Goal: Task Accomplishment & Management: Use online tool/utility

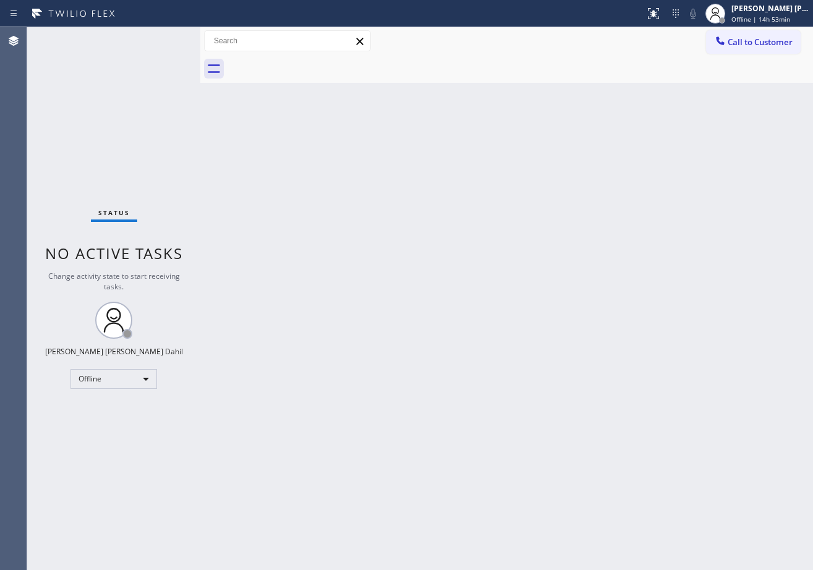
click at [174, 54] on div "Status No active tasks Change activity state to start receiving tasks. [PERSON_…" at bounding box center [113, 298] width 173 height 543
click at [624, 451] on div "Back to Dashboard Change Sender ID Customers Technicians Select a contact Outbo…" at bounding box center [506, 298] width 613 height 543
click at [334, 85] on div "Back to Dashboard Change Sender ID Customers Technicians Select a contact Outbo…" at bounding box center [506, 298] width 613 height 543
click at [148, 48] on div "Status No active tasks Change activity state to start receiving tasks. [PERSON_…" at bounding box center [113, 298] width 173 height 543
drag, startPoint x: 200, startPoint y: 45, endPoint x: 231, endPoint y: 58, distance: 33.0
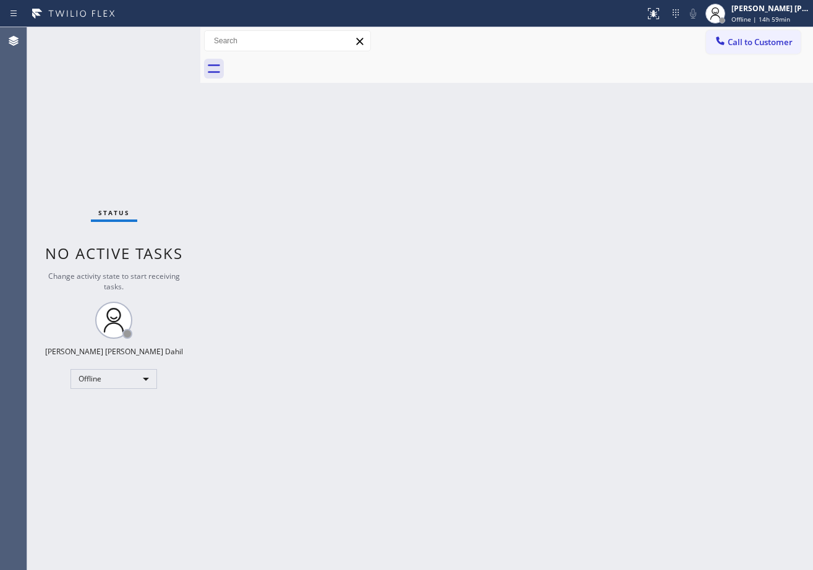
click at [200, 56] on div at bounding box center [200, 298] width 0 height 543
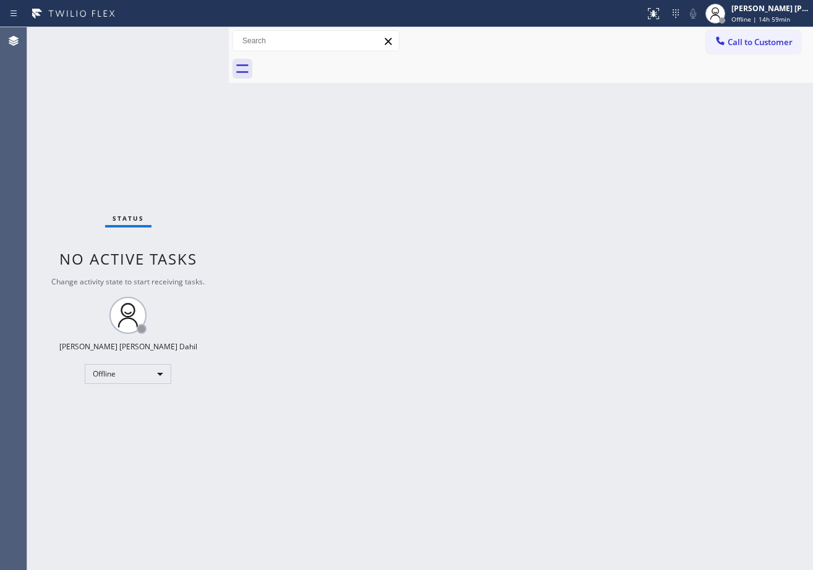
drag, startPoint x: 234, startPoint y: 43, endPoint x: 226, endPoint y: 44, distance: 8.7
click at [229, 44] on div at bounding box center [229, 298] width 0 height 543
click at [366, 302] on div "Back to Dashboard Change Sender ID Customers Technicians Select a contact Outbo…" at bounding box center [519, 298] width 587 height 543
click at [183, 39] on div "Status No active tasks Change activity state to start receiving tasks. [PERSON_…" at bounding box center [126, 298] width 199 height 543
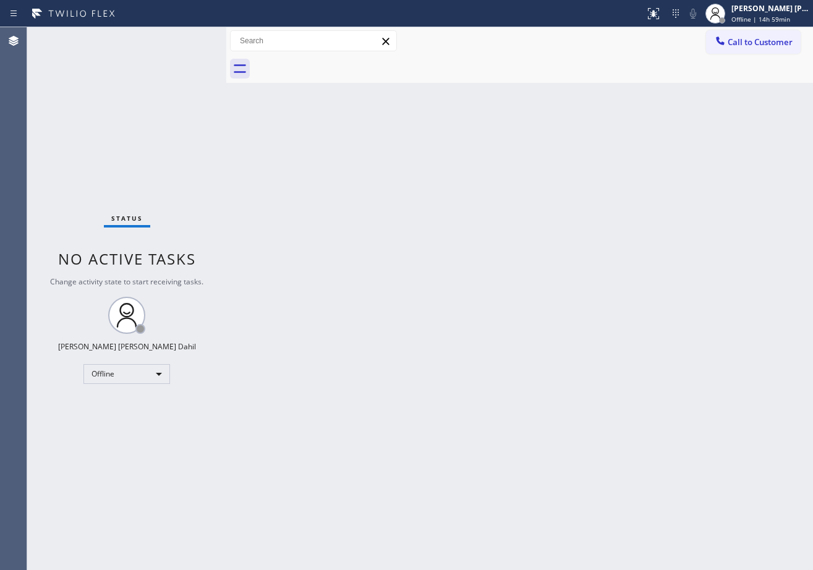
click at [183, 39] on div "Status No active tasks Change activity state to start receiving tasks. [PERSON_…" at bounding box center [126, 298] width 199 height 543
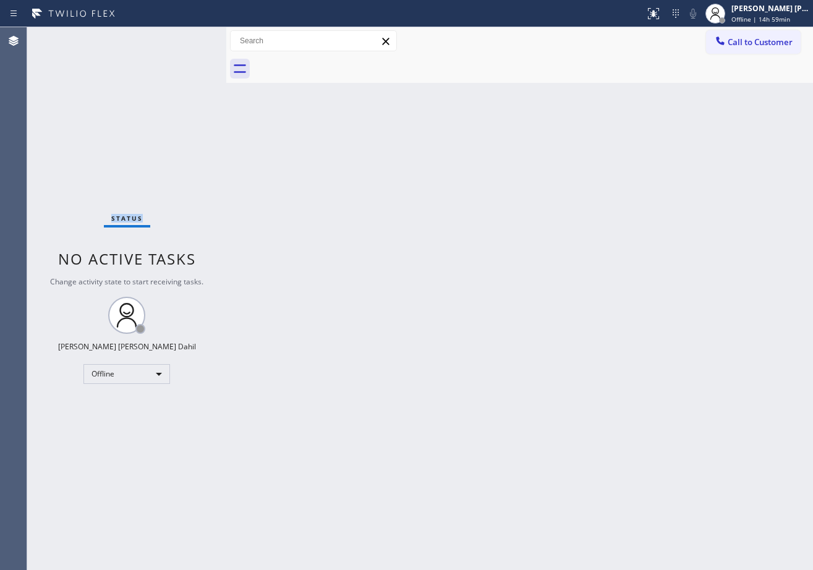
click at [183, 39] on div "Status No active tasks Change activity state to start receiving tasks. [PERSON_…" at bounding box center [126, 298] width 199 height 543
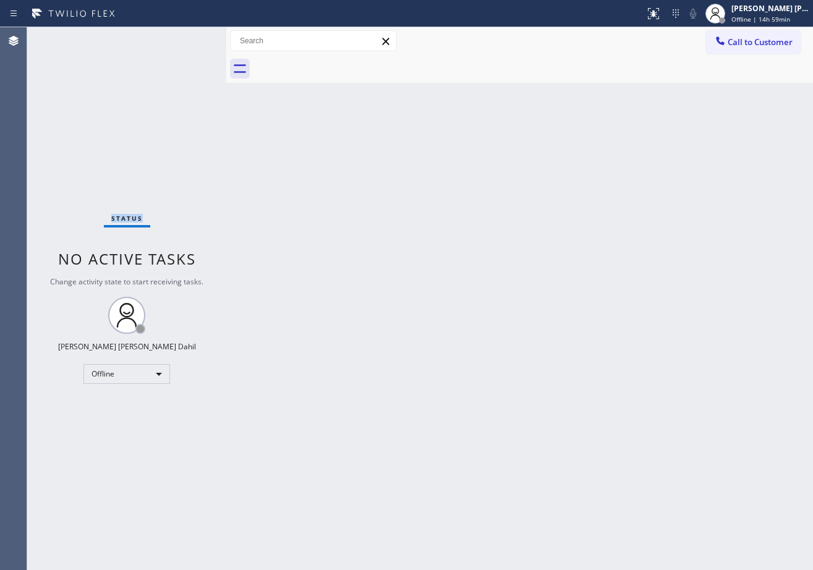
click at [183, 39] on div "Status No active tasks Change activity state to start receiving tasks. [PERSON_…" at bounding box center [126, 298] width 199 height 543
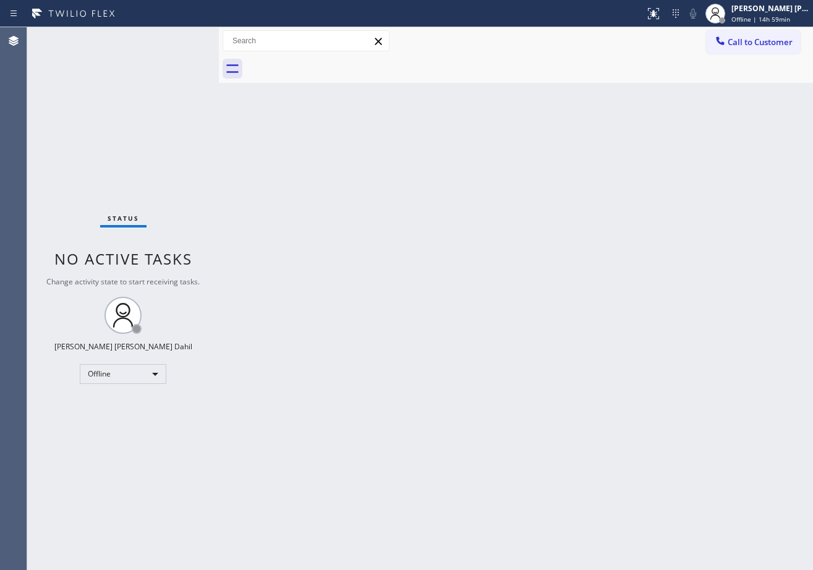
drag, startPoint x: 229, startPoint y: 37, endPoint x: 221, endPoint y: 40, distance: 8.0
click at [219, 40] on div at bounding box center [219, 298] width 0 height 543
drag, startPoint x: 335, startPoint y: 233, endPoint x: 183, endPoint y: 39, distance: 246.3
click at [335, 236] on div "Back to Dashboard Change Sender ID Customers Technicians Select a contact Outbo…" at bounding box center [516, 298] width 594 height 543
click at [183, 39] on div "Status No active tasks Change activity state to start receiving tasks. [PERSON_…" at bounding box center [123, 298] width 192 height 543
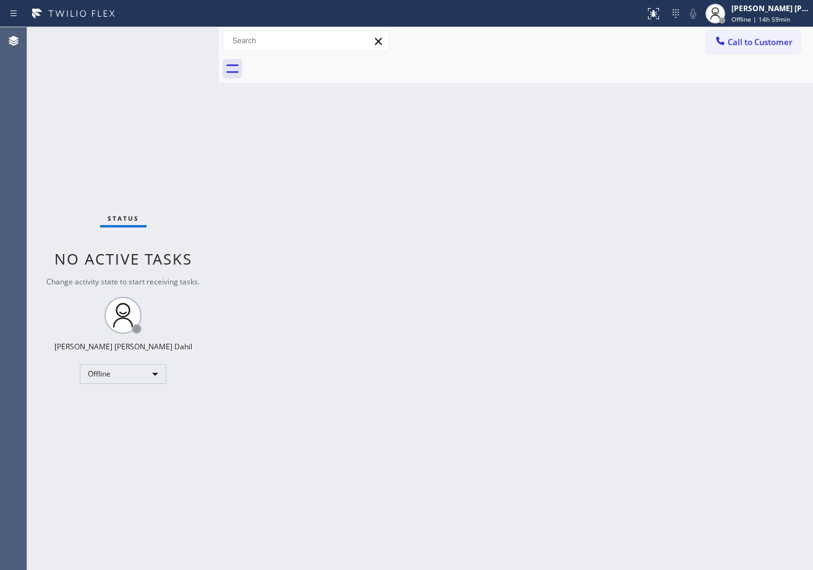
click at [183, 39] on div "Status No active tasks Change activity state to start receiving tasks. [PERSON_…" at bounding box center [123, 298] width 192 height 543
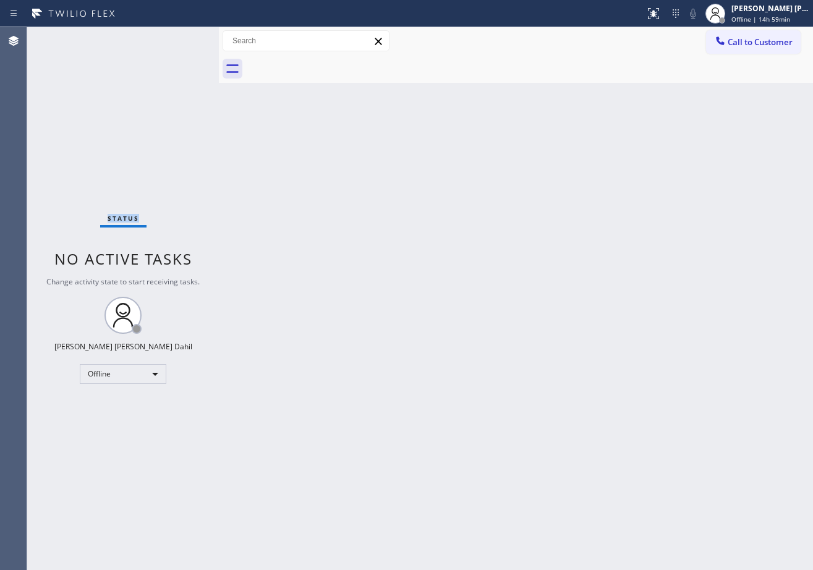
click at [183, 39] on div "Status No active tasks Change activity state to start receiving tasks. [PERSON_…" at bounding box center [123, 298] width 192 height 543
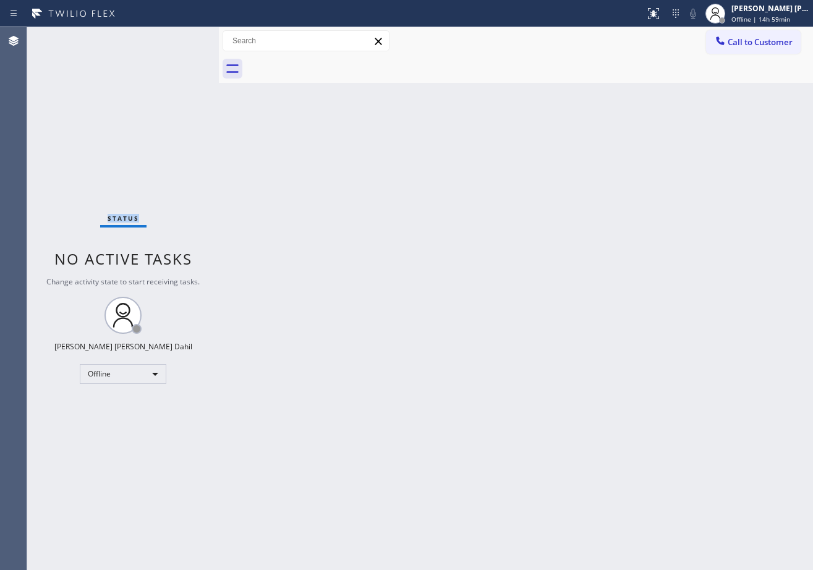
click at [183, 39] on div "Status No active tasks Change activity state to start receiving tasks. [PERSON_…" at bounding box center [123, 298] width 192 height 543
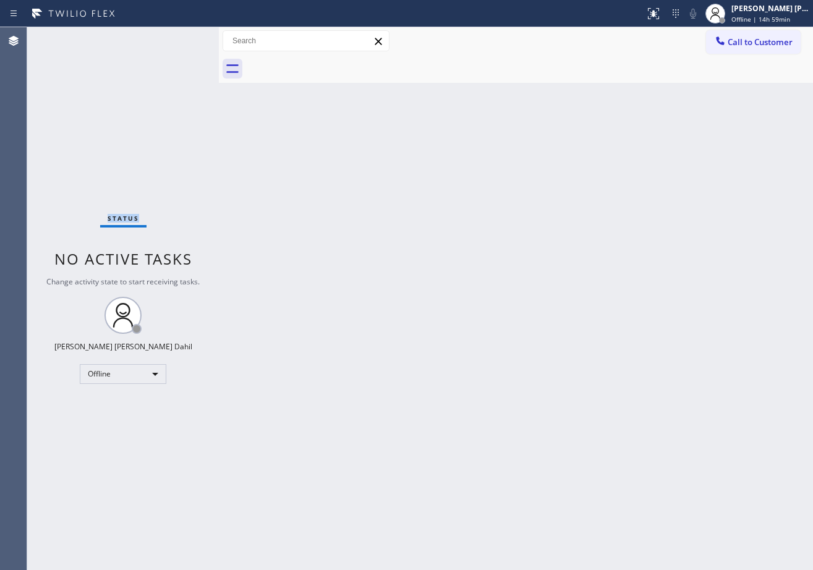
click at [183, 39] on div "Status No active tasks Change activity state to start receiving tasks. [PERSON_…" at bounding box center [123, 298] width 192 height 543
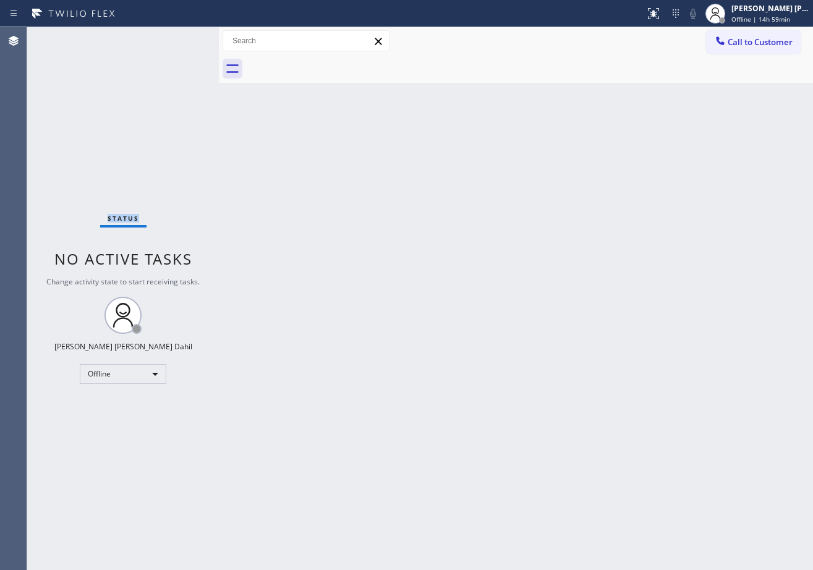
click at [183, 39] on div "Status No active tasks Change activity state to start receiving tasks. [PERSON_…" at bounding box center [123, 298] width 192 height 543
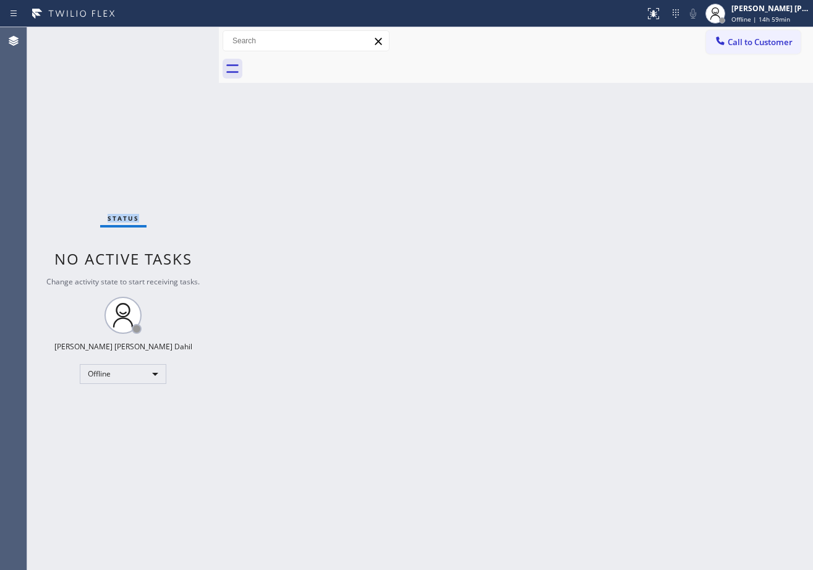
click at [183, 39] on div "Status No active tasks Change activity state to start receiving tasks. [PERSON_…" at bounding box center [123, 298] width 192 height 543
drag, startPoint x: 505, startPoint y: 411, endPoint x: 648, endPoint y: 444, distance: 146.5
click at [512, 414] on div "Back to Dashboard Change Sender ID Customers Technicians Select a contact Outbo…" at bounding box center [516, 298] width 594 height 543
drag, startPoint x: 388, startPoint y: 425, endPoint x: 403, endPoint y: 423, distance: 15.6
click at [398, 422] on div "Back to Dashboard Change Sender ID Customers Technicians Select a contact Outbo…" at bounding box center [516, 298] width 594 height 543
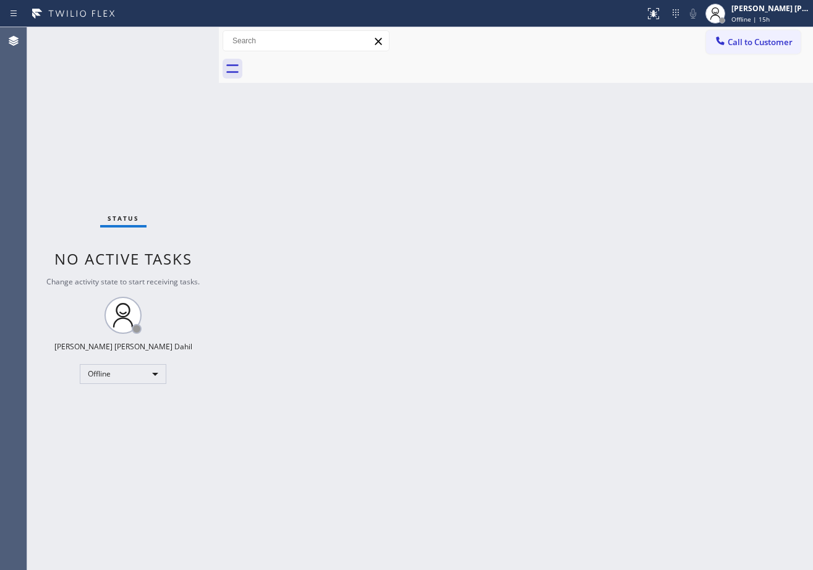
click at [183, 39] on div "Status No active tasks Change activity state to start receiving tasks. [PERSON_…" at bounding box center [123, 298] width 192 height 543
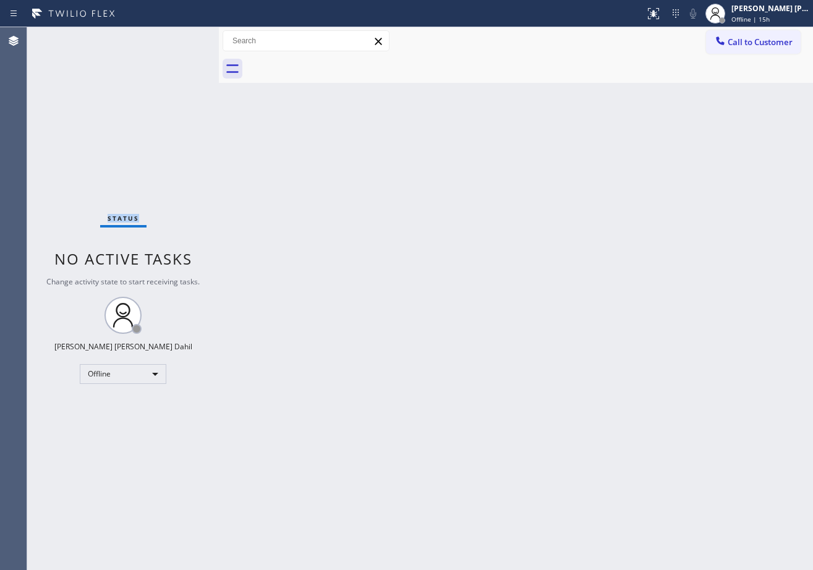
click at [183, 39] on div "Status No active tasks Change activity state to start receiving tasks. [PERSON_…" at bounding box center [123, 298] width 192 height 543
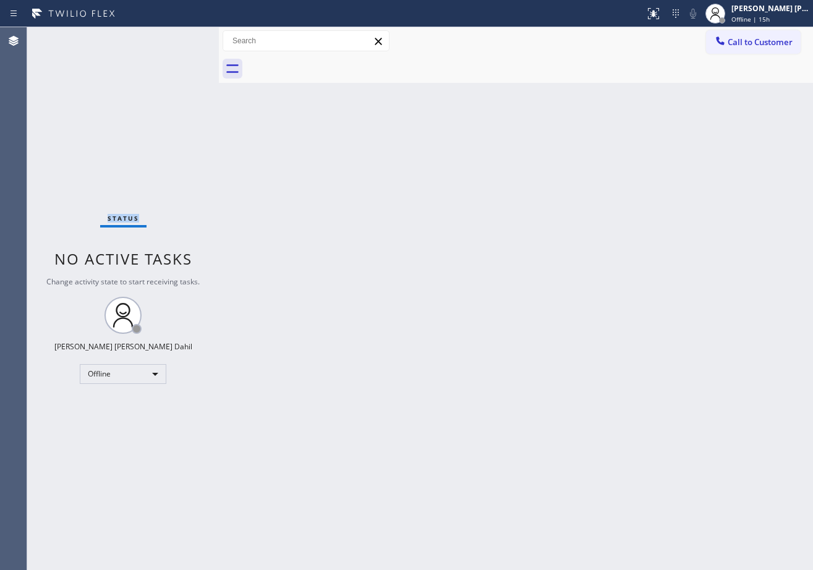
click at [183, 39] on div "Status No active tasks Change activity state to start receiving tasks. [PERSON_…" at bounding box center [123, 298] width 192 height 543
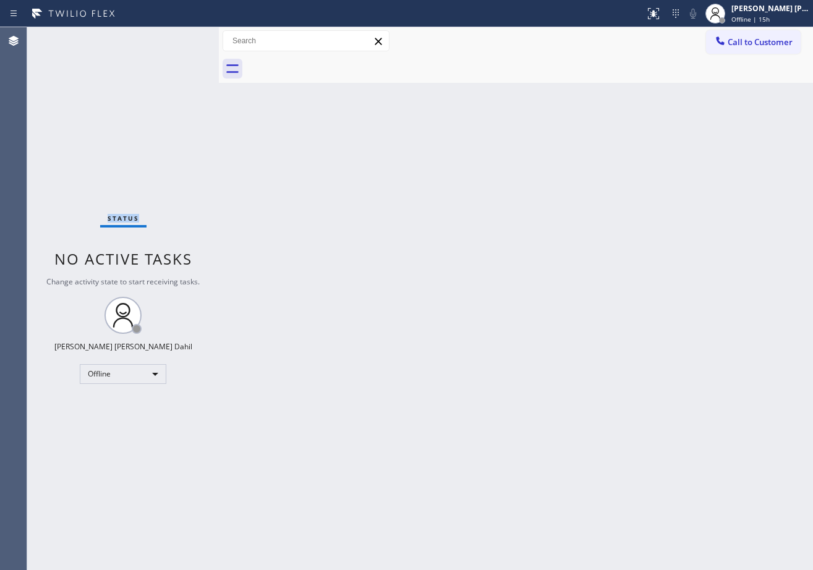
click at [183, 39] on div "Status No active tasks Change activity state to start receiving tasks. [PERSON_…" at bounding box center [123, 298] width 192 height 543
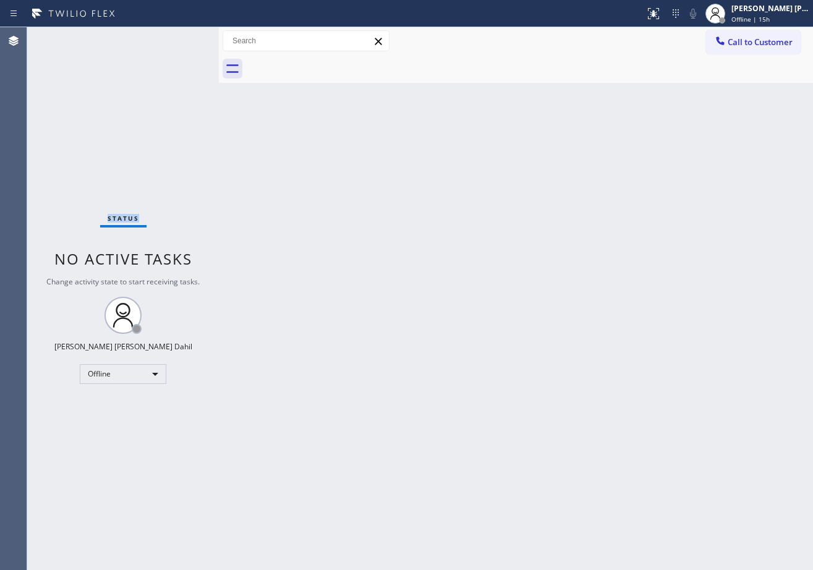
click at [183, 39] on div "Status No active tasks Change activity state to start receiving tasks. [PERSON_…" at bounding box center [123, 298] width 192 height 543
click at [184, 39] on div "Status No active tasks Change activity state to start receiving tasks. [PERSON_…" at bounding box center [123, 298] width 192 height 543
click at [185, 39] on div "Status No active tasks Change activity state to start receiving tasks. [PERSON_…" at bounding box center [123, 298] width 192 height 543
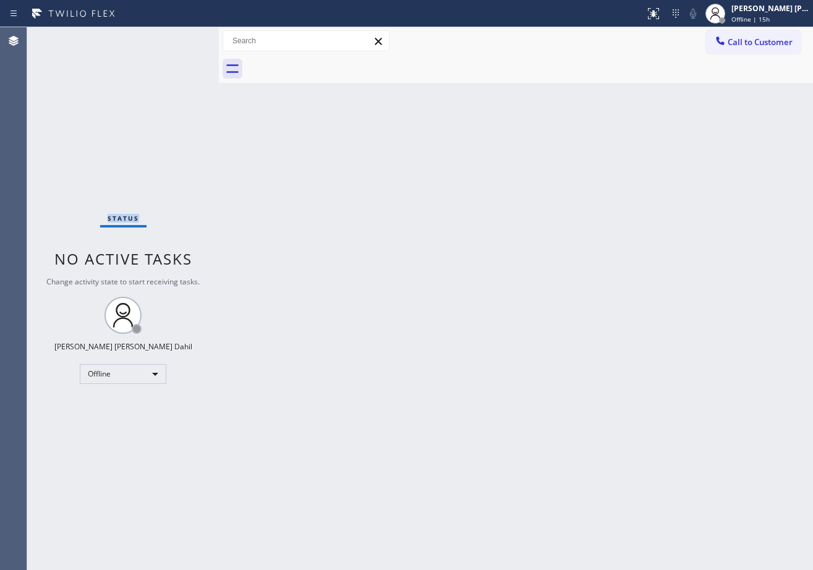
click at [184, 39] on div "Status No active tasks Change activity state to start receiving tasks. [PERSON_…" at bounding box center [123, 298] width 192 height 543
click at [183, 39] on div "Status No active tasks Change activity state to start receiving tasks. [PERSON_…" at bounding box center [123, 298] width 192 height 543
click at [184, 39] on div "Status No active tasks Change activity state to start receiving tasks. [PERSON_…" at bounding box center [123, 298] width 192 height 543
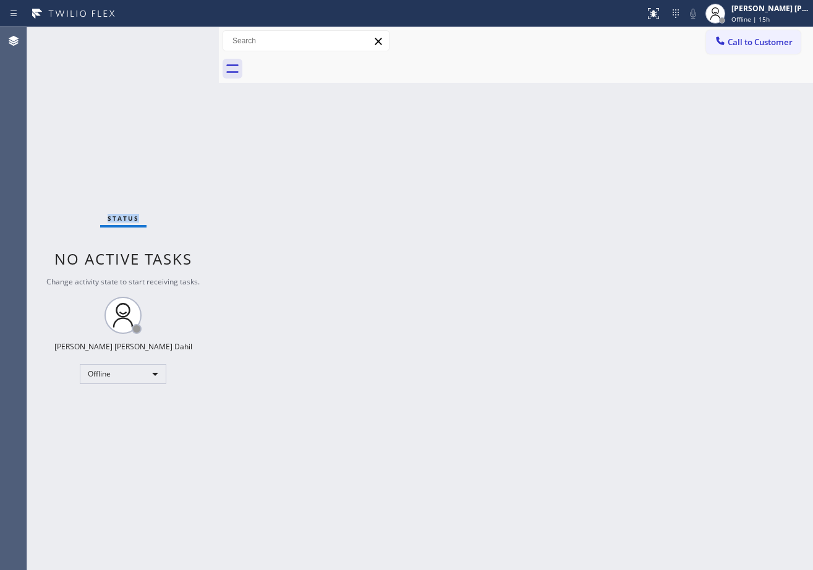
click at [185, 39] on div "Status No active tasks Change activity state to start receiving tasks. [PERSON_…" at bounding box center [123, 298] width 192 height 543
click at [183, 39] on div "Status No active tasks Change activity state to start receiving tasks. [PERSON_…" at bounding box center [123, 298] width 192 height 543
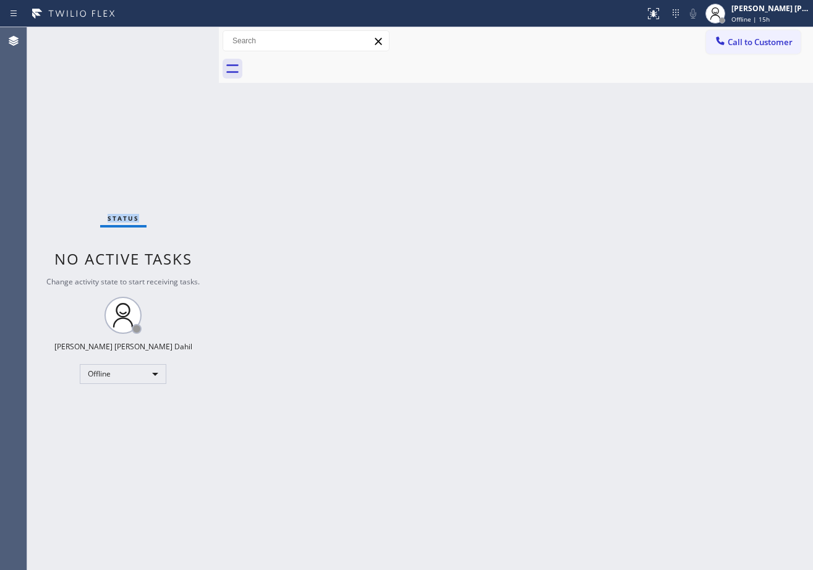
click at [183, 39] on div "Status No active tasks Change activity state to start receiving tasks. [PERSON_…" at bounding box center [123, 298] width 192 height 543
click at [182, 40] on div "Status No active tasks Change activity state to start receiving tasks. [PERSON_…" at bounding box center [123, 298] width 192 height 543
click at [182, 39] on div "Status No active tasks Change activity state to start receiving tasks. [PERSON_…" at bounding box center [123, 298] width 192 height 543
click at [182, 40] on div "Status No active tasks Change activity state to start receiving tasks. [PERSON_…" at bounding box center [123, 298] width 192 height 543
click at [183, 39] on div "Status No active tasks Change activity state to start receiving tasks. [PERSON_…" at bounding box center [123, 298] width 192 height 543
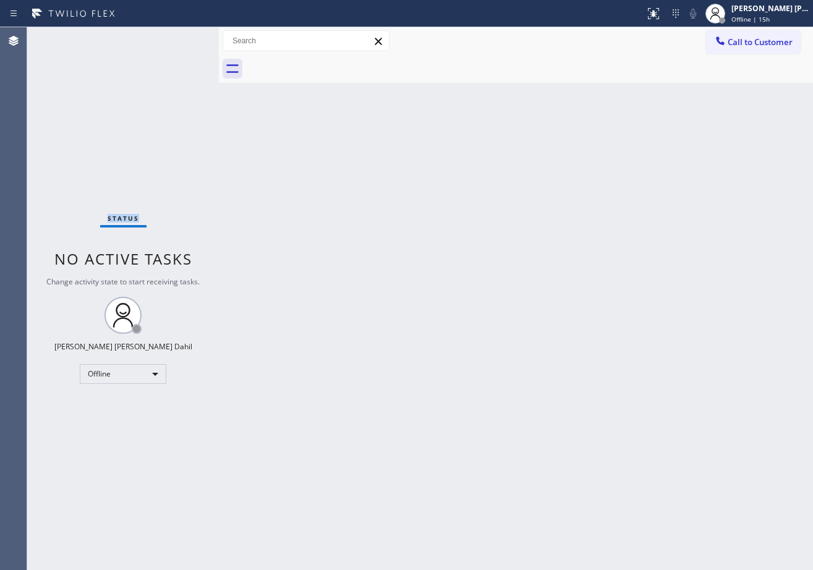
click at [183, 39] on div "Status No active tasks Change activity state to start receiving tasks. [PERSON_…" at bounding box center [123, 298] width 192 height 543
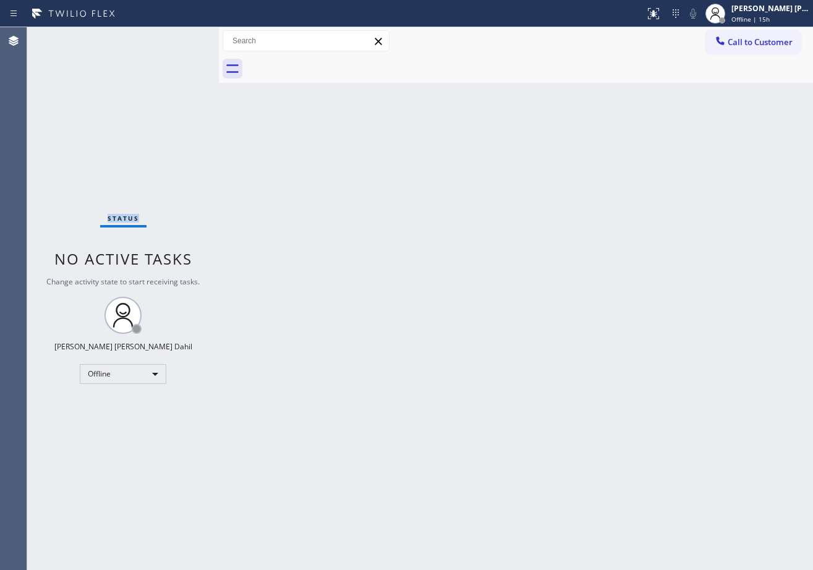
click at [183, 39] on div "Status No active tasks Change activity state to start receiving tasks. [PERSON_…" at bounding box center [123, 298] width 192 height 543
click at [183, 40] on div "Status No active tasks Change activity state to start receiving tasks. [PERSON_…" at bounding box center [123, 298] width 192 height 543
click at [183, 39] on div "Status No active tasks Change activity state to start receiving tasks. [PERSON_…" at bounding box center [123, 298] width 192 height 543
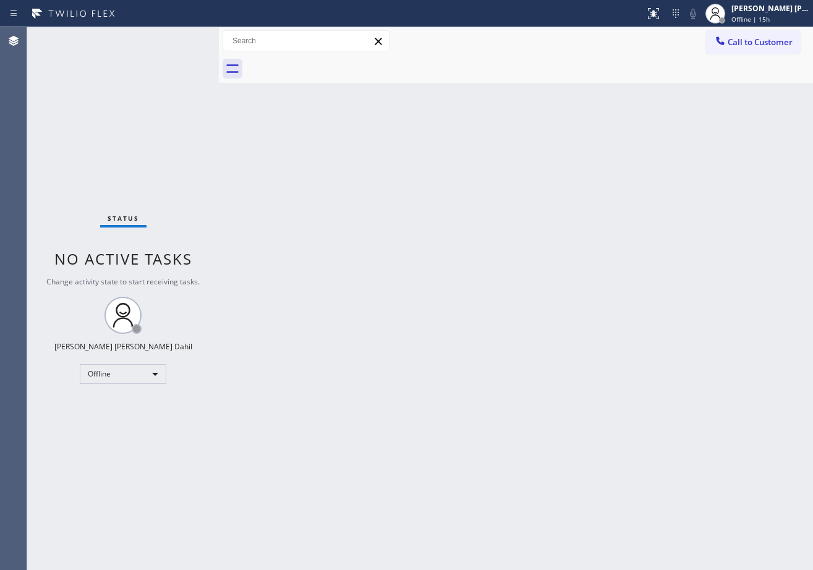
click at [183, 39] on div "Status No active tasks Change activity state to start receiving tasks. [PERSON_…" at bounding box center [123, 298] width 192 height 543
click at [183, 38] on div "Status No active tasks Change activity state to start receiving tasks. [PERSON_…" at bounding box center [123, 298] width 192 height 543
click at [183, 39] on div "Status No active tasks Change activity state to start receiving tasks. [PERSON_…" at bounding box center [123, 298] width 192 height 543
click at [183, 38] on div "Status No active tasks Change activity state to start receiving tasks. [PERSON_…" at bounding box center [123, 298] width 192 height 543
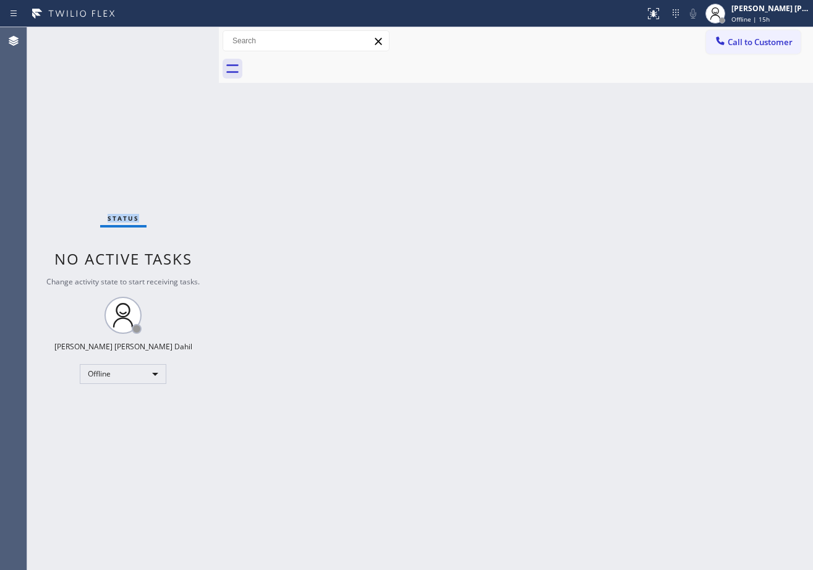
click at [183, 37] on div "Status No active tasks Change activity state to start receiving tasks. [PERSON_…" at bounding box center [123, 298] width 192 height 543
click at [183, 38] on div "Status No active tasks Change activity state to start receiving tasks. [PERSON_…" at bounding box center [123, 298] width 192 height 543
click at [183, 39] on div "Status No active tasks Change activity state to start receiving tasks. [PERSON_…" at bounding box center [123, 298] width 192 height 543
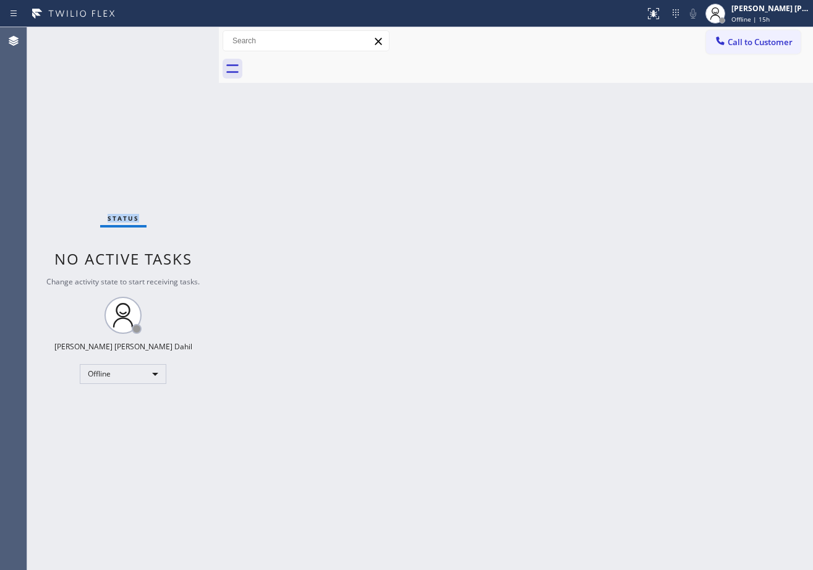
click at [183, 39] on div "Status No active tasks Change activity state to start receiving tasks. [PERSON_…" at bounding box center [123, 298] width 192 height 543
click at [182, 39] on div "Status No active tasks Change activity state to start receiving tasks. [PERSON_…" at bounding box center [123, 298] width 192 height 543
click at [183, 39] on div "Status No active tasks Change activity state to start receiving tasks. [PERSON_…" at bounding box center [123, 298] width 192 height 543
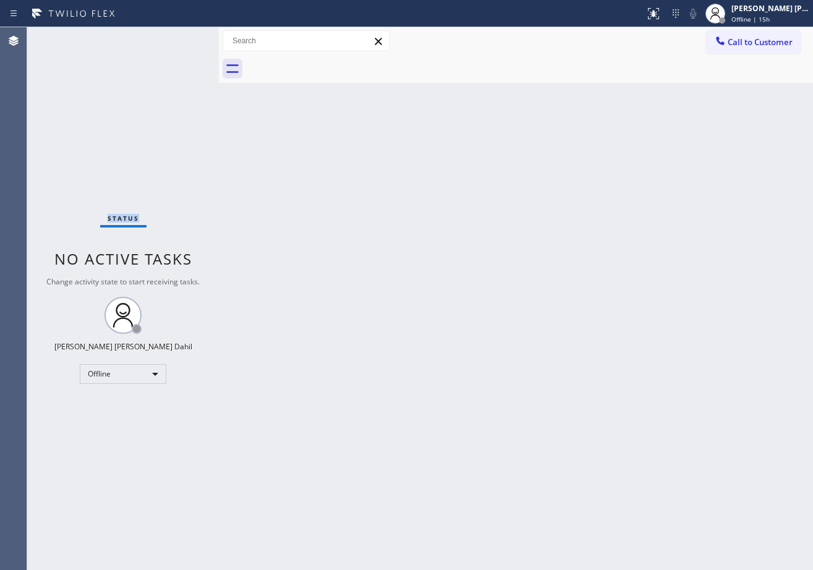
click at [183, 39] on div "Status No active tasks Change activity state to start receiving tasks. [PERSON_…" at bounding box center [123, 298] width 192 height 543
click at [529, 299] on div "Back to Dashboard Change Sender ID Customers Technicians Select a contact Outbo…" at bounding box center [516, 298] width 594 height 543
click at [531, 301] on div "Back to Dashboard Change Sender ID Customers Technicians Select a contact Outbo…" at bounding box center [516, 298] width 594 height 543
click at [744, 19] on div "[PERSON_NAME] [PERSON_NAME] Dahil Offline | 15h" at bounding box center [771, 13] width 84 height 22
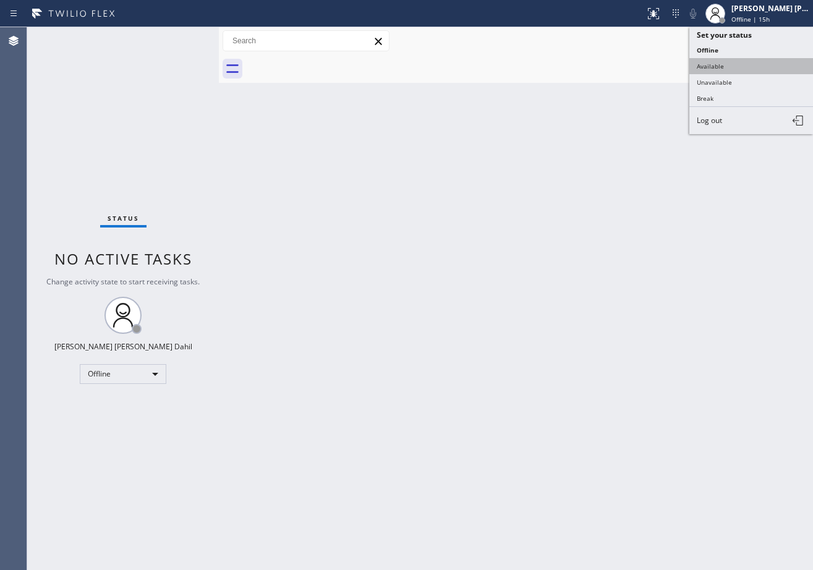
click at [732, 72] on button "Available" at bounding box center [752, 66] width 124 height 16
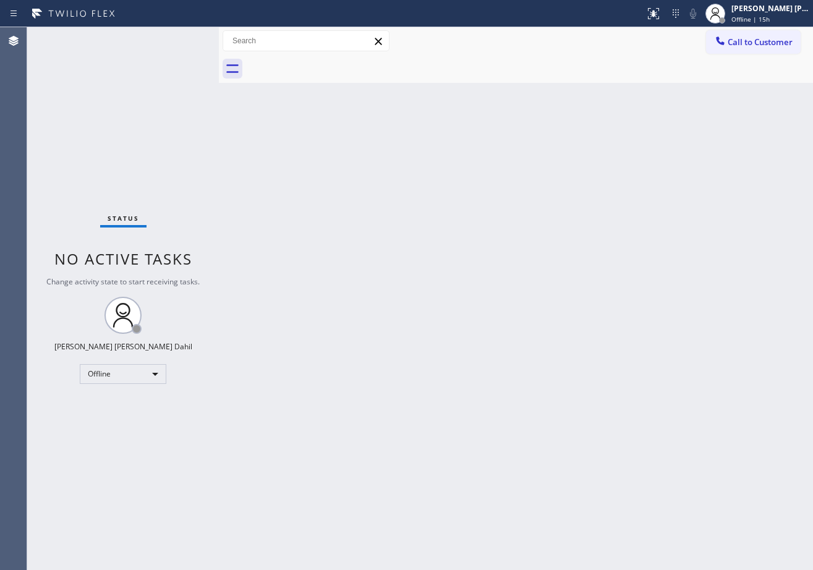
drag, startPoint x: 668, startPoint y: 163, endPoint x: 658, endPoint y: 165, distance: 10.7
click at [666, 166] on div "Back to Dashboard Change Sender ID Customers Technicians Select a contact Outbo…" at bounding box center [516, 298] width 594 height 543
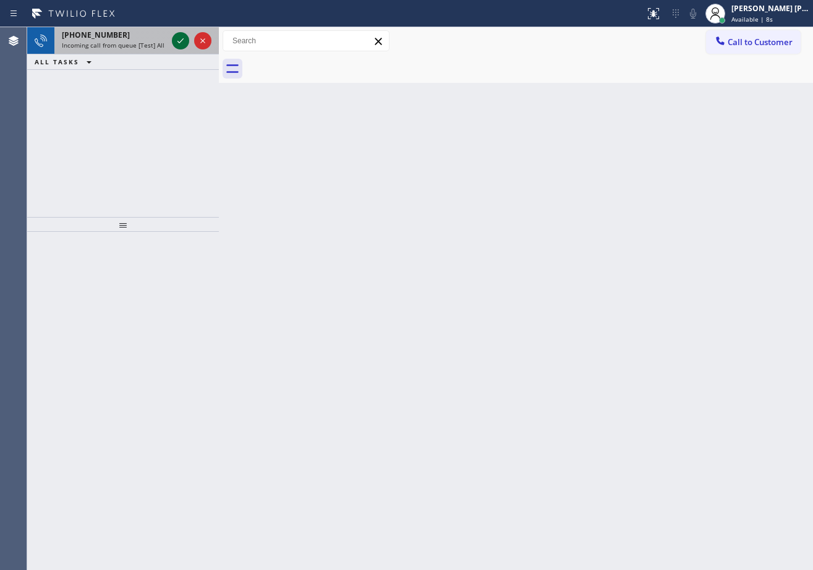
click at [183, 39] on icon at bounding box center [181, 40] width 6 height 5
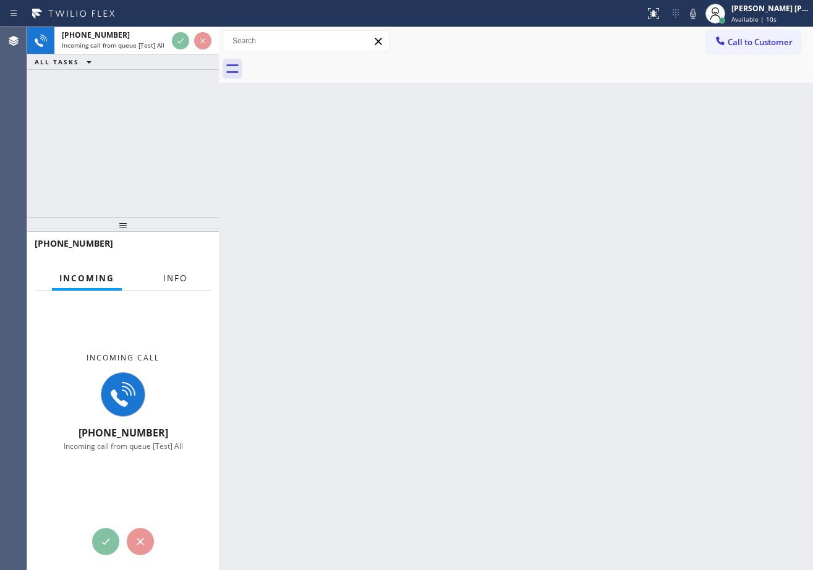
click at [169, 269] on button "Info" at bounding box center [175, 279] width 39 height 24
click at [171, 272] on button "Info" at bounding box center [175, 279] width 39 height 24
click at [171, 273] on span "Info" at bounding box center [175, 278] width 24 height 11
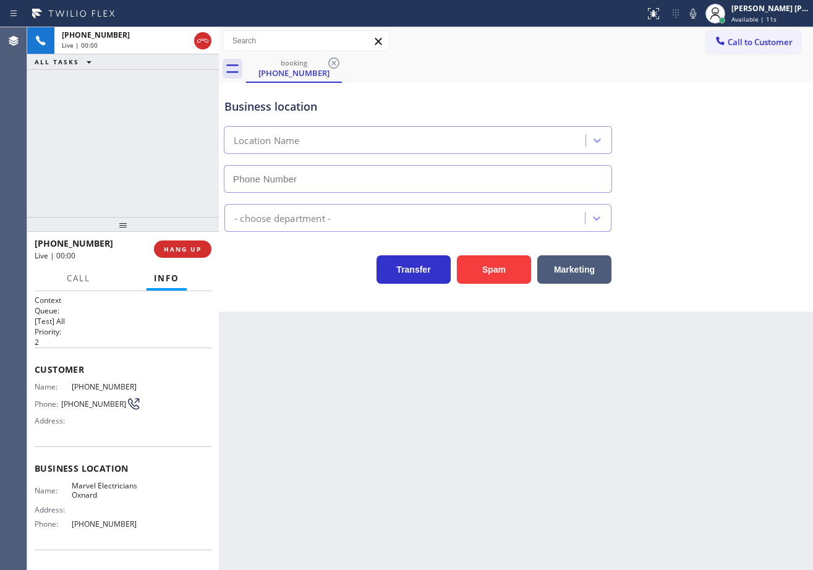
click at [172, 273] on span "Info" at bounding box center [166, 278] width 25 height 11
type input "[PHONE_NUMBER]"
click at [291, 425] on div "Back to Dashboard Change Sender ID Customers Technicians Select a contact Outbo…" at bounding box center [516, 298] width 594 height 543
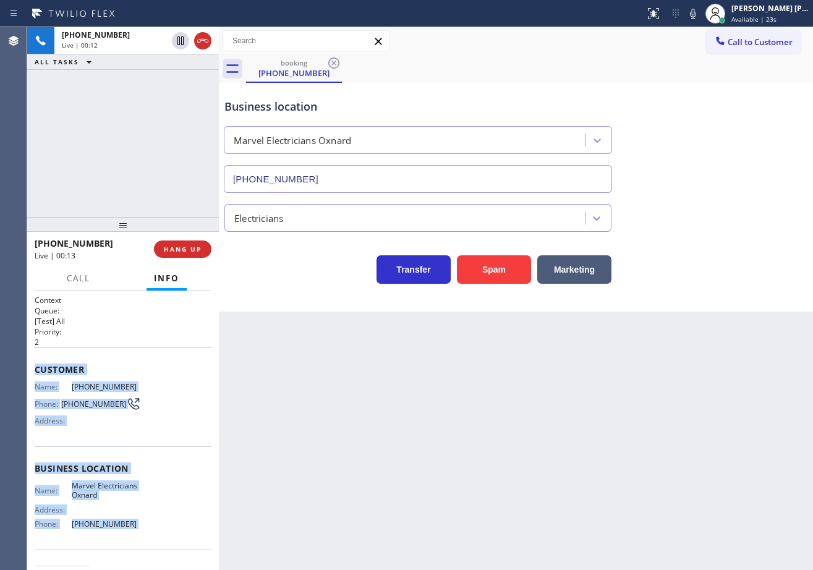
scroll to position [77, 0]
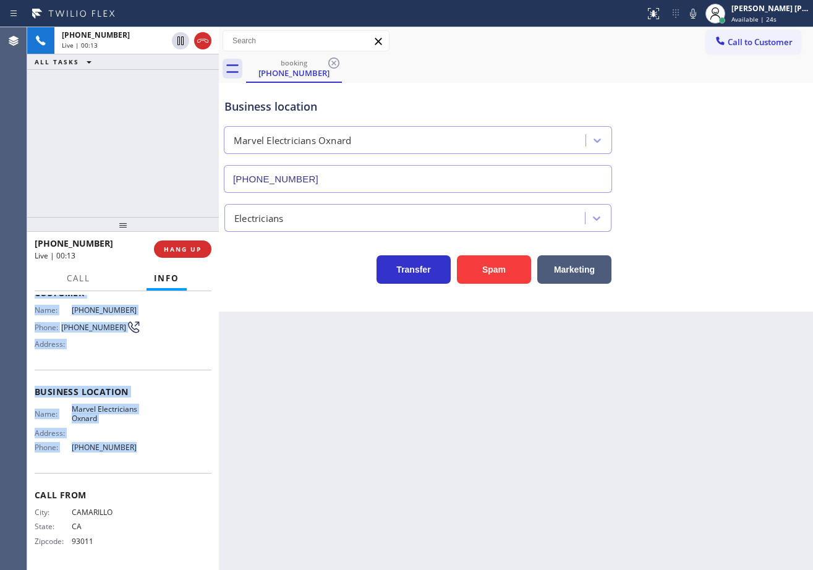
drag, startPoint x: 33, startPoint y: 364, endPoint x: 147, endPoint y: 457, distance: 147.2
click at [147, 457] on div "Context Queue: [Test] All Priority: 2 Customer Name: [PHONE_NUMBER] Phone: [PHO…" at bounding box center [123, 430] width 192 height 279
copy div "Customer Name: [PHONE_NUMBER] Phone: [PHONE_NUMBER] Address: Business location …"
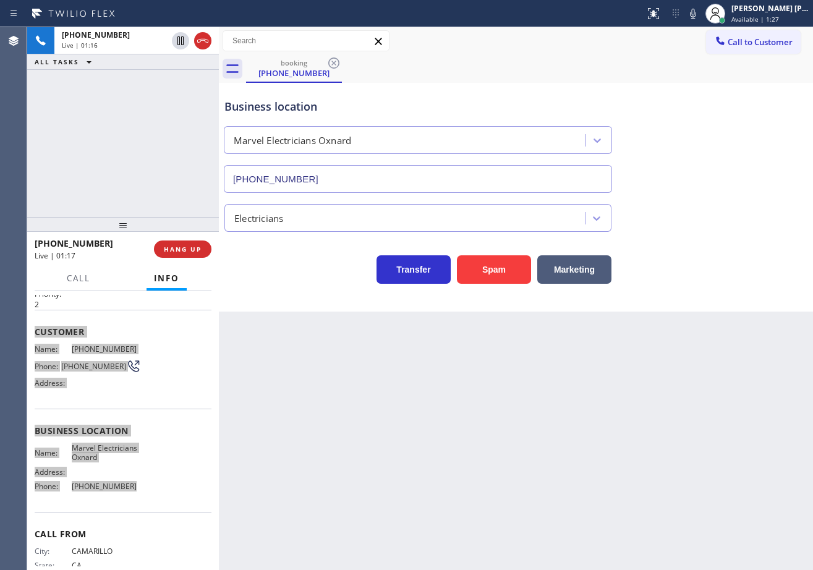
scroll to position [0, 0]
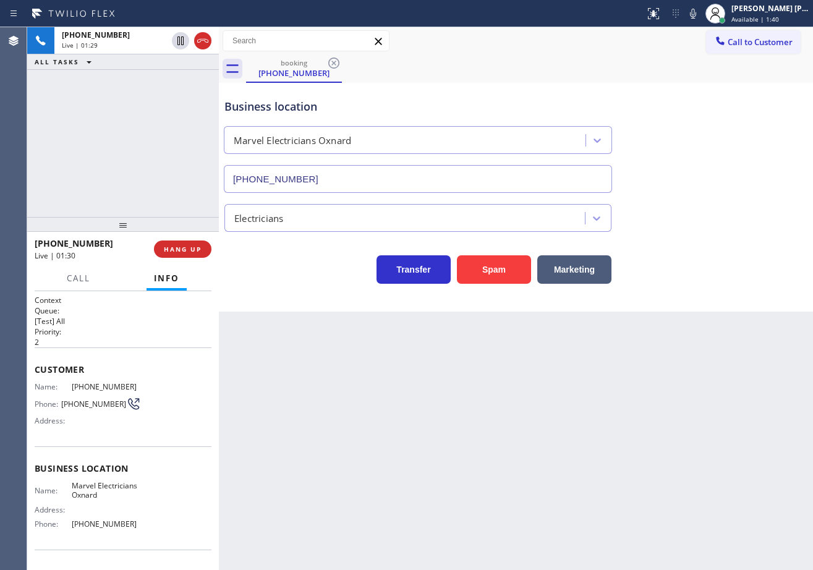
click at [709, 462] on div "Back to Dashboard Change Sender ID Customers Technicians Select a contact Outbo…" at bounding box center [516, 298] width 594 height 543
drag, startPoint x: 345, startPoint y: 388, endPoint x: 518, endPoint y: 385, distance: 173.2
click at [346, 388] on div "Back to Dashboard Change Sender ID Customers Technicians Select a contact Outbo…" at bounding box center [516, 298] width 594 height 543
click at [327, 426] on div "Back to Dashboard Change Sender ID Customers Technicians Select a contact Outbo…" at bounding box center [516, 298] width 594 height 543
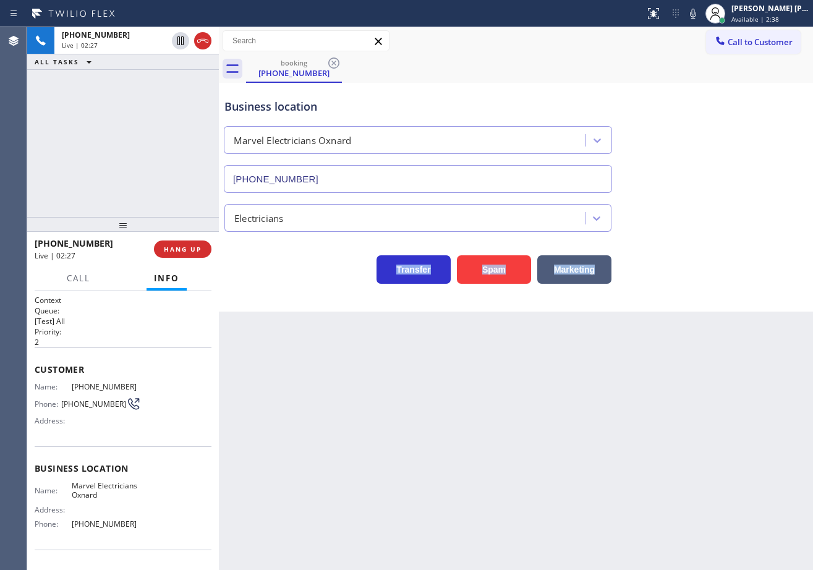
click at [327, 426] on div "Back to Dashboard Change Sender ID Customers Technicians Select a contact Outbo…" at bounding box center [516, 298] width 594 height 543
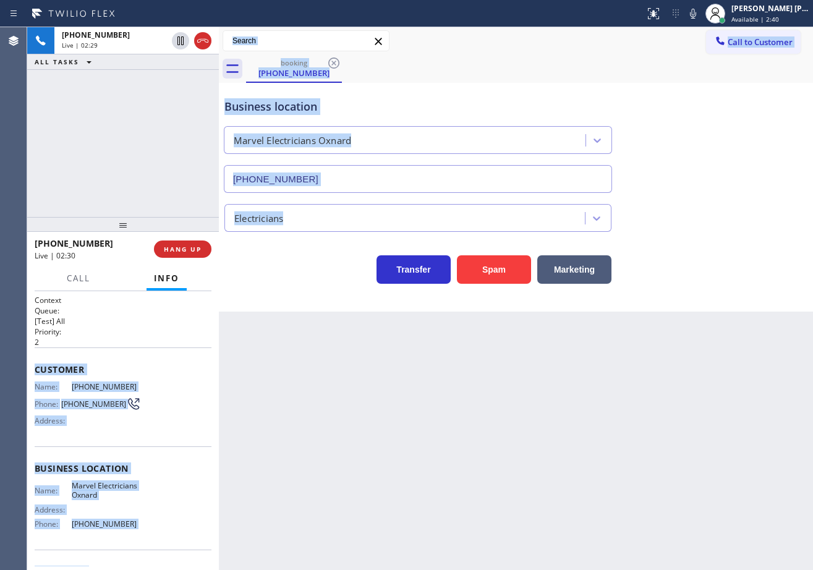
scroll to position [77, 0]
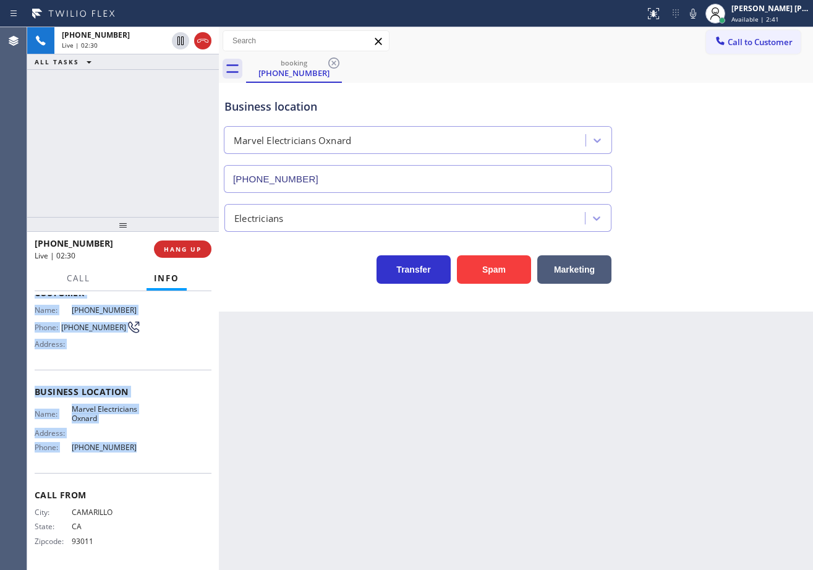
drag, startPoint x: 32, startPoint y: 367, endPoint x: 180, endPoint y: 173, distance: 244.5
click at [135, 456] on div "Context Queue: [Test] All Priority: 2 Customer Name: [PHONE_NUMBER] Phone: [PHO…" at bounding box center [123, 430] width 192 height 279
copy div "Customer Name: [PHONE_NUMBER] Phone: [PHONE_NUMBER] Address: Business location …"
click at [178, 40] on icon at bounding box center [181, 40] width 6 height 9
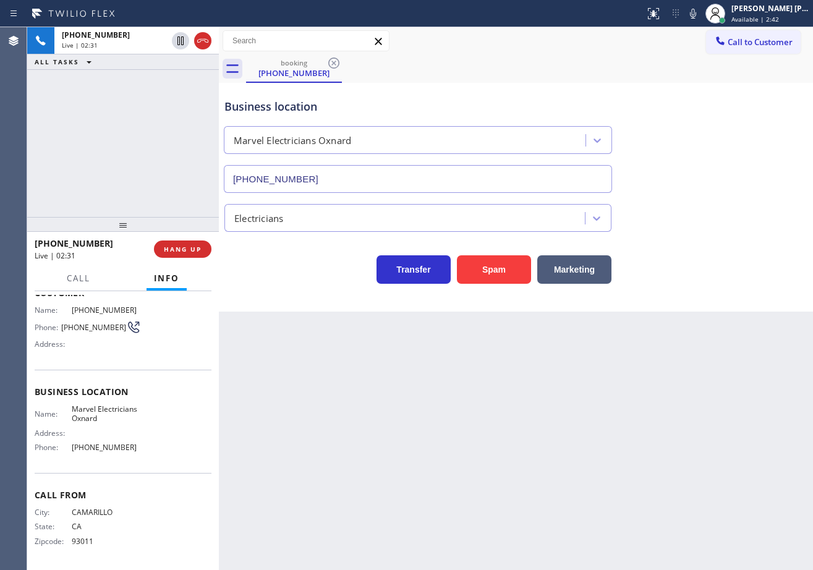
click at [176, 79] on div "[PHONE_NUMBER] Live | 02:31 ALL TASKS ALL TASKS ACTIVE TASKS TASKS IN WRAP UP" at bounding box center [123, 122] width 192 height 190
click at [697, 15] on icon at bounding box center [693, 14] width 6 height 10
click at [667, 533] on div "Back to Dashboard Change Sender ID Customers Technicians Select a contact Outbo…" at bounding box center [516, 298] width 594 height 543
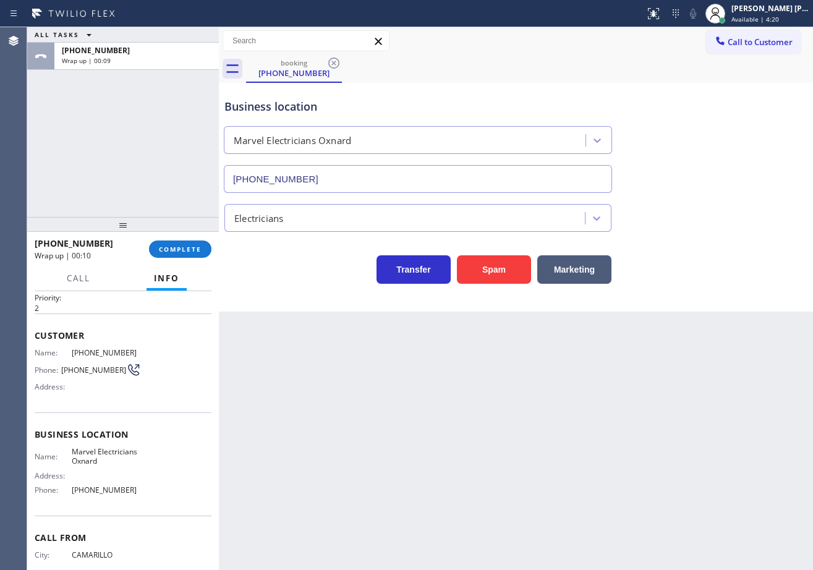
scroll to position [0, 0]
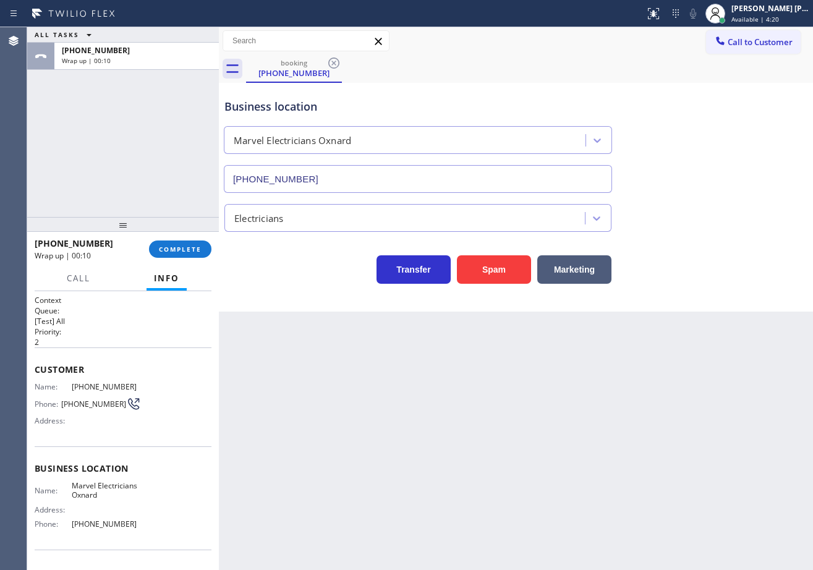
drag, startPoint x: 100, startPoint y: 165, endPoint x: 43, endPoint y: 442, distance: 282.9
click at [100, 165] on div "ALL TASKS ALL TASKS ACTIVE TASKS TASKS IN WRAP UP [PHONE_NUMBER] Wrap up | 00:10" at bounding box center [123, 122] width 192 height 190
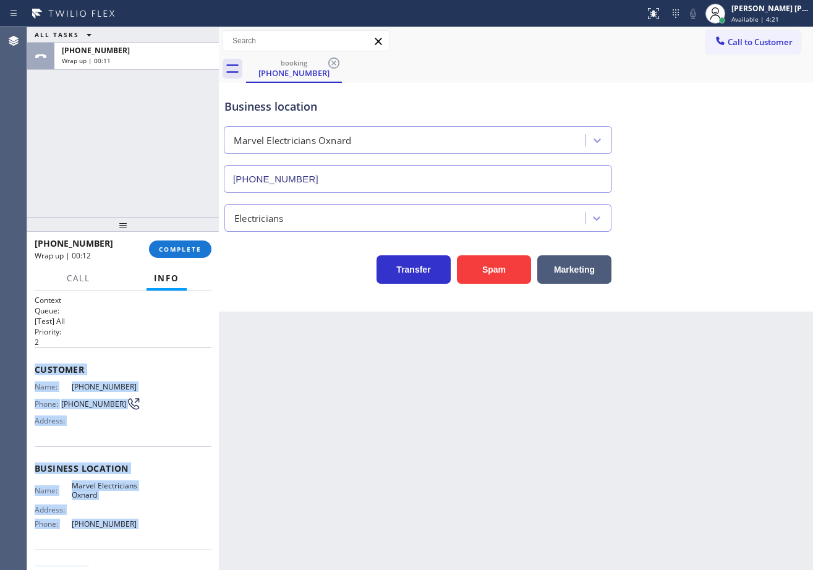
scroll to position [77, 0]
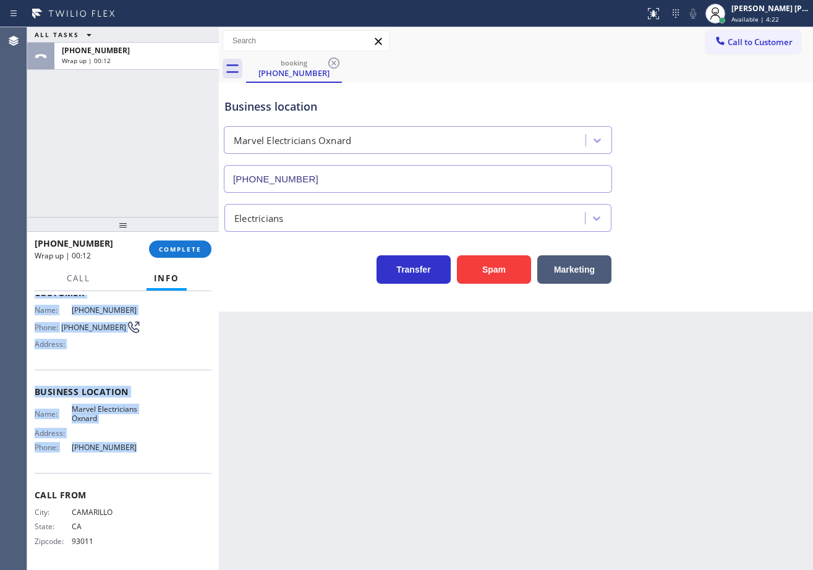
drag, startPoint x: 33, startPoint y: 364, endPoint x: 131, endPoint y: 461, distance: 137.8
click at [131, 461] on div "Context Queue: [Test] All Priority: 2 Customer Name: [PHONE_NUMBER] Phone: [PHO…" at bounding box center [123, 430] width 192 height 279
copy div "Customer Name: [PHONE_NUMBER] Phone: [PHONE_NUMBER] Address: Business location …"
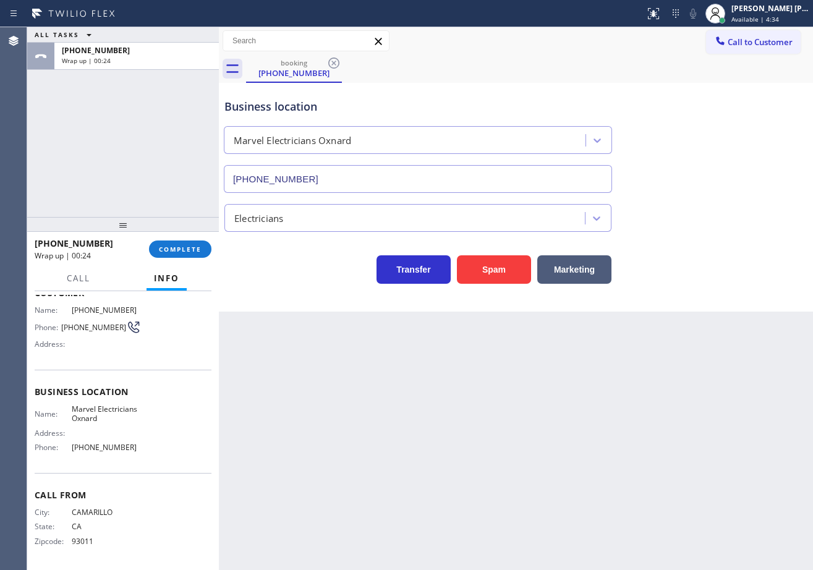
drag, startPoint x: 135, startPoint y: 131, endPoint x: 516, endPoint y: 64, distance: 386.4
click at [135, 132] on div "ALL TASKS ALL TASKS ACTIVE TASKS TASKS IN WRAP UP [PHONE_NUMBER] Wrap up | 00:24" at bounding box center [123, 122] width 192 height 190
click at [753, 11] on div "[PERSON_NAME] [PERSON_NAME] Dahil" at bounding box center [771, 8] width 78 height 11
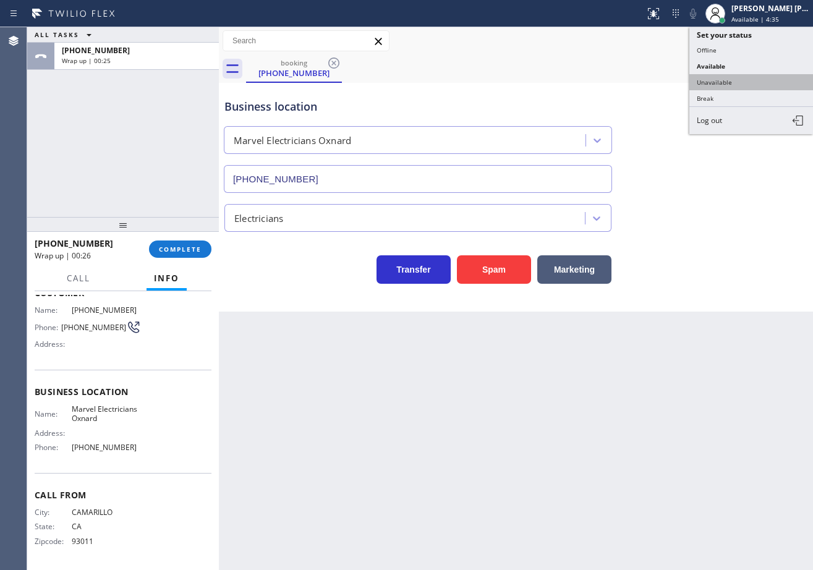
click at [744, 79] on button "Unavailable" at bounding box center [752, 82] width 124 height 16
click at [744, 79] on div "booking [PHONE_NUMBER]" at bounding box center [529, 69] width 567 height 28
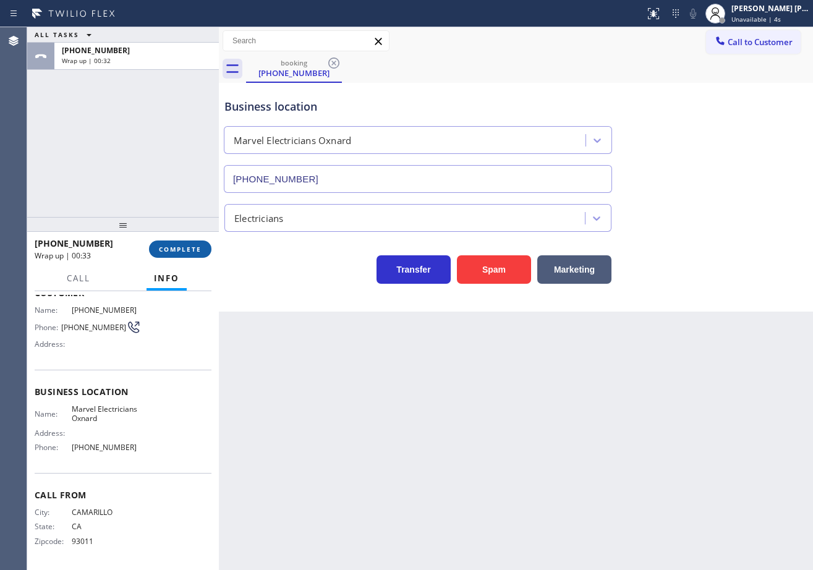
click at [186, 247] on span "COMPLETE" at bounding box center [180, 249] width 43 height 9
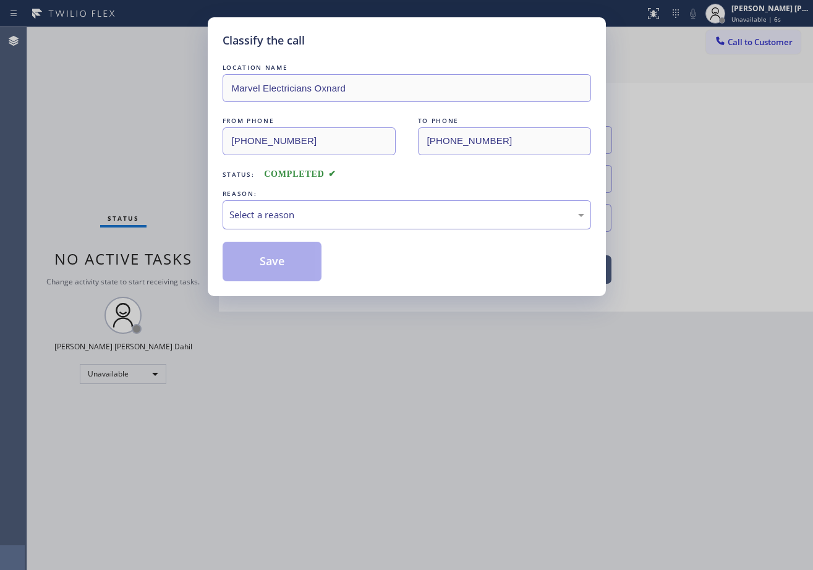
click at [254, 205] on div "Select a reason" at bounding box center [407, 214] width 369 height 29
click at [264, 260] on button "Save" at bounding box center [273, 262] width 100 height 40
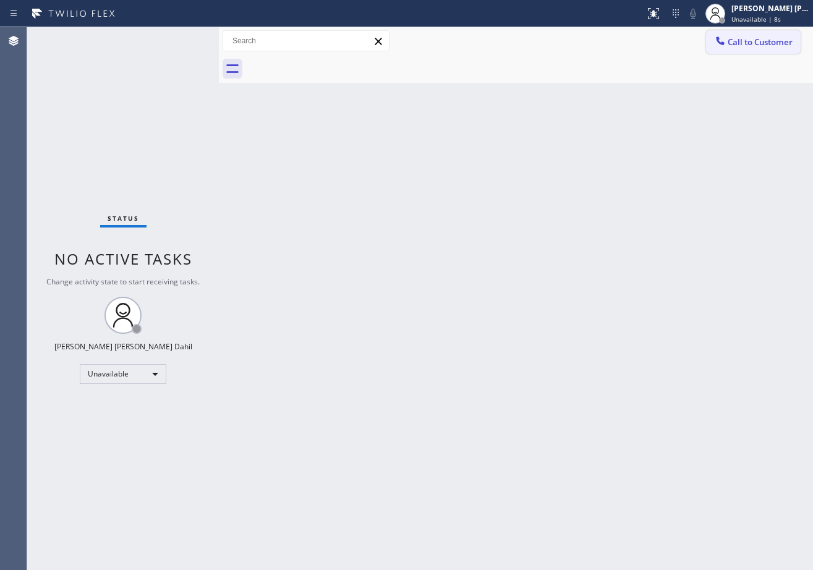
click at [763, 38] on span "Call to Customer" at bounding box center [760, 41] width 65 height 11
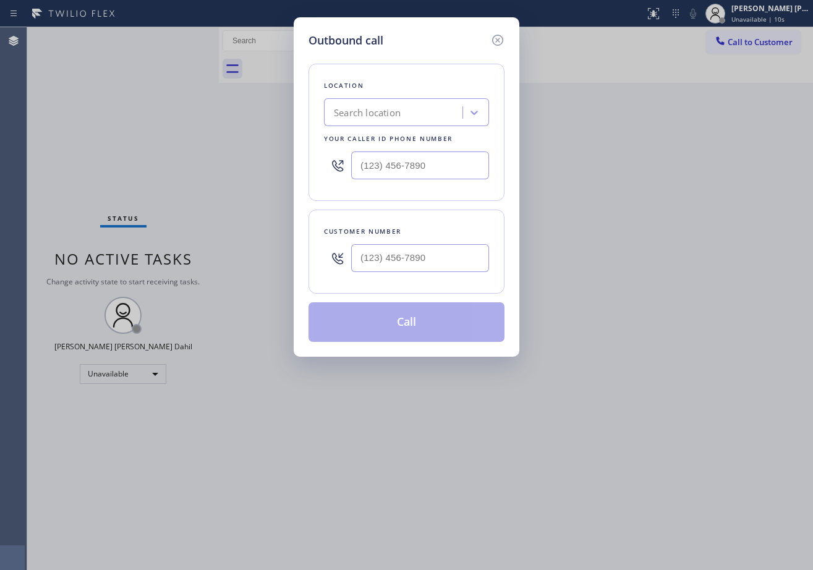
click at [422, 264] on input "text" at bounding box center [420, 258] width 138 height 28
paste input "805) 443-7006"
type input "[PHONE_NUMBER]"
click at [422, 176] on input "(___) ___-____" at bounding box center [420, 166] width 138 height 28
paste input "805) 464-3703"
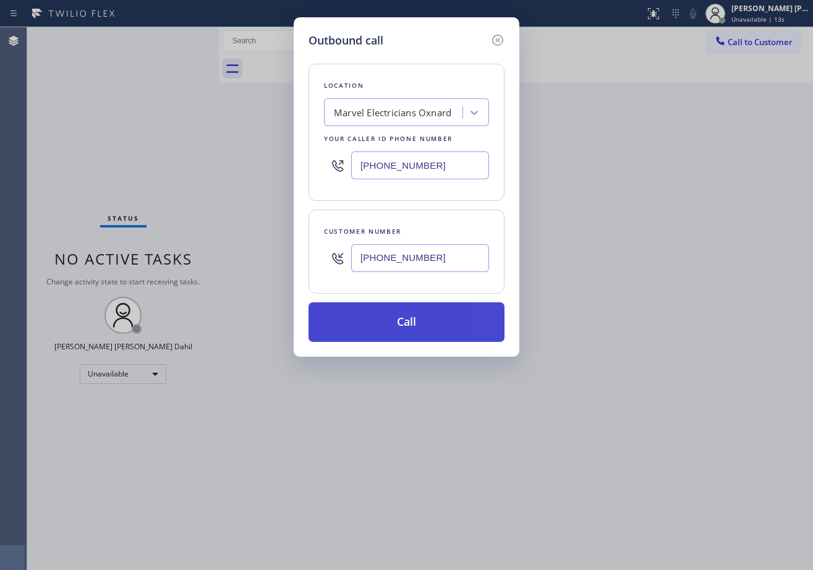
type input "[PHONE_NUMBER]"
click at [402, 335] on button "Call" at bounding box center [407, 322] width 196 height 40
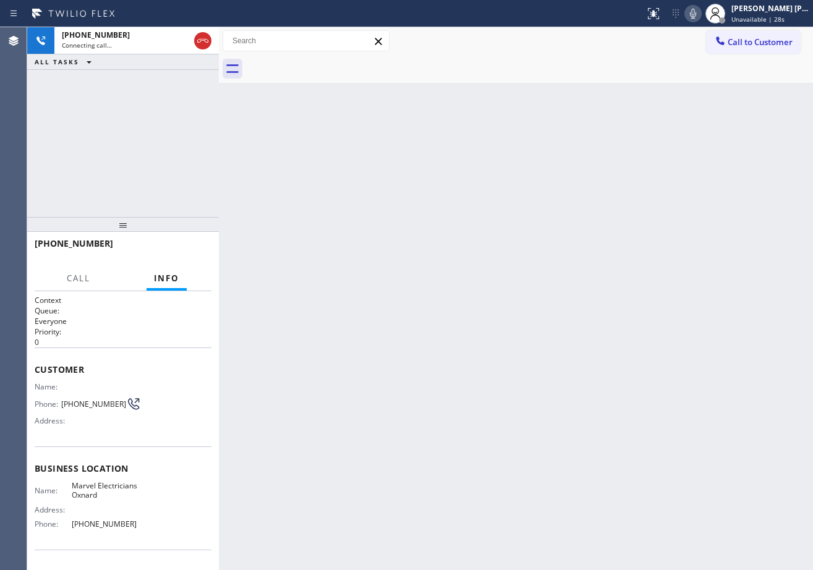
click at [526, 82] on div at bounding box center [529, 69] width 567 height 28
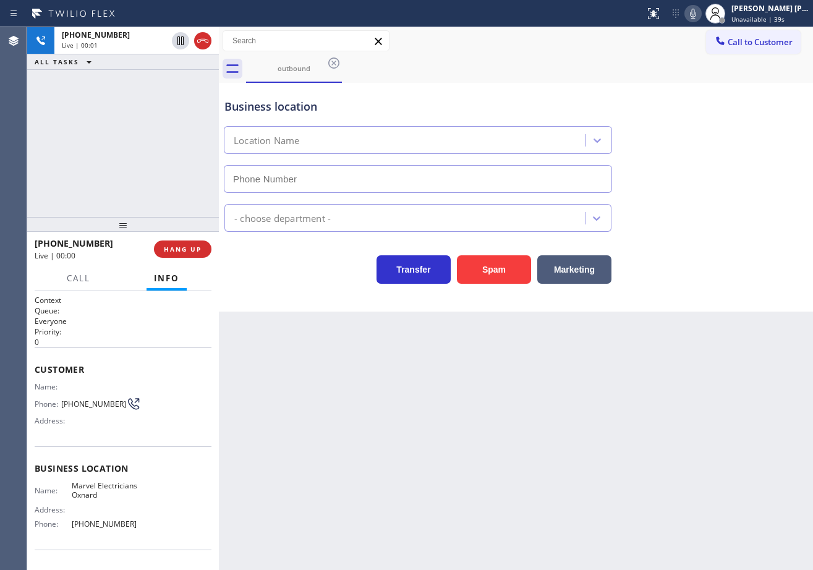
type input "[PHONE_NUMBER]"
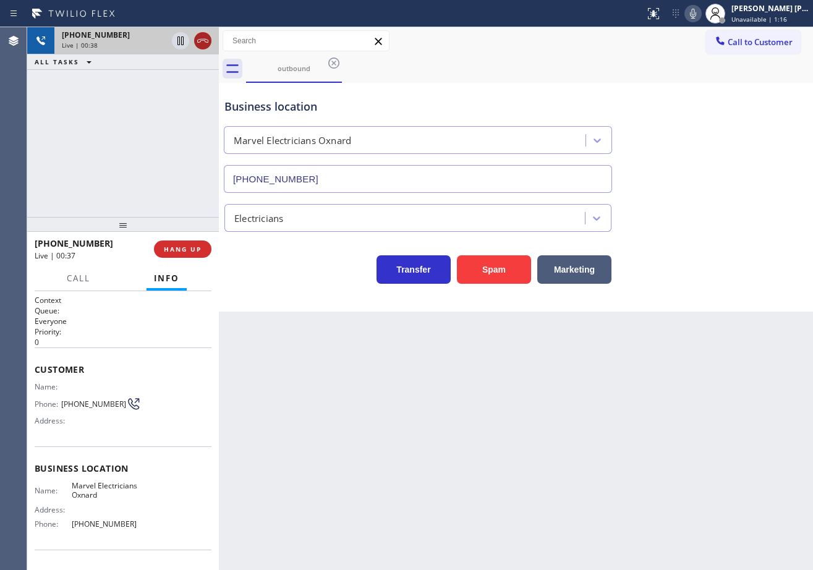
click at [202, 38] on icon at bounding box center [202, 40] width 15 height 15
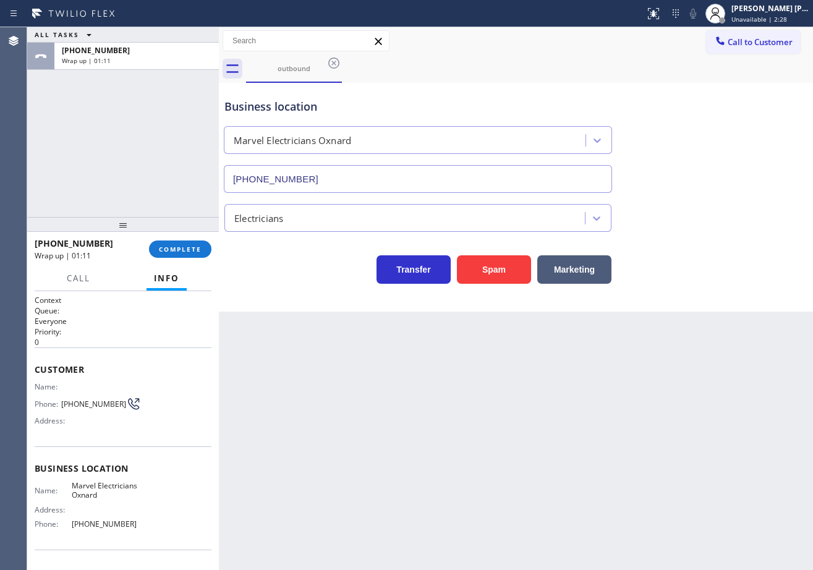
click at [187, 232] on div at bounding box center [123, 224] width 192 height 15
click at [187, 239] on div "[PHONE_NUMBER] Wrap up | 01:11 COMPLETE" at bounding box center [123, 249] width 177 height 32
click at [186, 243] on button "COMPLETE" at bounding box center [180, 249] width 62 height 17
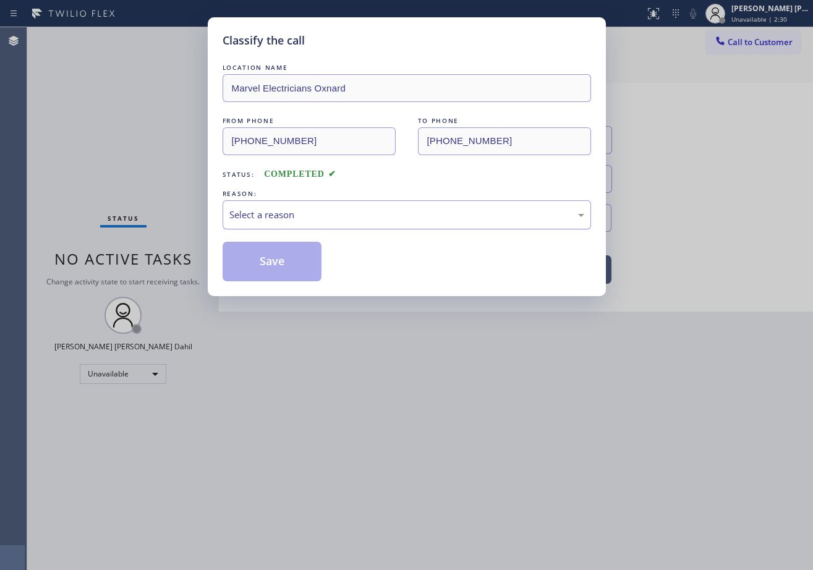
drag, startPoint x: 259, startPoint y: 210, endPoint x: 266, endPoint y: 221, distance: 13.0
click at [264, 215] on div "Select a reason" at bounding box center [406, 215] width 355 height 14
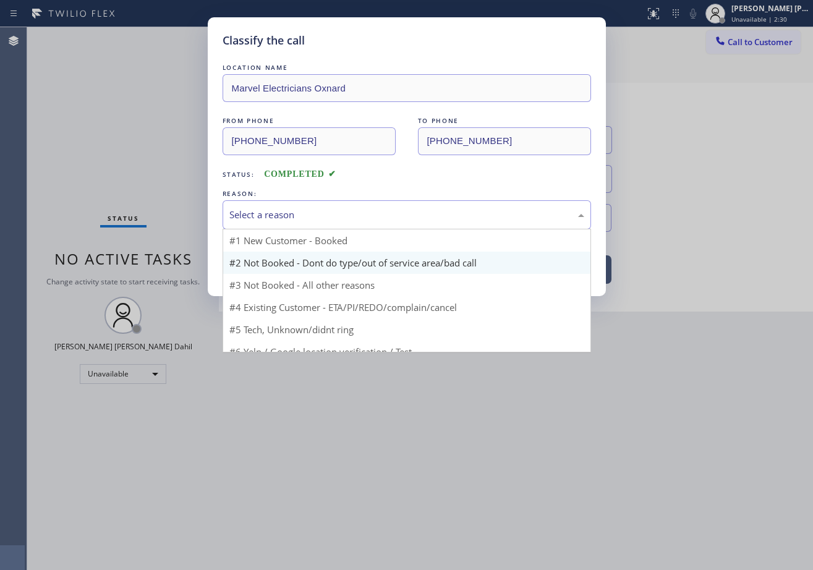
click at [265, 264] on button "Save" at bounding box center [273, 262] width 100 height 40
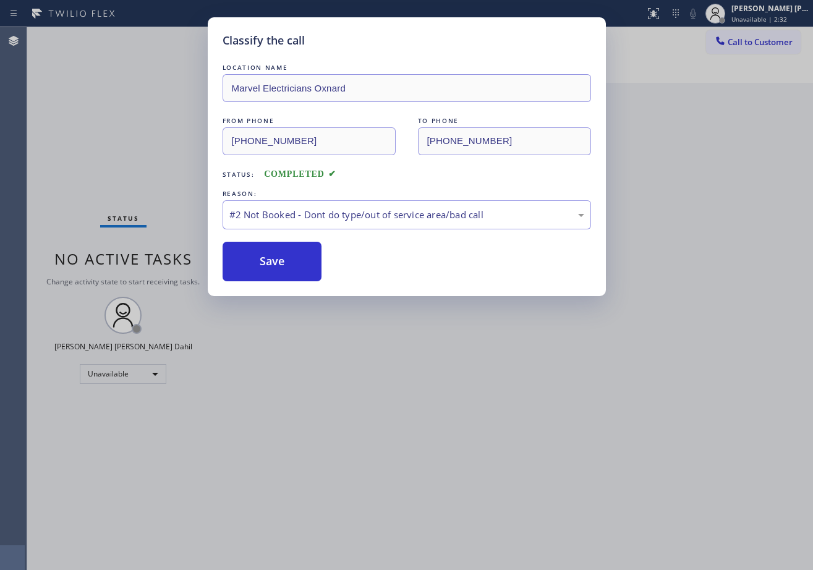
click at [782, 14] on div "Classify the call LOCATION NAME Marvel Electricians Oxnard FROM PHONE [PHONE_NU…" at bounding box center [406, 285] width 813 height 570
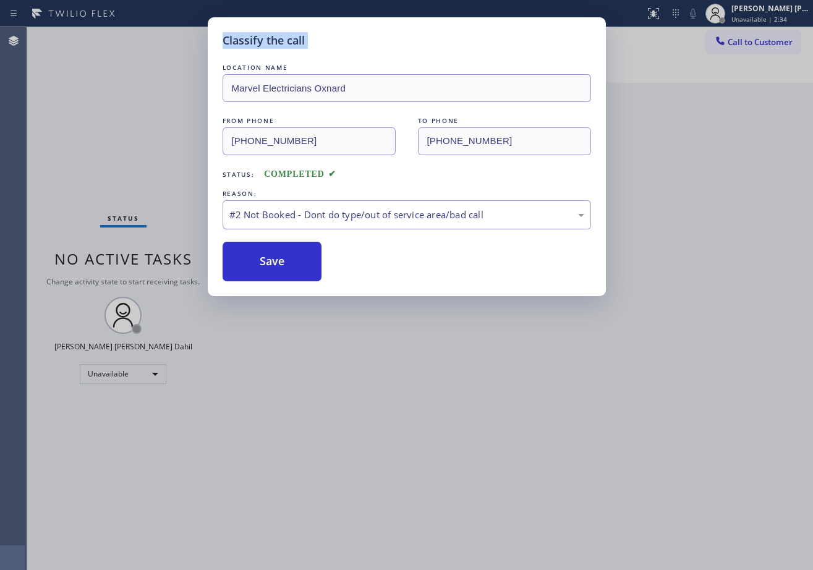
click at [782, 14] on div "Classify the call LOCATION NAME Marvel Electricians Oxnard FROM PHONE [PHONE_NU…" at bounding box center [406, 285] width 813 height 570
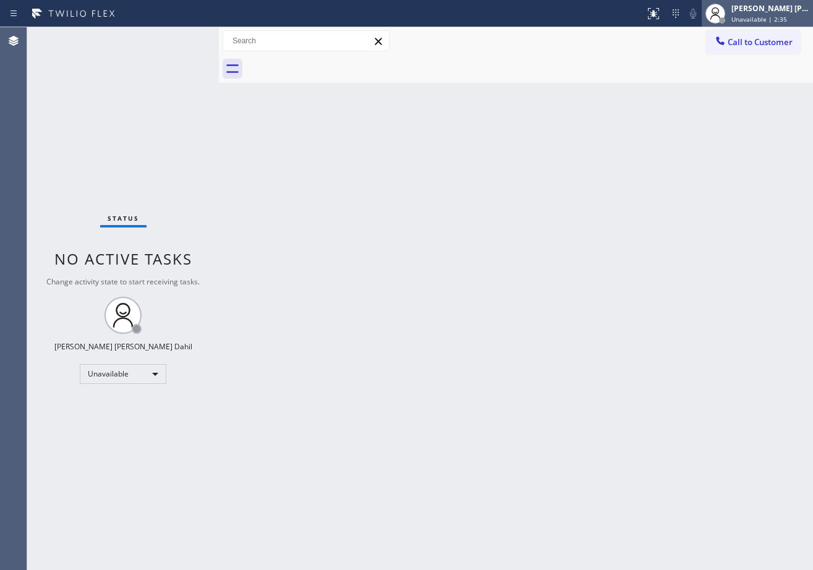
click at [759, 12] on div "[PERSON_NAME] [PERSON_NAME] Dahil" at bounding box center [771, 8] width 78 height 11
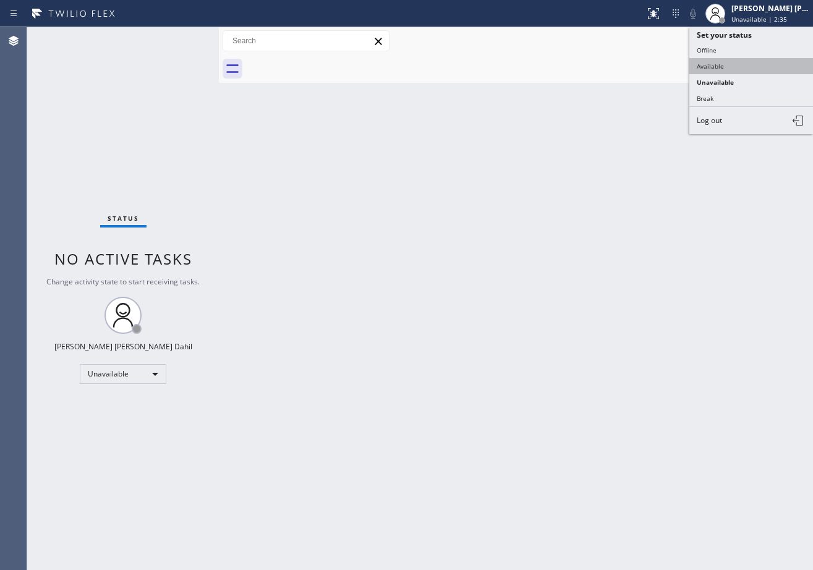
click at [738, 67] on button "Available" at bounding box center [752, 66] width 124 height 16
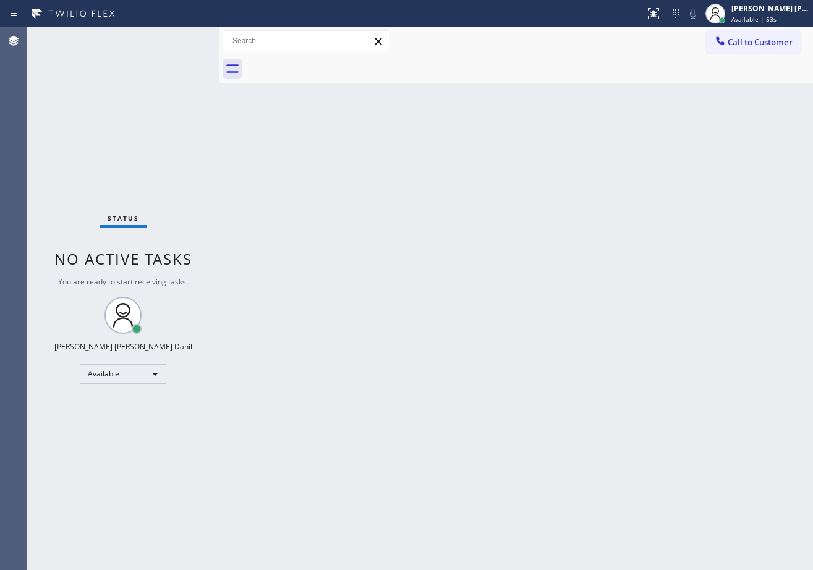
click at [624, 188] on div "Back to Dashboard Change Sender ID Customers Technicians Select a contact Outbo…" at bounding box center [516, 298] width 594 height 543
drag, startPoint x: 285, startPoint y: 231, endPoint x: 265, endPoint y: 210, distance: 29.3
click at [285, 231] on div "Back to Dashboard Change Sender ID Customers Technicians Select a contact Outbo…" at bounding box center [516, 298] width 594 height 543
click at [445, 413] on div "Back to Dashboard Change Sender ID Customers Technicians Select a contact Outbo…" at bounding box center [516, 298] width 594 height 543
click at [444, 409] on div "Back to Dashboard Change Sender ID Customers Technicians Select a contact Outbo…" at bounding box center [516, 298] width 594 height 543
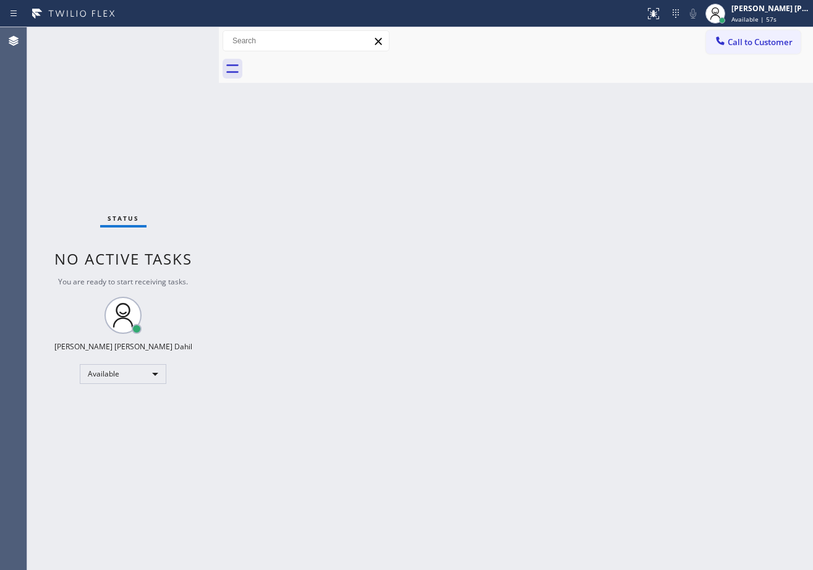
click at [444, 409] on div "Back to Dashboard Change Sender ID Customers Technicians Select a contact Outbo…" at bounding box center [516, 298] width 594 height 543
click at [327, 210] on div "Back to Dashboard Change Sender ID Customers Technicians Select a contact Outbo…" at bounding box center [516, 298] width 594 height 543
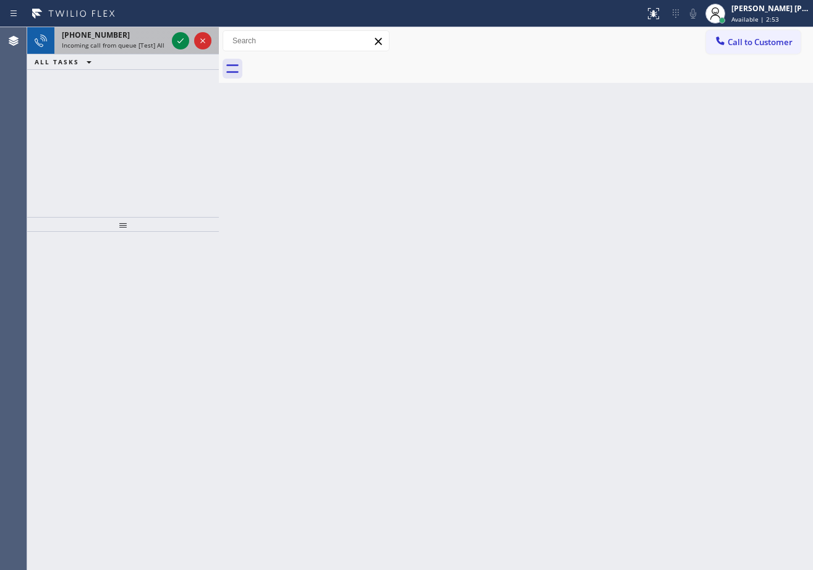
click at [150, 32] on div "[PHONE_NUMBER]" at bounding box center [114, 35] width 105 height 11
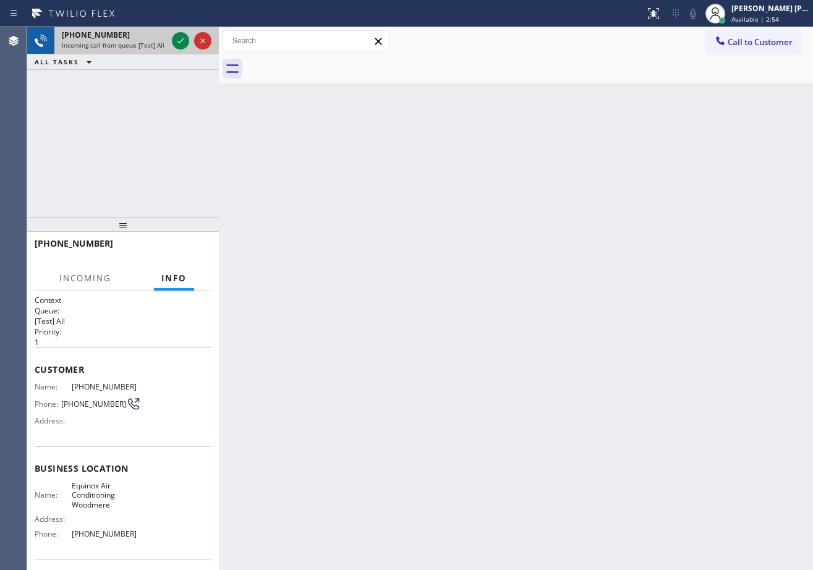
click at [150, 32] on div "[PHONE_NUMBER]" at bounding box center [114, 35] width 105 height 11
click at [150, 33] on div "[PHONE_NUMBER]" at bounding box center [114, 35] width 105 height 11
click at [163, 35] on div "[PHONE_NUMBER]" at bounding box center [114, 35] width 105 height 11
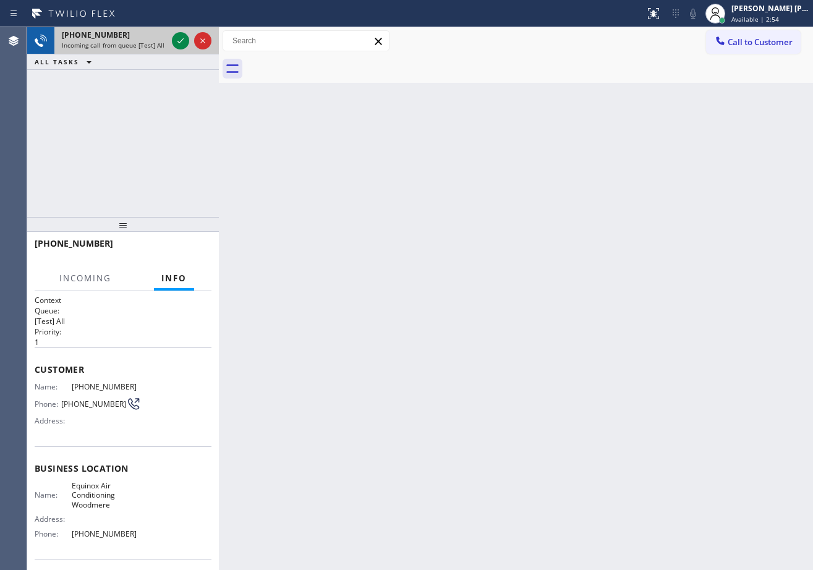
click at [163, 38] on div "[PHONE_NUMBER]" at bounding box center [114, 35] width 105 height 11
click at [181, 41] on icon at bounding box center [180, 40] width 15 height 15
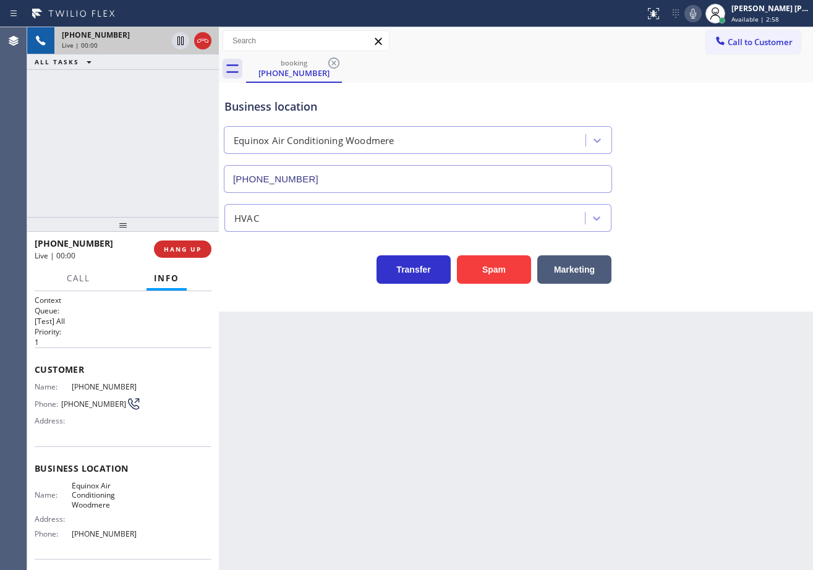
type input "[PHONE_NUMBER]"
click at [327, 414] on div "Back to Dashboard Change Sender ID Customers Technicians Select a contact Outbo…" at bounding box center [516, 298] width 594 height 543
click at [478, 446] on div "Back to Dashboard Change Sender ID Customers Technicians Select a contact Outbo…" at bounding box center [516, 298] width 594 height 543
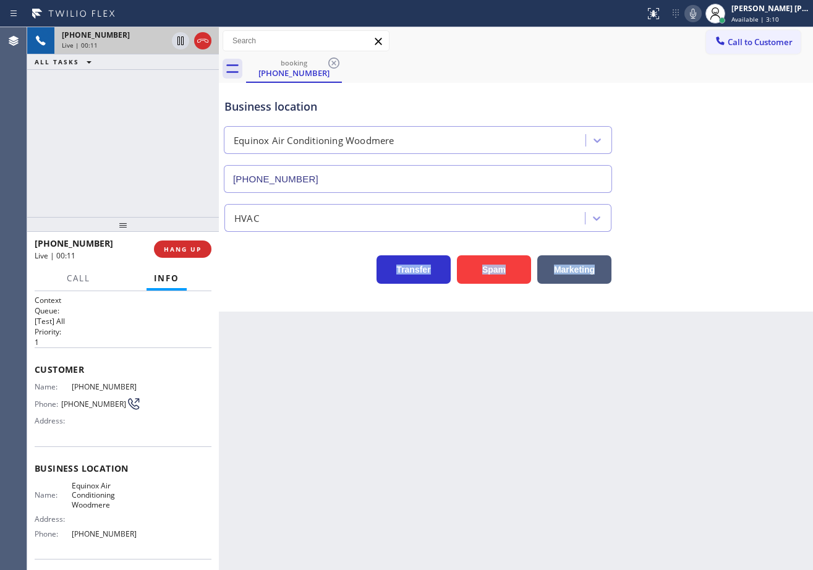
click at [478, 446] on div "Back to Dashboard Change Sender ID Customers Technicians Select a contact Outbo…" at bounding box center [516, 298] width 594 height 543
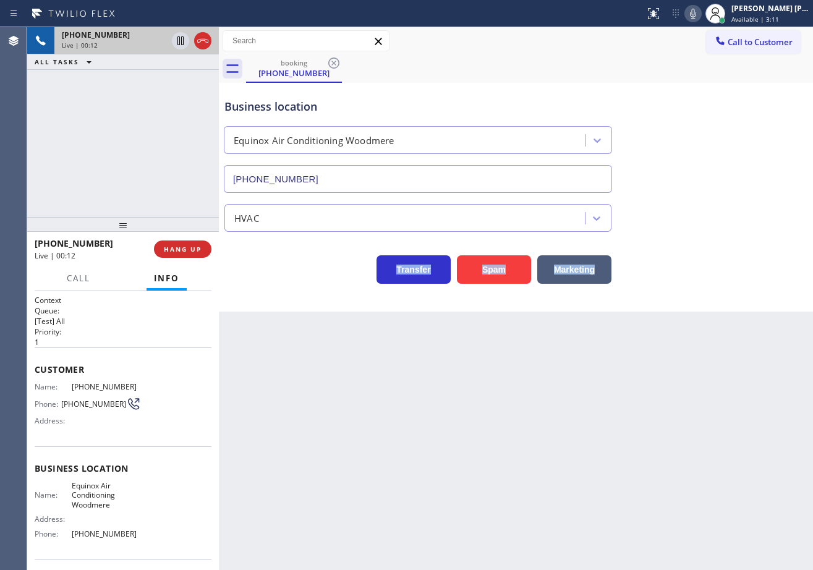
click at [478, 446] on div "Back to Dashboard Change Sender ID Customers Technicians Select a contact Outbo…" at bounding box center [516, 298] width 594 height 543
click at [478, 447] on div "Back to Dashboard Change Sender ID Customers Technicians Select a contact Outbo…" at bounding box center [516, 298] width 594 height 543
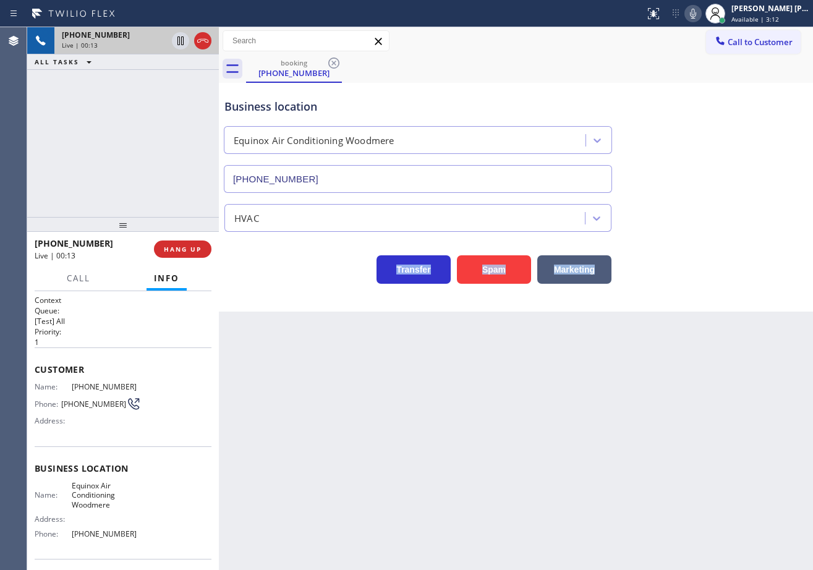
click at [478, 447] on div "Back to Dashboard Change Sender ID Customers Technicians Select a contact Outbo…" at bounding box center [516, 298] width 594 height 543
click at [109, 157] on div "[PHONE_NUMBER] Live | 00:17 ALL TASKS ALL TASKS ACTIVE TASKS TASKS IN WRAP UP" at bounding box center [123, 122] width 192 height 190
click at [124, 167] on div "[PHONE_NUMBER] Live | 00:23 ALL TASKS ALL TASKS ACTIVE TASKS TASKS IN WRAP UP" at bounding box center [123, 122] width 192 height 190
click at [575, 272] on button "Marketing" at bounding box center [575, 269] width 74 height 28
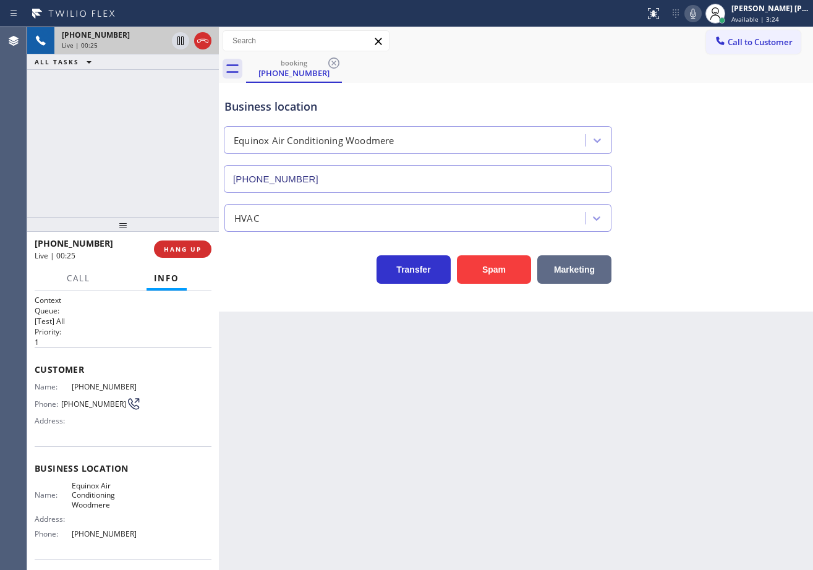
click at [574, 272] on button "Marketing" at bounding box center [575, 269] width 74 height 28
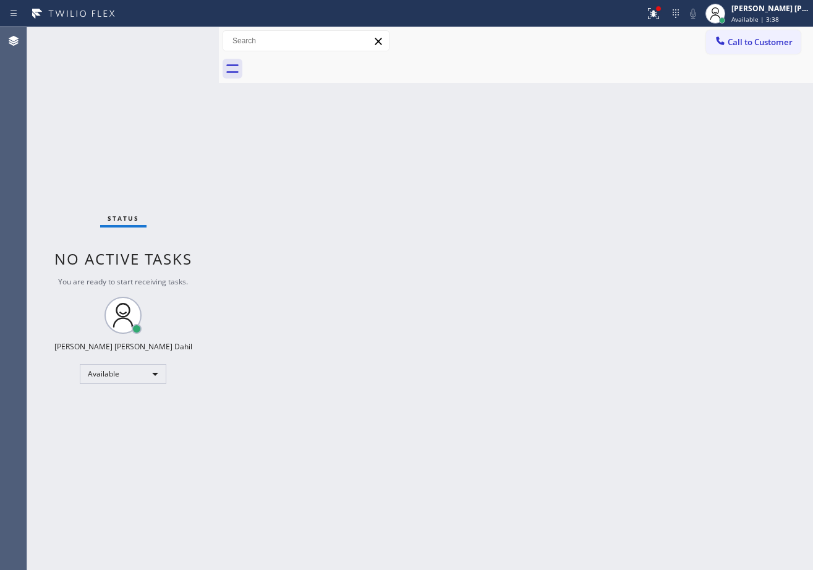
drag, startPoint x: 517, startPoint y: 429, endPoint x: 596, endPoint y: 517, distance: 118.7
click at [517, 427] on div "Back to Dashboard Change Sender ID Customers Technicians Select a contact Outbo…" at bounding box center [516, 298] width 594 height 543
click at [385, 72] on div at bounding box center [529, 69] width 567 height 28
click at [552, 283] on div "Back to Dashboard Change Sender ID Customers Technicians Select a contact Outbo…" at bounding box center [516, 298] width 594 height 543
click at [734, 507] on div "Back to Dashboard Change Sender ID Customers Technicians Select a contact Outbo…" at bounding box center [516, 298] width 594 height 543
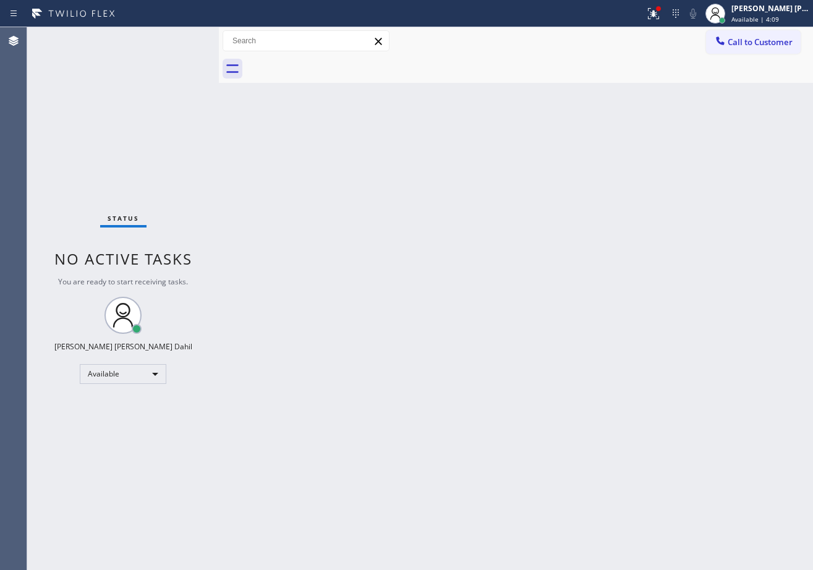
click at [318, 182] on div "Back to Dashboard Change Sender ID Customers Technicians Select a contact Outbo…" at bounding box center [516, 298] width 594 height 543
click at [184, 74] on div "Status No active tasks You are ready to start receiving tasks. [PERSON_NAME] [P…" at bounding box center [123, 298] width 192 height 543
drag, startPoint x: 184, startPoint y: 74, endPoint x: 190, endPoint y: 78, distance: 7.6
click at [186, 77] on div "Status No active tasks You are ready to start receiving tasks. [PERSON_NAME] [P…" at bounding box center [123, 298] width 192 height 543
drag, startPoint x: 190, startPoint y: 78, endPoint x: 772, endPoint y: 66, distance: 582.2
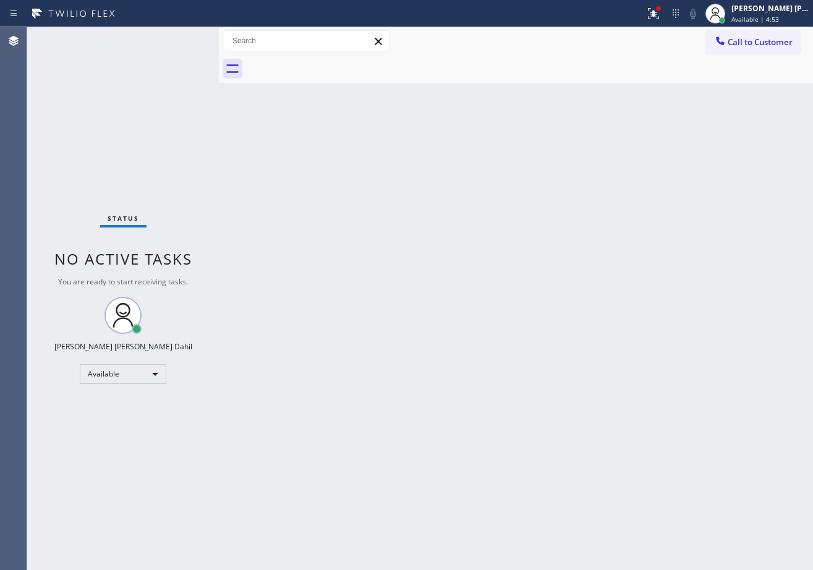
click at [200, 78] on div "Status No active tasks You are ready to start receiving tasks. [PERSON_NAME] [P…" at bounding box center [123, 298] width 192 height 543
drag, startPoint x: 661, startPoint y: 12, endPoint x: 629, endPoint y: 127, distance: 120.1
click at [661, 12] on icon at bounding box center [653, 13] width 15 height 15
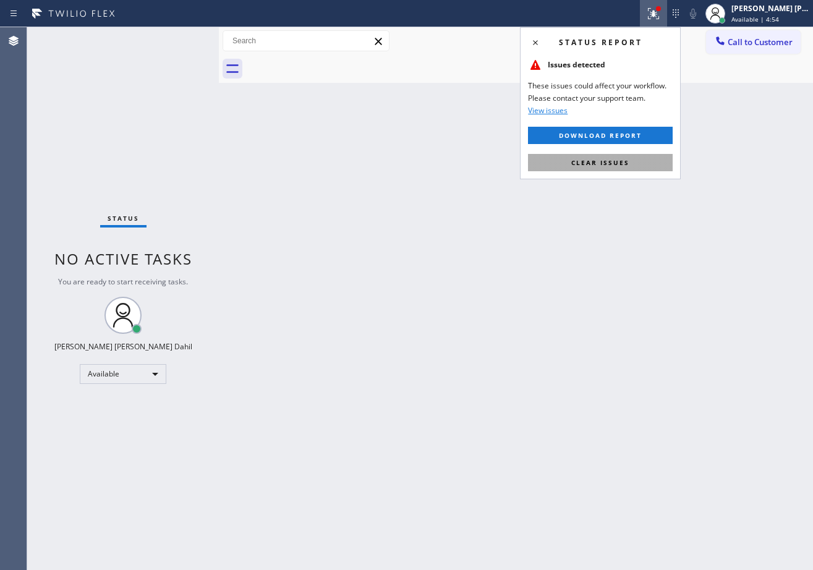
click at [574, 163] on span "Clear issues" at bounding box center [601, 162] width 58 height 9
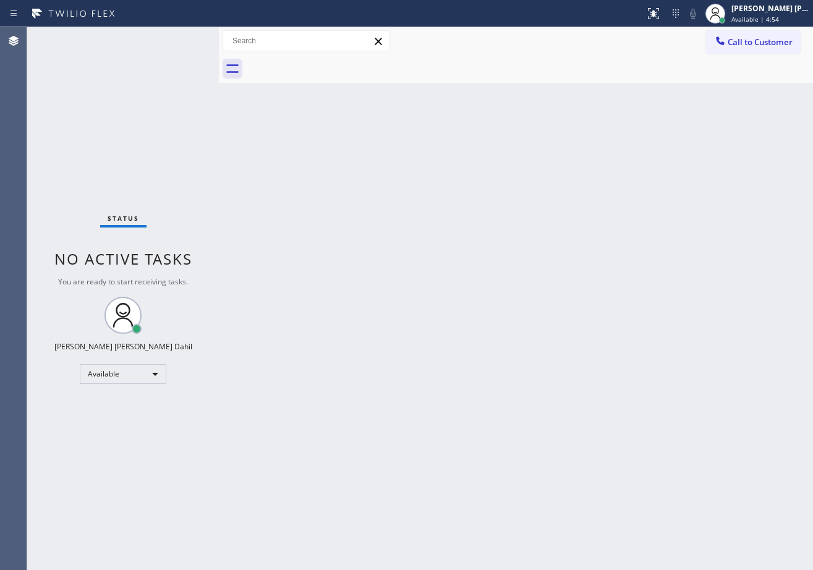
click at [574, 163] on div "Back to Dashboard Change Sender ID Customers Technicians Select a contact Outbo…" at bounding box center [516, 298] width 594 height 543
click at [573, 163] on div "Back to Dashboard Change Sender ID Customers Technicians Select a contact Outbo…" at bounding box center [516, 298] width 594 height 543
click at [596, 186] on div "Back to Dashboard Change Sender ID Customers Technicians Select a contact Outbo…" at bounding box center [516, 298] width 594 height 543
click at [585, 239] on div "Back to Dashboard Change Sender ID Customers Technicians Select a contact Outbo…" at bounding box center [516, 298] width 594 height 543
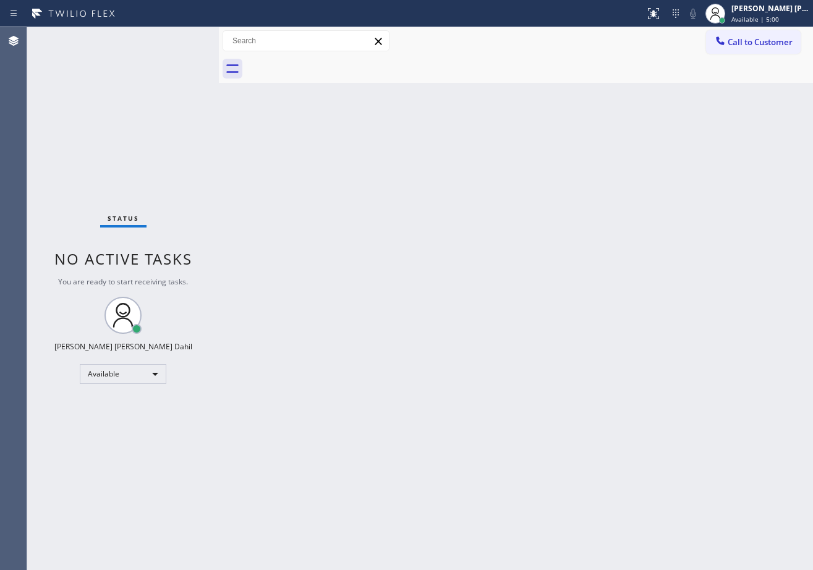
click at [583, 237] on div "Back to Dashboard Change Sender ID Customers Technicians Select a contact Outbo…" at bounding box center [516, 298] width 594 height 543
click at [582, 237] on div "Back to Dashboard Change Sender ID Customers Technicians Select a contact Outbo…" at bounding box center [516, 298] width 594 height 543
click at [569, 192] on div "Back to Dashboard Change Sender ID Customers Technicians Select a contact Outbo…" at bounding box center [516, 298] width 594 height 543
drag, startPoint x: 569, startPoint y: 192, endPoint x: 680, endPoint y: 401, distance: 236.9
click at [571, 198] on div "Back to Dashboard Change Sender ID Customers Technicians Select a contact Outbo…" at bounding box center [516, 298] width 594 height 543
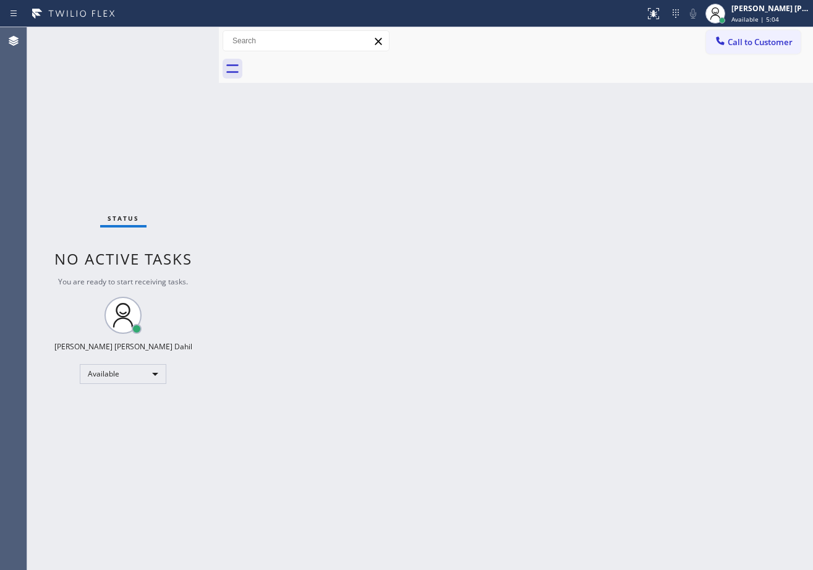
click at [343, 238] on div "Back to Dashboard Change Sender ID Customers Technicians Select a contact Outbo…" at bounding box center [516, 298] width 594 height 543
click at [622, 452] on div "Back to Dashboard Change Sender ID Customers Technicians Select a contact Outbo…" at bounding box center [516, 298] width 594 height 543
click at [457, 92] on div "Back to Dashboard Change Sender ID Customers Technicians Select a contact Outbo…" at bounding box center [516, 298] width 594 height 543
click at [426, 82] on div at bounding box center [529, 69] width 567 height 28
click at [474, 294] on div "Back to Dashboard Change Sender ID Customers Technicians Select a contact Outbo…" at bounding box center [516, 298] width 594 height 543
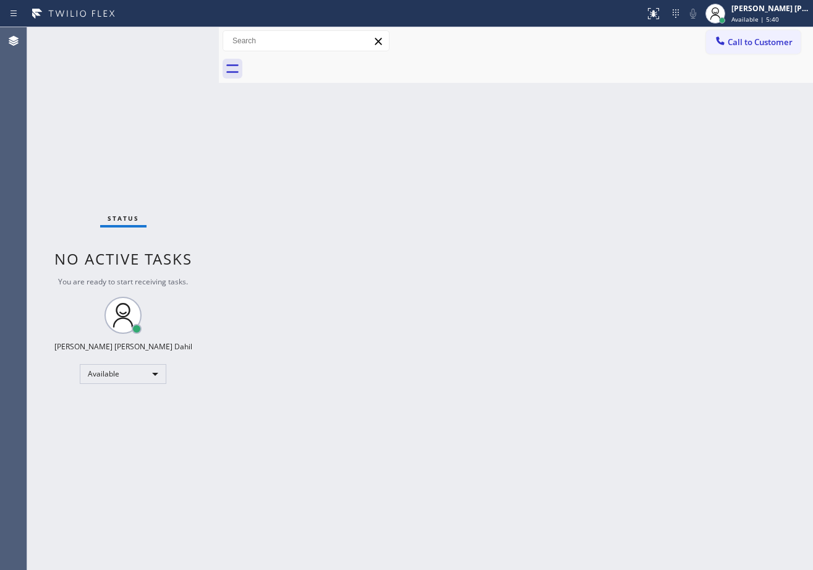
click at [474, 294] on div "Back to Dashboard Change Sender ID Customers Technicians Select a contact Outbo…" at bounding box center [516, 298] width 594 height 543
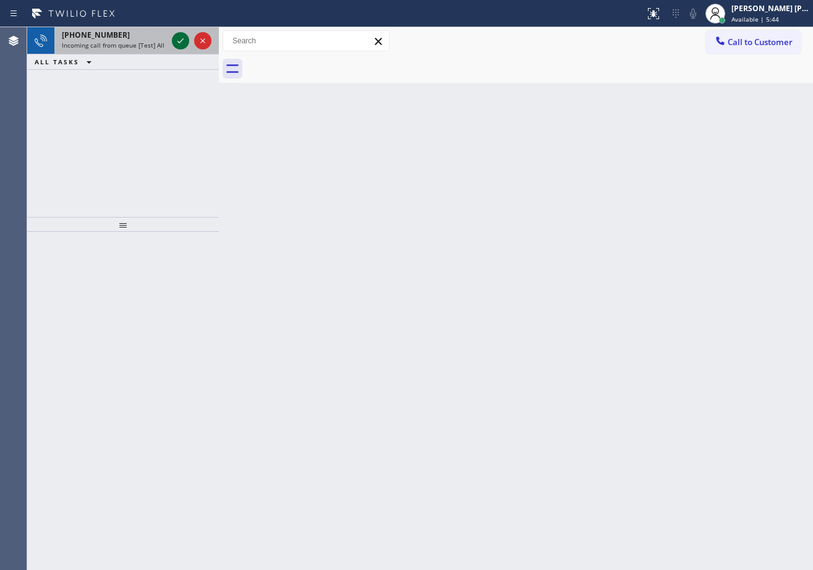
click at [178, 38] on icon at bounding box center [180, 40] width 15 height 15
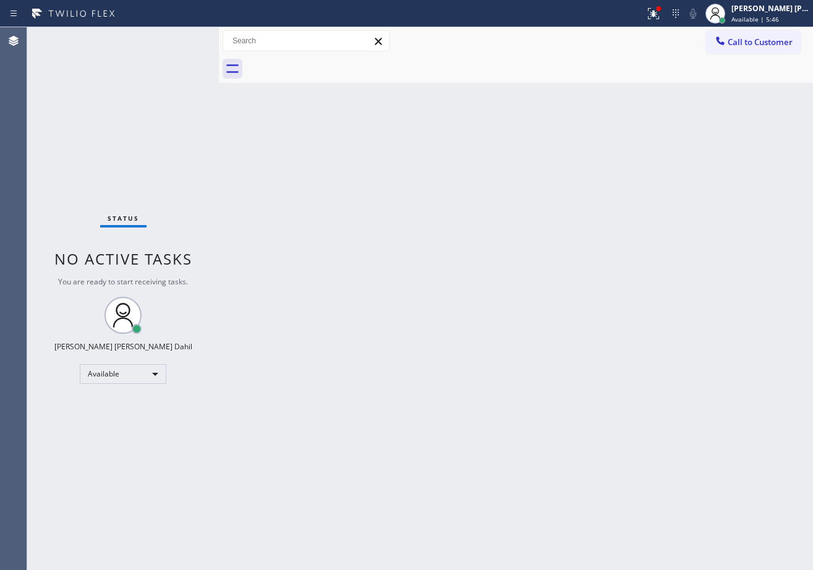
drag, startPoint x: 484, startPoint y: 162, endPoint x: 575, endPoint y: 83, distance: 120.6
click at [486, 162] on div "Back to Dashboard Change Sender ID Customers Technicians Select a contact Outbo…" at bounding box center [516, 298] width 594 height 543
click at [656, 9] on icon at bounding box center [651, 12] width 7 height 9
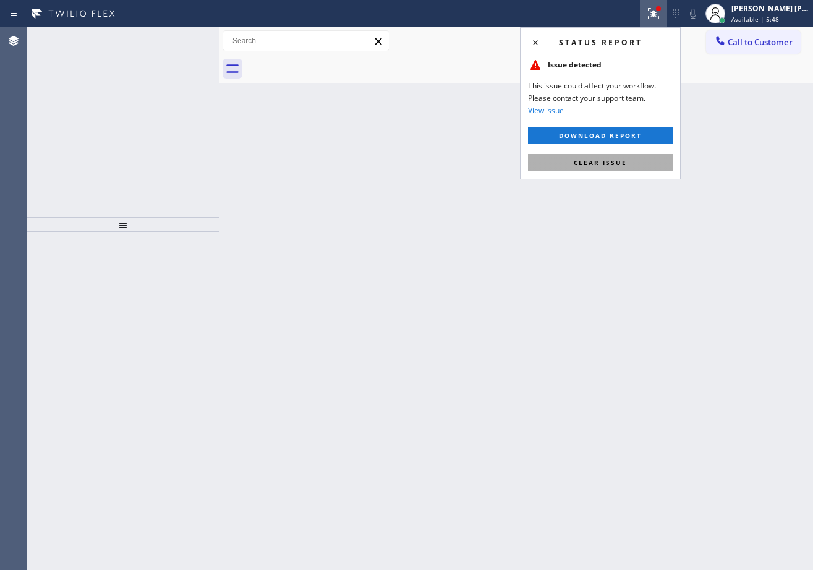
click at [599, 169] on button "Clear issue" at bounding box center [600, 162] width 145 height 17
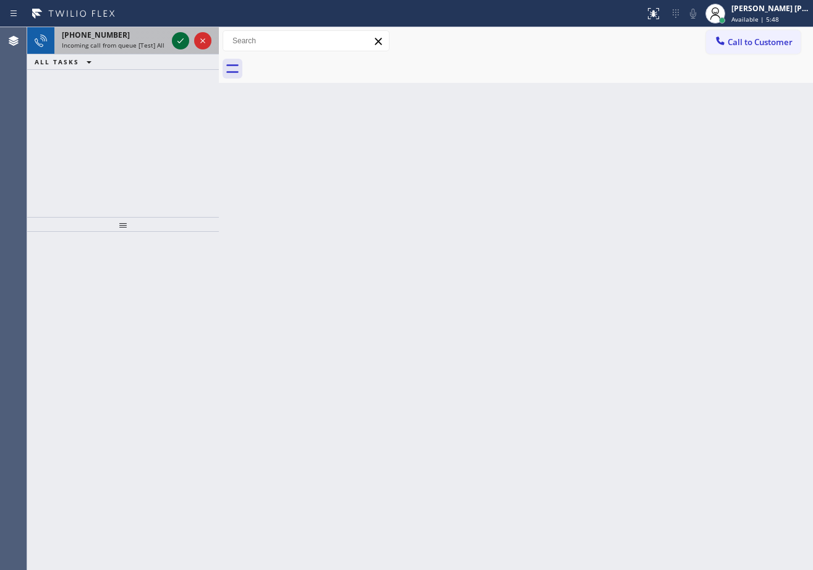
click at [179, 42] on icon at bounding box center [180, 40] width 15 height 15
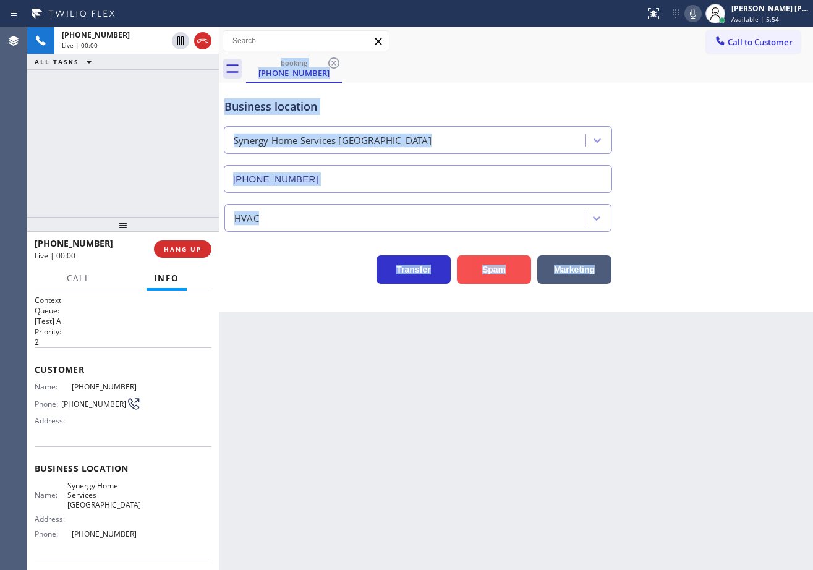
click at [500, 257] on button "Spam" at bounding box center [494, 269] width 74 height 28
type input "[PHONE_NUMBER]"
click at [498, 262] on button "Spam" at bounding box center [494, 269] width 74 height 28
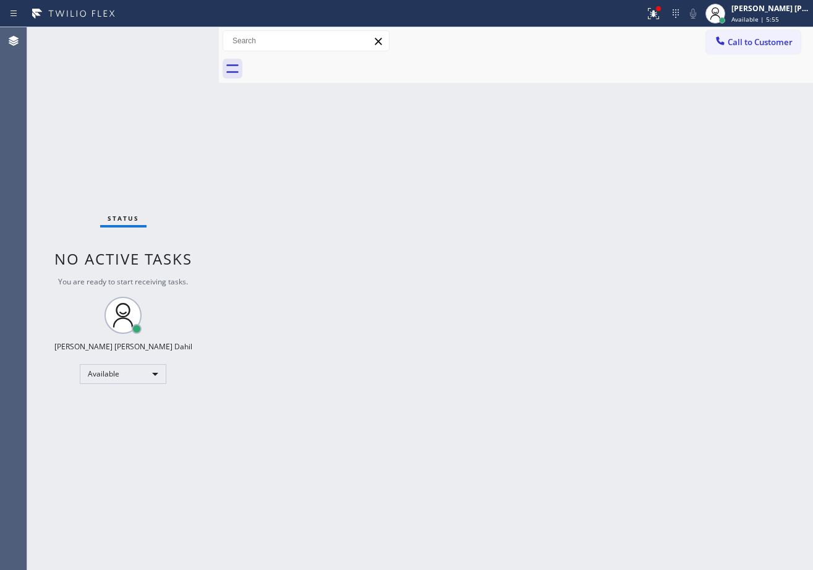
click at [360, 432] on div "Back to Dashboard Change Sender ID Customers Technicians Select a contact Outbo…" at bounding box center [516, 298] width 594 height 543
click at [172, 52] on div "Status No active tasks You are ready to start receiving tasks. [PERSON_NAME] [P…" at bounding box center [123, 298] width 192 height 543
click at [328, 248] on div "Back to Dashboard Change Sender ID Customers Technicians Select a contact Outbo…" at bounding box center [516, 298] width 594 height 543
click at [356, 193] on div "Back to Dashboard Change Sender ID Customers Technicians Select a contact Outbo…" at bounding box center [516, 298] width 594 height 543
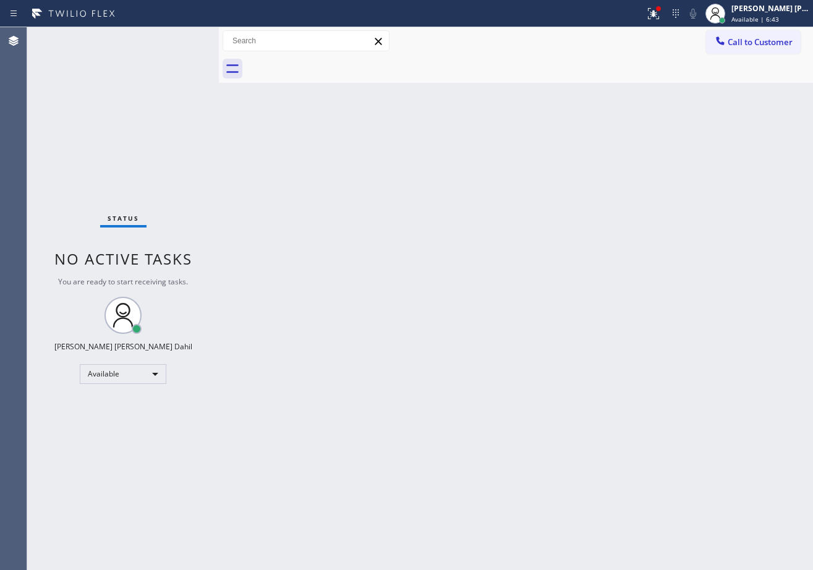
click at [356, 193] on div "Back to Dashboard Change Sender ID Customers Technicians Select a contact Outbo…" at bounding box center [516, 298] width 594 height 543
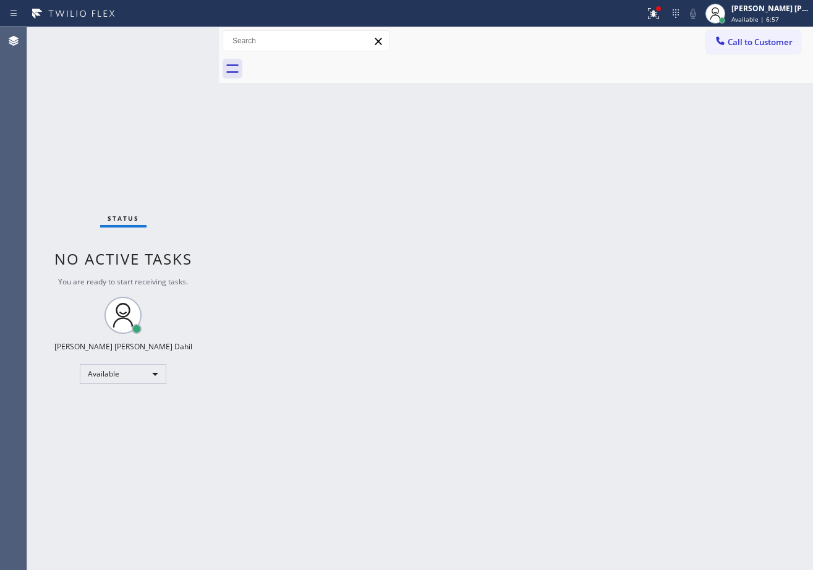
click at [401, 258] on div "Back to Dashboard Change Sender ID Customers Technicians Select a contact Outbo…" at bounding box center [516, 298] width 594 height 543
click at [593, 78] on div at bounding box center [529, 69] width 567 height 28
click at [661, 8] on icon at bounding box center [653, 13] width 15 height 15
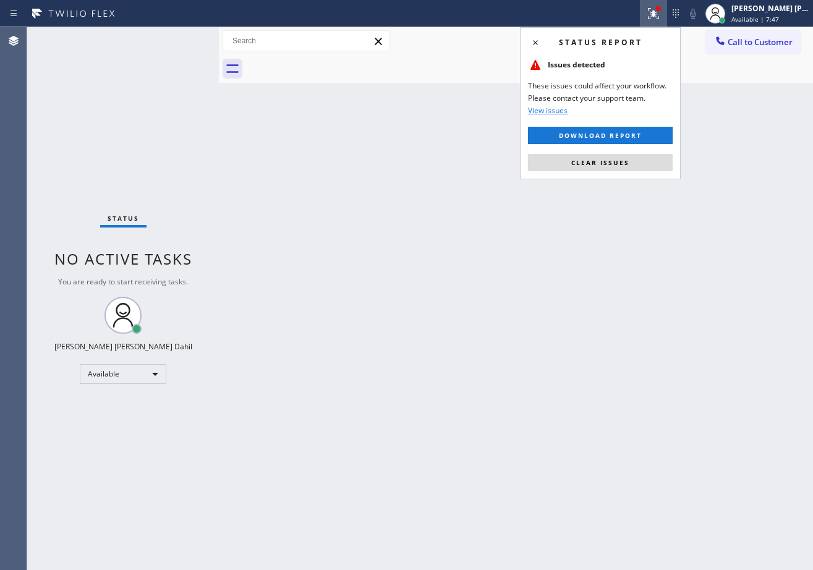
click at [609, 174] on div "Status report Issues detected These issues could affect your workflow. Please c…" at bounding box center [600, 103] width 161 height 152
click at [609, 173] on div "Status report Issues detected These issues could affect your workflow. Please c…" at bounding box center [600, 103] width 161 height 152
click at [610, 160] on span "Clear issues" at bounding box center [601, 162] width 58 height 9
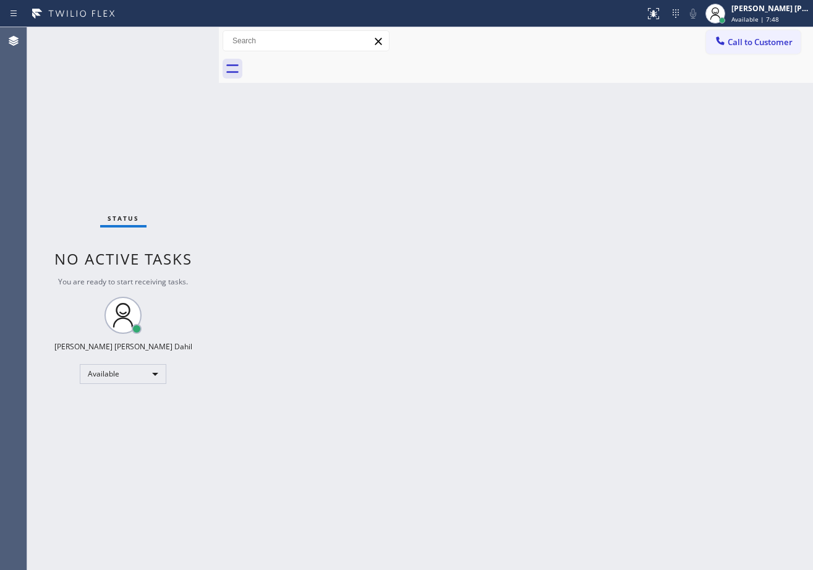
click at [610, 160] on div "Back to Dashboard Change Sender ID Customers Technicians Select a contact Outbo…" at bounding box center [516, 298] width 594 height 543
click at [628, 493] on div "Back to Dashboard Change Sender ID Customers Technicians Select a contact Outbo…" at bounding box center [516, 298] width 594 height 543
click at [346, 264] on div "Back to Dashboard Change Sender ID Customers Technicians Select a contact Outbo…" at bounding box center [516, 298] width 594 height 543
click at [478, 79] on div at bounding box center [529, 69] width 567 height 28
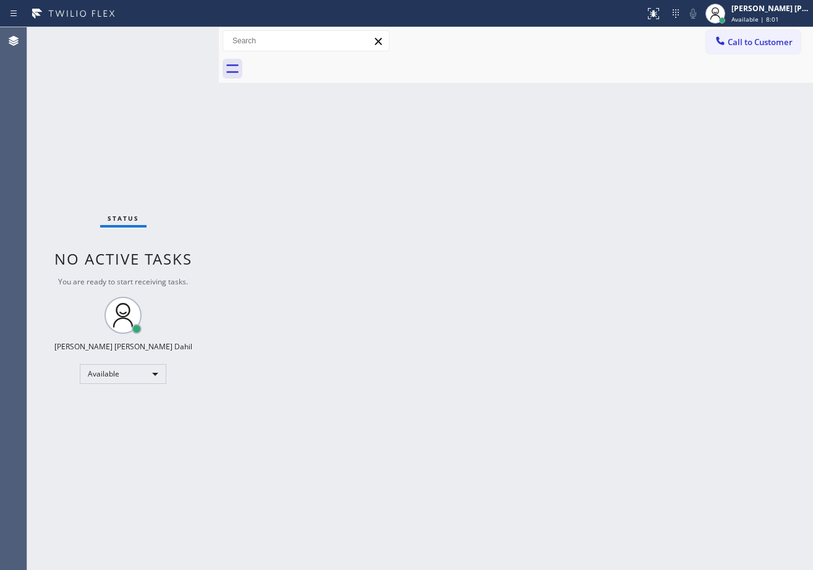
click at [575, 160] on div "Back to Dashboard Change Sender ID Customers Technicians Select a contact Outbo…" at bounding box center [516, 298] width 594 height 543
click at [577, 158] on div "Back to Dashboard Change Sender ID Customers Technicians Select a contact Outbo…" at bounding box center [516, 298] width 594 height 543
click at [573, 157] on div "Back to Dashboard Change Sender ID Customers Technicians Select a contact Outbo…" at bounding box center [516, 298] width 594 height 543
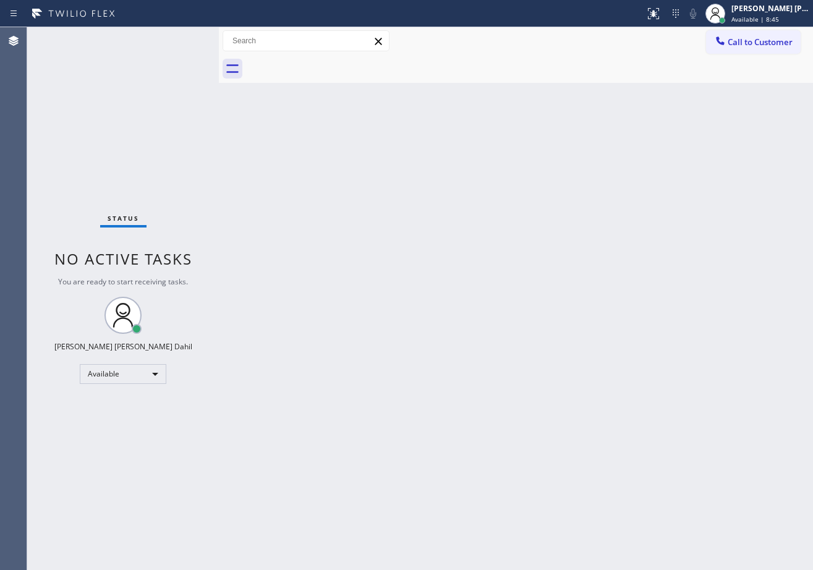
click at [699, 416] on div "Back to Dashboard Change Sender ID Customers Technicians Select a contact Outbo…" at bounding box center [516, 298] width 594 height 543
click at [690, 414] on div "Back to Dashboard Change Sender ID Customers Technicians Select a contact Outbo…" at bounding box center [516, 298] width 594 height 543
click at [349, 153] on div "Back to Dashboard Change Sender ID Customers Technicians Select a contact Outbo…" at bounding box center [516, 298] width 594 height 543
click at [307, 95] on div "Back to Dashboard Change Sender ID Customers Technicians Select a contact Outbo…" at bounding box center [516, 298] width 594 height 543
click at [293, 166] on div "Back to Dashboard Change Sender ID Customers Technicians Select a contact Outbo…" at bounding box center [516, 298] width 594 height 543
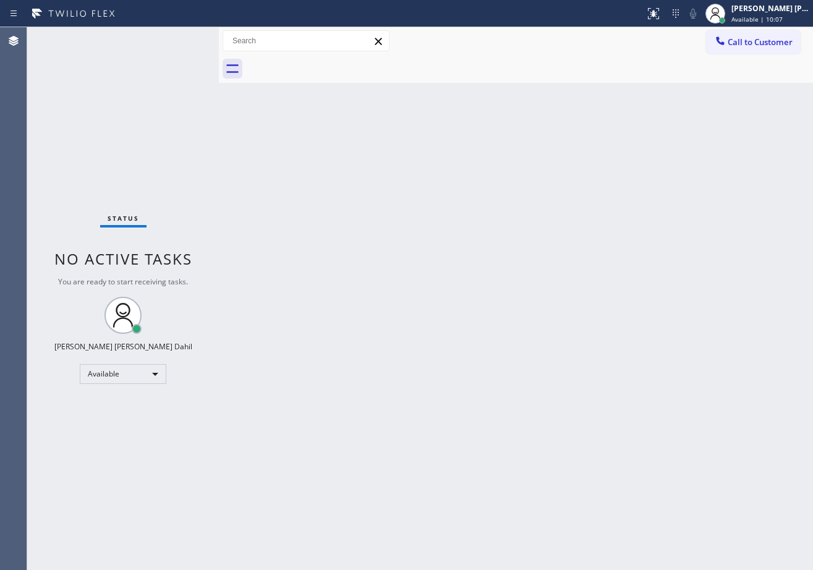
click at [520, 290] on div "Back to Dashboard Change Sender ID Customers Technicians Select a contact Outbo…" at bounding box center [516, 298] width 594 height 543
click at [167, 80] on div "Status No active tasks You are ready to start receiving tasks. [PERSON_NAME] [P…" at bounding box center [123, 298] width 192 height 543
drag, startPoint x: 287, startPoint y: 262, endPoint x: 331, endPoint y: 306, distance: 62.1
click at [287, 262] on div "Back to Dashboard Change Sender ID Customers Technicians Select a contact Outbo…" at bounding box center [516, 298] width 594 height 543
click at [180, 93] on div "Status No active tasks You are ready to start receiving tasks. [PERSON_NAME] [P…" at bounding box center [123, 298] width 192 height 543
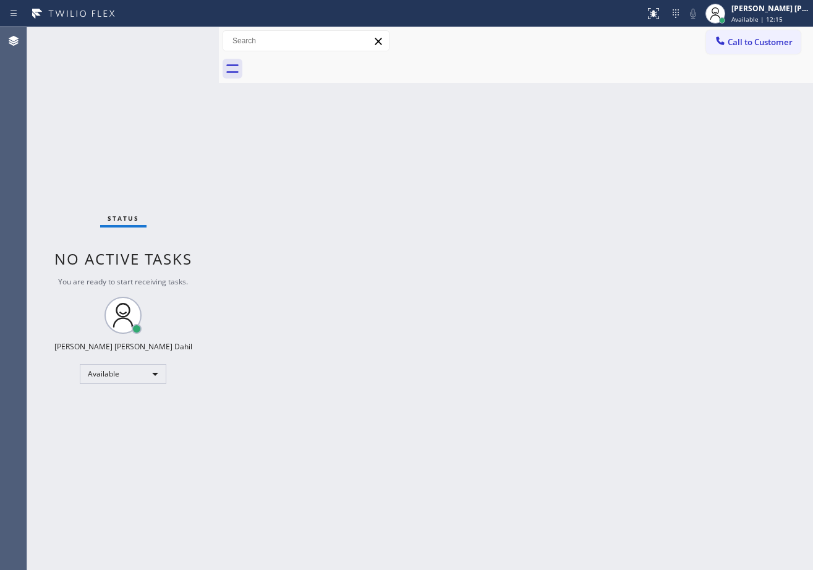
click at [76, 128] on div "Status No active tasks You are ready to start receiving tasks. [PERSON_NAME] [P…" at bounding box center [123, 298] width 192 height 543
click at [533, 485] on div "Back to Dashboard Change Sender ID Customers Technicians Select a contact Outbo…" at bounding box center [516, 298] width 594 height 543
click at [330, 260] on div "Back to Dashboard Change Sender ID Customers Technicians Select a contact Outbo…" at bounding box center [516, 298] width 594 height 543
click at [312, 86] on div "Back to Dashboard Change Sender ID Customers Technicians Select a contact Outbo…" at bounding box center [516, 298] width 594 height 543
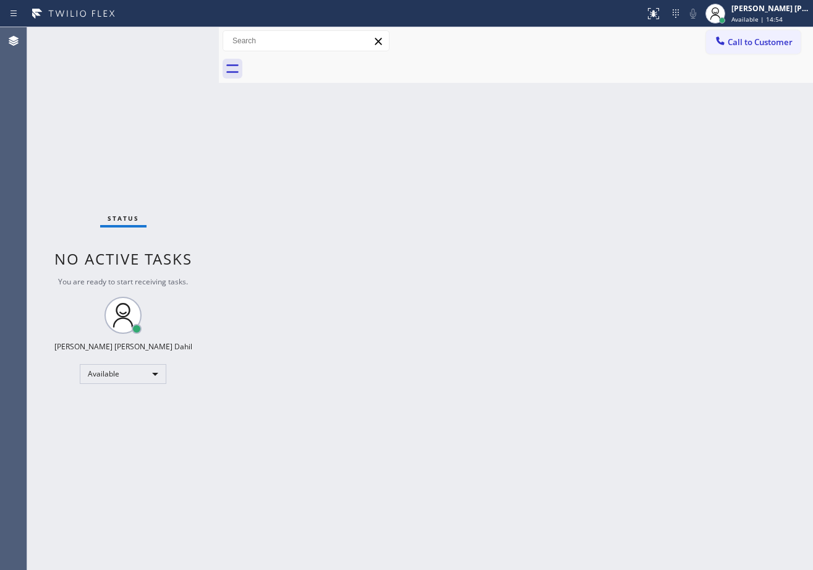
click at [181, 94] on div "Status No active tasks You are ready to start receiving tasks. [PERSON_NAME] [P…" at bounding box center [123, 298] width 192 height 543
click at [163, 105] on div "Status No active tasks You are ready to start receiving tasks. [PERSON_NAME] [P…" at bounding box center [123, 298] width 192 height 543
drag, startPoint x: 357, startPoint y: 316, endPoint x: 366, endPoint y: 318, distance: 8.9
click at [360, 317] on div "Back to Dashboard Change Sender ID Customers Technicians Select a contact Outbo…" at bounding box center [516, 298] width 594 height 543
click at [579, 448] on div "Back to Dashboard Change Sender ID Customers Technicians Select a contact Outbo…" at bounding box center [516, 298] width 594 height 543
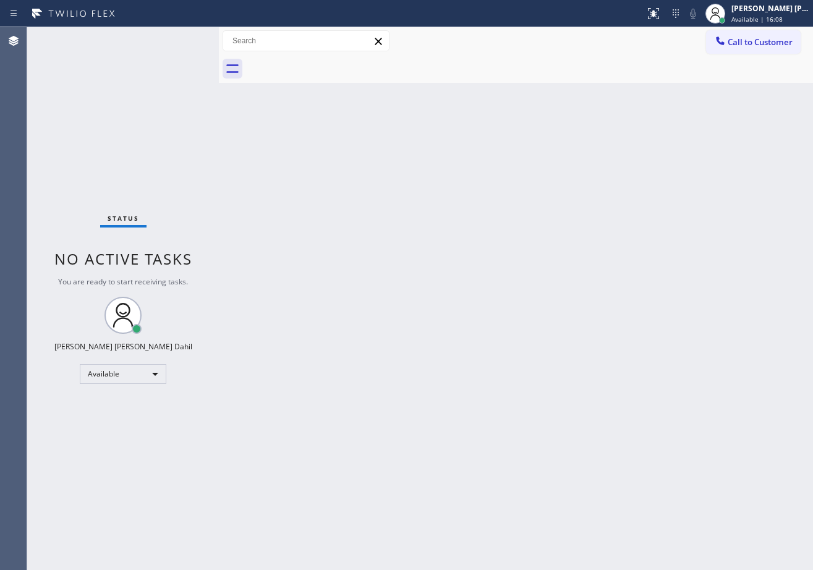
click at [314, 204] on div "Back to Dashboard Change Sender ID Customers Technicians Select a contact Outbo…" at bounding box center [516, 298] width 594 height 543
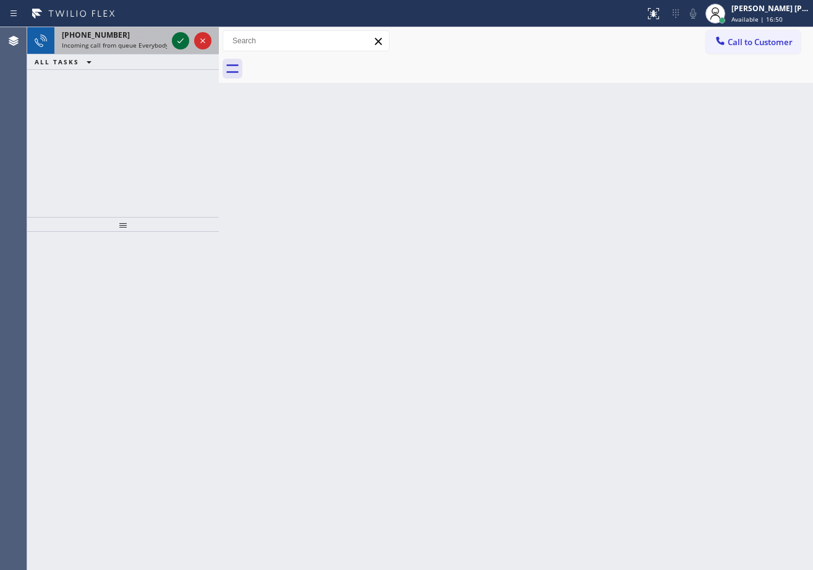
click at [179, 39] on icon at bounding box center [180, 40] width 15 height 15
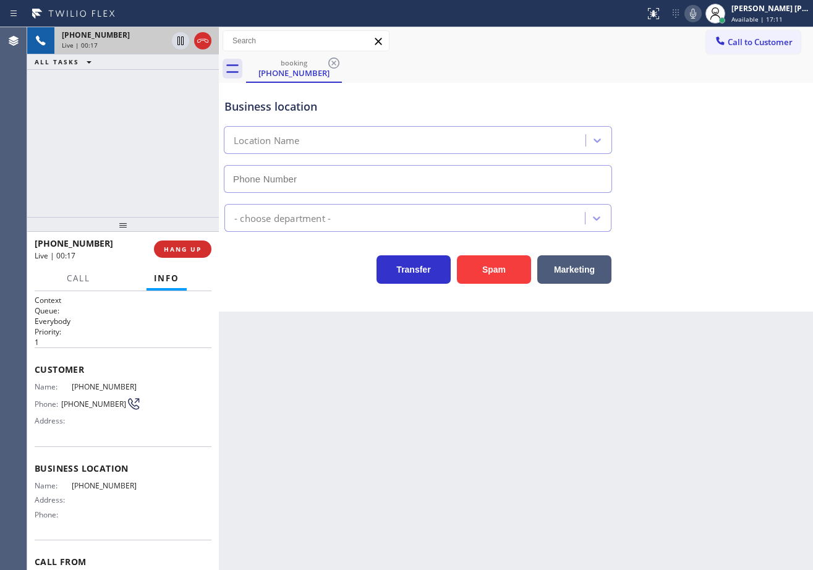
click at [148, 180] on div "[PHONE_NUMBER] Live | 00:17 ALL TASKS ALL TASKS ACTIVE TASKS TASKS IN WRAP UP" at bounding box center [123, 122] width 192 height 190
click at [174, 246] on span "HANG UP" at bounding box center [183, 249] width 38 height 9
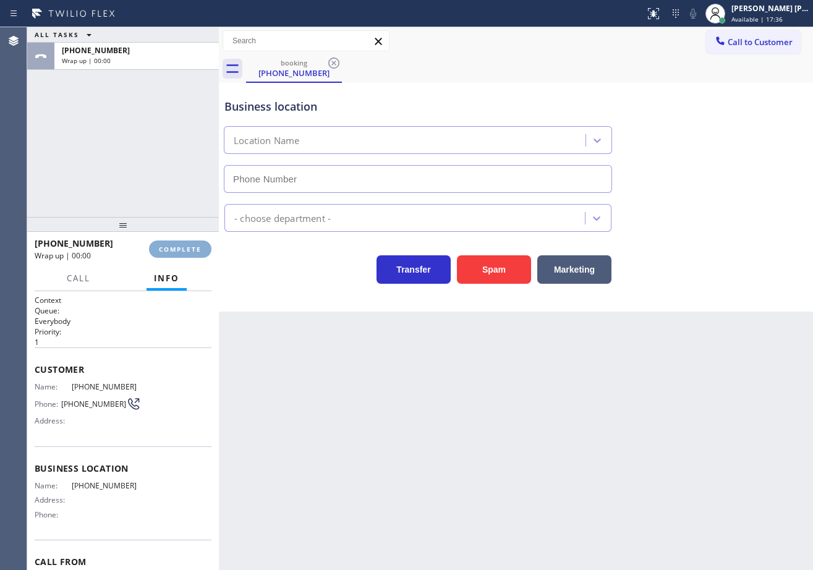
click at [174, 246] on span "COMPLETE" at bounding box center [180, 249] width 43 height 9
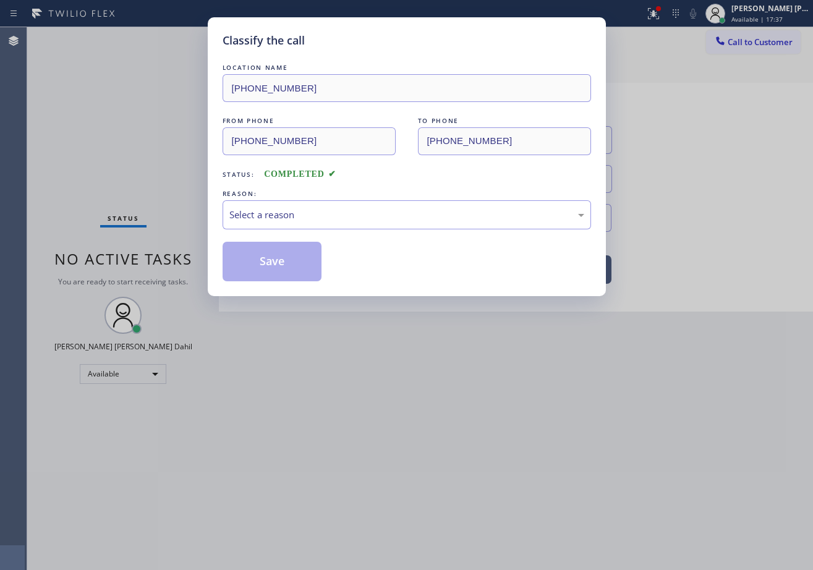
click at [174, 246] on div "Classify the call LOCATION NAME [PHONE_NUMBER] FROM PHONE [PHONE_NUMBER] TO PHO…" at bounding box center [406, 285] width 813 height 570
drag, startPoint x: 265, startPoint y: 195, endPoint x: 265, endPoint y: 221, distance: 26.0
click at [265, 198] on div "REASON:" at bounding box center [407, 193] width 369 height 13
click at [263, 224] on div "Select a reason" at bounding box center [407, 214] width 369 height 29
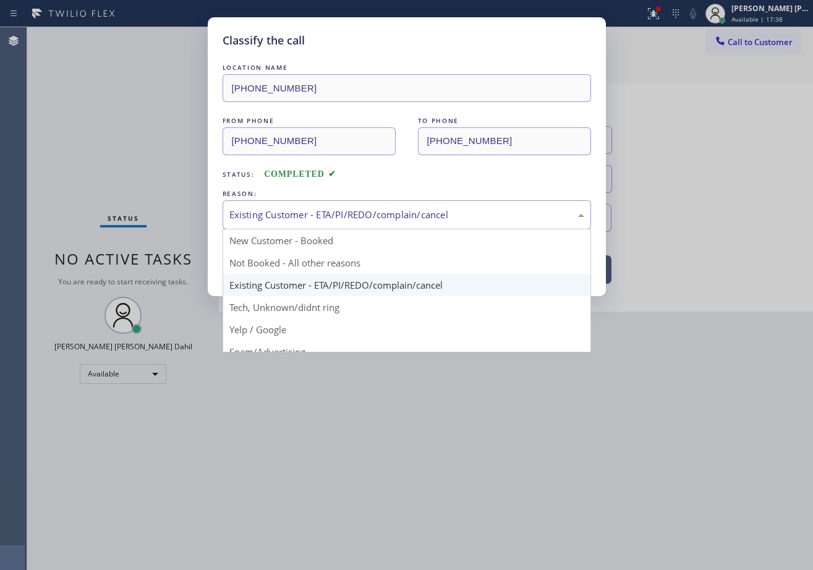
click at [261, 213] on div "Existing Customer - ETA/PI/REDO/complain/cancel" at bounding box center [406, 215] width 355 height 14
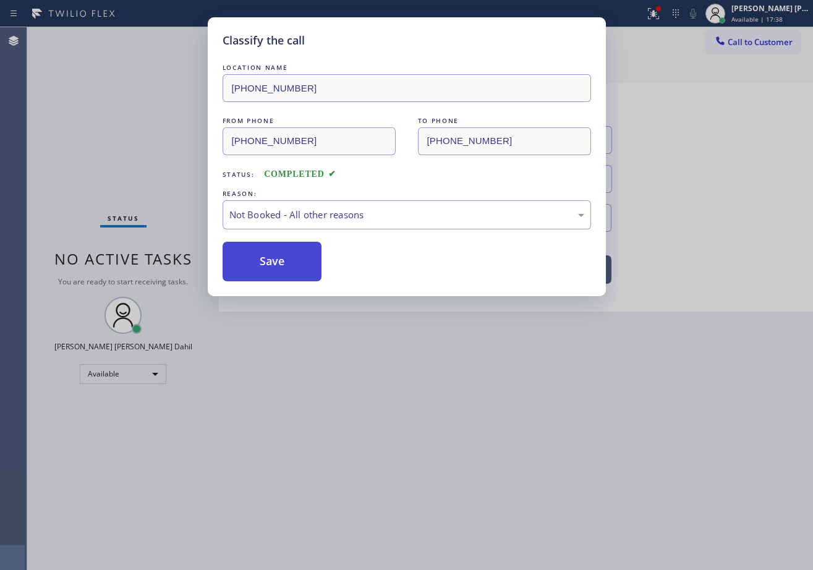
click at [259, 262] on button "Save" at bounding box center [273, 262] width 100 height 40
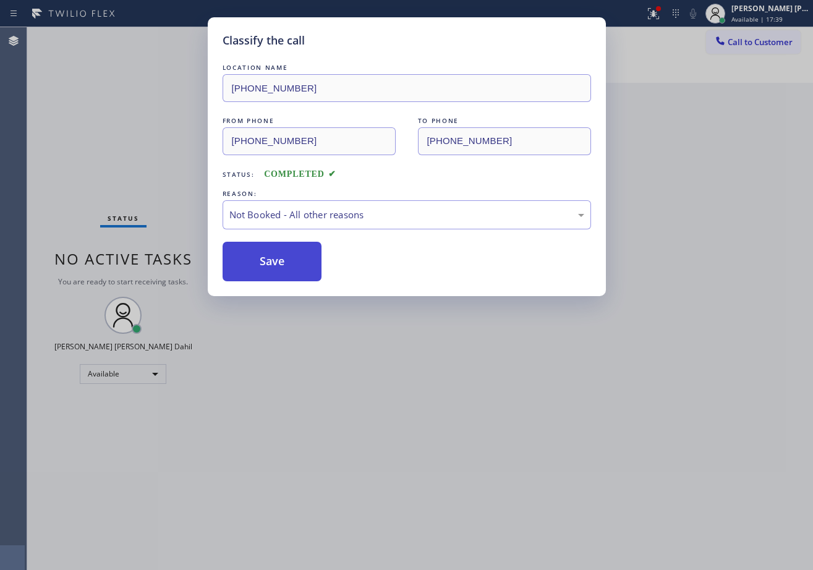
click at [259, 262] on button "Save" at bounding box center [273, 262] width 100 height 40
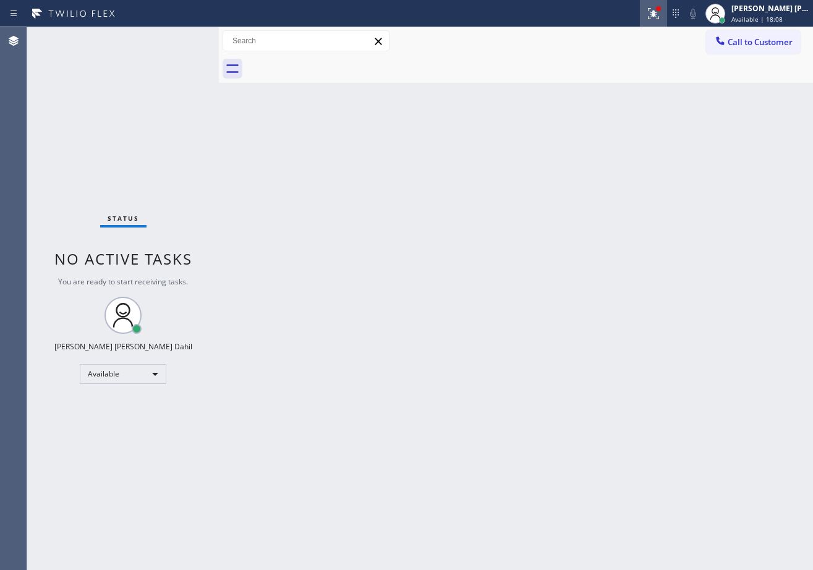
click at [661, 20] on icon at bounding box center [653, 13] width 15 height 15
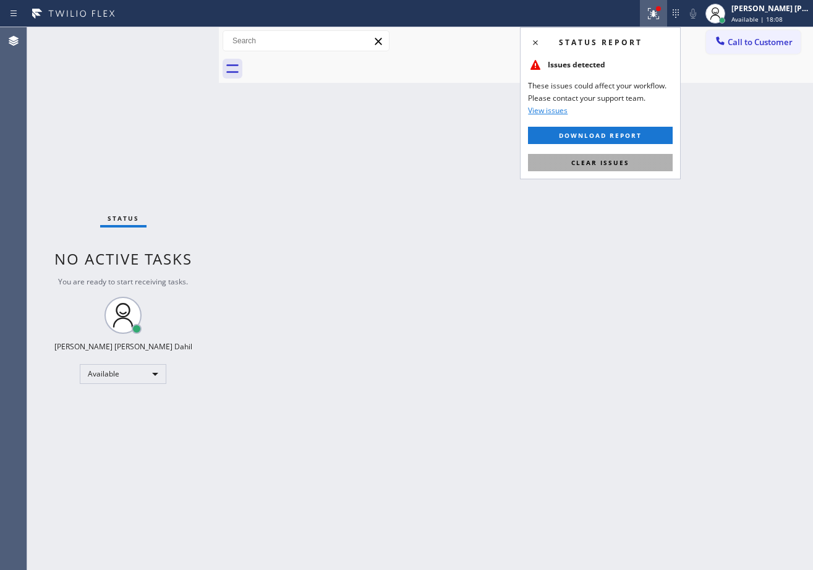
click at [629, 160] on button "Clear issues" at bounding box center [600, 162] width 145 height 17
click at [639, 210] on div "Back to Dashboard Change Sender ID Customers Technicians Select a contact Outbo…" at bounding box center [516, 298] width 594 height 543
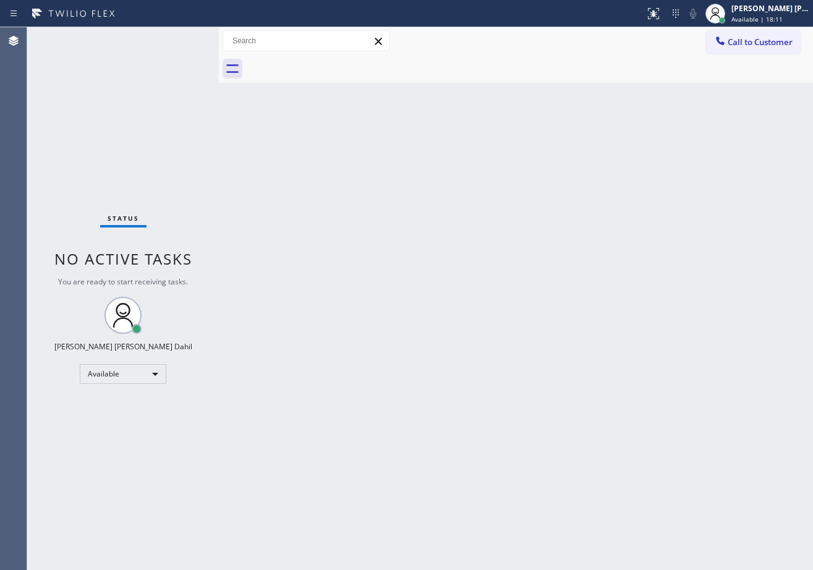
click at [564, 400] on div "Back to Dashboard Change Sender ID Customers Technicians Select a contact Outbo…" at bounding box center [516, 298] width 594 height 543
click at [395, 241] on div "Back to Dashboard Change Sender ID Customers Technicians Select a contact Outbo…" at bounding box center [516, 298] width 594 height 543
click at [436, 260] on div "Back to Dashboard Change Sender ID Customers Technicians Select a contact Outbo…" at bounding box center [516, 298] width 594 height 543
click at [343, 155] on div "Back to Dashboard Change Sender ID Customers Technicians Select a contact Outbo…" at bounding box center [516, 298] width 594 height 543
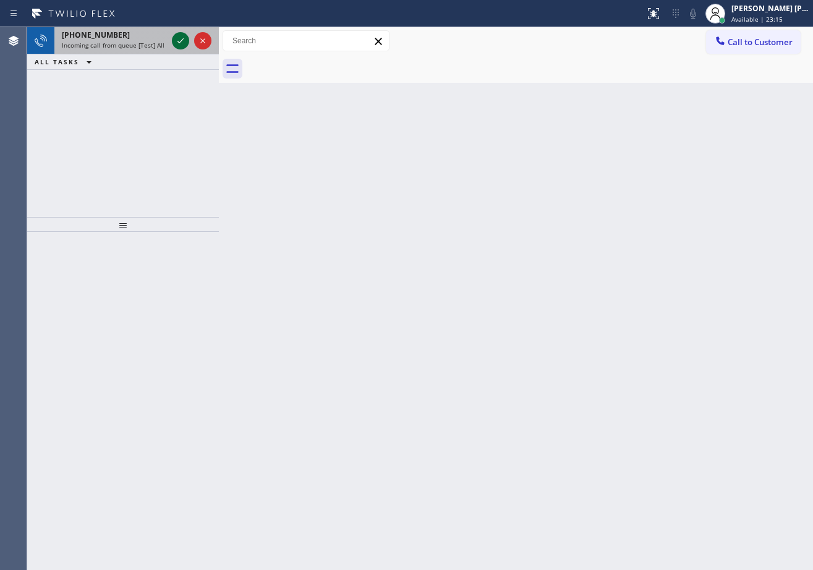
click at [183, 39] on icon at bounding box center [181, 40] width 6 height 5
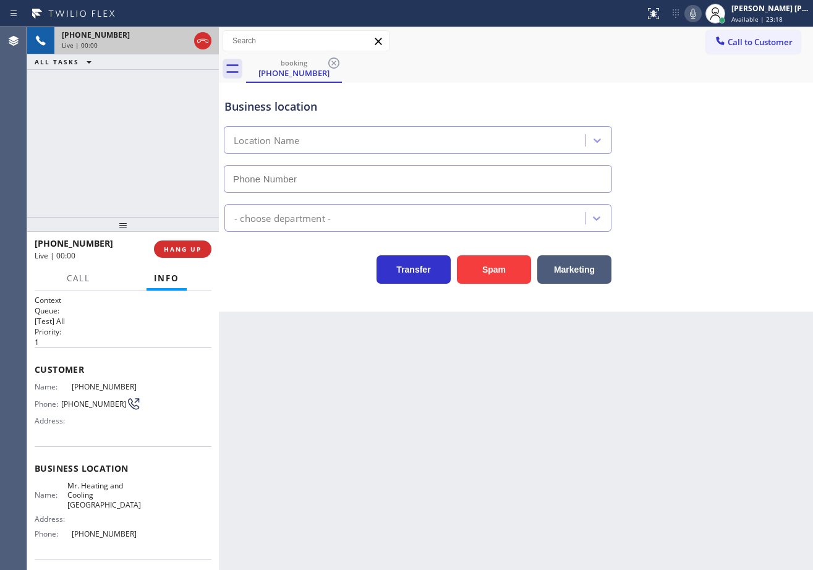
type input "[PHONE_NUMBER]"
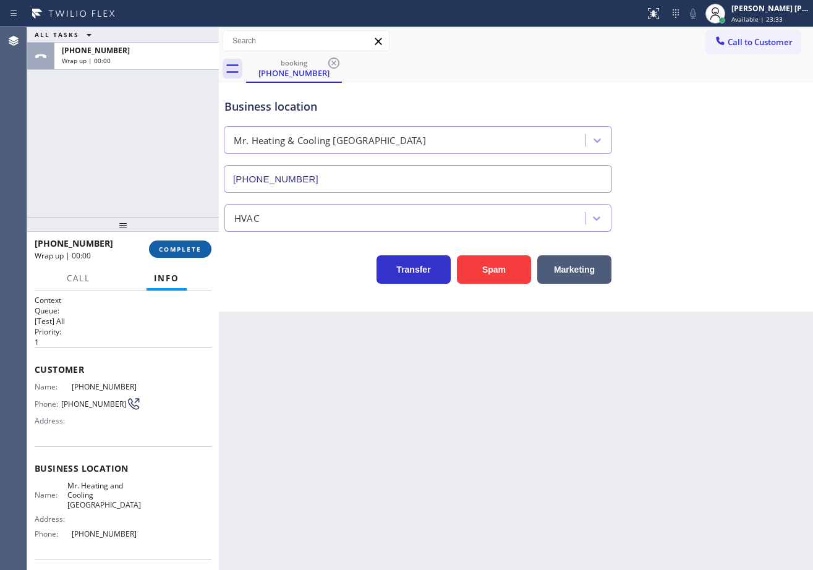
click at [179, 253] on span "COMPLETE" at bounding box center [180, 249] width 43 height 9
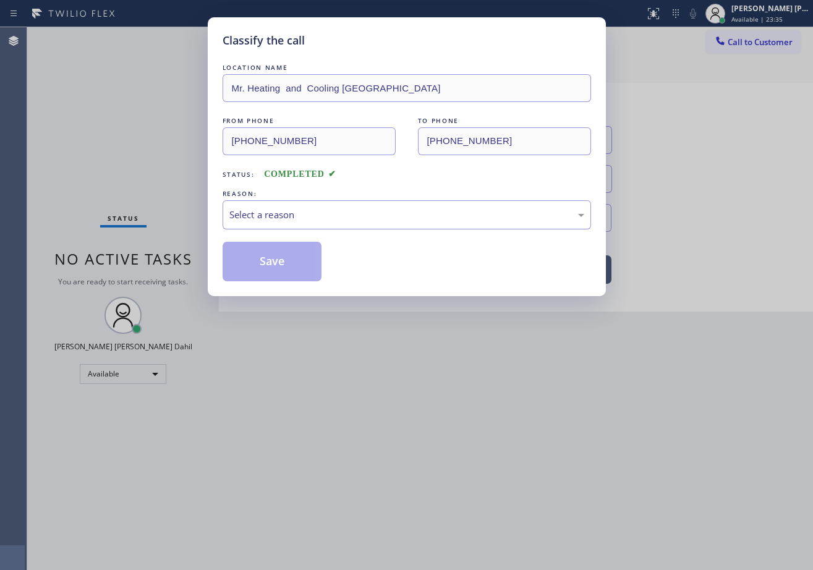
click at [251, 229] on div "LOCATION NAME Mr. Heating and Cooling [GEOGRAPHIC_DATA] FROM PHONE [PHONE_NUMBE…" at bounding box center [407, 171] width 369 height 220
click at [294, 213] on div "Select a reason" at bounding box center [406, 215] width 355 height 14
click at [293, 268] on button "Save" at bounding box center [273, 262] width 100 height 40
click at [292, 268] on button "Save" at bounding box center [273, 262] width 100 height 40
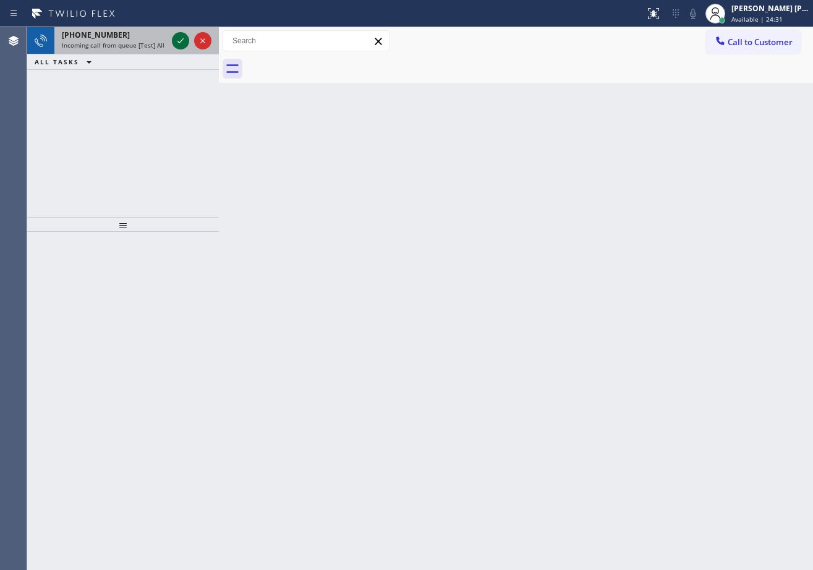
click at [183, 39] on icon at bounding box center [181, 40] width 6 height 5
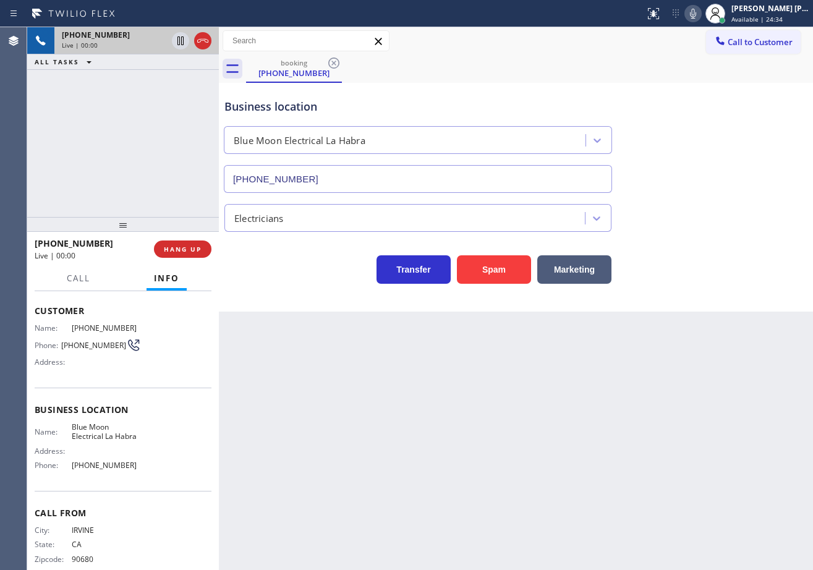
type input "[PHONE_NUMBER]"
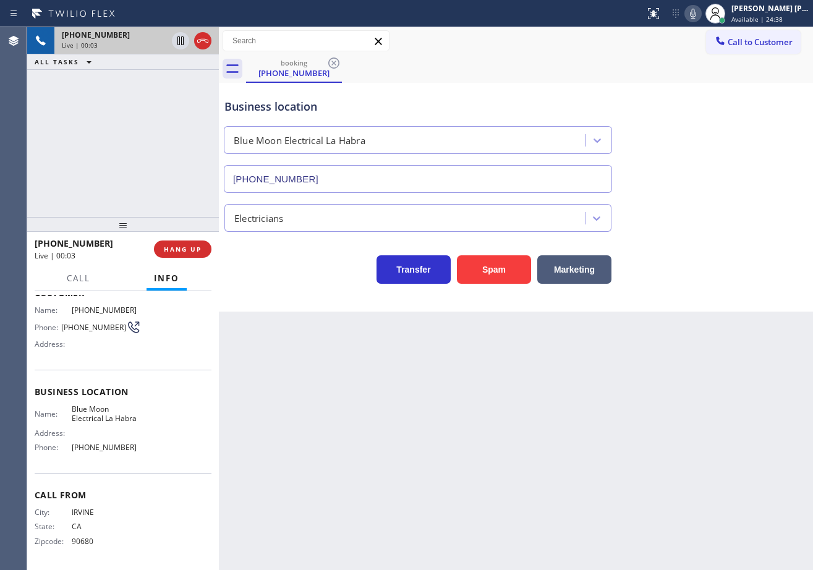
drag, startPoint x: 300, startPoint y: 326, endPoint x: 277, endPoint y: 346, distance: 30.7
click at [300, 326] on div "Back to Dashboard Change Sender ID Customers Technicians Select a contact Outbo…" at bounding box center [516, 298] width 594 height 543
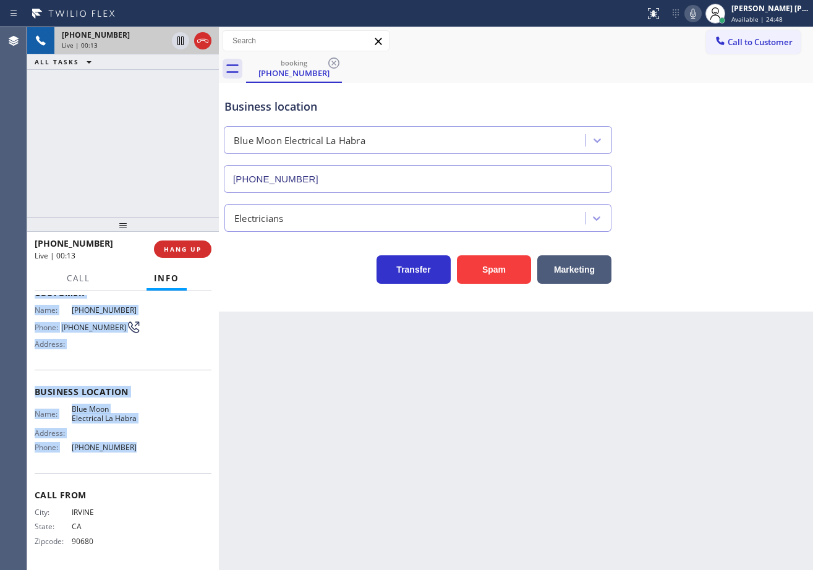
drag, startPoint x: 33, startPoint y: 365, endPoint x: 673, endPoint y: 281, distance: 645.0
click at [138, 450] on div "Context Queue: [Test] All Priority: 1 Customer Name: [PHONE_NUMBER] Phone: [PHO…" at bounding box center [123, 430] width 192 height 279
copy div "Customer Name: [PHONE_NUMBER] Phone: [PHONE_NUMBER] Address: Business location …"
click at [701, 20] on icon at bounding box center [693, 13] width 15 height 15
drag, startPoint x: 703, startPoint y: 13, endPoint x: 734, endPoint y: 147, distance: 137.6
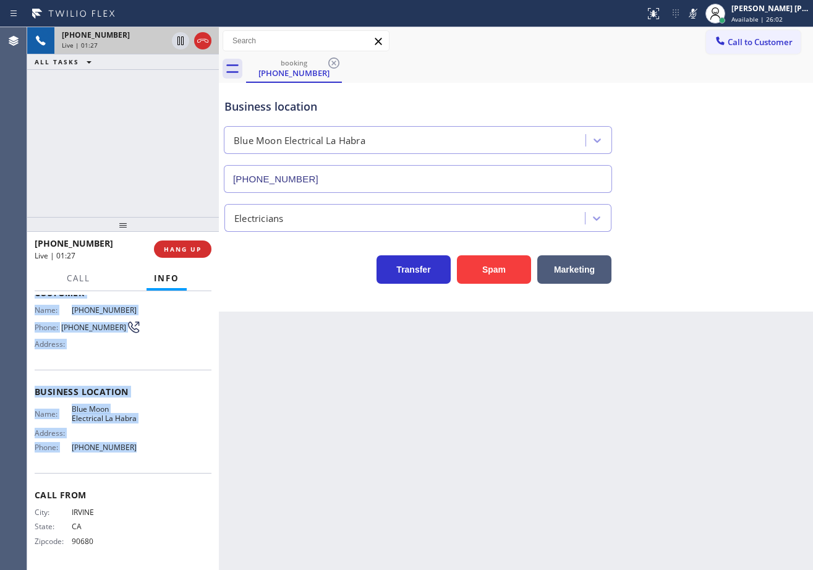
click at [701, 13] on icon at bounding box center [693, 13] width 15 height 15
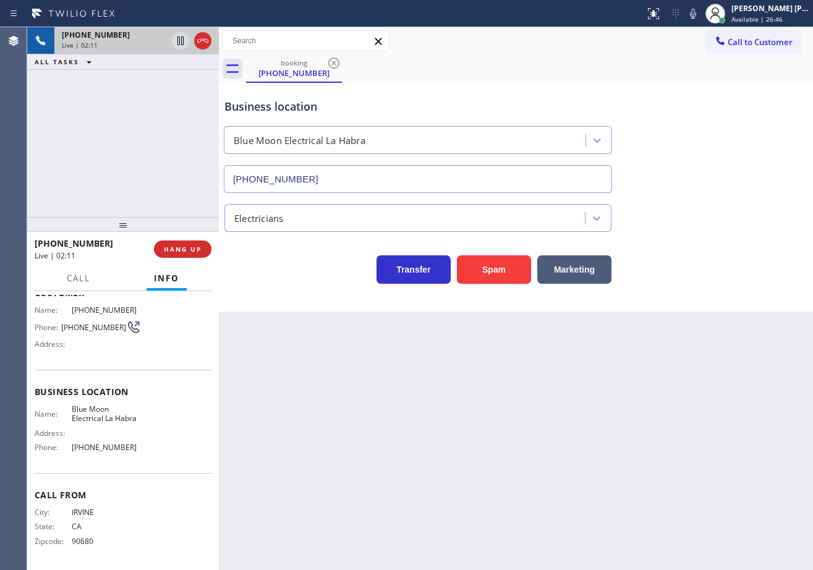
click at [731, 202] on div "Electricians" at bounding box center [516, 215] width 588 height 33
click at [729, 205] on div "Electricians" at bounding box center [516, 215] width 588 height 33
click at [729, 208] on div "Electricians" at bounding box center [516, 215] width 588 height 33
click at [729, 218] on div "Electricians" at bounding box center [516, 215] width 588 height 33
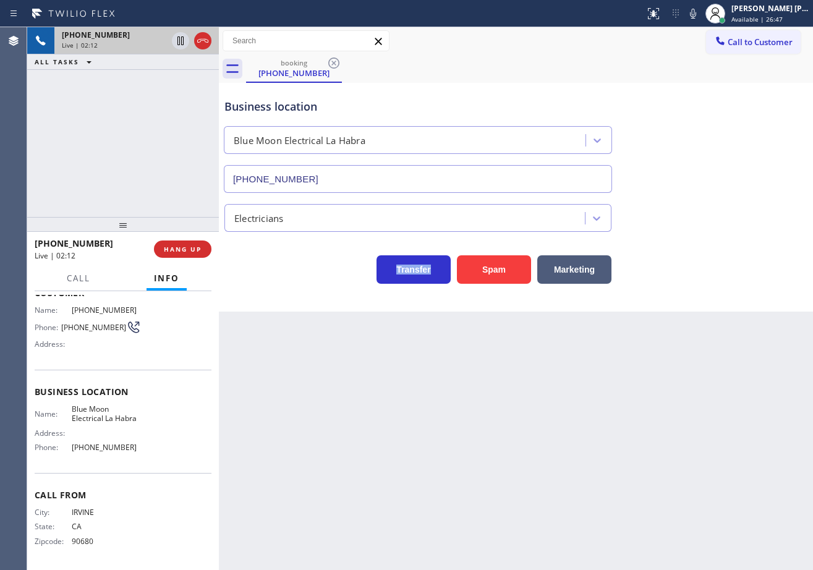
click at [729, 218] on div "Electricians" at bounding box center [516, 215] width 588 height 33
drag, startPoint x: 702, startPoint y: 13, endPoint x: 700, endPoint y: 23, distance: 10.2
click at [701, 13] on icon at bounding box center [693, 13] width 15 height 15
drag, startPoint x: 699, startPoint y: 25, endPoint x: 591, endPoint y: 26, distance: 107.6
click at [698, 25] on div "Status report No issues detected If you experience an issue, please download th…" at bounding box center [726, 13] width 173 height 27
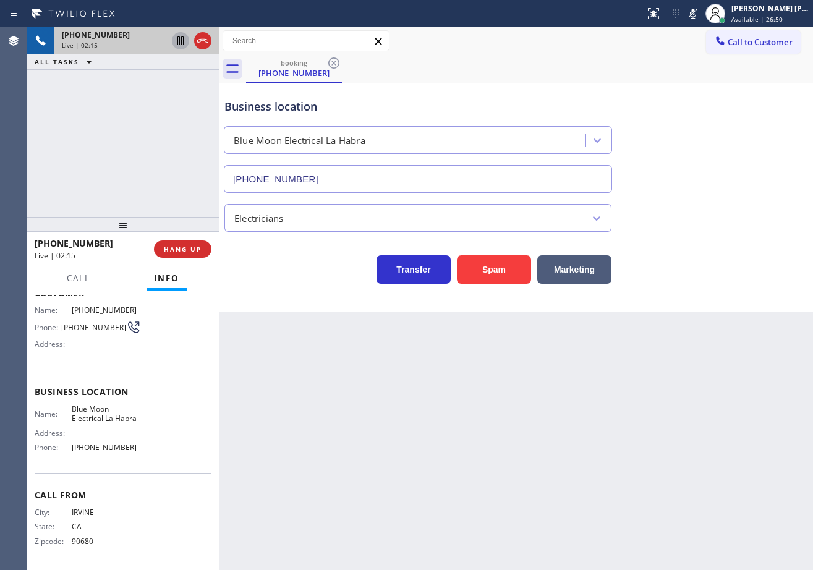
click at [184, 40] on icon at bounding box center [181, 40] width 6 height 9
drag, startPoint x: 706, startPoint y: 15, endPoint x: 711, endPoint y: 105, distance: 90.4
click at [701, 15] on icon at bounding box center [693, 13] width 15 height 15
drag, startPoint x: 713, startPoint y: 106, endPoint x: 681, endPoint y: 117, distance: 33.3
click at [713, 107] on div "Business location Blue Moon Electrical [GEOGRAPHIC_DATA] [PHONE_NUMBER]" at bounding box center [516, 137] width 588 height 112
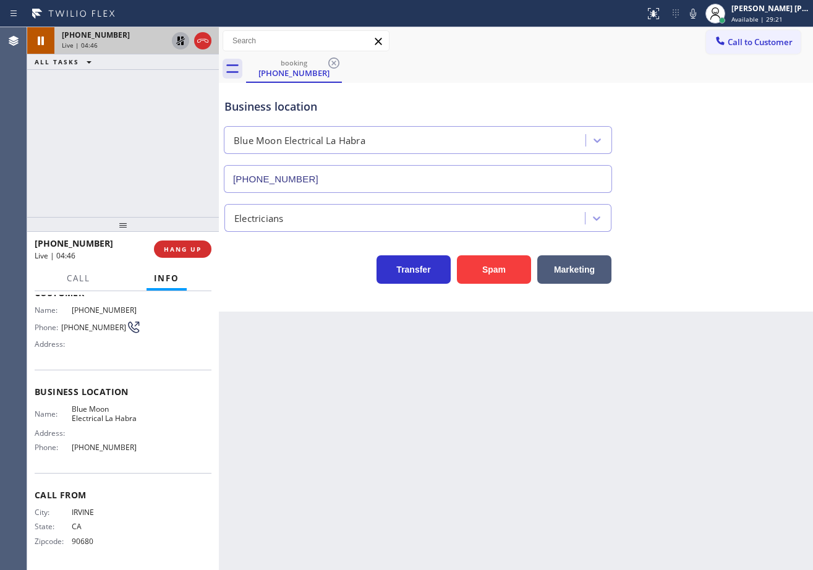
click at [174, 43] on icon at bounding box center [180, 40] width 15 height 15
click at [150, 93] on div "[PHONE_NUMBER] Live | 04:47 ALL TASKS ALL TASKS ACTIVE TASKS TASKS IN WRAP UP" at bounding box center [123, 122] width 192 height 190
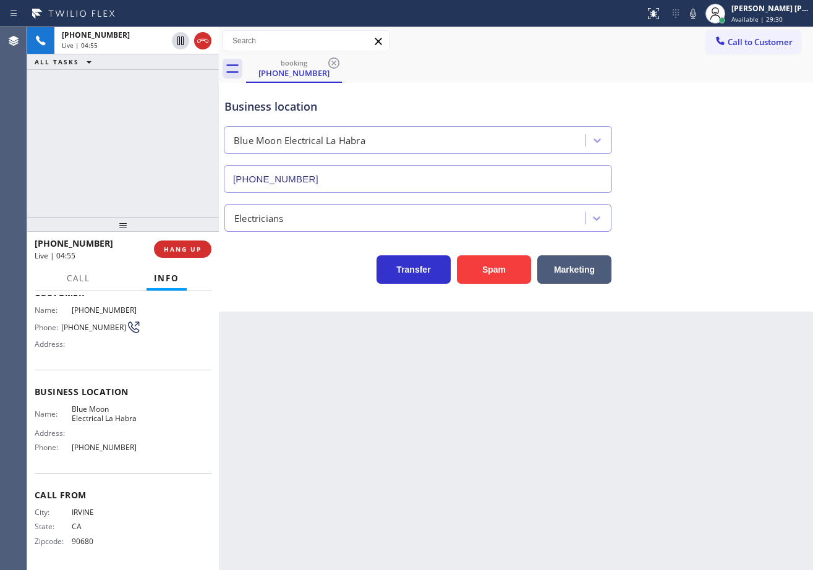
click at [728, 105] on div "Business location Blue Moon Electrical [GEOGRAPHIC_DATA] [PHONE_NUMBER]" at bounding box center [516, 137] width 588 height 112
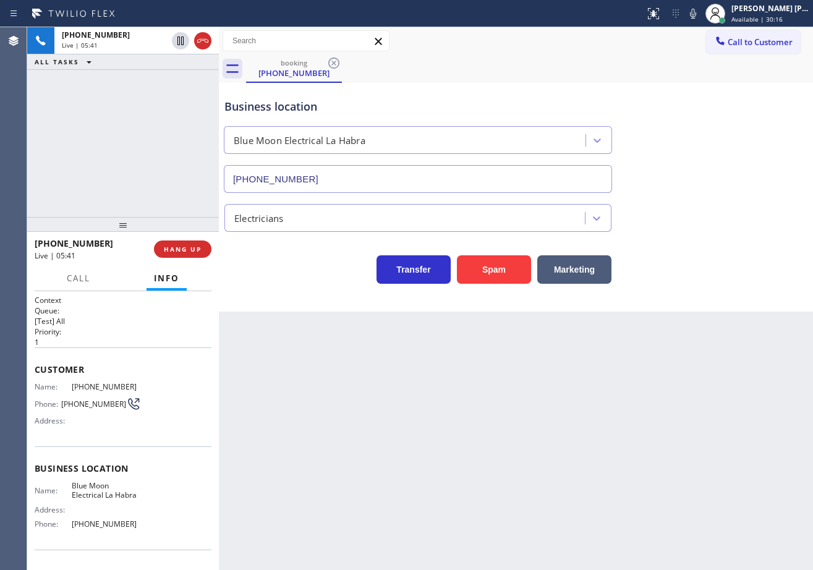
click at [321, 452] on div "Back to Dashboard Change Sender ID Customers Technicians Select a contact Outbo…" at bounding box center [516, 298] width 594 height 543
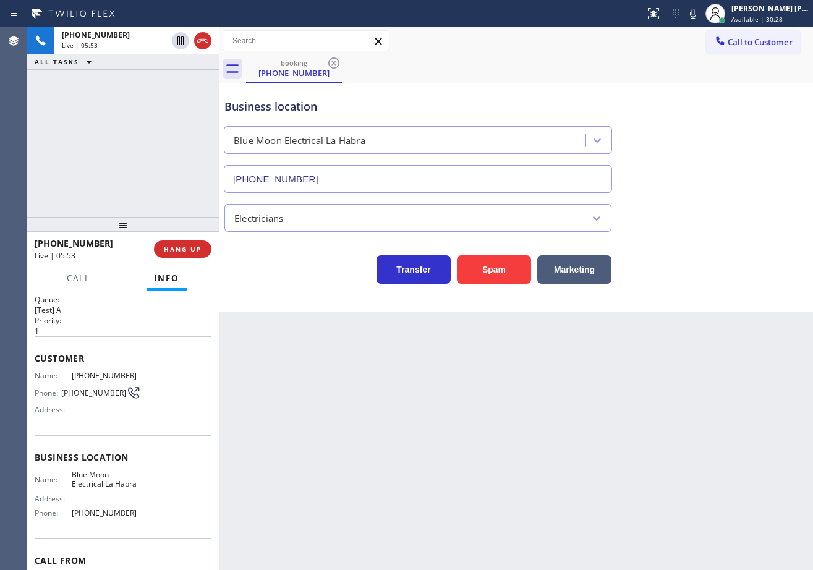
scroll to position [77, 0]
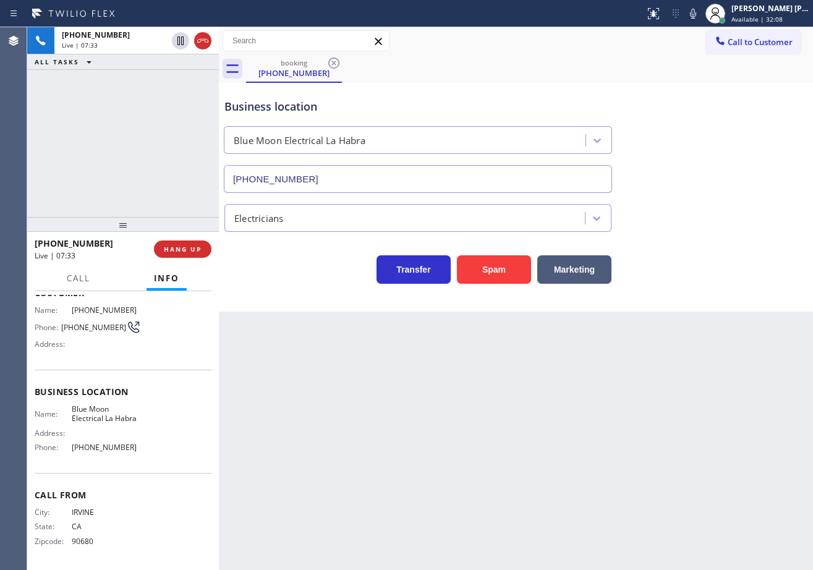
click at [555, 418] on div "Back to Dashboard Change Sender ID Customers Technicians Select a contact Outbo…" at bounding box center [516, 298] width 594 height 543
click at [448, 410] on div "Back to Dashboard Change Sender ID Customers Technicians Select a contact Outbo…" at bounding box center [516, 298] width 594 height 543
drag, startPoint x: 482, startPoint y: 416, endPoint x: 559, endPoint y: 424, distance: 77.7
click at [492, 416] on div "Back to Dashboard Change Sender ID Customers Technicians Select a contact Outbo…" at bounding box center [516, 298] width 594 height 543
drag, startPoint x: 559, startPoint y: 424, endPoint x: 581, endPoint y: 424, distance: 22.3
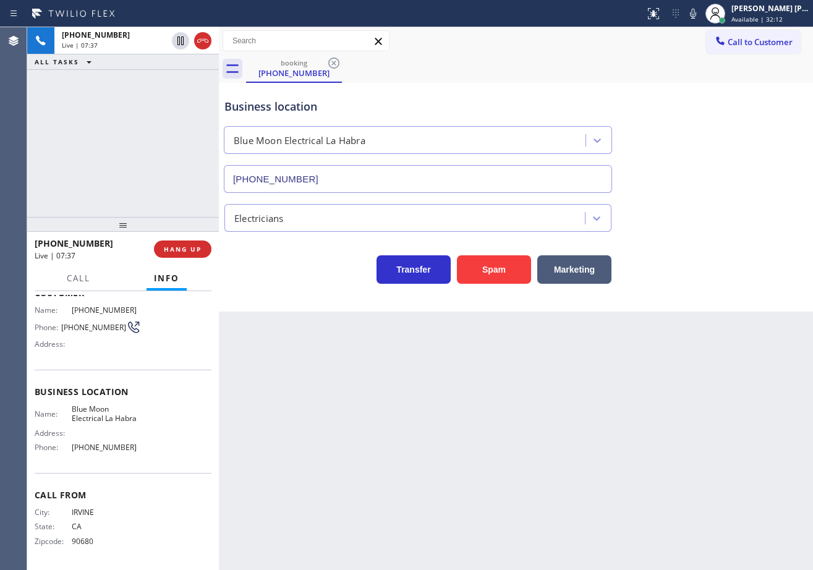
click at [573, 424] on div "Back to Dashboard Change Sender ID Customers Technicians Select a contact Outbo…" at bounding box center [516, 298] width 594 height 543
click at [582, 424] on div "Back to Dashboard Change Sender ID Customers Technicians Select a contact Outbo…" at bounding box center [516, 298] width 594 height 543
click at [586, 427] on div "Back to Dashboard Change Sender ID Customers Technicians Select a contact Outbo…" at bounding box center [516, 298] width 594 height 543
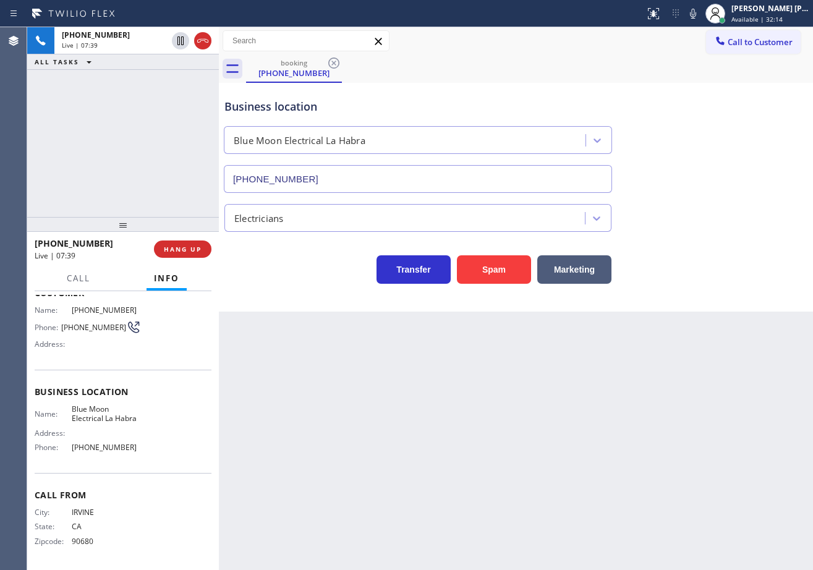
click at [166, 148] on div "[PHONE_NUMBER] Live | 07:39 ALL TASKS ALL TASKS ACTIVE TASKS TASKS IN WRAP UP" at bounding box center [123, 122] width 192 height 190
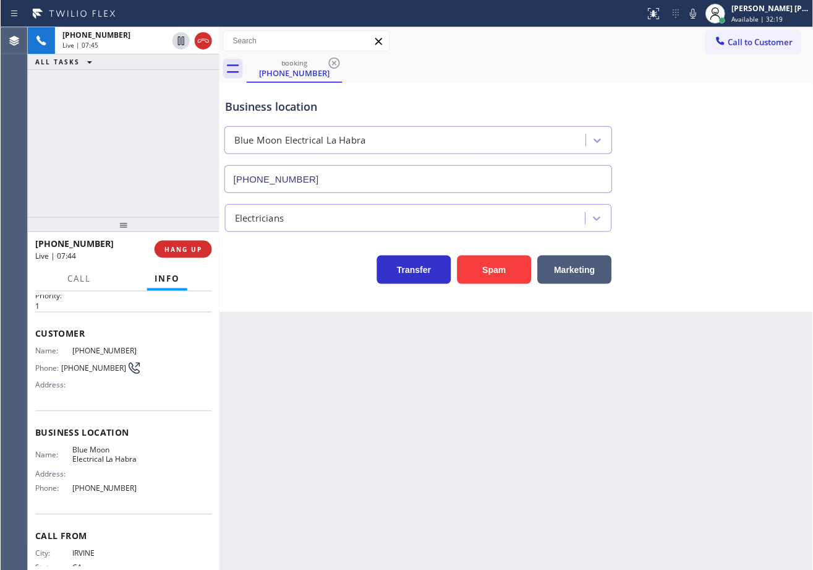
scroll to position [0, 0]
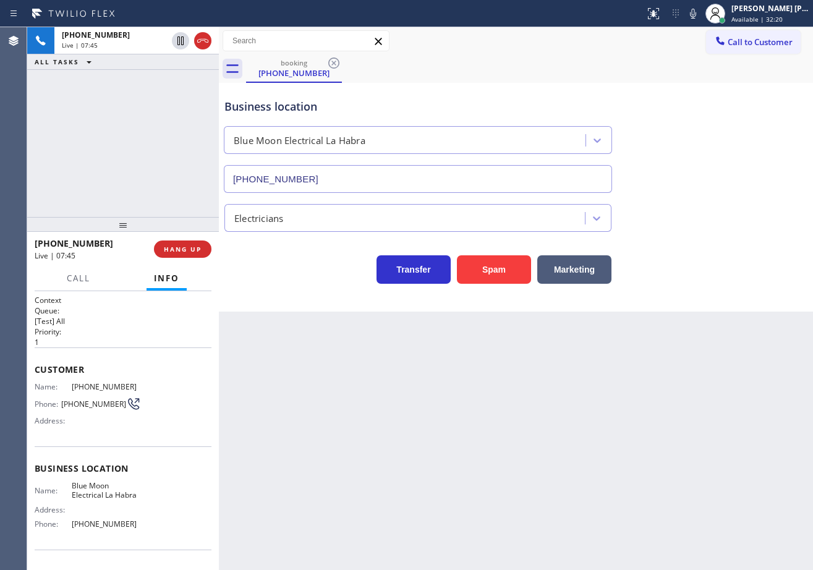
click at [138, 121] on div "[PHONE_NUMBER] Live | 07:45 ALL TASKS ALL TASKS ACTIVE TASKS TASKS IN WRAP UP" at bounding box center [123, 122] width 192 height 190
click at [203, 41] on div "Live | 07:50" at bounding box center [137, 45] width 150 height 9
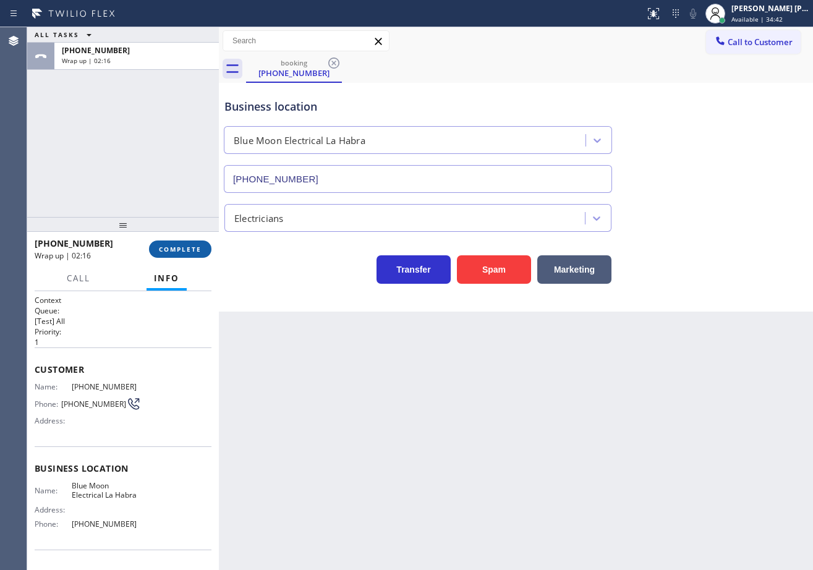
drag, startPoint x: 202, startPoint y: 257, endPoint x: 176, endPoint y: 257, distance: 26.0
click at [201, 257] on button "COMPLETE" at bounding box center [180, 249] width 62 height 17
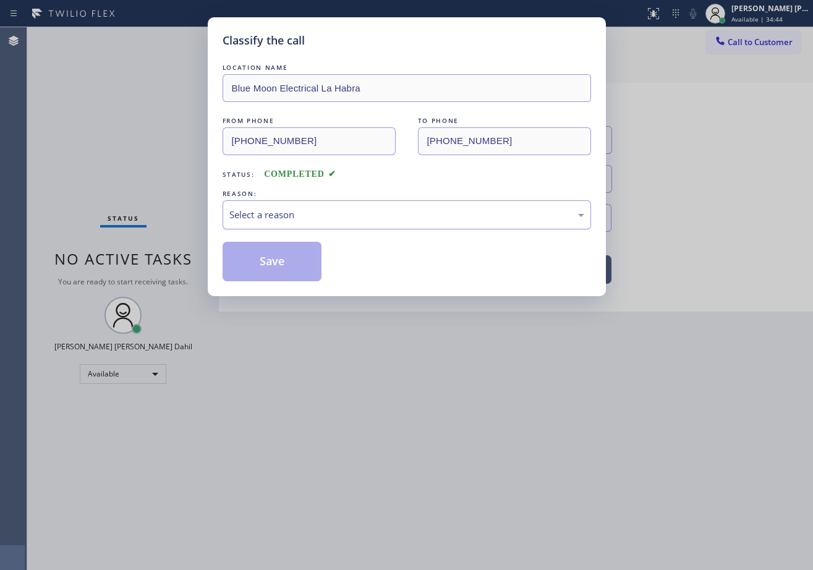
click at [264, 225] on div "Select a reason" at bounding box center [407, 214] width 369 height 29
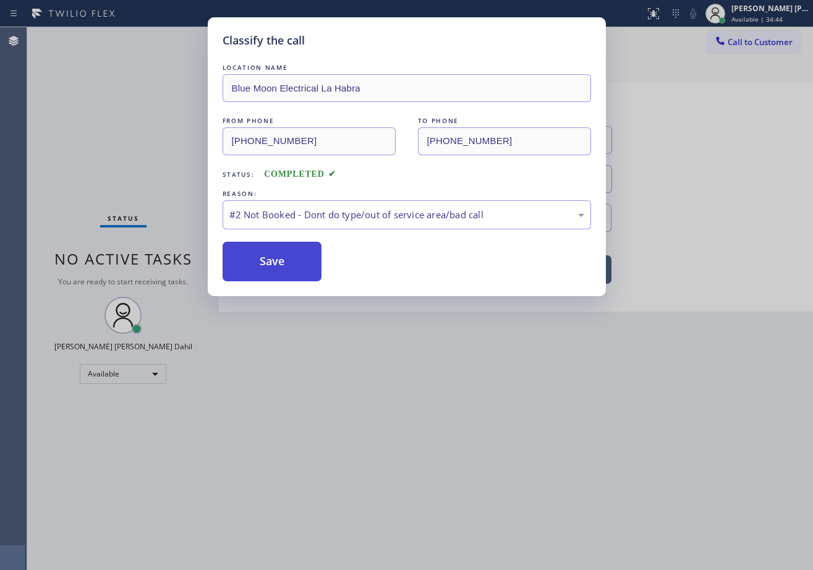
click at [258, 264] on button "Save" at bounding box center [273, 262] width 100 height 40
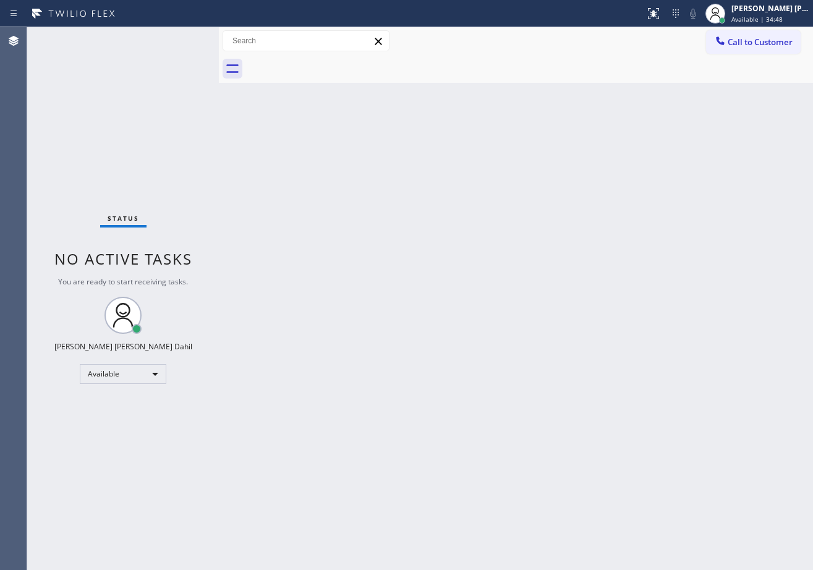
drag, startPoint x: 562, startPoint y: 398, endPoint x: 580, endPoint y: 422, distance: 30.1
click at [563, 404] on div "Back to Dashboard Change Sender ID Customers Technicians Select a contact Outbo…" at bounding box center [516, 298] width 594 height 543
click at [591, 483] on div "Back to Dashboard Change Sender ID Customers Technicians Select a contact Outbo…" at bounding box center [516, 298] width 594 height 543
drag, startPoint x: 124, startPoint y: 152, endPoint x: 389, endPoint y: 257, distance: 284.6
click at [124, 152] on div "Status No active tasks You are ready to start receiving tasks. [PERSON_NAME] [P…" at bounding box center [123, 298] width 192 height 543
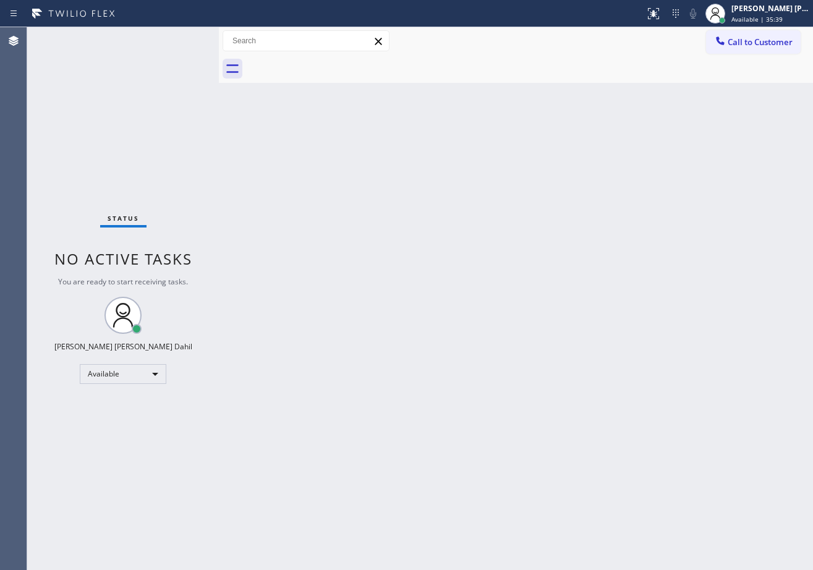
click at [716, 495] on div "Back to Dashboard Change Sender ID Customers Technicians Select a contact Outbo…" at bounding box center [516, 298] width 594 height 543
click at [395, 72] on div at bounding box center [529, 69] width 567 height 28
click at [542, 274] on div "Back to Dashboard Change Sender ID Customers Technicians Select a contact Outbo…" at bounding box center [516, 298] width 594 height 543
click at [314, 177] on div "Back to Dashboard Change Sender ID Customers Technicians Select a contact Outbo…" at bounding box center [516, 298] width 594 height 543
drag, startPoint x: 143, startPoint y: 164, endPoint x: 156, endPoint y: 161, distance: 13.4
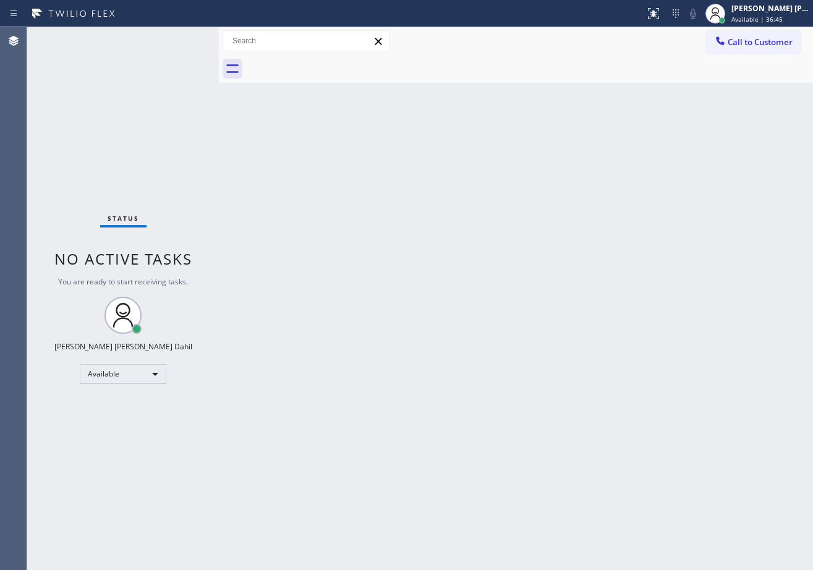
click at [145, 159] on div "Status No active tasks You are ready to start receiving tasks. [PERSON_NAME] [P…" at bounding box center [123, 298] width 192 height 543
click at [465, 291] on div "Back to Dashboard Change Sender ID Customers Technicians Select a contact Outbo…" at bounding box center [516, 298] width 594 height 543
click at [353, 246] on div "Back to Dashboard Change Sender ID Customers Technicians Select a contact Outbo…" at bounding box center [516, 298] width 594 height 543
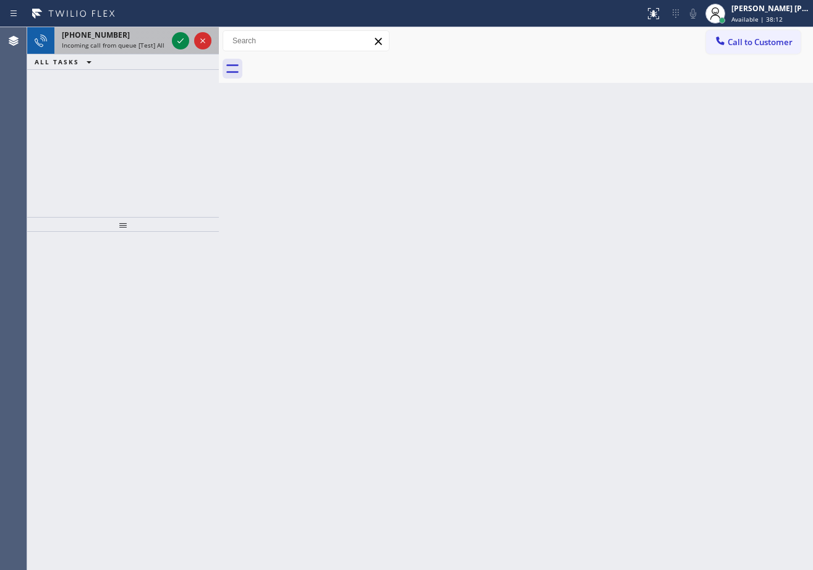
click at [131, 41] on span "Incoming call from queue [Test] All" at bounding box center [113, 45] width 103 height 9
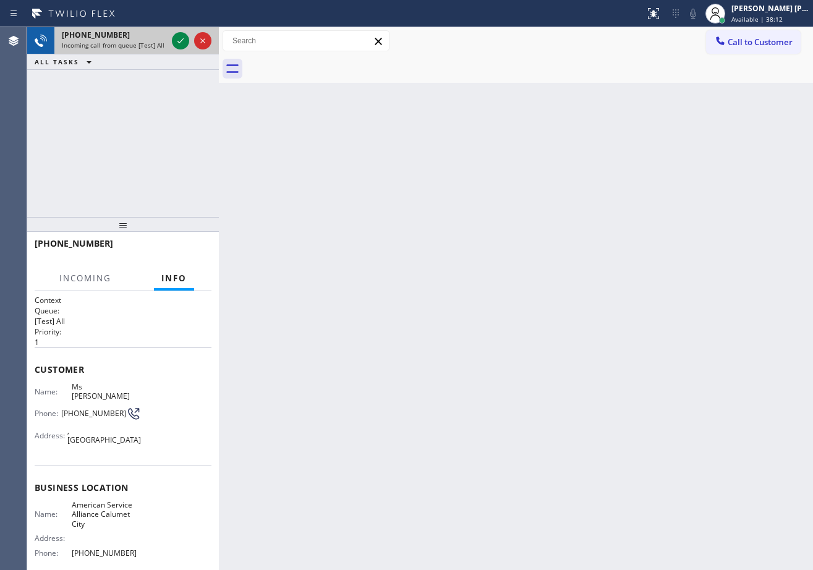
click at [131, 41] on span "Incoming call from queue [Test] All" at bounding box center [113, 45] width 103 height 9
click at [132, 40] on div "[PHONE_NUMBER] Incoming call from queue [Test] All" at bounding box center [111, 40] width 115 height 27
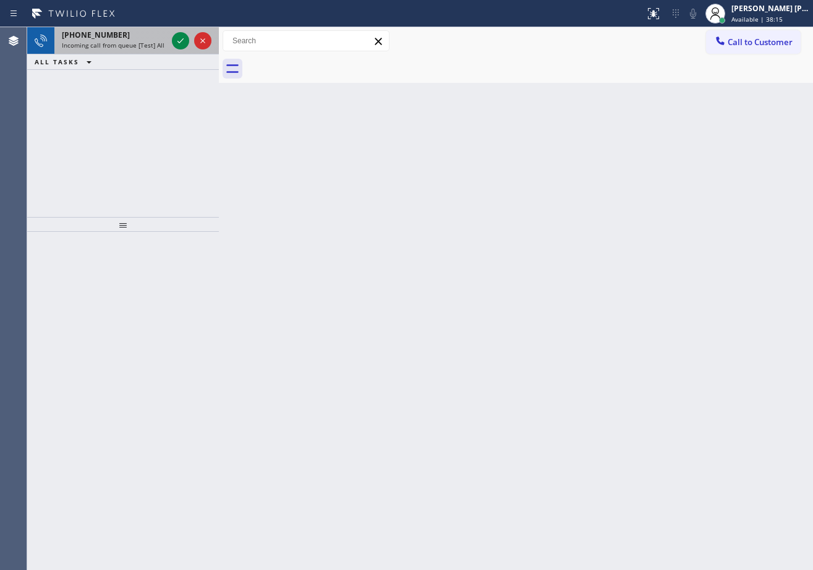
click at [156, 48] on div "[PHONE_NUMBER] Incoming call from queue [Test] All" at bounding box center [111, 40] width 115 height 27
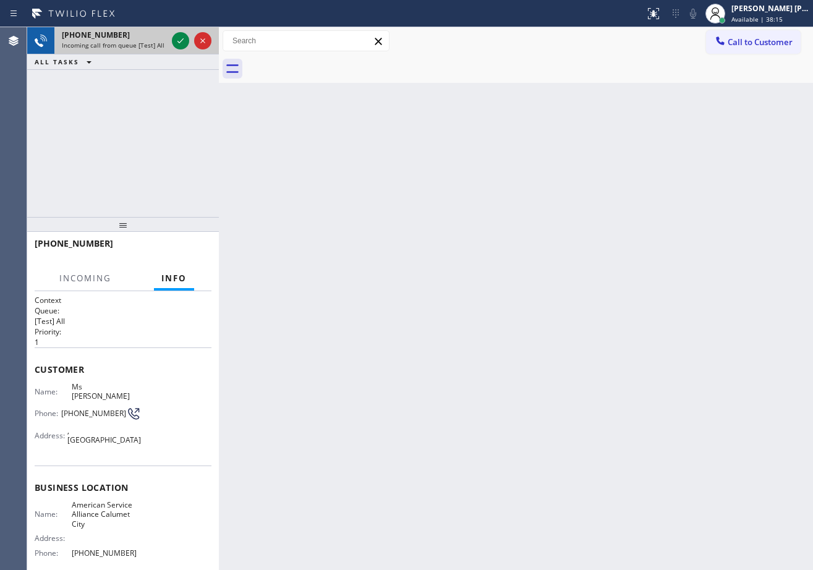
click at [156, 48] on span "Incoming call from queue [Test] All" at bounding box center [113, 45] width 103 height 9
click at [156, 47] on span "Incoming call from queue [Test] All" at bounding box center [113, 45] width 103 height 9
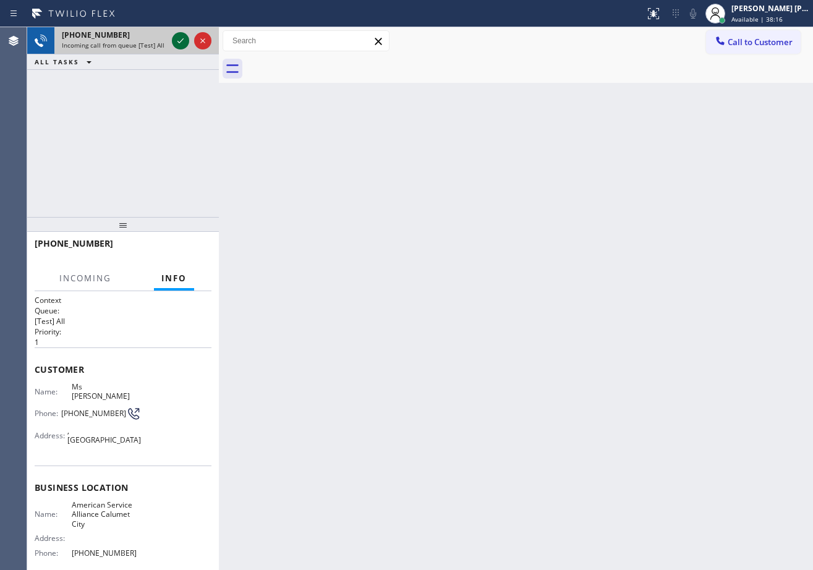
click at [183, 40] on icon at bounding box center [180, 40] width 15 height 15
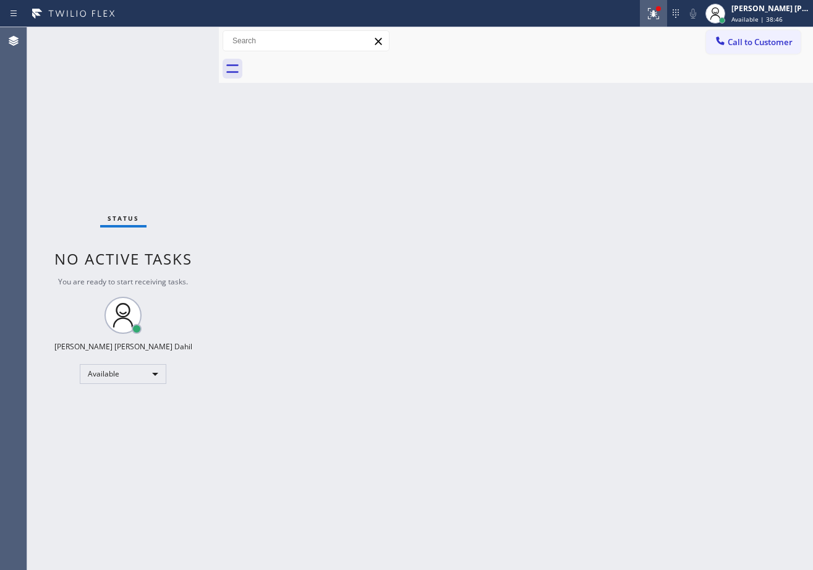
drag, startPoint x: 677, startPoint y: 4, endPoint x: 672, endPoint y: 43, distance: 38.7
click at [667, 5] on button at bounding box center [653, 13] width 27 height 27
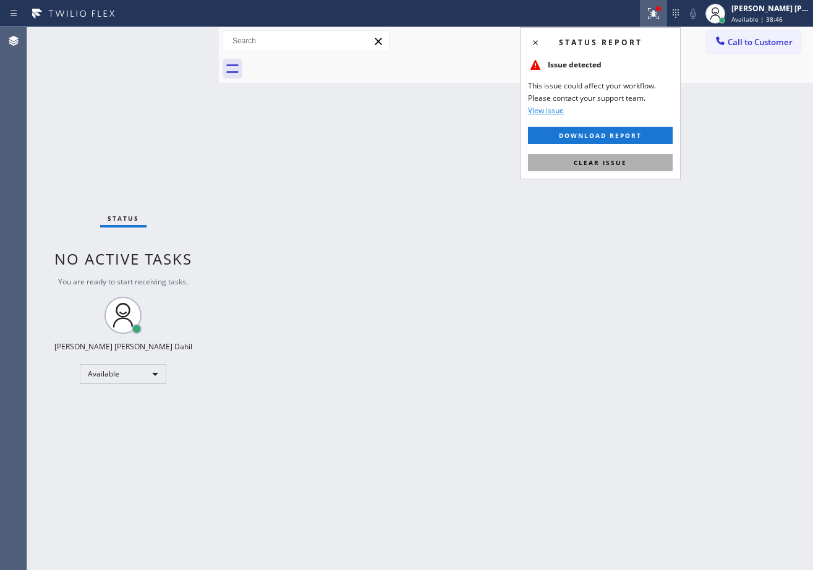
click at [612, 165] on span "Clear issue" at bounding box center [600, 162] width 53 height 9
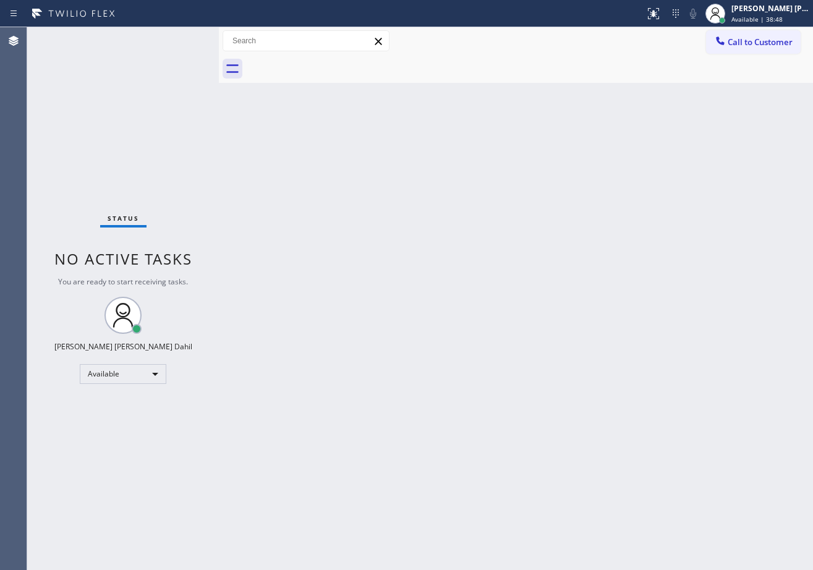
click at [601, 486] on div "Back to Dashboard Change Sender ID Customers Technicians Select a contact Outbo…" at bounding box center [516, 298] width 594 height 543
click at [495, 74] on div at bounding box center [529, 69] width 567 height 28
click at [463, 434] on div "Back to Dashboard Change Sender ID Customers Technicians Select a contact Outbo…" at bounding box center [516, 298] width 594 height 543
click at [581, 143] on div "Back to Dashboard Change Sender ID Customers Technicians Select a contact Outbo…" at bounding box center [516, 298] width 594 height 543
click at [666, 461] on div "Back to Dashboard Change Sender ID Customers Technicians Select a contact Outbo…" at bounding box center [516, 298] width 594 height 543
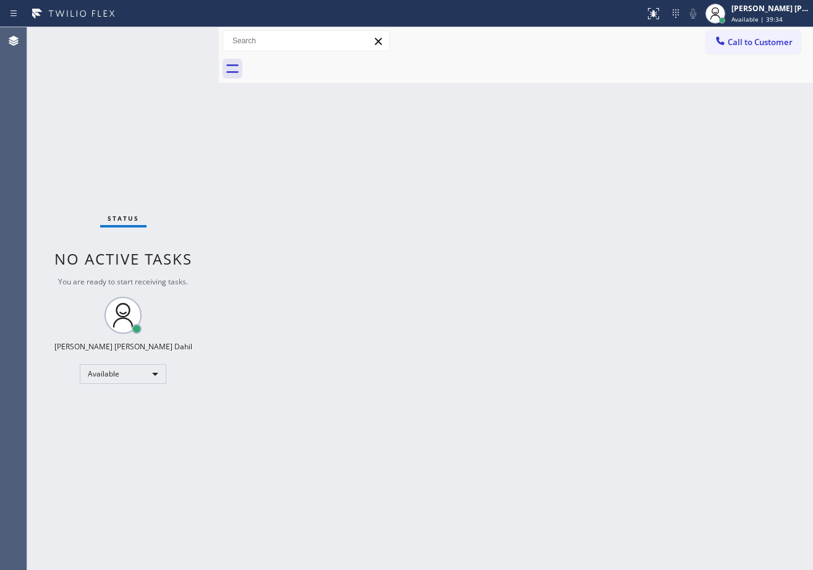
click at [419, 81] on div at bounding box center [529, 69] width 567 height 28
click at [466, 272] on div "Back to Dashboard Change Sender ID Customers Technicians Select a contact Outbo…" at bounding box center [516, 298] width 594 height 543
click at [421, 280] on div "Back to Dashboard Change Sender ID Customers Technicians Select a contact Outbo…" at bounding box center [516, 298] width 594 height 543
click at [427, 270] on div "Back to Dashboard Change Sender ID Customers Technicians Select a contact Outbo…" at bounding box center [516, 298] width 594 height 543
click at [458, 259] on div "Back to Dashboard Change Sender ID Customers Technicians Select a contact Outbo…" at bounding box center [516, 298] width 594 height 543
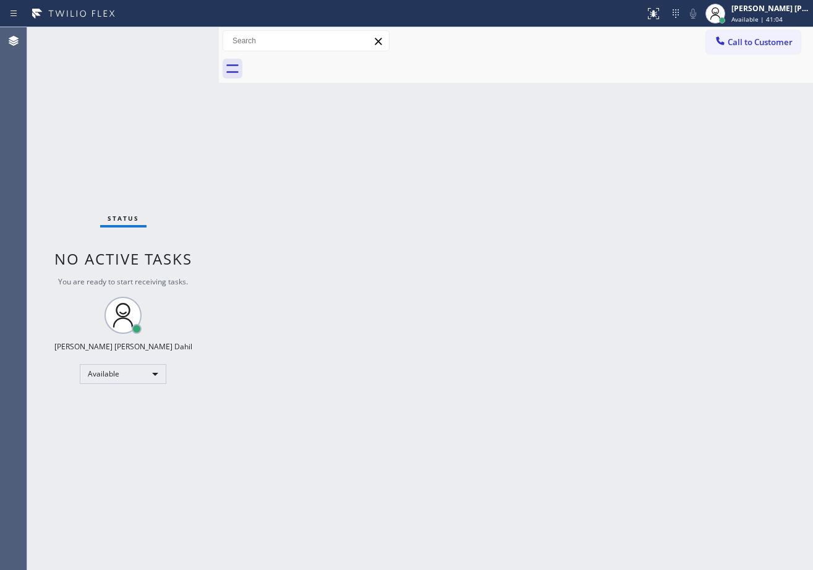
click at [454, 272] on div "Back to Dashboard Change Sender ID Customers Technicians Select a contact Outbo…" at bounding box center [516, 298] width 594 height 543
click at [168, 65] on div "Status No active tasks You are ready to start receiving tasks. [PERSON_NAME] [P…" at bounding box center [123, 298] width 192 height 543
click at [183, 39] on div "Status No active tasks You are ready to start receiving tasks. [PERSON_NAME] [P…" at bounding box center [123, 298] width 192 height 543
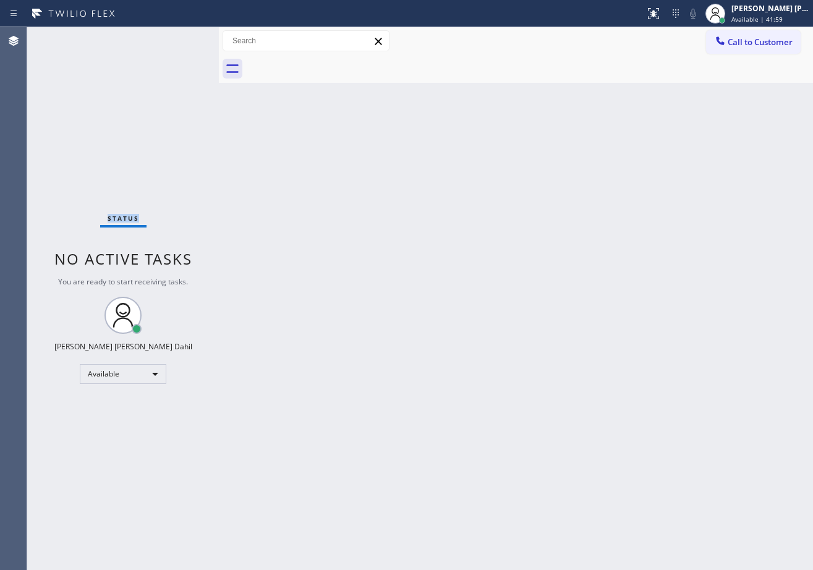
click at [183, 39] on div "Status No active tasks You are ready to start receiving tasks. [PERSON_NAME] [P…" at bounding box center [123, 298] width 192 height 543
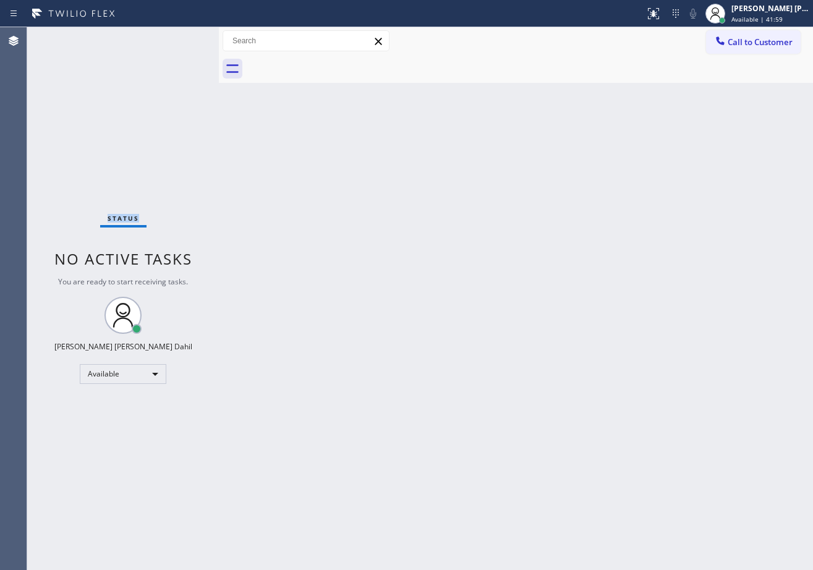
click at [183, 39] on div "Status No active tasks You are ready to start receiving tasks. [PERSON_NAME] [P…" at bounding box center [123, 298] width 192 height 543
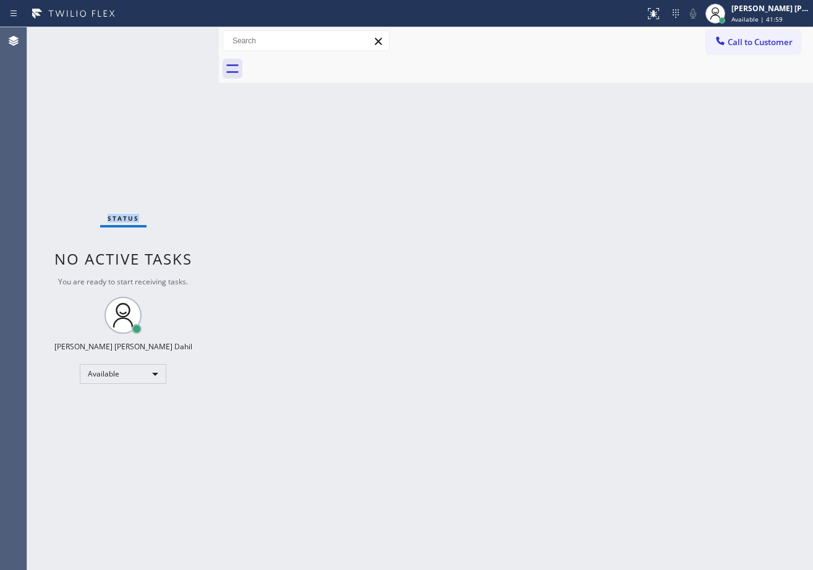
click at [183, 39] on div "Status No active tasks You are ready to start receiving tasks. [PERSON_NAME] [P…" at bounding box center [123, 298] width 192 height 543
click at [399, 268] on div "Back to Dashboard Change Sender ID Customers Technicians Select a contact Outbo…" at bounding box center [516, 298] width 594 height 543
click at [588, 249] on div "Back to Dashboard Change Sender ID Customers Technicians Select a contact Outbo…" at bounding box center [516, 298] width 594 height 543
click at [575, 449] on div "Back to Dashboard Change Sender ID Customers Technicians Select a contact Outbo…" at bounding box center [516, 298] width 594 height 543
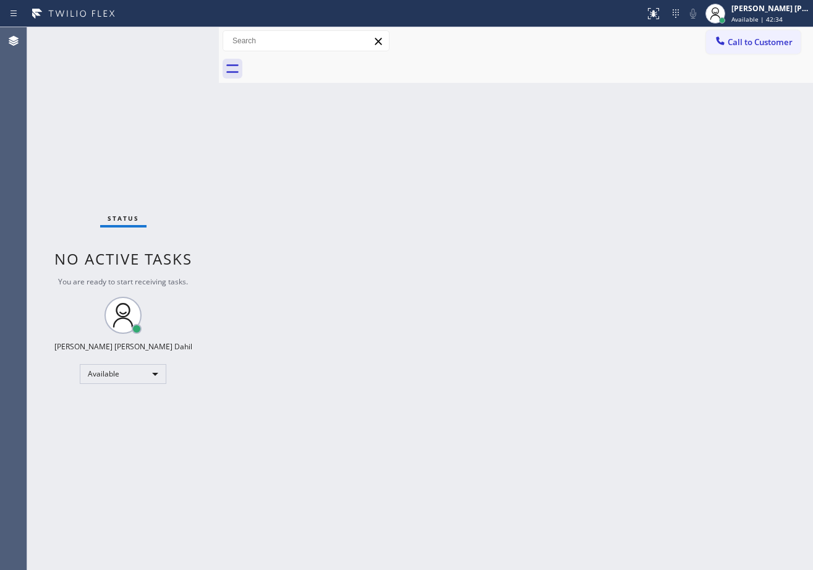
click at [315, 285] on div "Back to Dashboard Change Sender ID Customers Technicians Select a contact Outbo…" at bounding box center [516, 298] width 594 height 543
click at [513, 338] on div "Back to Dashboard Change Sender ID Customers Technicians Select a contact Outbo…" at bounding box center [516, 298] width 594 height 543
drag, startPoint x: 523, startPoint y: 333, endPoint x: 553, endPoint y: 444, distance: 114.8
click at [528, 332] on div "Back to Dashboard Change Sender ID Customers Technicians Select a contact Outbo…" at bounding box center [516, 298] width 594 height 543
click at [153, 93] on div "Status No active tasks You are ready to start receiving tasks. [PERSON_NAME] [P…" at bounding box center [123, 298] width 192 height 543
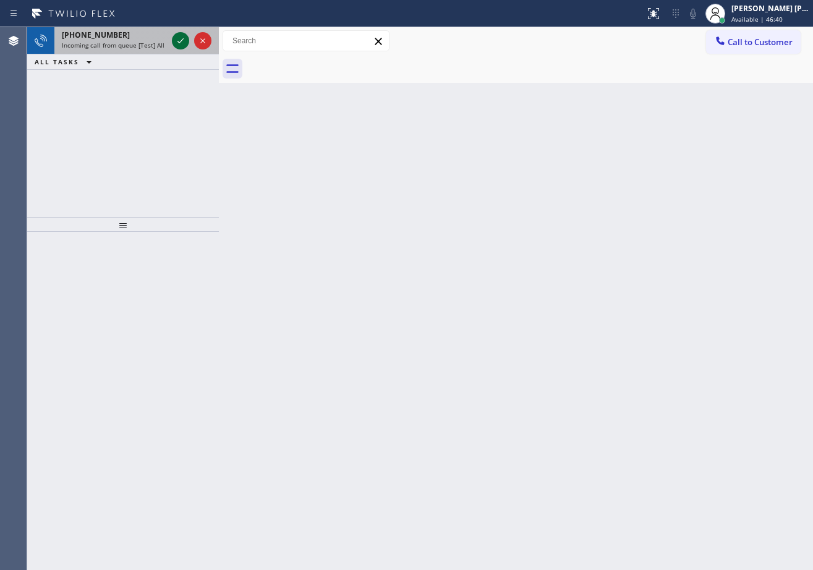
click at [183, 39] on icon at bounding box center [181, 40] width 6 height 5
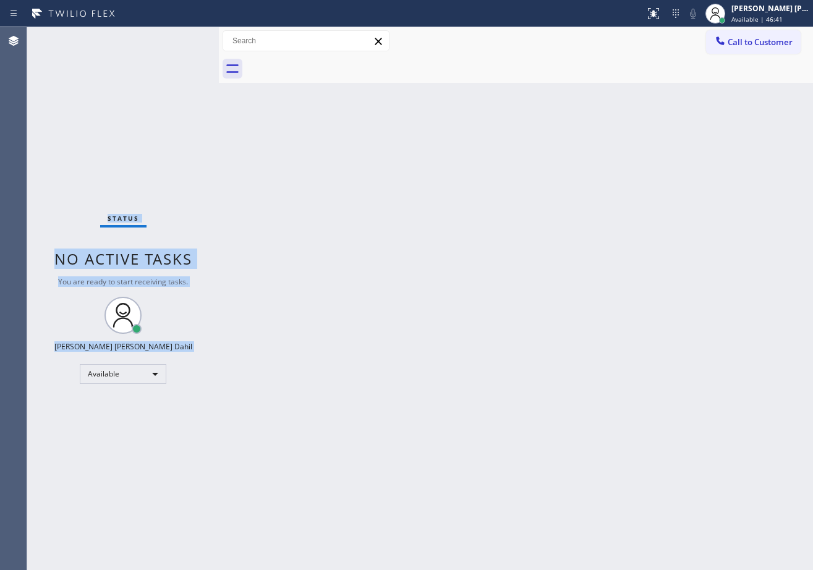
click at [183, 39] on div "Status No active tasks You are ready to start receiving tasks. [PERSON_NAME] [P…" at bounding box center [123, 298] width 192 height 543
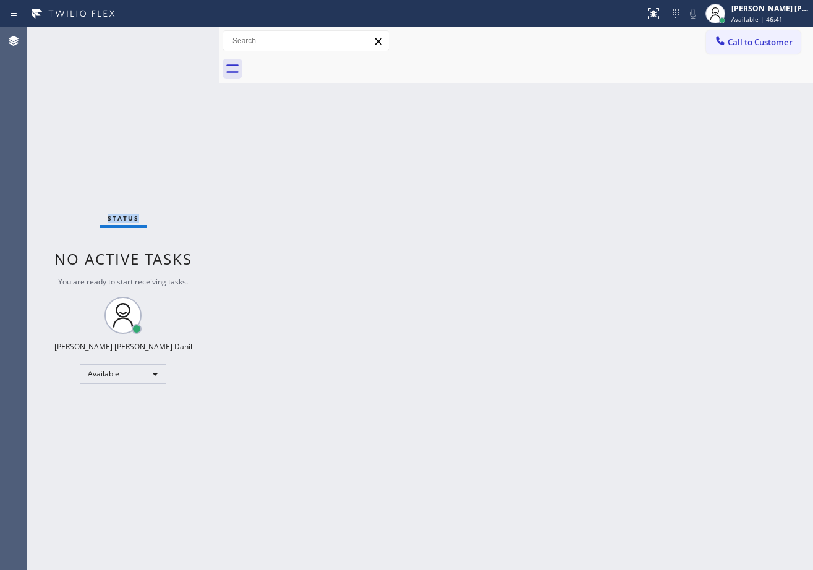
click at [183, 39] on div "Status No active tasks You are ready to start receiving tasks. [PERSON_NAME] [P…" at bounding box center [123, 298] width 192 height 543
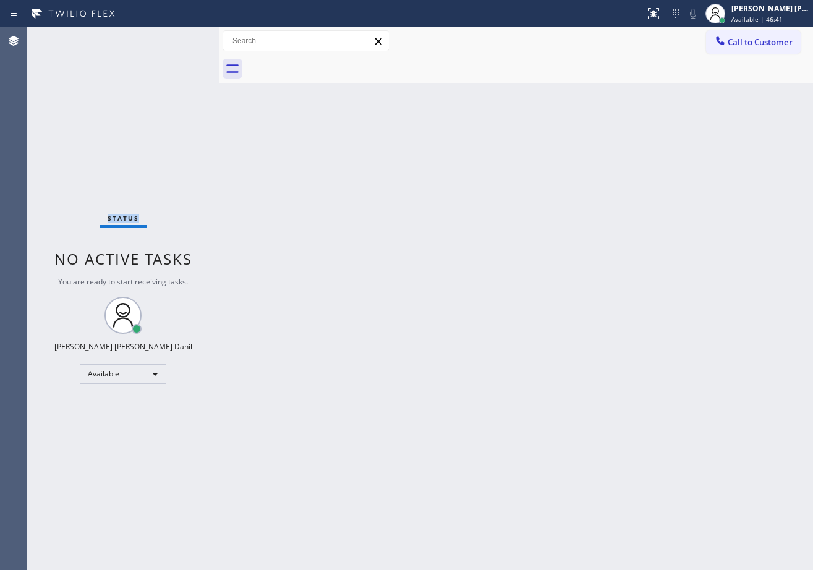
click at [183, 39] on div "Status No active tasks You are ready to start receiving tasks. [PERSON_NAME] [P…" at bounding box center [123, 298] width 192 height 543
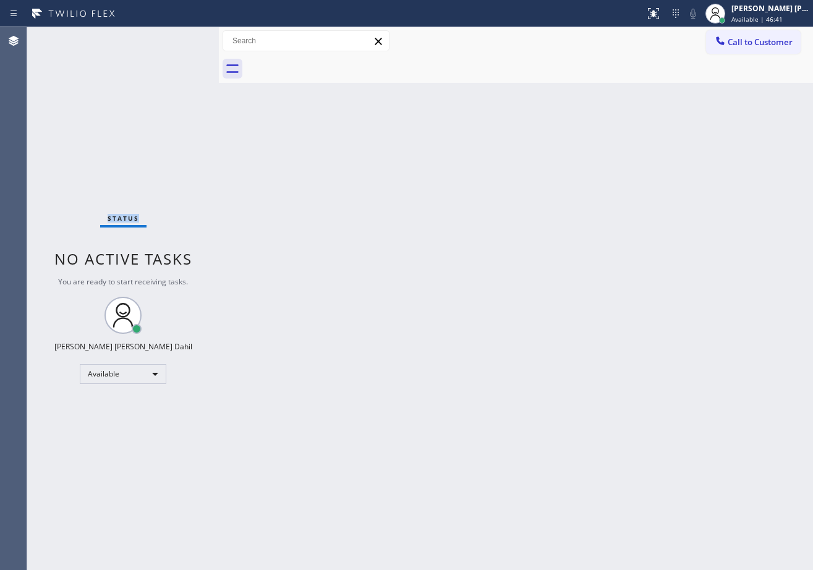
click at [183, 39] on div "Status No active tasks You are ready to start receiving tasks. [PERSON_NAME] [P…" at bounding box center [123, 298] width 192 height 543
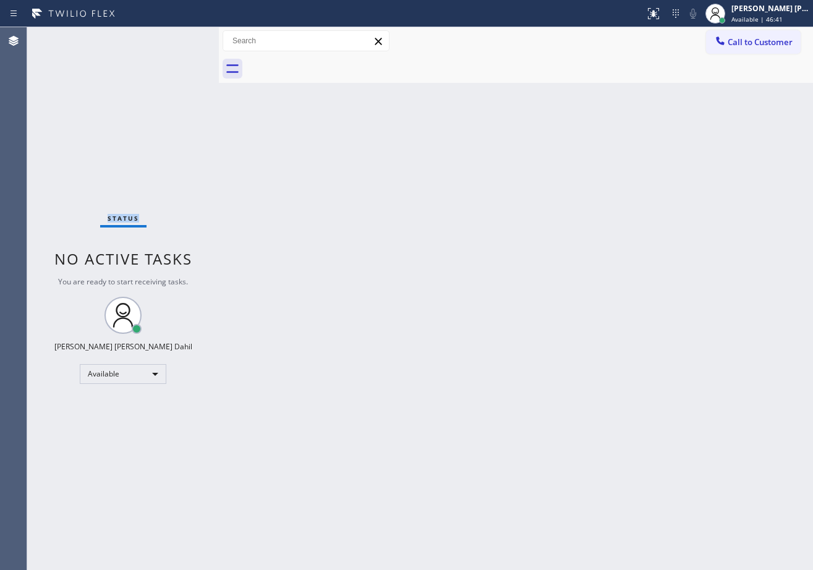
click at [183, 39] on div "Status No active tasks You are ready to start receiving tasks. [PERSON_NAME] [P…" at bounding box center [123, 298] width 192 height 543
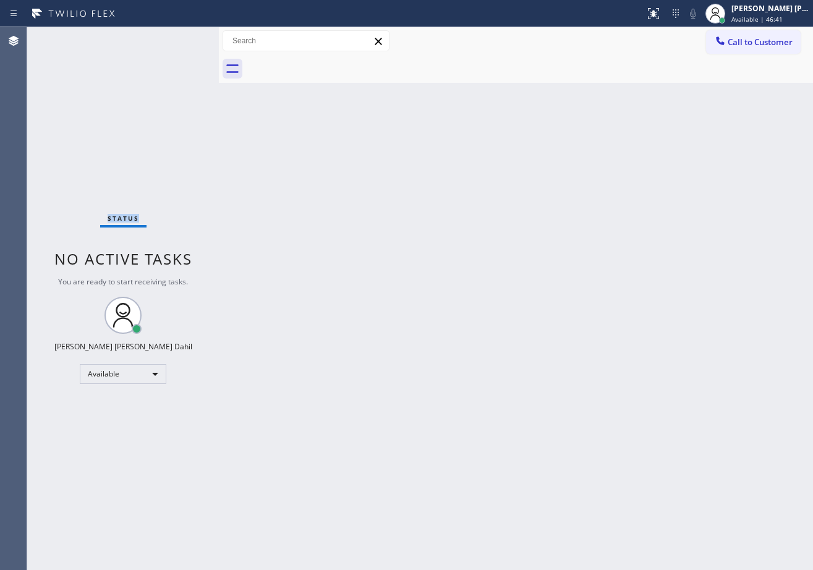
click at [183, 39] on div "Status No active tasks You are ready to start receiving tasks. [PERSON_NAME] [P…" at bounding box center [123, 298] width 192 height 543
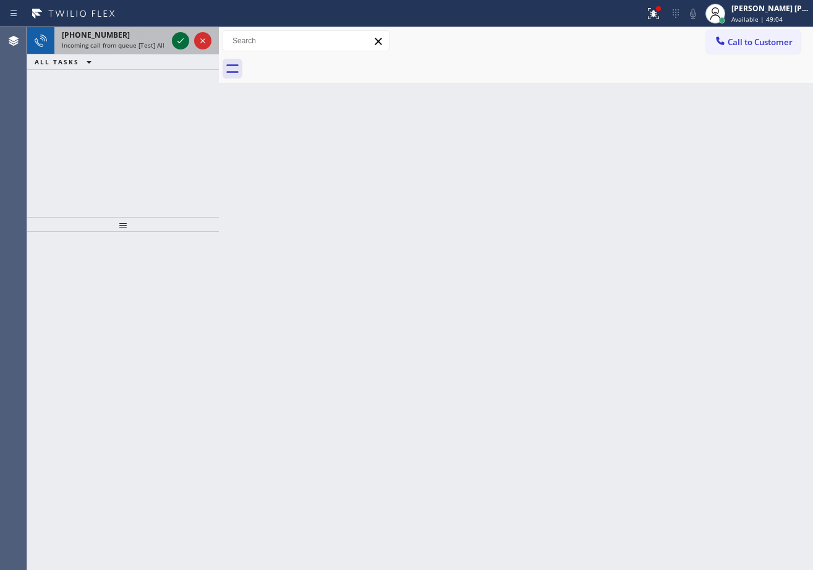
click at [183, 39] on icon at bounding box center [181, 40] width 6 height 5
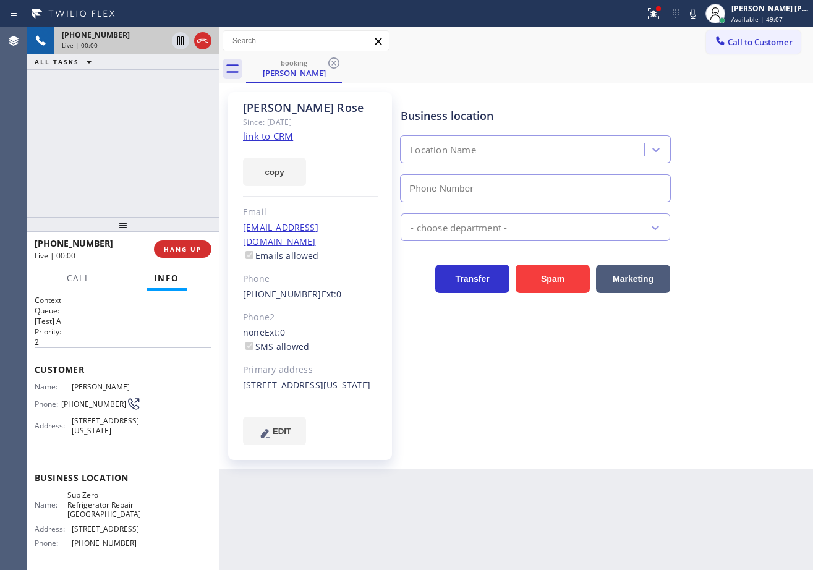
type input "[PHONE_NUMBER]"
drag, startPoint x: 640, startPoint y: 529, endPoint x: 625, endPoint y: 518, distance: 18.7
click at [640, 530] on div "Back to Dashboard Change Sender ID Customers Technicians Select a contact Outbo…" at bounding box center [516, 298] width 594 height 543
click at [241, 131] on div "[PERSON_NAME] Since: [DATE] link to CRM copy Email [EMAIL_ADDRESS][DOMAIN_NAME]…" at bounding box center [310, 276] width 164 height 368
click at [259, 137] on link "link to CRM" at bounding box center [268, 136] width 50 height 12
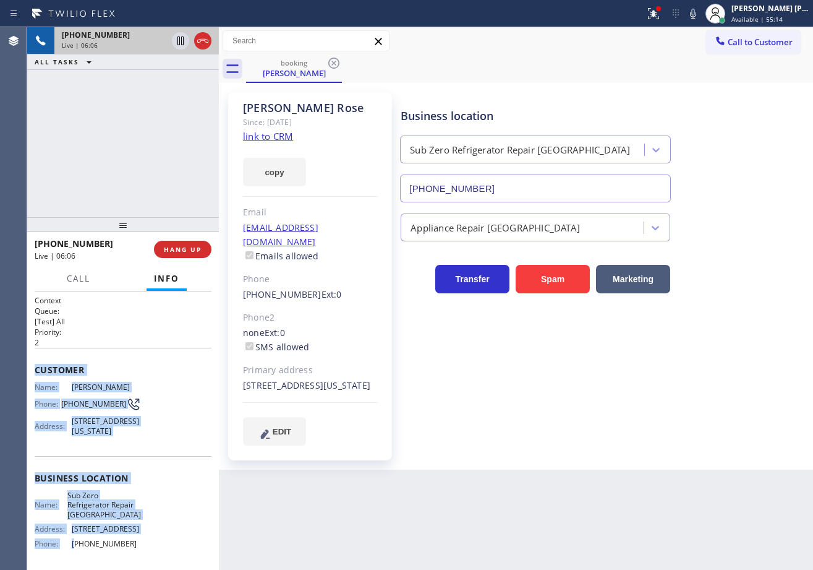
scroll to position [116, 0]
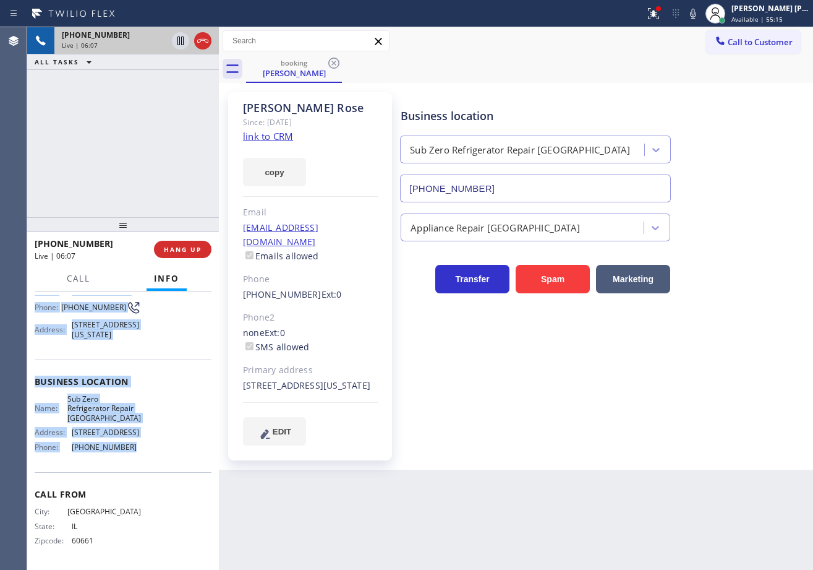
drag, startPoint x: 33, startPoint y: 363, endPoint x: 130, endPoint y: 454, distance: 133.0
click at [129, 454] on div "Context Queue: [Test] All Priority: 2 Customer Name: [PERSON_NAME] Phone: [PHON…" at bounding box center [123, 430] width 192 height 278
copy div "Customer Name: [PERSON_NAME] Phone: [PHONE_NUMBER] Address: [STREET_ADDRESS][US…"
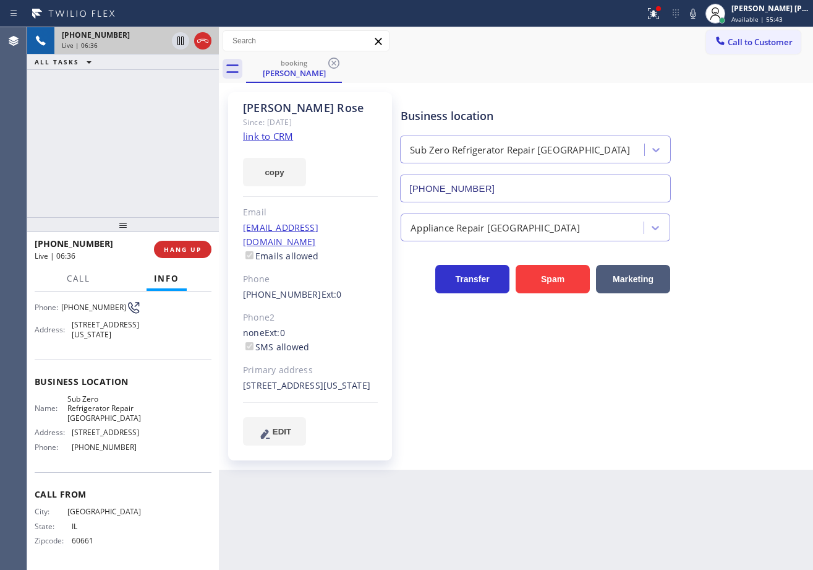
click at [587, 447] on div "Business location Sub Zero Refrigerator Repair [GEOGRAPHIC_DATA] [PHONE_NUMBER]…" at bounding box center [604, 280] width 412 height 371
drag, startPoint x: 581, startPoint y: 444, endPoint x: 560, endPoint y: 259, distance: 186.2
click at [581, 440] on div "Business location Sub Zero Refrigerator Repair [GEOGRAPHIC_DATA] [PHONE_NUMBER]…" at bounding box center [604, 280] width 412 height 371
click at [522, 54] on div "Call to Customer Outbound call Location Search location Your caller id phone nu…" at bounding box center [516, 41] width 594 height 28
click at [134, 100] on div "[PHONE_NUMBER] Live | 08:14 ALL TASKS ALL TASKS ACTIVE TASKS TASKS IN WRAP UP" at bounding box center [123, 122] width 192 height 190
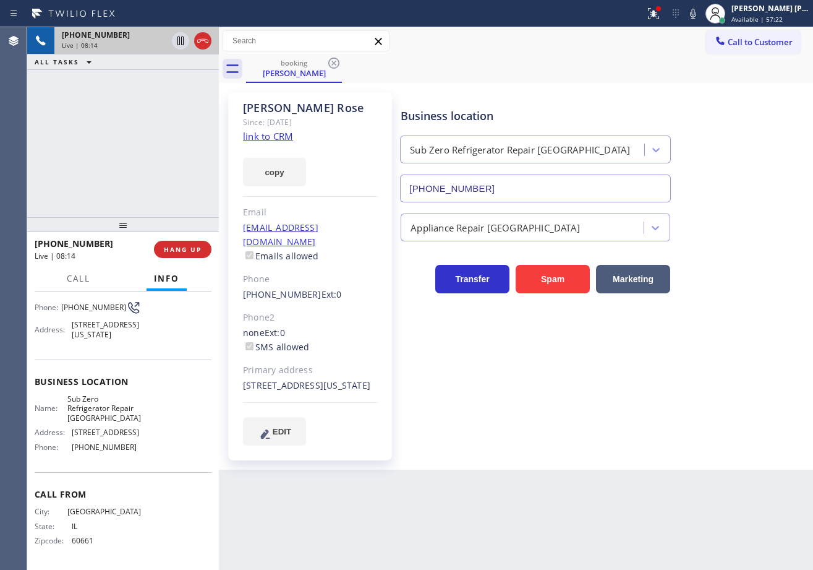
drag, startPoint x: 623, startPoint y: 67, endPoint x: 711, endPoint y: 29, distance: 95.8
click at [627, 67] on div "booking [PERSON_NAME]" at bounding box center [529, 69] width 567 height 28
click at [701, 15] on icon at bounding box center [693, 13] width 15 height 15
click at [174, 45] on icon at bounding box center [180, 40] width 15 height 15
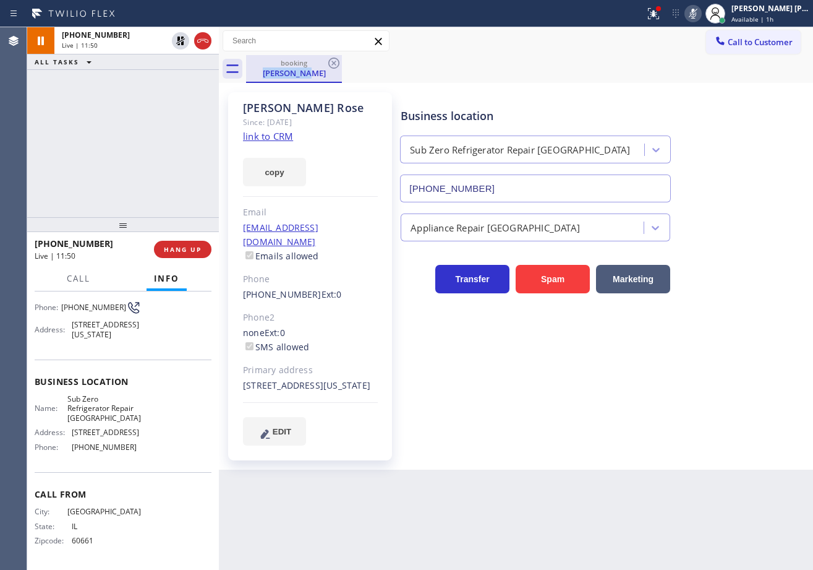
drag, startPoint x: 182, startPoint y: 36, endPoint x: 315, endPoint y: 58, distance: 134.6
click at [183, 37] on icon at bounding box center [180, 40] width 9 height 9
click at [697, 13] on icon at bounding box center [693, 14] width 6 height 10
click at [661, 14] on icon at bounding box center [653, 13] width 15 height 15
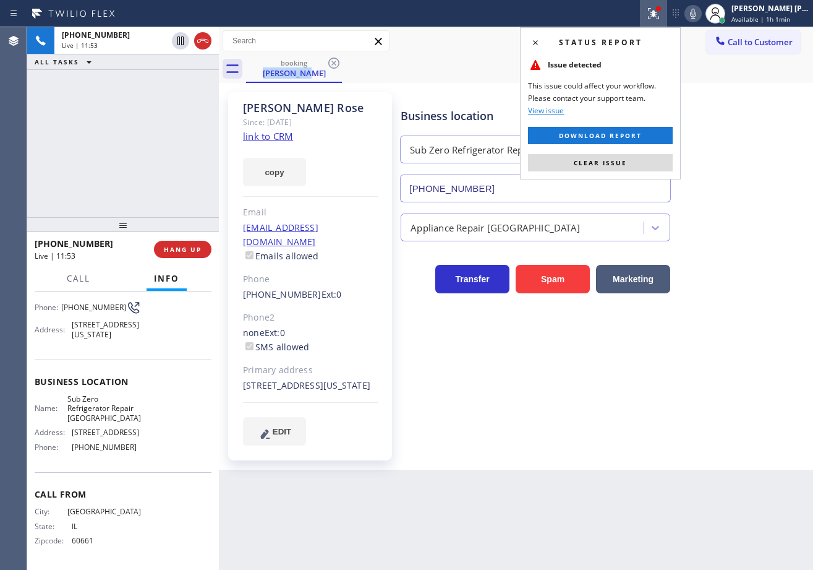
click at [653, 169] on button "Clear issue" at bounding box center [600, 162] width 145 height 17
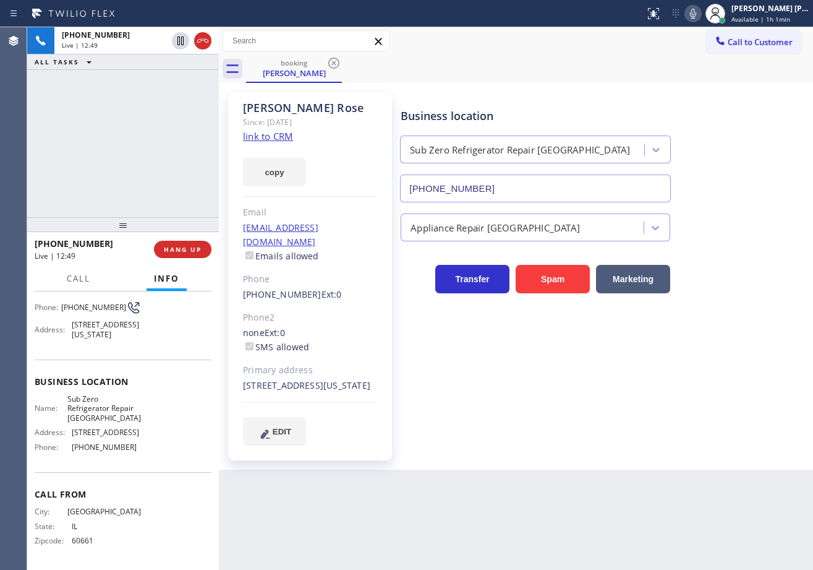
click at [683, 87] on div "[PERSON_NAME] Since: [DATE] link to CRM copy Email [EMAIL_ADDRESS][DOMAIN_NAME]…" at bounding box center [516, 276] width 588 height 380
click at [522, 66] on div "booking [PERSON_NAME]" at bounding box center [529, 69] width 567 height 28
click at [712, 244] on div "Transfer Spam Marketing" at bounding box center [604, 267] width 412 height 52
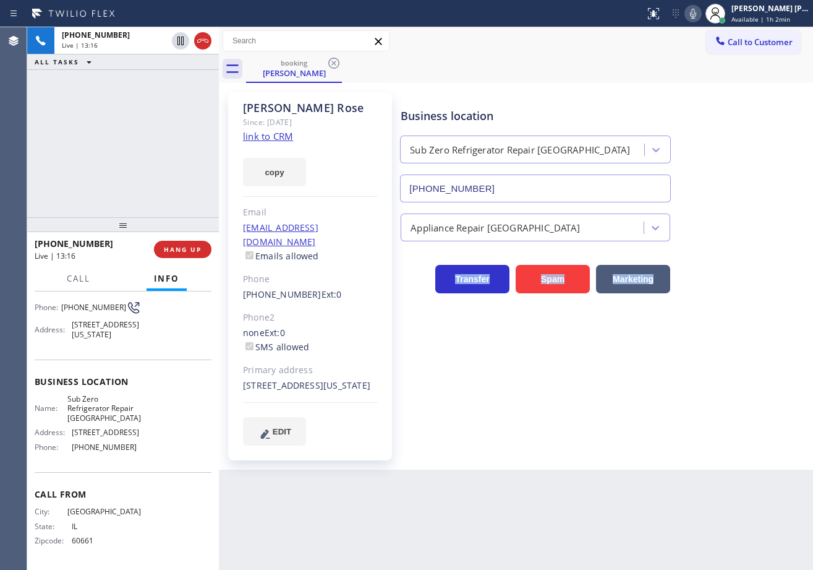
click at [712, 244] on div "Transfer Spam Marketing" at bounding box center [604, 267] width 412 height 52
drag, startPoint x: 712, startPoint y: 244, endPoint x: 715, endPoint y: 261, distance: 17.6
click at [713, 253] on div "Transfer Spam Marketing" at bounding box center [604, 267] width 412 height 52
click at [705, 361] on div "Business location Sub Zero Refrigerator Repair [GEOGRAPHIC_DATA] [PHONE_NUMBER]…" at bounding box center [604, 268] width 412 height 346
click at [705, 364] on div "Business location Sub Zero Refrigerator Repair [GEOGRAPHIC_DATA] [PHONE_NUMBER]…" at bounding box center [604, 268] width 412 height 346
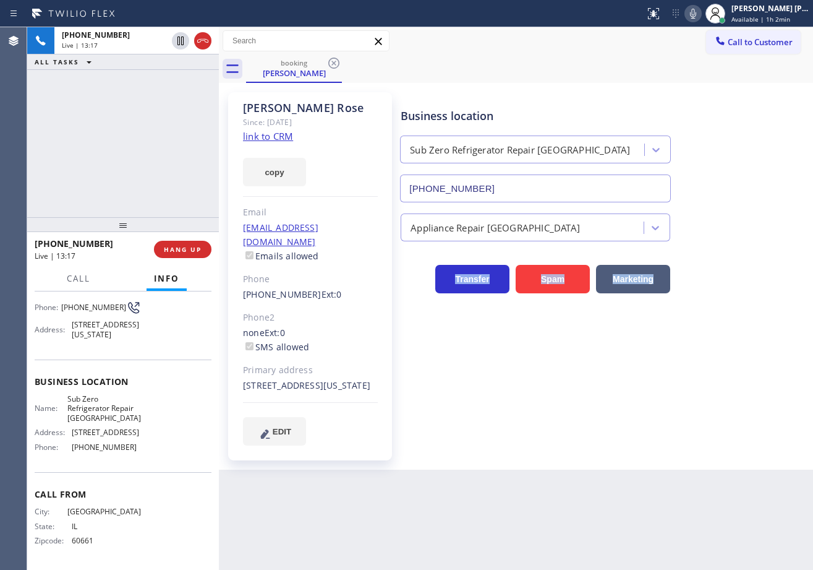
click at [705, 370] on div "Business location Sub Zero Refrigerator Repair [GEOGRAPHIC_DATA] [PHONE_NUMBER]…" at bounding box center [604, 268] width 412 height 346
click at [705, 372] on div "Business location Sub Zero Refrigerator Repair [GEOGRAPHIC_DATA] [PHONE_NUMBER]…" at bounding box center [604, 268] width 412 height 346
click at [706, 372] on div "Business location Sub Zero Refrigerator Repair [GEOGRAPHIC_DATA] [PHONE_NUMBER]…" at bounding box center [604, 268] width 412 height 346
click at [701, 496] on div "Back to Dashboard Change Sender ID Customers Technicians Select a contact Outbo…" at bounding box center [516, 298] width 594 height 542
click at [662, 419] on div "Business location Sub Zero Refrigerator Repair [GEOGRAPHIC_DATA] [PHONE_NUMBER]…" at bounding box center [604, 268] width 412 height 346
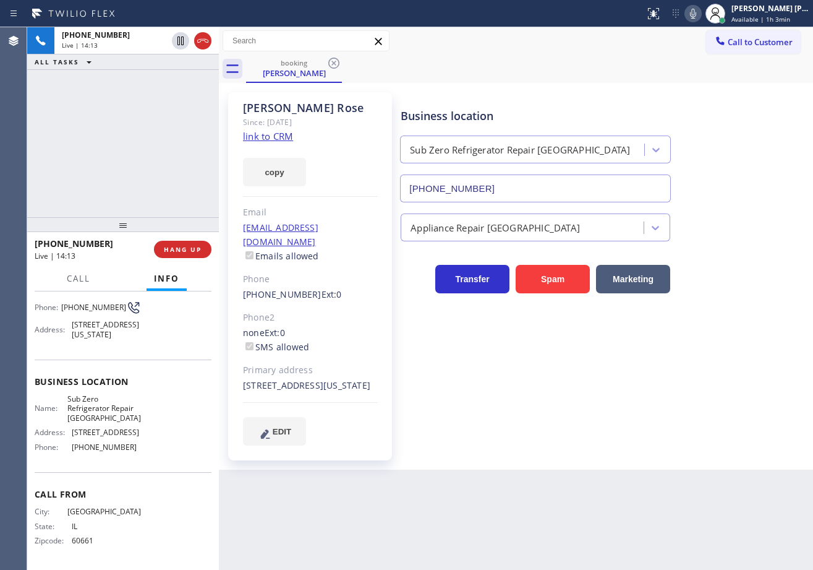
click at [664, 419] on div "Business location Sub Zero Refrigerator Repair [GEOGRAPHIC_DATA] [PHONE_NUMBER]…" at bounding box center [604, 268] width 412 height 346
drag, startPoint x: 664, startPoint y: 422, endPoint x: 671, endPoint y: 426, distance: 7.8
click at [665, 422] on div "Business location Sub Zero Refrigerator Repair [GEOGRAPHIC_DATA] [PHONE_NUMBER]…" at bounding box center [604, 268] width 412 height 346
click at [652, 390] on div "Business location Sub Zero Refrigerator Repair [GEOGRAPHIC_DATA] [PHONE_NUMBER]…" at bounding box center [604, 268] width 412 height 346
click at [668, 421] on div "Business location Sub Zero Refrigerator Repair [GEOGRAPHIC_DATA] [PHONE_NUMBER]…" at bounding box center [604, 268] width 412 height 346
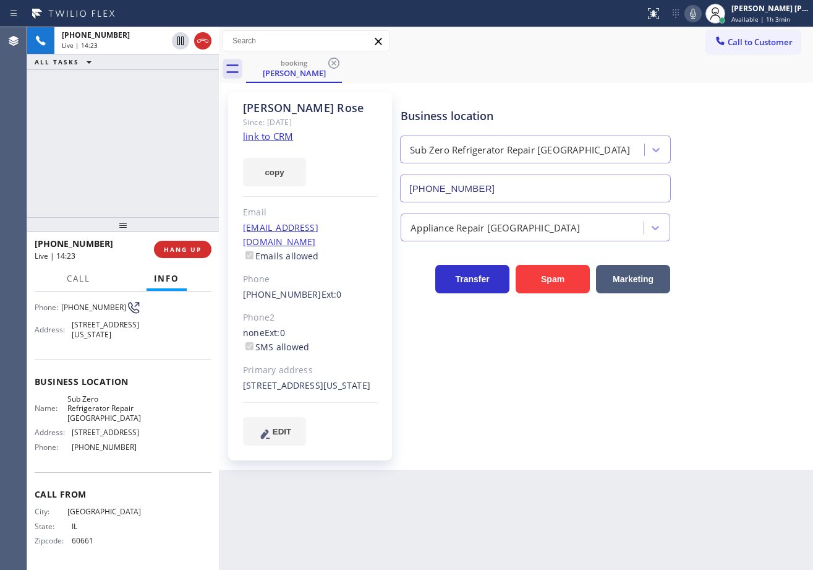
click at [668, 421] on div "Business location Sub Zero Refrigerator Repair [GEOGRAPHIC_DATA] [PHONE_NUMBER]…" at bounding box center [604, 268] width 412 height 346
click at [668, 420] on div "Business location Sub Zero Refrigerator Repair [GEOGRAPHIC_DATA] [PHONE_NUMBER]…" at bounding box center [604, 268] width 412 height 346
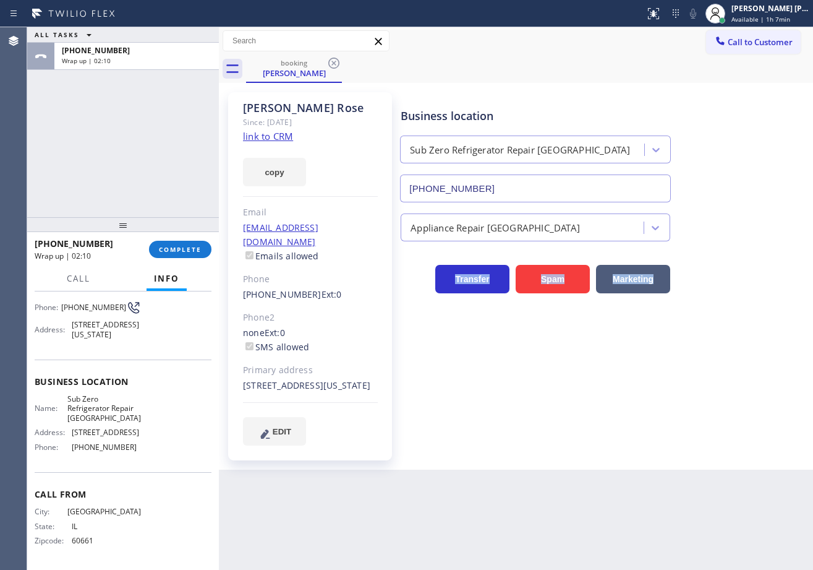
drag, startPoint x: 752, startPoint y: 20, endPoint x: 735, endPoint y: 70, distance: 52.4
click at [753, 20] on span "Available | 1h 7min" at bounding box center [761, 19] width 59 height 9
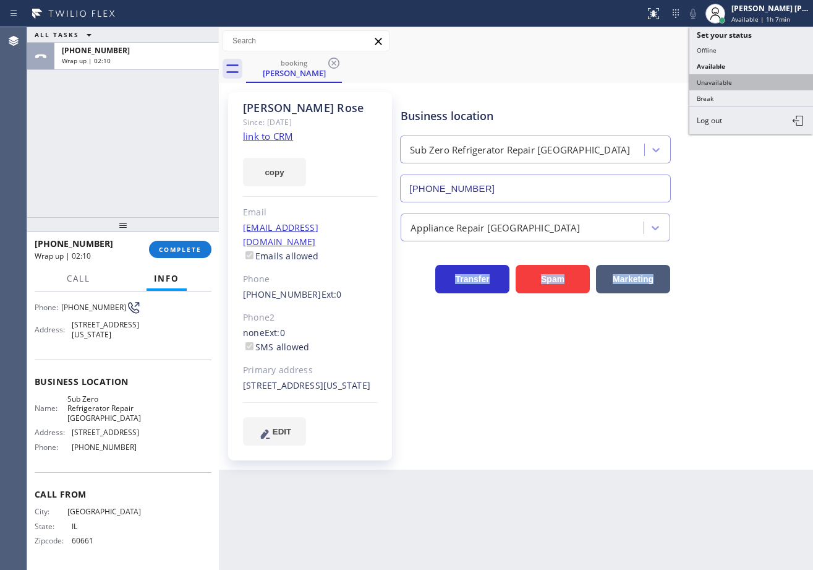
click at [737, 81] on button "Unavailable" at bounding box center [752, 82] width 124 height 16
click at [737, 81] on div "booking [PERSON_NAME]" at bounding box center [529, 69] width 567 height 28
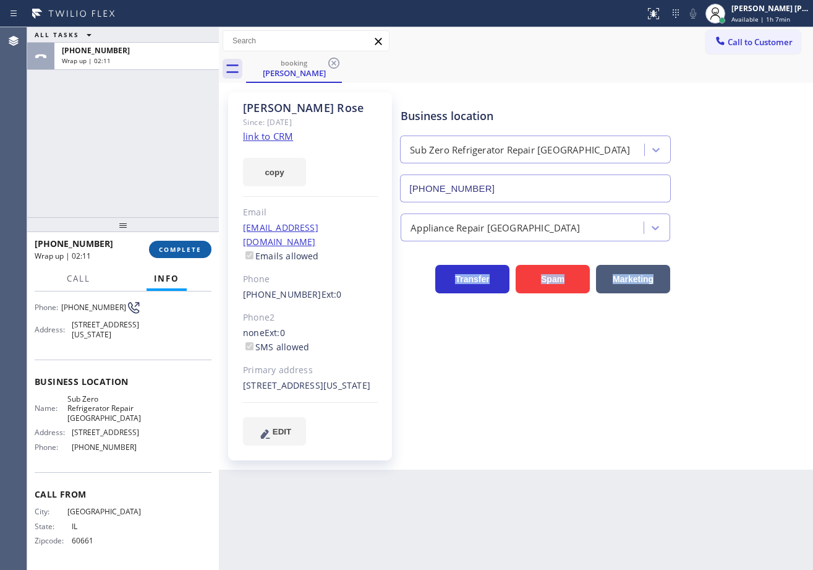
click at [187, 254] on button "COMPLETE" at bounding box center [180, 249] width 62 height 17
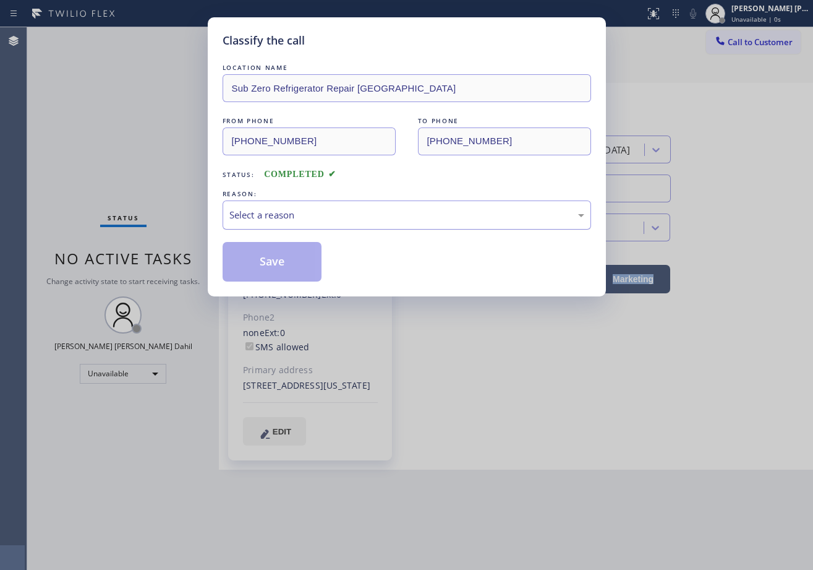
click at [272, 212] on div "Select a reason" at bounding box center [406, 215] width 355 height 14
click at [277, 263] on button "Save" at bounding box center [273, 262] width 100 height 40
click at [277, 264] on button "Save" at bounding box center [273, 262] width 100 height 40
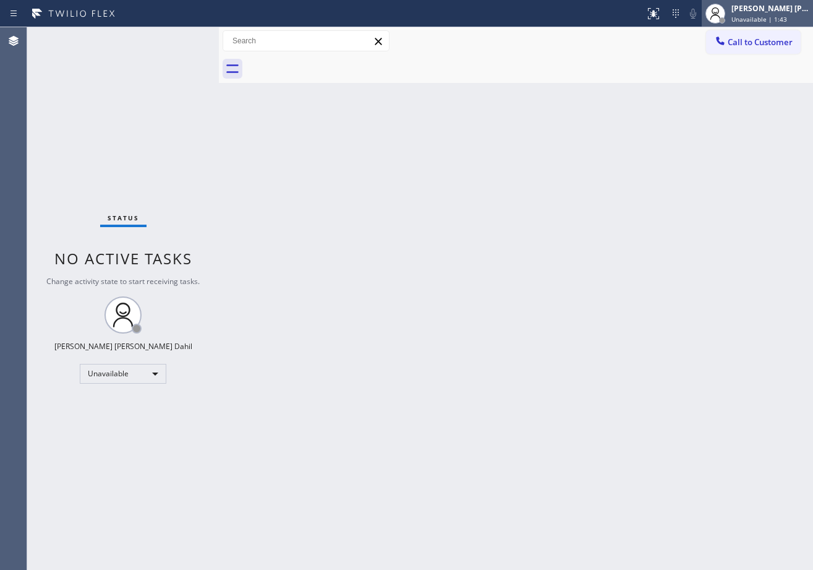
click at [744, 18] on div "[PERSON_NAME] [PERSON_NAME] Dahil Unavailable | 1:43" at bounding box center [771, 13] width 84 height 22
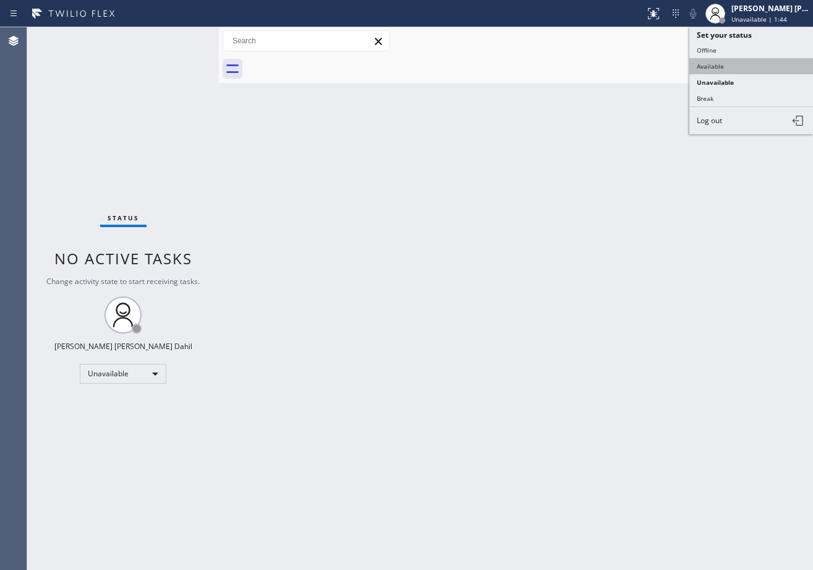
click at [719, 69] on button "Available" at bounding box center [752, 66] width 124 height 16
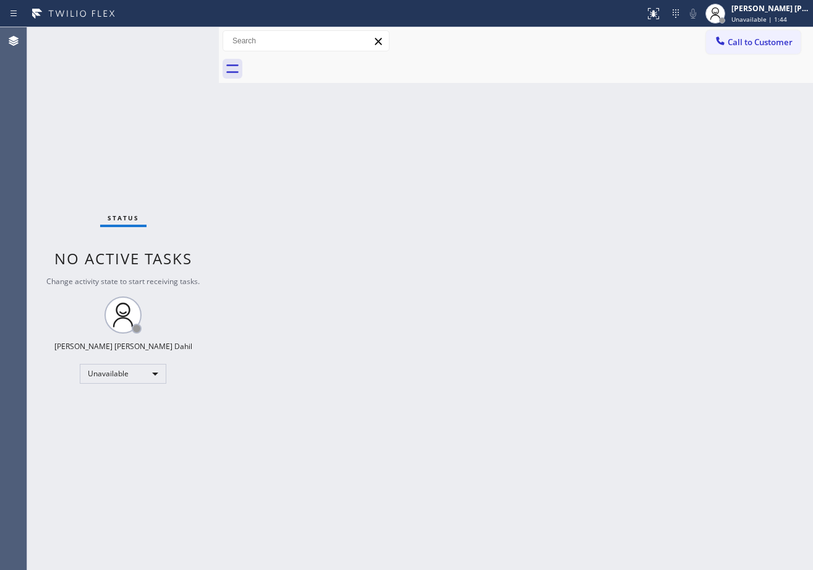
click at [460, 225] on div "Back to Dashboard Change Sender ID Customers Technicians Select a contact Outbo…" at bounding box center [516, 298] width 594 height 542
drag, startPoint x: 771, startPoint y: 18, endPoint x: 767, endPoint y: 56, distance: 38.5
click at [771, 17] on span "Available | 1:28" at bounding box center [756, 19] width 48 height 9
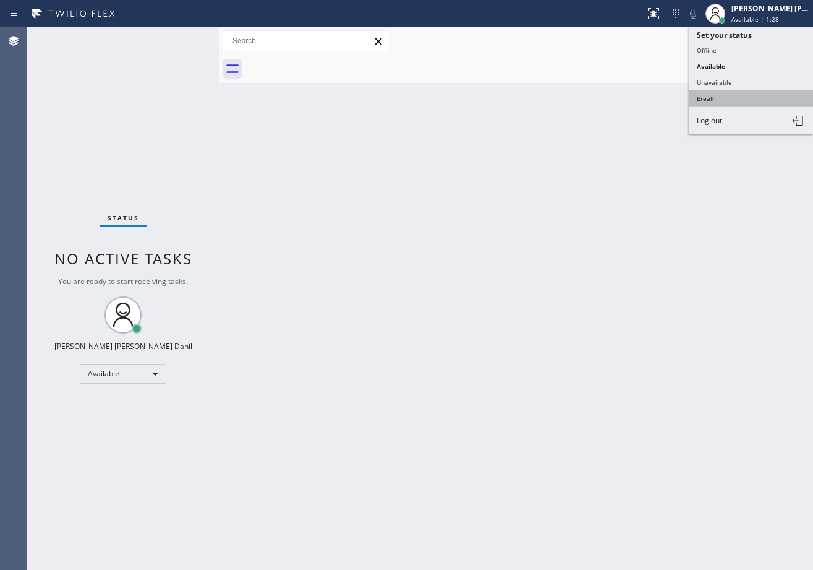
drag, startPoint x: 745, startPoint y: 101, endPoint x: 715, endPoint y: 143, distance: 51.0
click at [745, 101] on button "Break" at bounding box center [752, 98] width 124 height 16
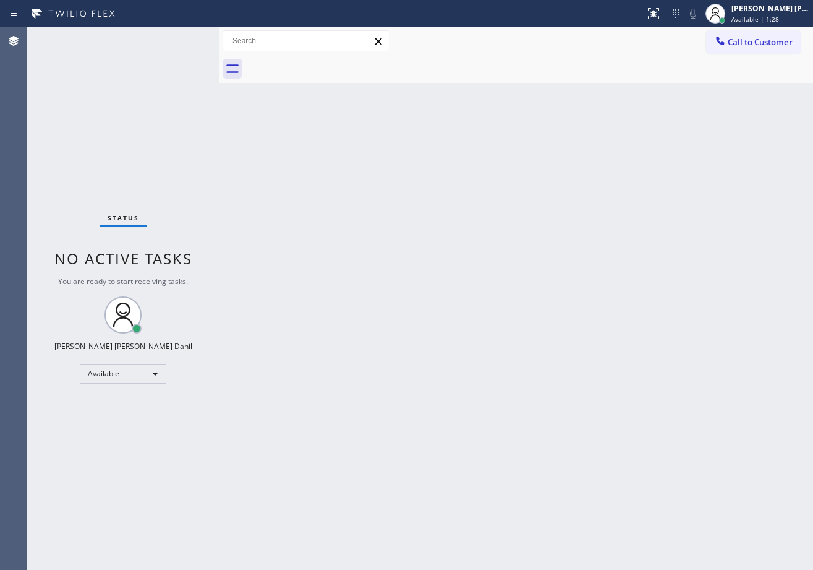
drag, startPoint x: 715, startPoint y: 143, endPoint x: 740, endPoint y: 152, distance: 26.4
click at [715, 146] on div "Back to Dashboard Change Sender ID Customers Technicians Select a contact Outbo…" at bounding box center [516, 298] width 594 height 542
click at [772, 1] on div "[PERSON_NAME] [PERSON_NAME] Dahil Break | 1:39" at bounding box center [757, 13] width 111 height 27
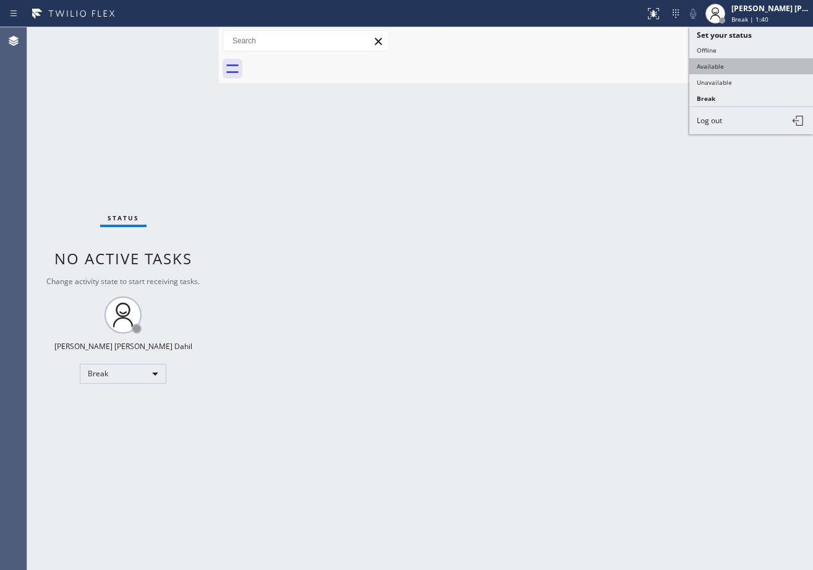
click at [737, 66] on button "Available" at bounding box center [752, 66] width 124 height 16
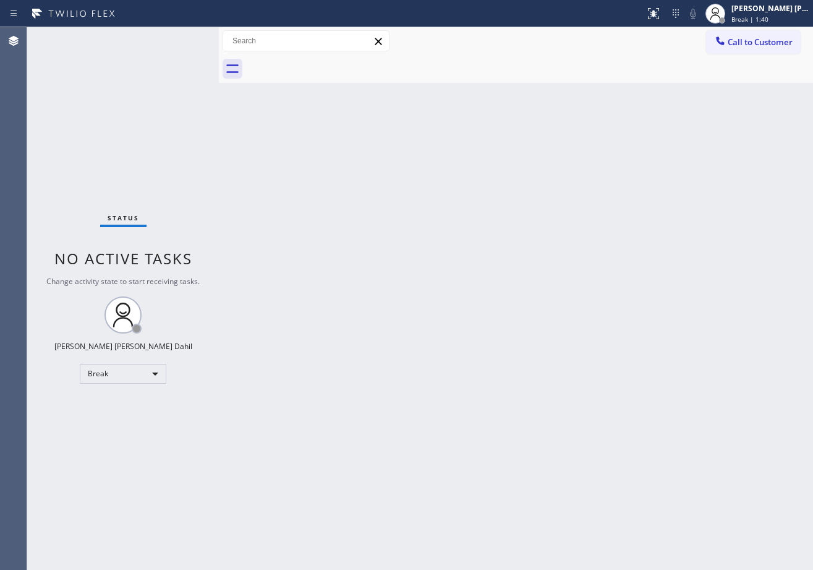
click at [686, 114] on div "Back to Dashboard Change Sender ID Customers Technicians Select a contact Outbo…" at bounding box center [516, 298] width 594 height 542
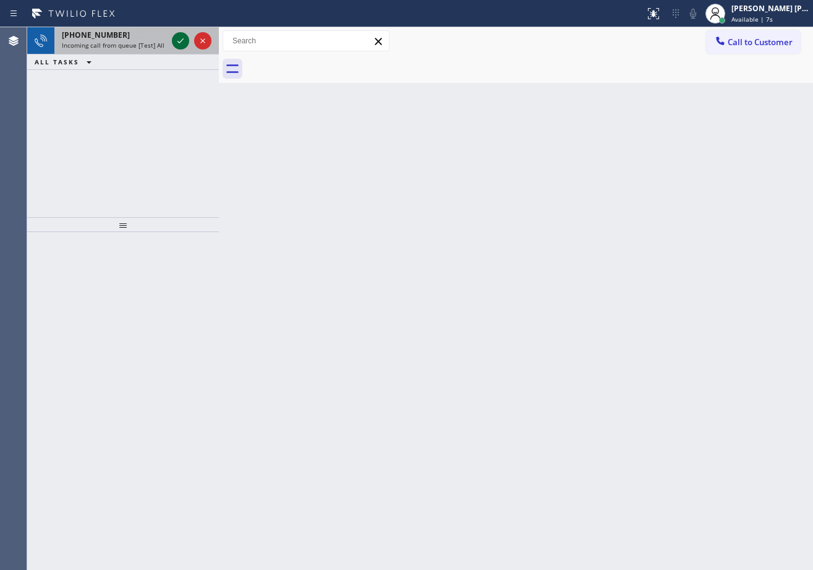
click at [183, 38] on icon at bounding box center [180, 40] width 15 height 15
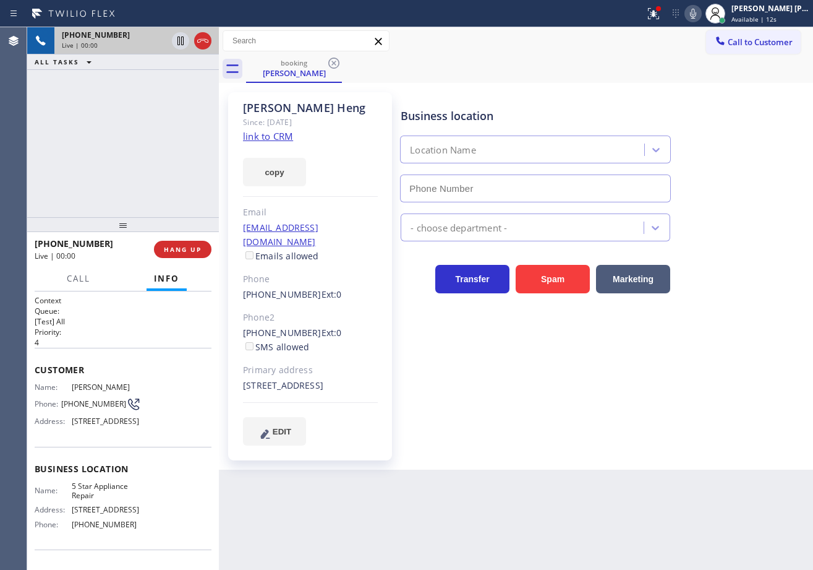
type input "[PHONE_NUMBER]"
click at [662, 12] on div at bounding box center [658, 8] width 7 height 7
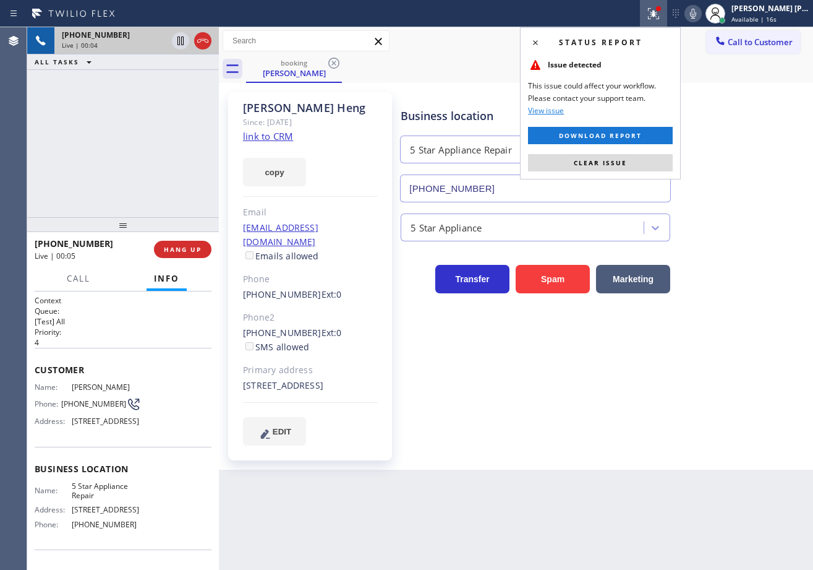
click at [659, 158] on button "Clear issue" at bounding box center [600, 162] width 145 height 17
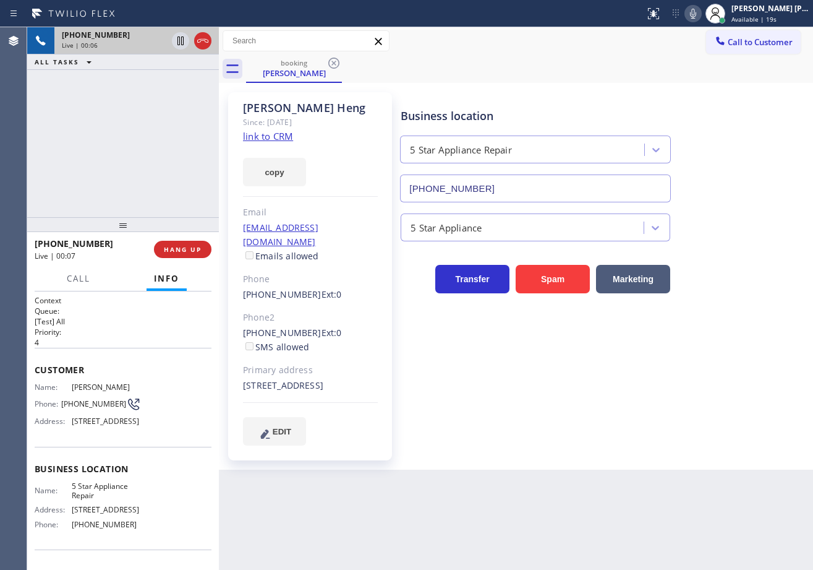
click at [541, 531] on div "Back to Dashboard Change Sender ID Customers Technicians Select a contact Outbo…" at bounding box center [516, 298] width 594 height 542
click at [258, 134] on link "link to CRM" at bounding box center [268, 136] width 50 height 12
drag, startPoint x: 155, startPoint y: 127, endPoint x: 413, endPoint y: 98, distance: 260.3
click at [155, 127] on div "[PHONE_NUMBER] Live | 01:43 ALL TASKS ALL TASKS ACTIVE TASKS TASKS IN WRAP UP" at bounding box center [123, 122] width 192 height 190
drag, startPoint x: 705, startPoint y: 9, endPoint x: 656, endPoint y: 45, distance: 60.5
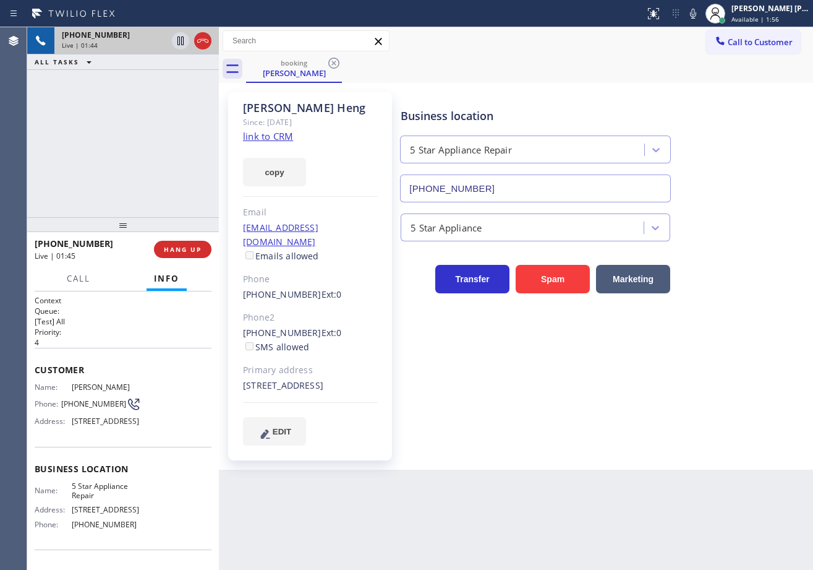
click at [701, 11] on icon at bounding box center [693, 13] width 15 height 15
drag, startPoint x: 656, startPoint y: 45, endPoint x: 454, endPoint y: 46, distance: 202.3
click at [651, 45] on div "Call to Customer Outbound call Location Search location Your caller id phone nu…" at bounding box center [516, 41] width 594 height 22
click at [179, 41] on icon at bounding box center [180, 40] width 15 height 15
click at [159, 71] on div "[PHONE_NUMBER] Live | 03:14 ALL TASKS ALL TASKS ACTIVE TASKS TASKS IN WRAP UP" at bounding box center [123, 122] width 192 height 190
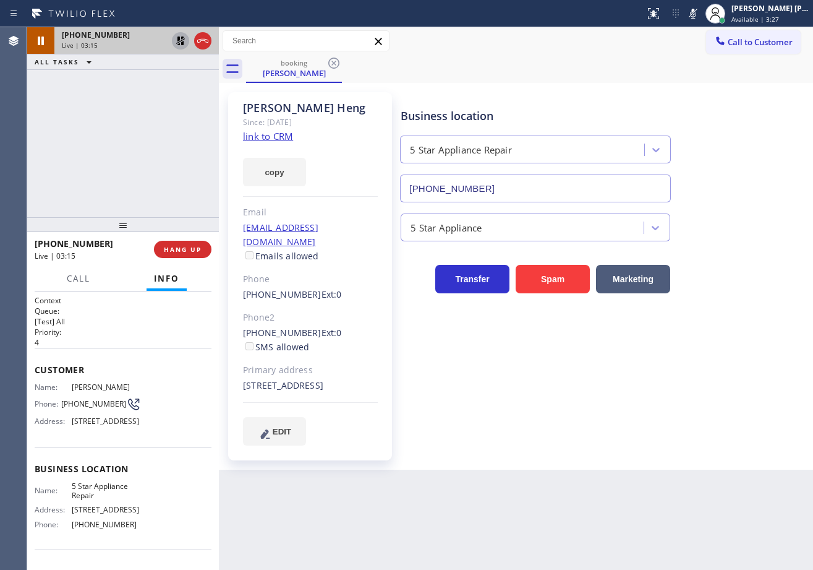
click at [179, 40] on icon at bounding box center [180, 40] width 9 height 9
drag, startPoint x: 701, startPoint y: 12, endPoint x: 705, endPoint y: 24, distance: 12.5
click at [701, 12] on icon at bounding box center [693, 13] width 15 height 15
drag, startPoint x: 703, startPoint y: 58, endPoint x: 624, endPoint y: 84, distance: 83.1
click at [696, 64] on div "booking [PERSON_NAME]" at bounding box center [529, 69] width 567 height 28
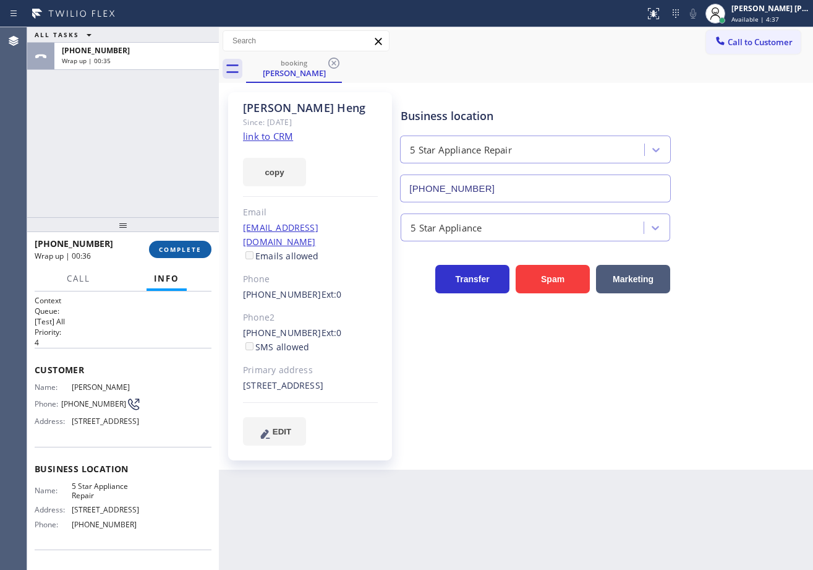
click at [165, 255] on button "COMPLETE" at bounding box center [180, 249] width 62 height 17
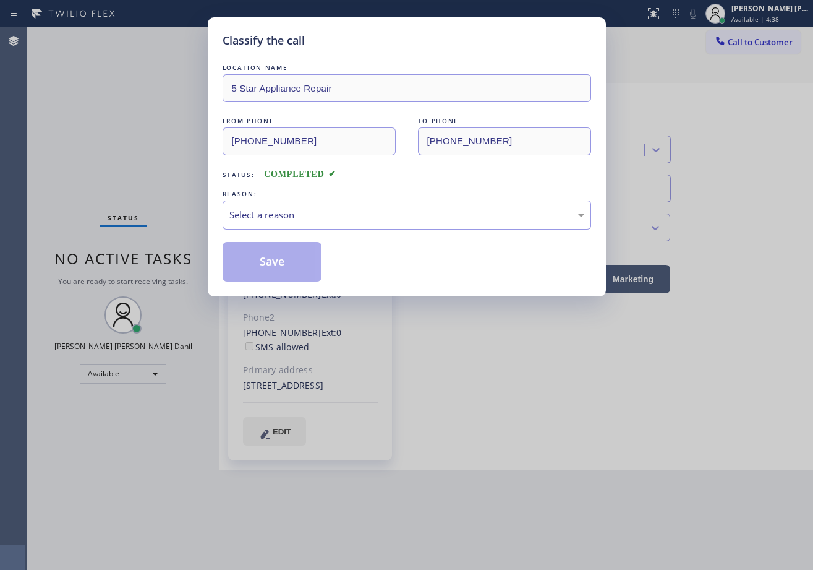
click at [286, 205] on div "Select a reason" at bounding box center [407, 214] width 369 height 29
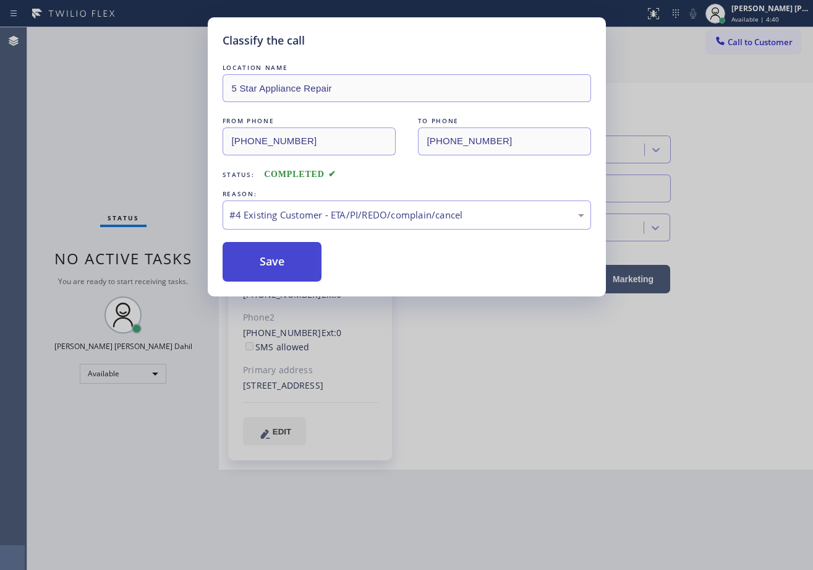
click at [272, 270] on button "Save" at bounding box center [273, 262] width 100 height 40
drag, startPoint x: 272, startPoint y: 270, endPoint x: 277, endPoint y: 41, distance: 229.6
click at [273, 267] on button "Save" at bounding box center [273, 262] width 100 height 40
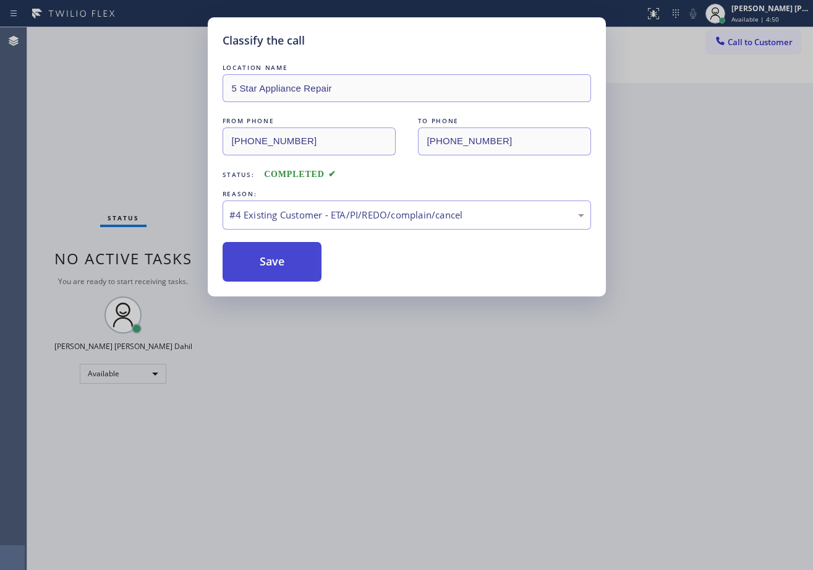
click at [306, 265] on button "Save" at bounding box center [273, 262] width 100 height 40
click at [303, 265] on button "Save" at bounding box center [273, 262] width 100 height 40
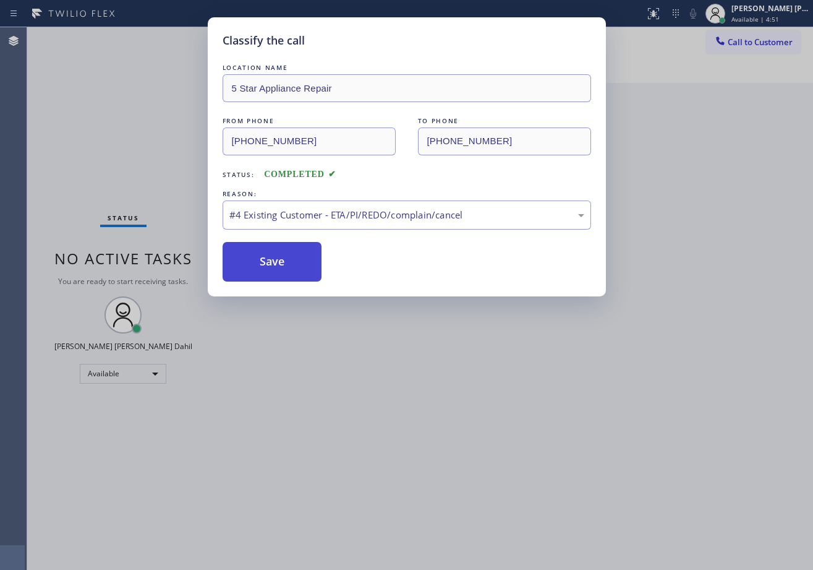
click at [303, 265] on button "Save" at bounding box center [273, 262] width 100 height 40
click at [395, 208] on div "#4 Existing Customer - ETA/PI/REDO/complain/cancel" at bounding box center [406, 215] width 355 height 14
click at [277, 275] on button "Save" at bounding box center [273, 262] width 100 height 40
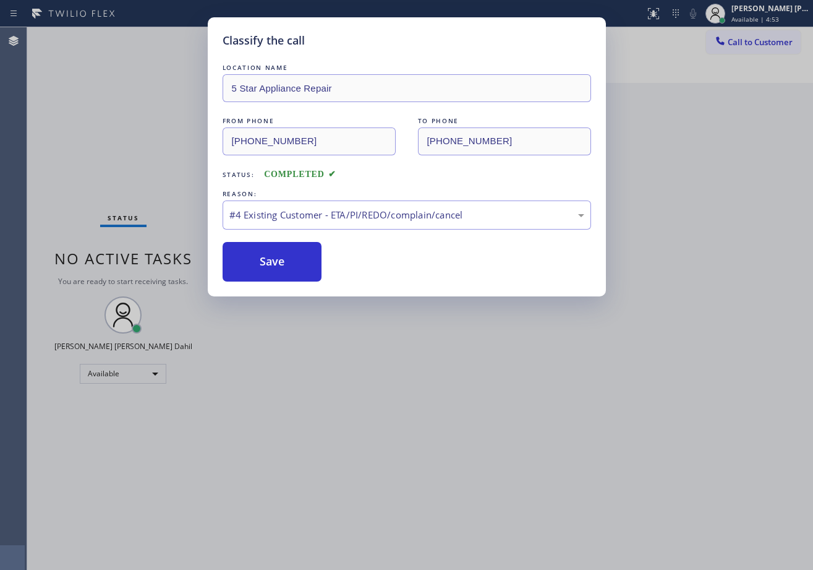
drag, startPoint x: 365, startPoint y: 353, endPoint x: 371, endPoint y: 343, distance: 11.2
click at [364, 354] on div "Classify the call LOCATION NAME 5 Star Appliance Repair FROM PHONE [PHONE_NUMBE…" at bounding box center [406, 285] width 813 height 570
click at [379, 348] on div "Classify the call LOCATION NAME 5 Star Appliance Repair FROM PHONE [PHONE_NUMBE…" at bounding box center [406, 285] width 813 height 570
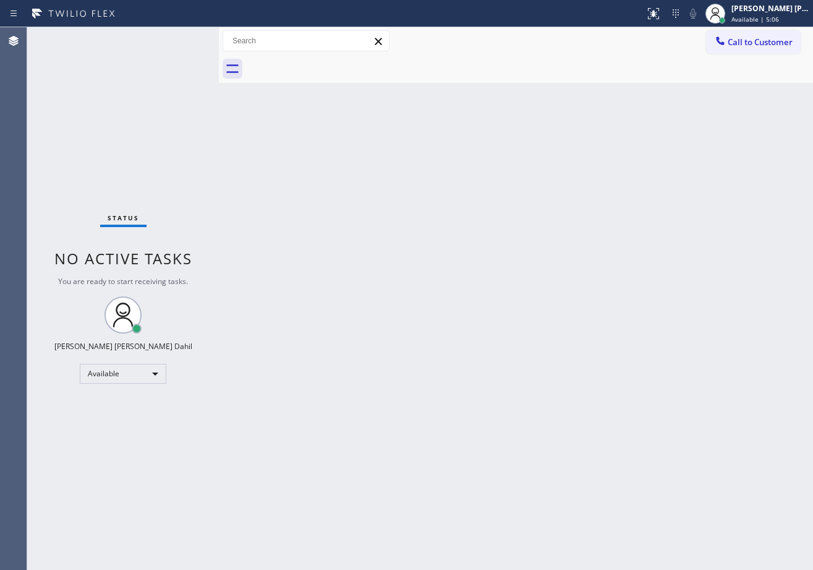
click at [740, 44] on span "Call to Customer" at bounding box center [760, 41] width 65 height 11
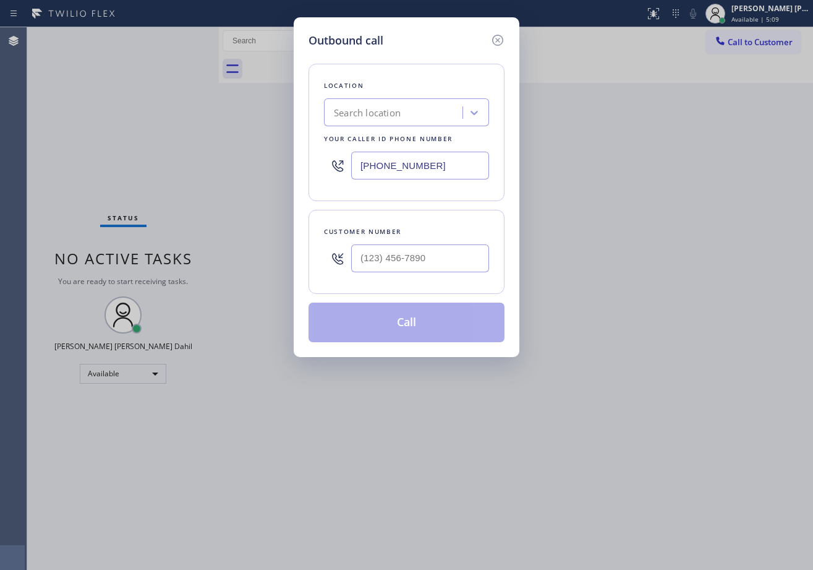
click at [405, 265] on input "text" at bounding box center [420, 258] width 138 height 28
paste input "312) 848-9400"
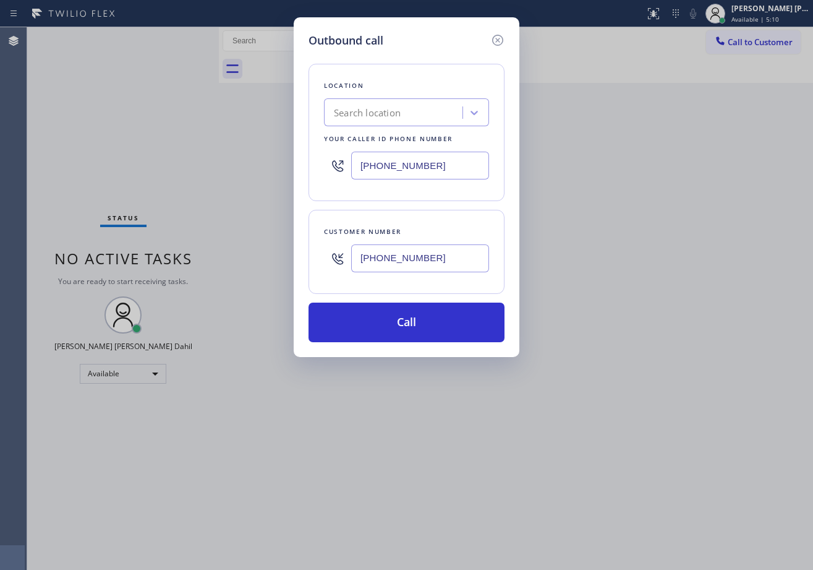
type input "[PHONE_NUMBER]"
click at [446, 174] on input "[PHONE_NUMBER]" at bounding box center [420, 166] width 138 height 28
paste input "773) 917-0590"
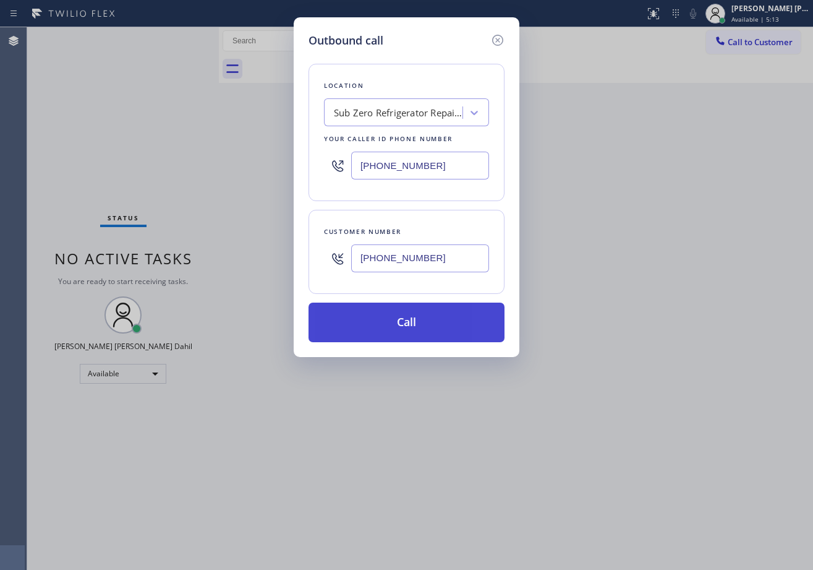
type input "[PHONE_NUMBER]"
click at [442, 311] on button "Call" at bounding box center [407, 322] width 196 height 40
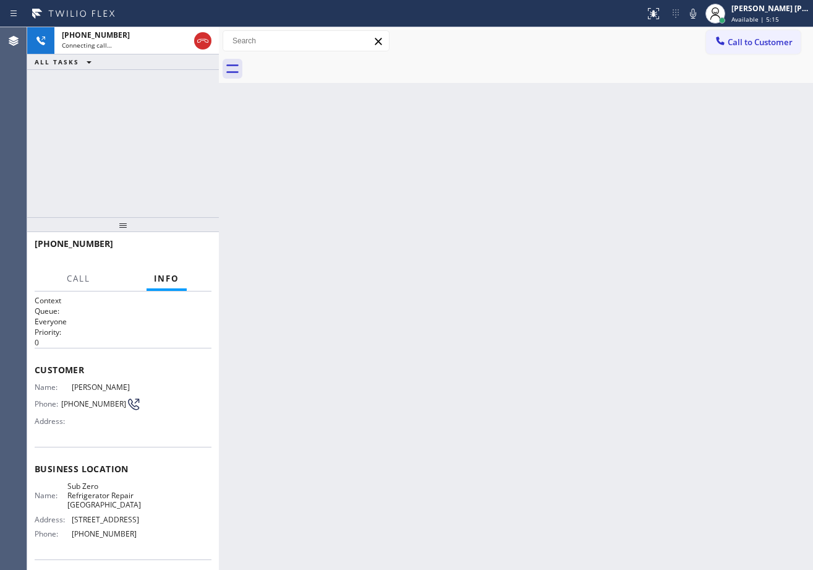
click at [345, 263] on div "Back to Dashboard Change Sender ID Customers Technicians Select a contact Outbo…" at bounding box center [516, 298] width 594 height 542
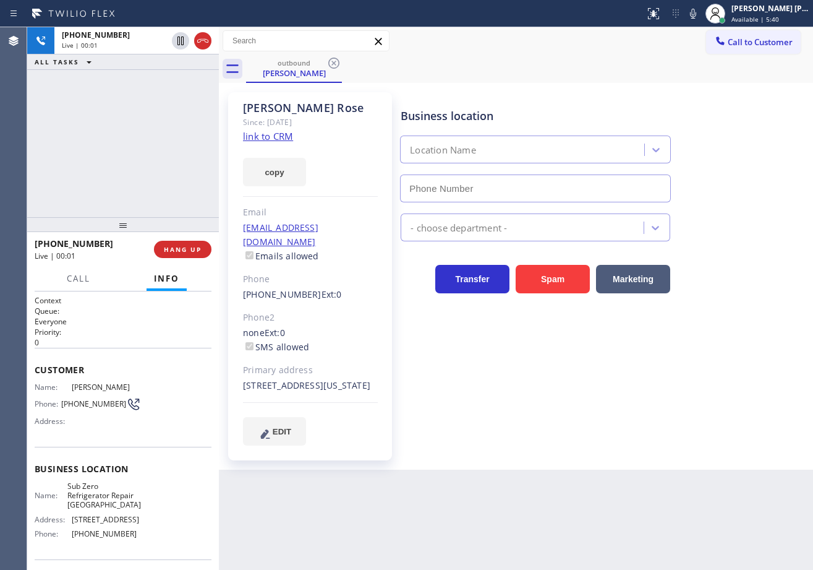
type input "[PHONE_NUMBER]"
click at [701, 15] on icon at bounding box center [693, 13] width 15 height 15
click at [704, 296] on div "Business location Sub Zero Refrigerator Repair [GEOGRAPHIC_DATA] [PHONE_NUMBER]…" at bounding box center [604, 268] width 412 height 346
click at [697, 12] on icon at bounding box center [693, 14] width 6 height 10
click at [743, 307] on div "Business location Sub Zero Refrigerator Repair [GEOGRAPHIC_DATA] [PHONE_NUMBER]…" at bounding box center [604, 268] width 412 height 346
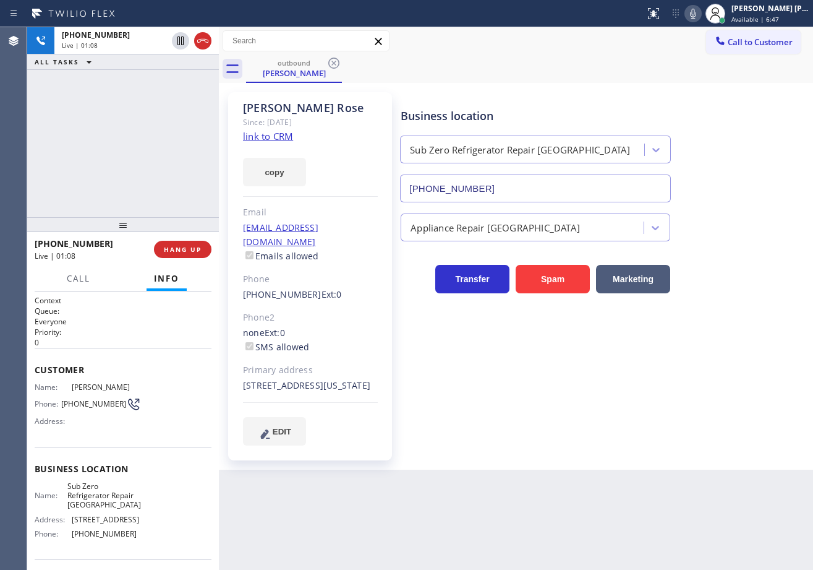
click at [528, 409] on div "Business location Sub Zero Refrigerator Repair [GEOGRAPHIC_DATA] [PHONE_NUMBER]…" at bounding box center [604, 268] width 412 height 346
click at [528, 408] on div "Business location Sub Zero Refrigerator Repair [GEOGRAPHIC_DATA] [PHONE_NUMBER]…" at bounding box center [604, 268] width 412 height 346
drag, startPoint x: 527, startPoint y: 406, endPoint x: 558, endPoint y: 409, distance: 31.2
click at [541, 406] on div "Business location Sub Zero Refrigerator Repair [GEOGRAPHIC_DATA] [PHONE_NUMBER]…" at bounding box center [604, 268] width 412 height 346
click at [558, 411] on div "Business location Sub Zero Refrigerator Repair [GEOGRAPHIC_DATA] [PHONE_NUMBER]…" at bounding box center [604, 268] width 412 height 346
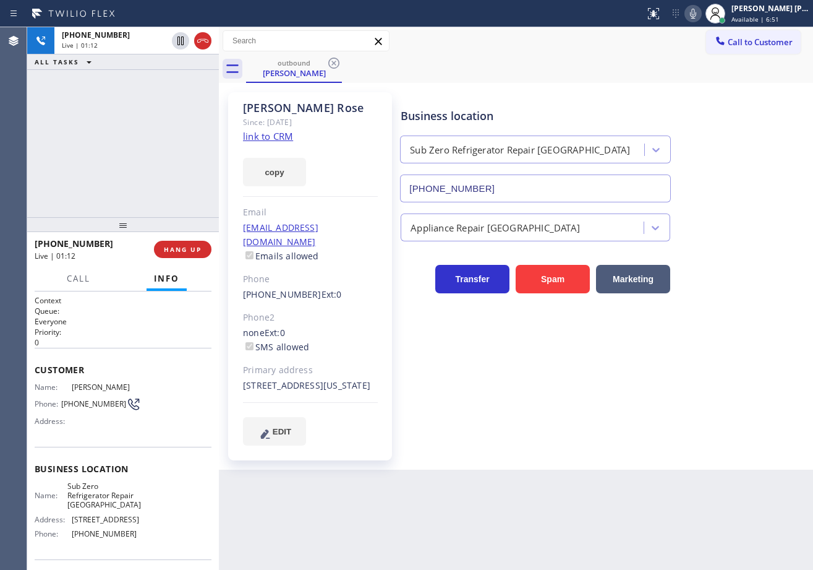
click at [598, 418] on div "Business location Sub Zero Refrigerator Repair [GEOGRAPHIC_DATA] [PHONE_NUMBER]…" at bounding box center [604, 268] width 412 height 346
click at [601, 419] on div "Business location Sub Zero Refrigerator Repair [GEOGRAPHIC_DATA] [PHONE_NUMBER]…" at bounding box center [604, 268] width 412 height 346
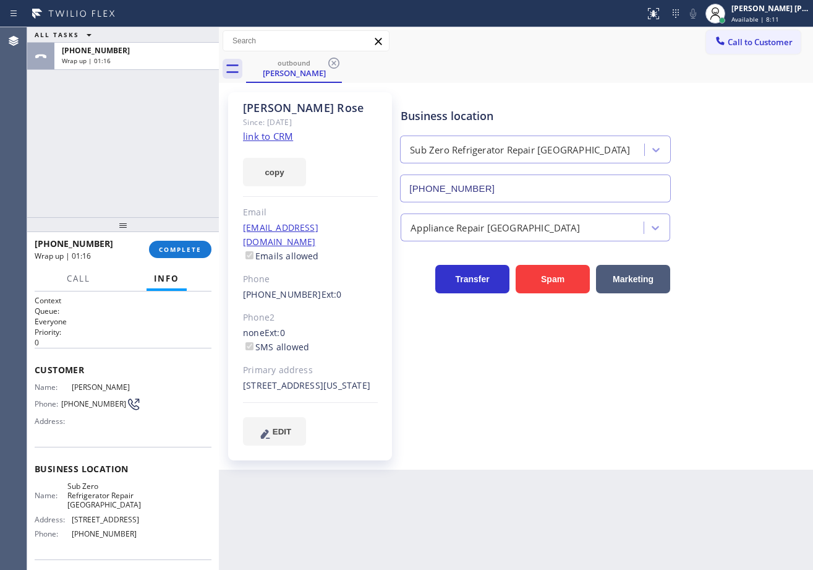
click at [182, 238] on div "[PHONE_NUMBER] Wrap up | 01:16 COMPLETE" at bounding box center [123, 249] width 177 height 32
drag, startPoint x: 182, startPoint y: 238, endPoint x: 186, endPoint y: 246, distance: 8.6
click at [184, 242] on div "[PHONE_NUMBER] Wrap up | 01:16 COMPLETE" at bounding box center [123, 249] width 177 height 32
click at [186, 247] on span "COMPLETE" at bounding box center [180, 249] width 43 height 9
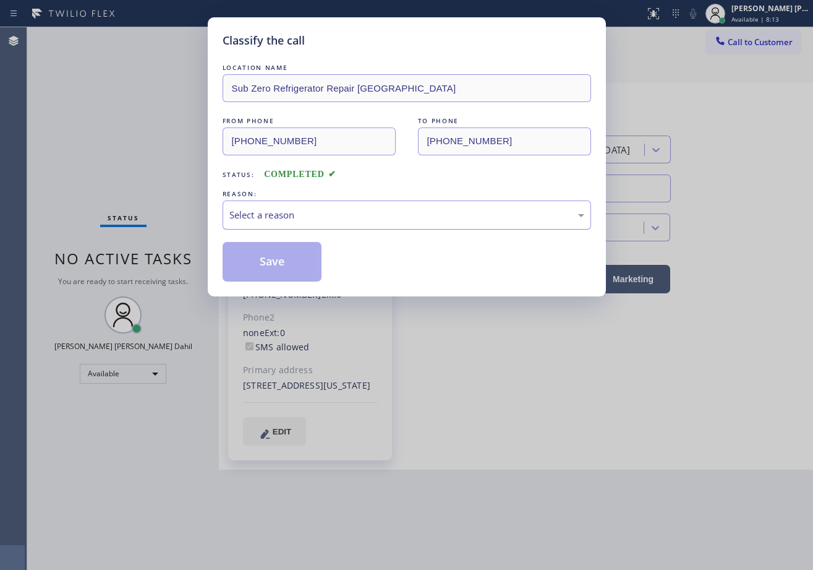
click at [312, 221] on div "Select a reason" at bounding box center [406, 215] width 355 height 14
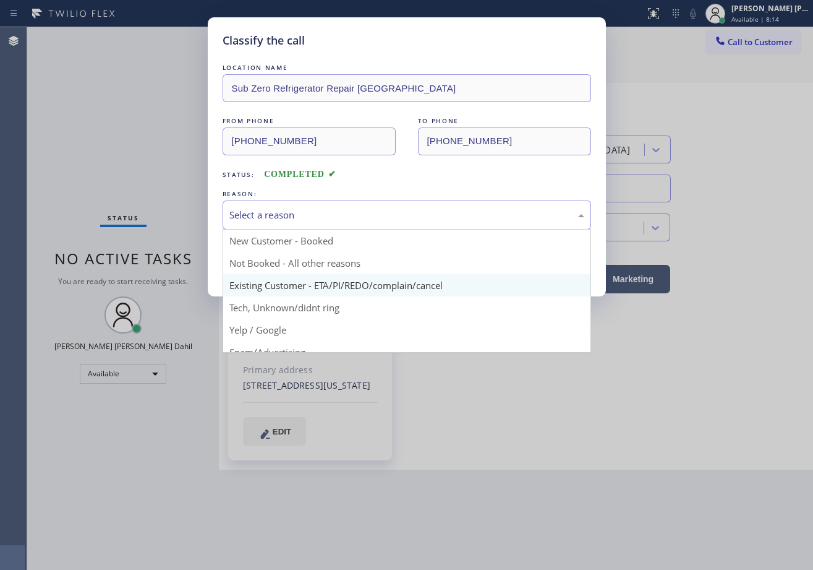
drag, startPoint x: 298, startPoint y: 286, endPoint x: 273, endPoint y: 275, distance: 26.6
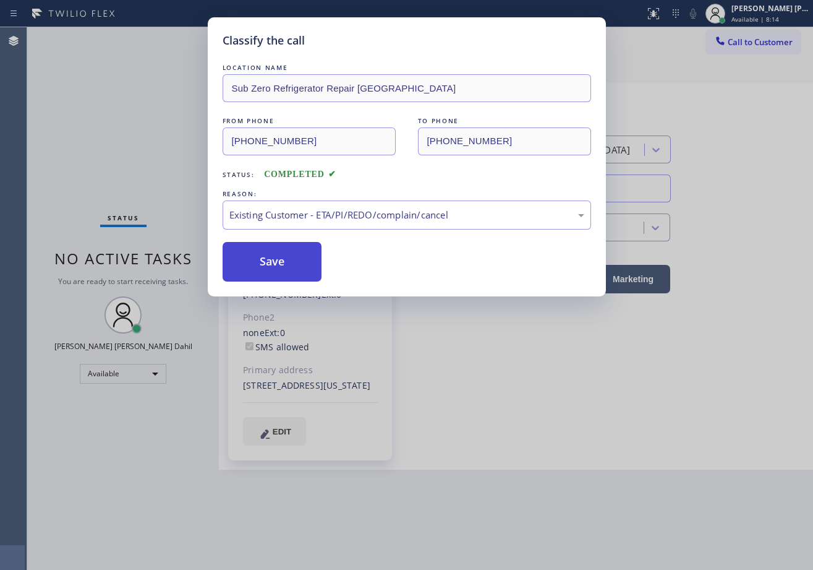
click at [273, 275] on button "Save" at bounding box center [273, 262] width 100 height 40
click at [273, 273] on button "Save" at bounding box center [273, 262] width 100 height 40
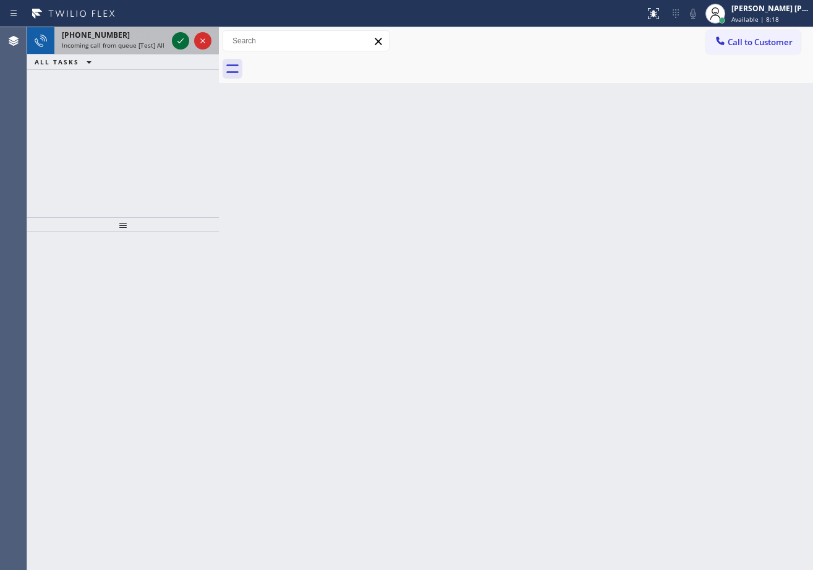
click at [174, 41] on icon at bounding box center [180, 40] width 15 height 15
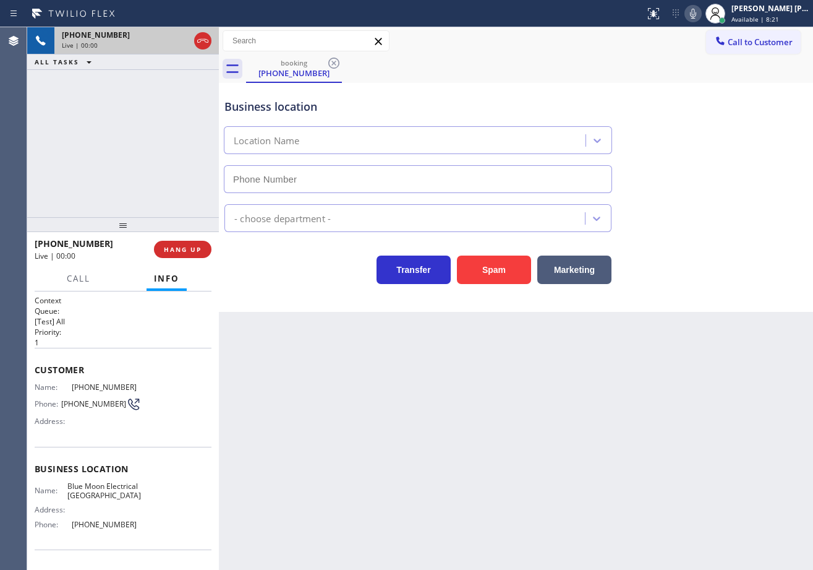
type input "[PHONE_NUMBER]"
drag, startPoint x: 93, startPoint y: 140, endPoint x: 227, endPoint y: 280, distance: 193.8
click at [93, 140] on div "[PHONE_NUMBER] Live | 00:07 ALL TASKS ALL TASKS ACTIVE TASKS TASKS IN WRAP UP" at bounding box center [123, 122] width 192 height 190
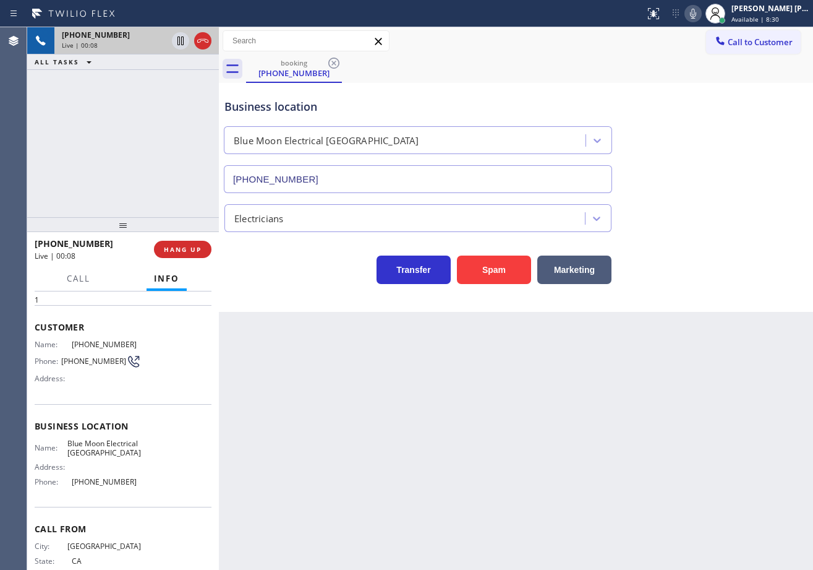
scroll to position [87, 0]
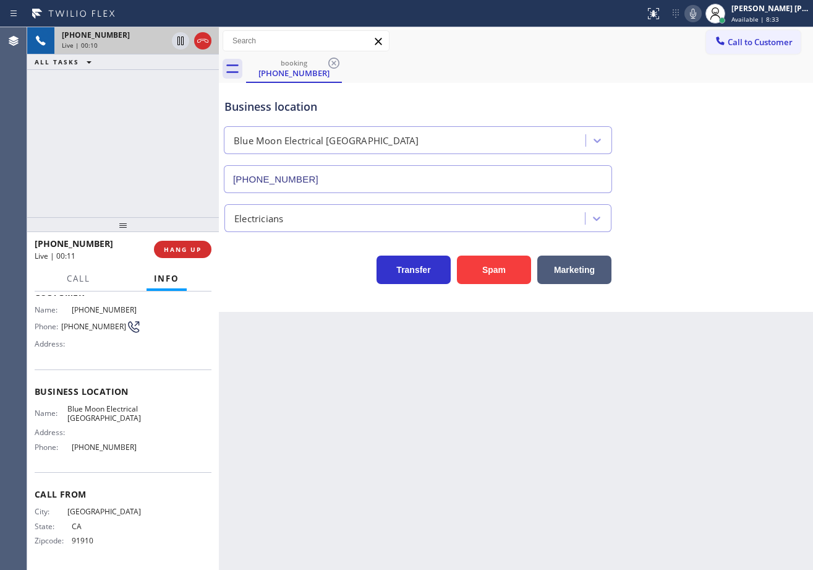
click at [565, 426] on div "Back to Dashboard Change Sender ID Customers Technicians Select a contact Outbo…" at bounding box center [516, 298] width 594 height 542
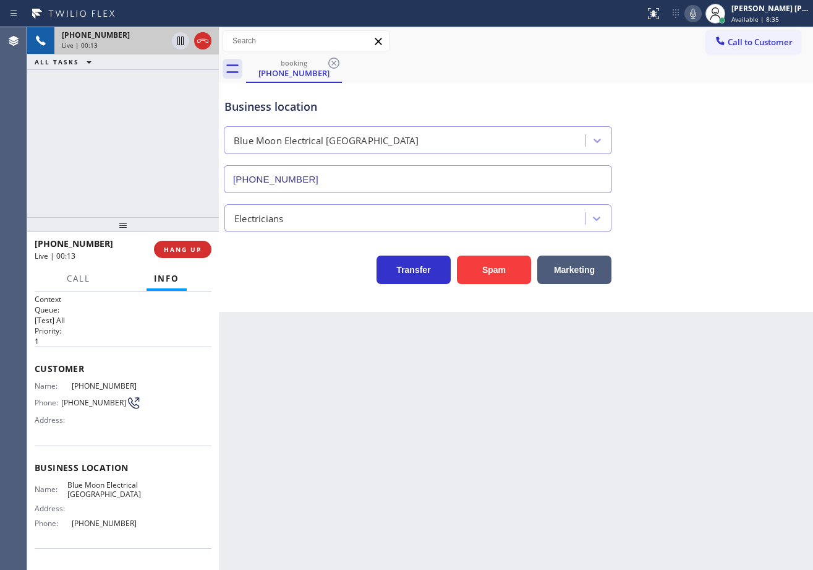
scroll to position [0, 0]
click at [392, 457] on div "Back to Dashboard Change Sender ID Customers Technicians Select a contact Outbo…" at bounding box center [516, 298] width 594 height 542
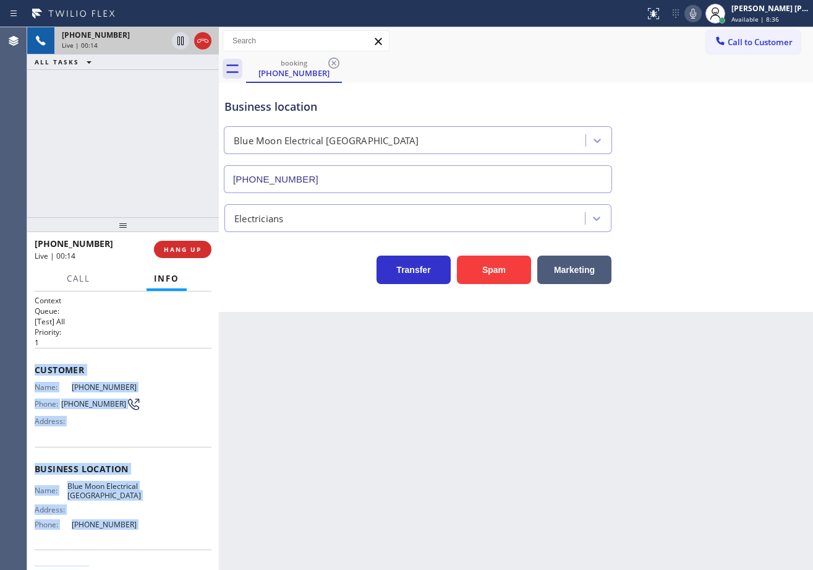
scroll to position [87, 0]
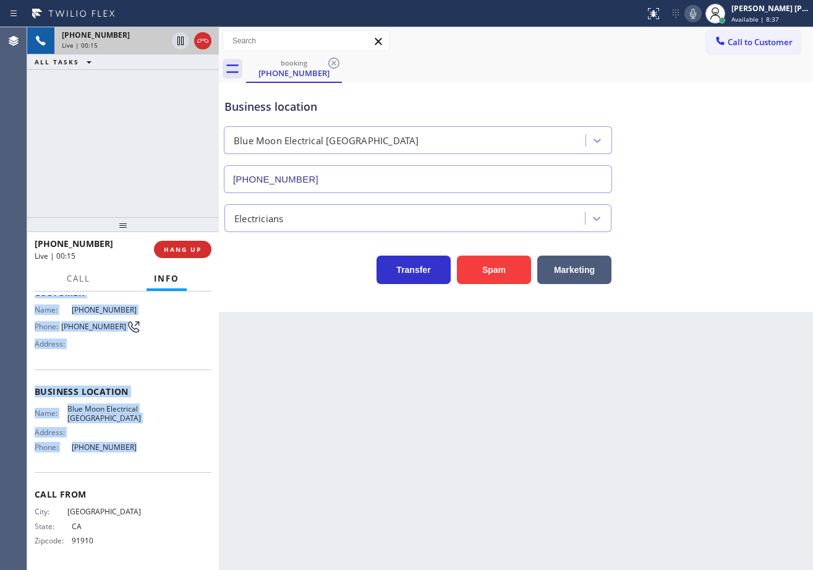
drag, startPoint x: 28, startPoint y: 366, endPoint x: 129, endPoint y: 463, distance: 140.0
click at [129, 463] on div "Context Queue: [Test] All Priority: 1 Customer Name: [PHONE_NUMBER] Phone: [PHO…" at bounding box center [123, 430] width 192 height 278
copy div "Customer Name: [PHONE_NUMBER] Phone: [PHONE_NUMBER] Address: Business location …"
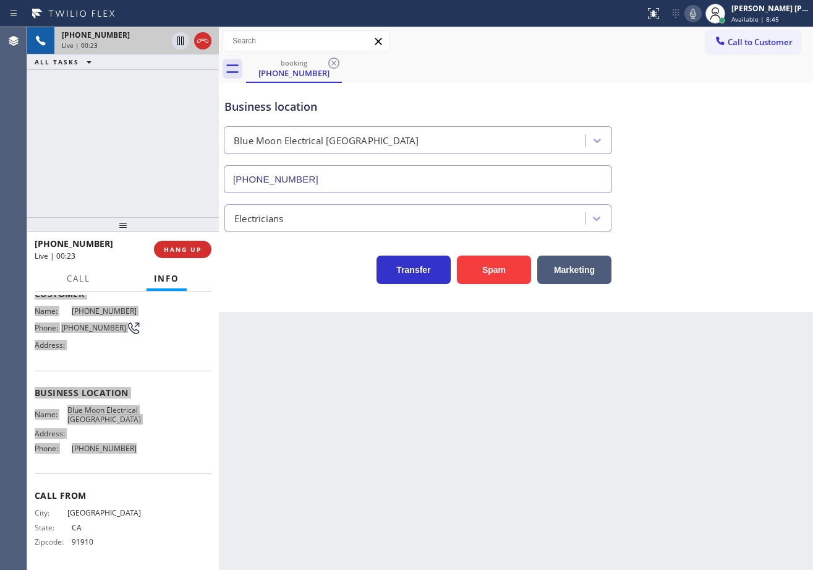
scroll to position [87, 0]
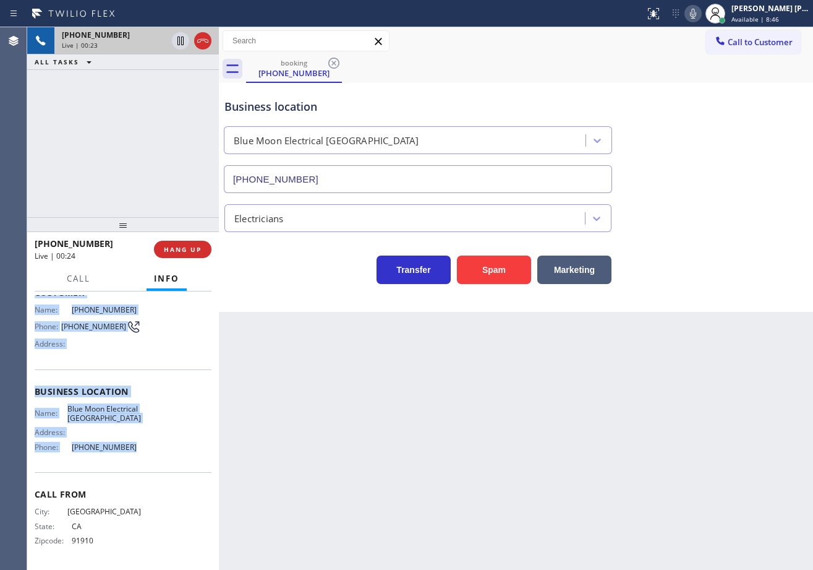
click at [701, 17] on icon at bounding box center [693, 13] width 15 height 15
click at [701, 15] on icon at bounding box center [693, 13] width 15 height 15
click at [701, 84] on div "Business location Blue Moon Electrical [GEOGRAPHIC_DATA] [PHONE_NUMBER]" at bounding box center [516, 137] width 588 height 112
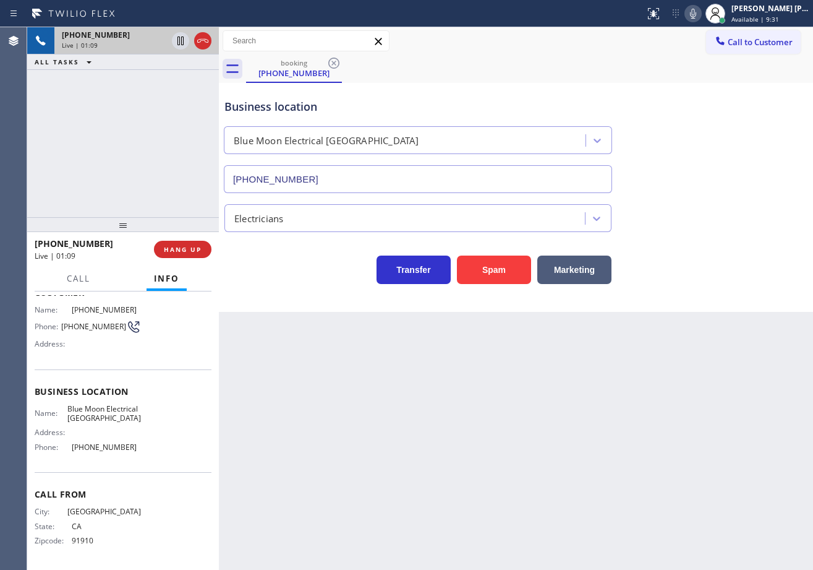
click at [722, 400] on div "Back to Dashboard Change Sender ID Customers Technicians Select a contact Outbo…" at bounding box center [516, 298] width 594 height 542
click at [710, 355] on div "Back to Dashboard Change Sender ID Customers Technicians Select a contact Outbo…" at bounding box center [516, 298] width 594 height 542
click at [709, 355] on div "Back to Dashboard Change Sender ID Customers Technicians Select a contact Outbo…" at bounding box center [516, 298] width 594 height 542
click at [708, 356] on div "Back to Dashboard Change Sender ID Customers Technicians Select a contact Outbo…" at bounding box center [516, 298] width 594 height 542
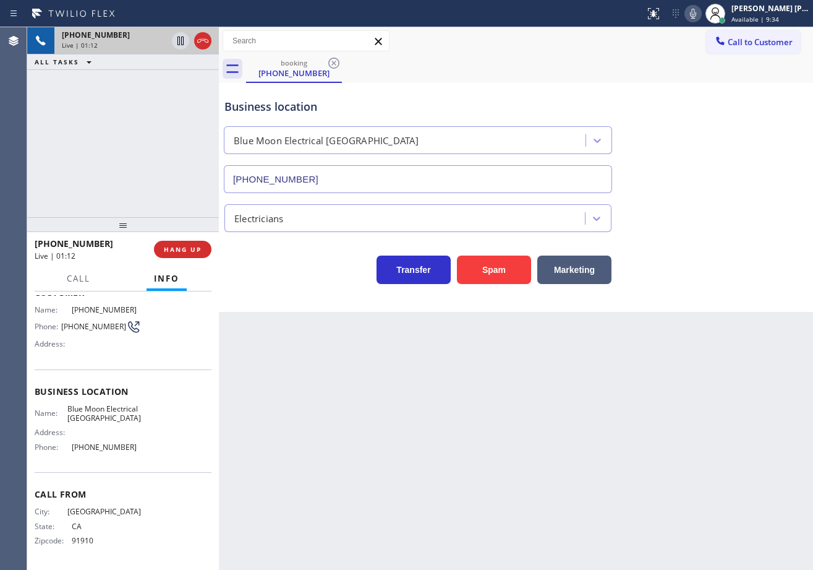
click at [708, 356] on div "Back to Dashboard Change Sender ID Customers Technicians Select a contact Outbo…" at bounding box center [516, 298] width 594 height 542
click at [708, 357] on div "Back to Dashboard Change Sender ID Customers Technicians Select a contact Outbo…" at bounding box center [516, 298] width 594 height 542
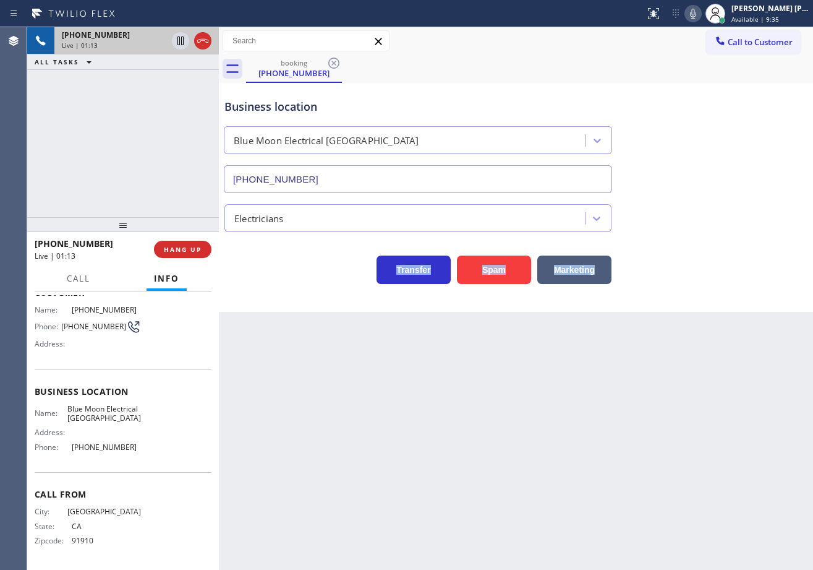
click at [709, 358] on div "Back to Dashboard Change Sender ID Customers Technicians Select a contact Outbo…" at bounding box center [516, 298] width 594 height 542
click at [719, 385] on div "Back to Dashboard Change Sender ID Customers Technicians Select a contact Outbo…" at bounding box center [516, 298] width 594 height 542
drag, startPoint x: 719, startPoint y: 385, endPoint x: 722, endPoint y: 392, distance: 6.9
click at [721, 390] on div "Back to Dashboard Change Sender ID Customers Technicians Select a contact Outbo…" at bounding box center [516, 298] width 594 height 542
click at [438, 520] on div "Back to Dashboard Change Sender ID Customers Technicians Select a contact Outbo…" at bounding box center [516, 298] width 594 height 542
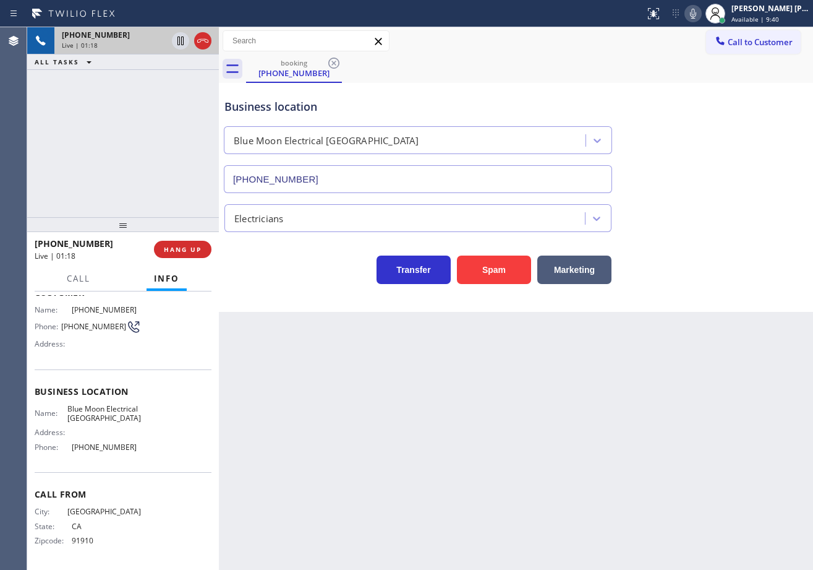
click at [318, 470] on div "Back to Dashboard Change Sender ID Customers Technicians Select a contact Outbo…" at bounding box center [516, 298] width 594 height 542
click at [309, 438] on div "Back to Dashboard Change Sender ID Customers Technicians Select a contact Outbo…" at bounding box center [516, 298] width 594 height 542
drag, startPoint x: 308, startPoint y: 435, endPoint x: 303, endPoint y: 414, distance: 21.6
click at [306, 427] on div "Back to Dashboard Change Sender ID Customers Technicians Select a contact Outbo…" at bounding box center [516, 298] width 594 height 542
click at [303, 406] on div "Back to Dashboard Change Sender ID Customers Technicians Select a contact Outbo…" at bounding box center [516, 298] width 594 height 542
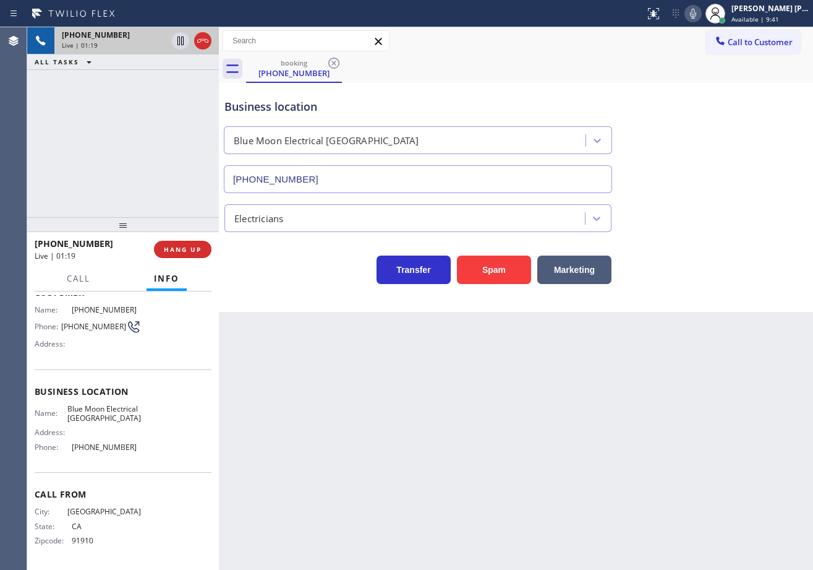
drag, startPoint x: 303, startPoint y: 406, endPoint x: 309, endPoint y: 418, distance: 13.0
click at [305, 409] on div "Back to Dashboard Change Sender ID Customers Technicians Select a contact Outbo…" at bounding box center [516, 298] width 594 height 542
click at [327, 456] on div "Back to Dashboard Change Sender ID Customers Technicians Select a contact Outbo…" at bounding box center [516, 298] width 594 height 542
click at [340, 468] on div "Back to Dashboard Change Sender ID Customers Technicians Select a contact Outbo…" at bounding box center [516, 298] width 594 height 542
drag, startPoint x: 596, startPoint y: 483, endPoint x: 676, endPoint y: 470, distance: 80.9
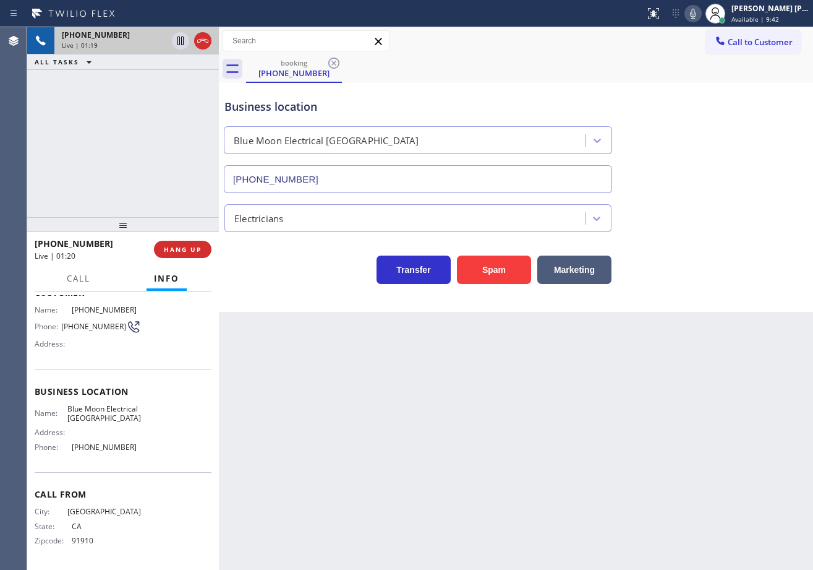
click at [610, 483] on div "Back to Dashboard Change Sender ID Customers Technicians Select a contact Outbo…" at bounding box center [516, 298] width 594 height 542
click at [737, 88] on div "Business location Blue Moon Electrical [GEOGRAPHIC_DATA] [PHONE_NUMBER]" at bounding box center [516, 137] width 588 height 112
click at [555, 414] on div "Back to Dashboard Change Sender ID Customers Technicians Select a contact Outbo…" at bounding box center [516, 298] width 594 height 542
click at [186, 196] on div "[PHONE_NUMBER] Live | 02:03 ALL TASKS ALL TASKS ACTIVE TASKS TASKS IN WRAP UP" at bounding box center [123, 122] width 192 height 190
click at [186, 195] on div "[PHONE_NUMBER] Live | 02:04 ALL TASKS ALL TASKS ACTIVE TASKS TASKS IN WRAP UP" at bounding box center [123, 122] width 192 height 190
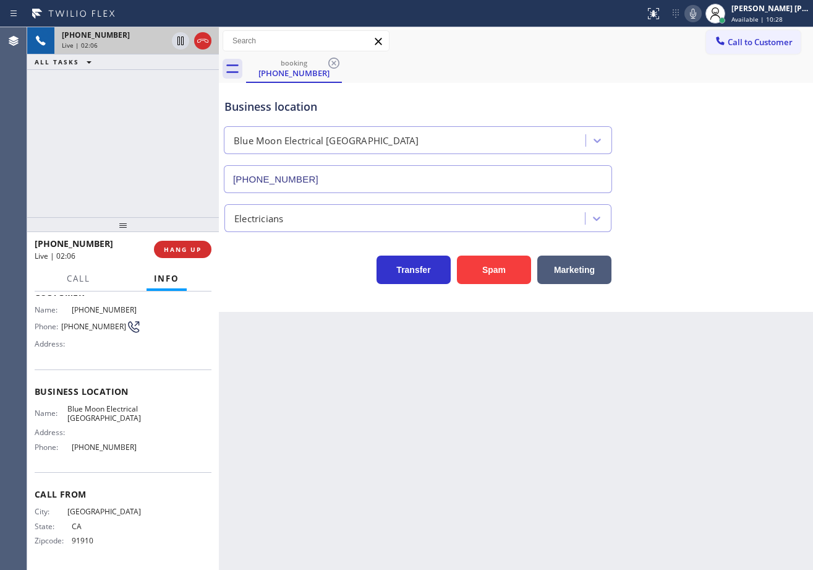
click at [86, 165] on div "[PHONE_NUMBER] Live | 02:06 ALL TASKS ALL TASKS ACTIVE TASKS TASKS IN WRAP UP" at bounding box center [123, 122] width 192 height 190
drag, startPoint x: 95, startPoint y: 173, endPoint x: 98, endPoint y: 180, distance: 8.0
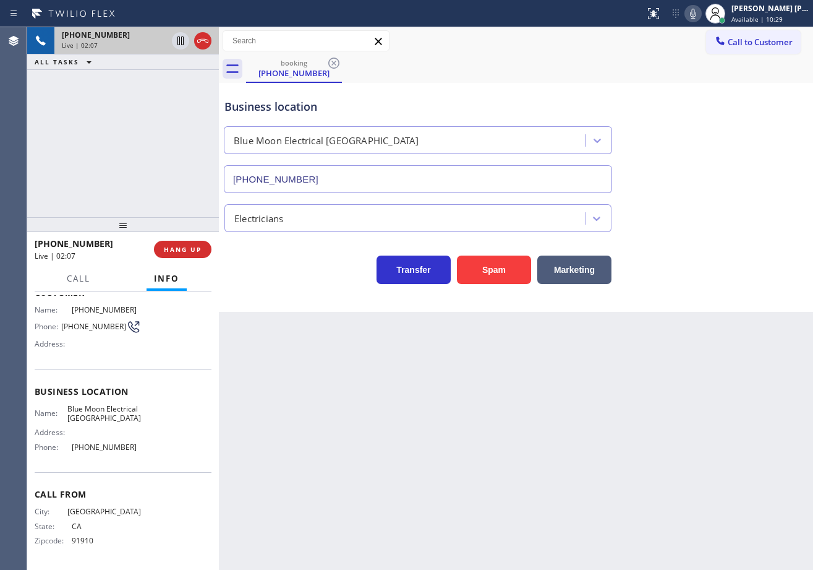
click at [96, 175] on div "[PHONE_NUMBER] Live | 02:07 ALL TASKS ALL TASKS ACTIVE TASKS TASKS IN WRAP UP" at bounding box center [123, 122] width 192 height 190
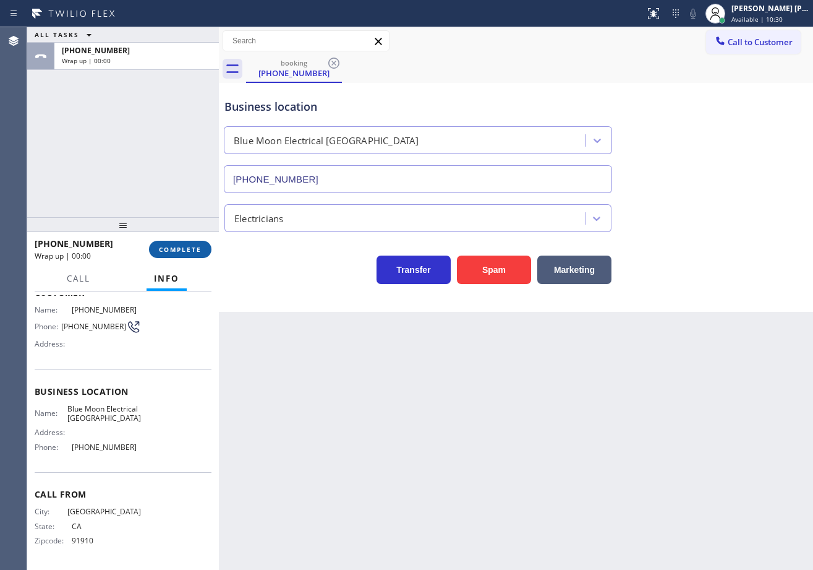
click at [176, 247] on button "COMPLETE" at bounding box center [180, 249] width 62 height 17
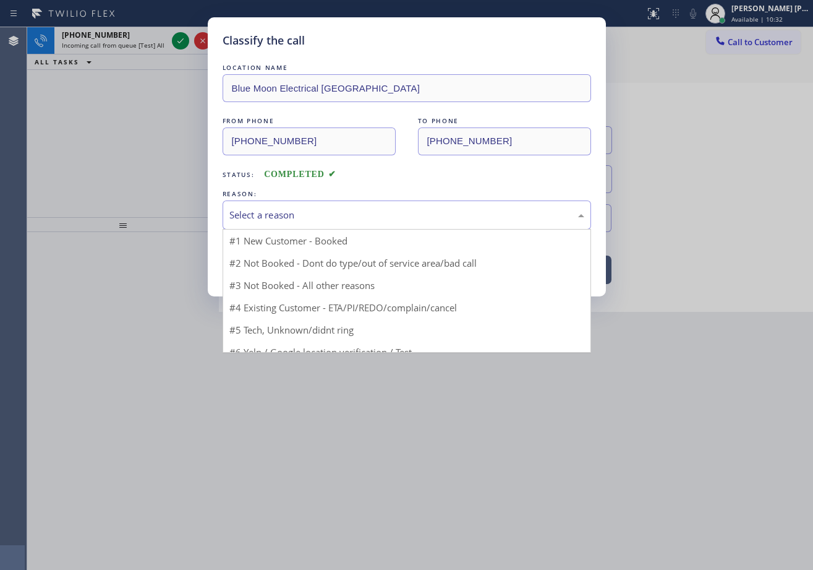
click at [269, 209] on div "Select a reason" at bounding box center [406, 215] width 355 height 14
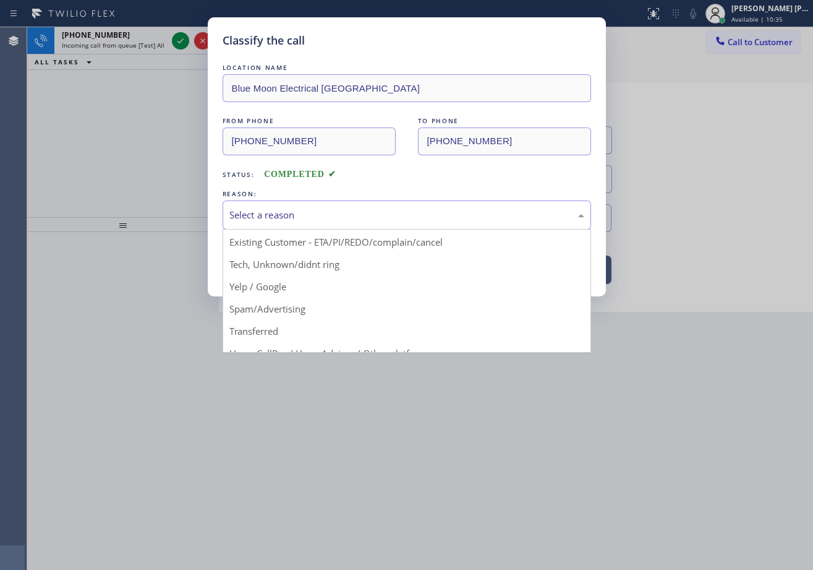
scroll to position [78, 0]
click at [306, 216] on div "HouseCallPro / HomeAdvisor / Other platforms" at bounding box center [406, 215] width 355 height 14
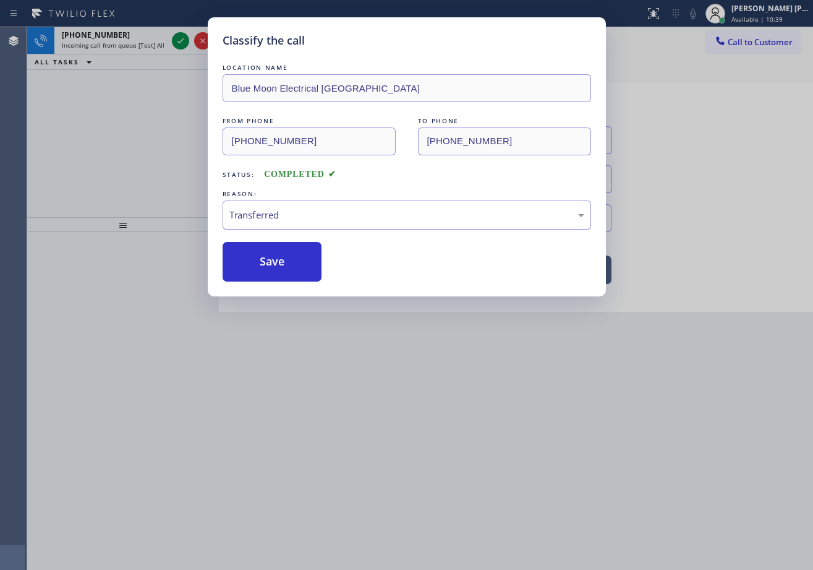
drag, startPoint x: 292, startPoint y: 205, endPoint x: 294, endPoint y: 221, distance: 16.3
click at [293, 210] on div "Transferred" at bounding box center [407, 214] width 369 height 29
click at [274, 251] on button "Save" at bounding box center [273, 262] width 100 height 40
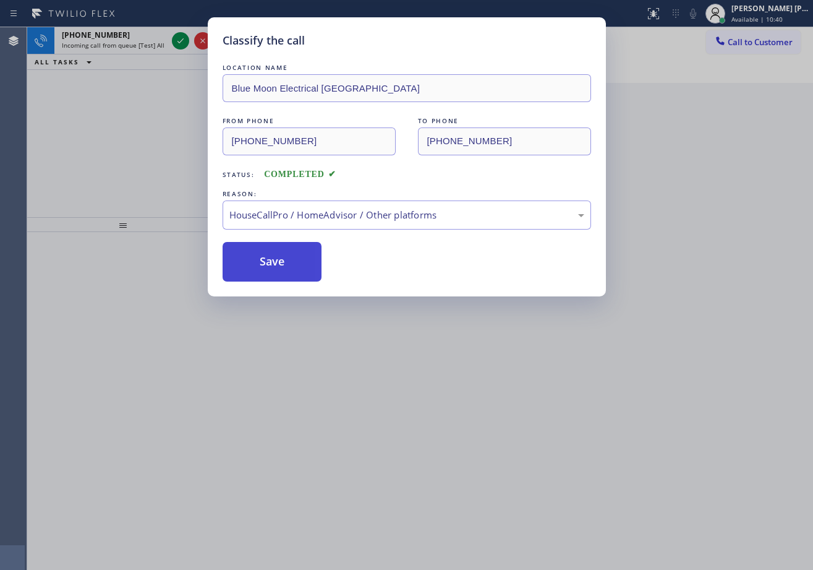
click at [274, 251] on button "Save" at bounding box center [273, 262] width 100 height 40
click at [274, 259] on button "Save" at bounding box center [273, 262] width 100 height 40
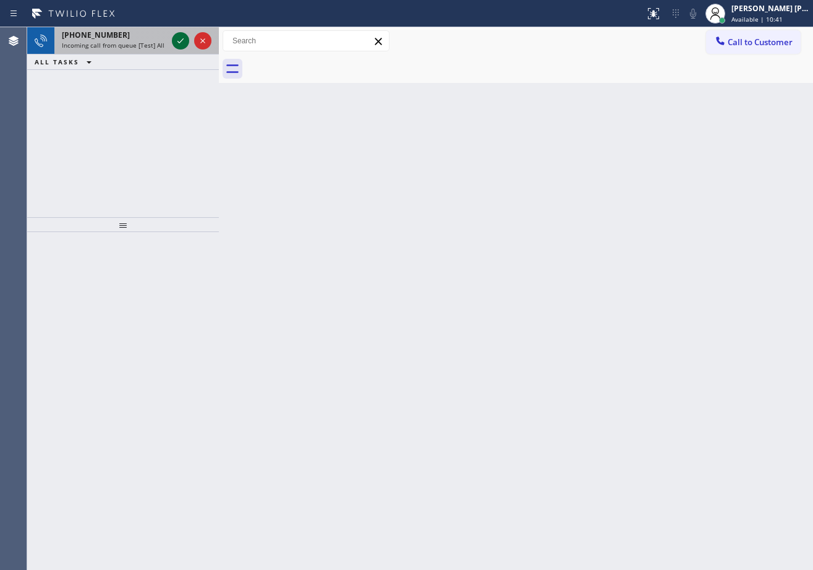
click at [183, 38] on icon at bounding box center [180, 40] width 15 height 15
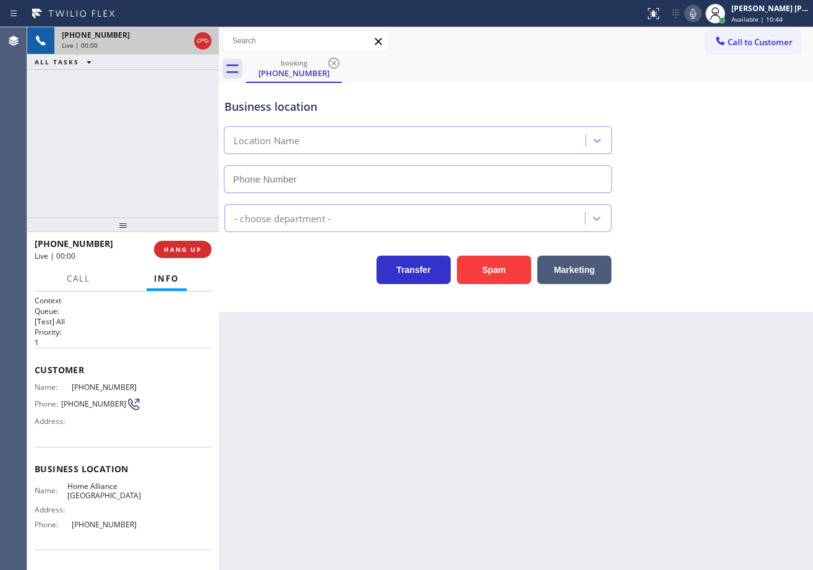
type input "[PHONE_NUMBER]"
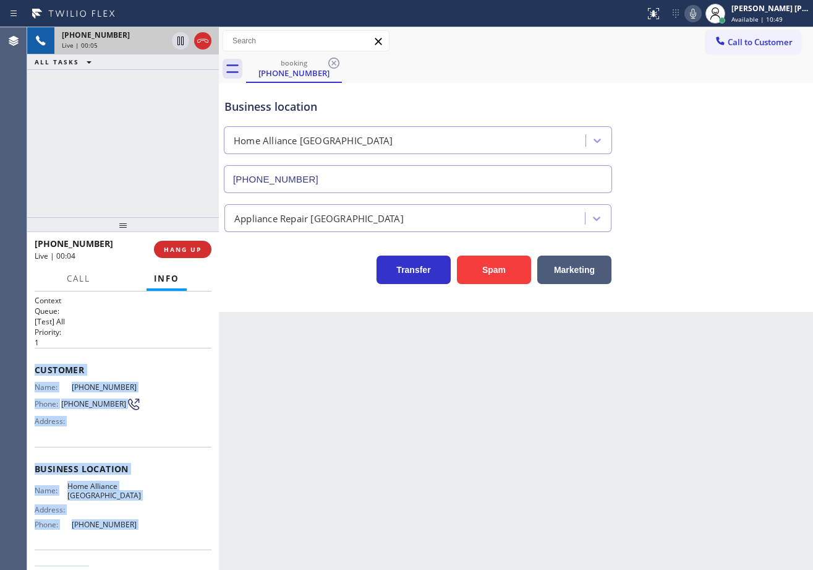
scroll to position [77, 0]
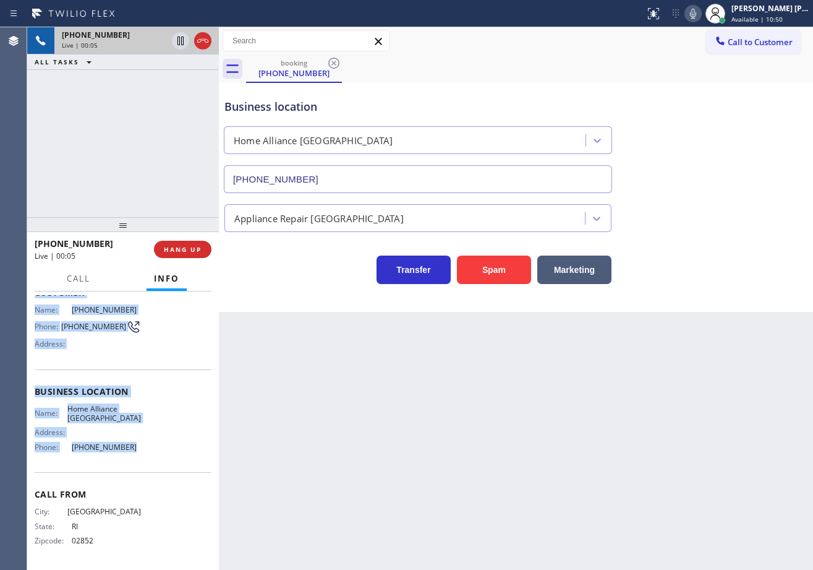
drag, startPoint x: 40, startPoint y: 388, endPoint x: 147, endPoint y: 453, distance: 124.7
click at [147, 453] on div "Context Queue: [Test] All Priority: 1 Customer Name: [PHONE_NUMBER] Phone: [PHO…" at bounding box center [123, 430] width 192 height 278
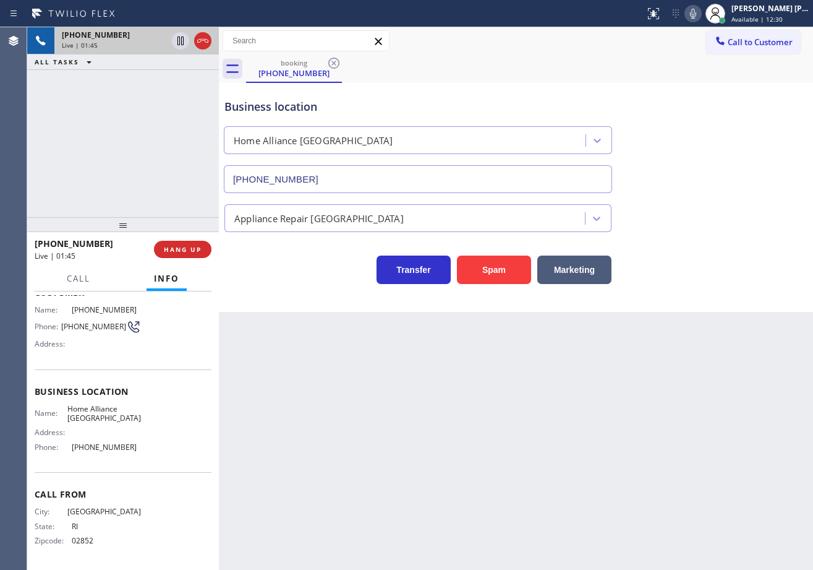
click at [359, 357] on div "Back to Dashboard Change Sender ID Customers Technicians Select a contact Outbo…" at bounding box center [516, 298] width 594 height 542
click at [362, 414] on div "Back to Dashboard Change Sender ID Customers Technicians Select a contact Outbo…" at bounding box center [516, 298] width 594 height 542
click at [155, 196] on div "[PHONE_NUMBER] Live | 01:47 ALL TASKS ALL TASKS ACTIVE TASKS TASKS IN WRAP UP" at bounding box center [123, 122] width 192 height 190
click at [176, 246] on span "HANG UP" at bounding box center [183, 249] width 38 height 9
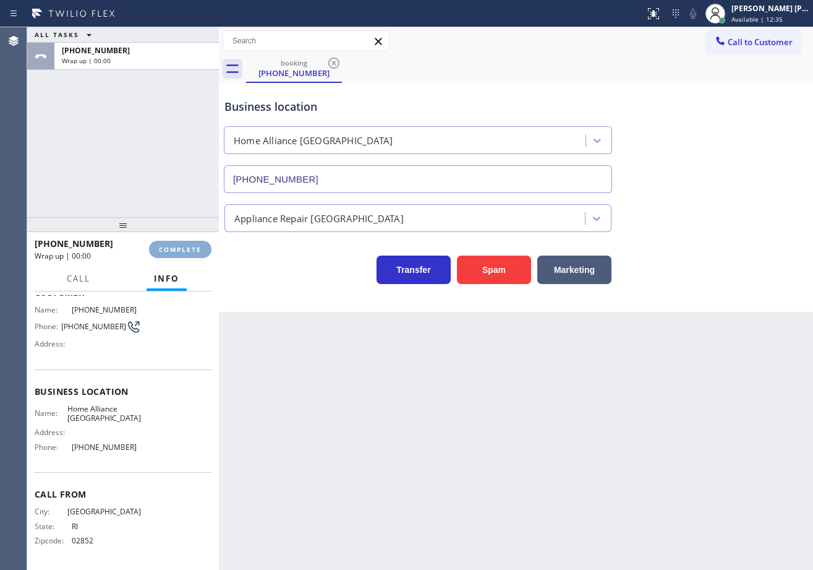
click at [176, 246] on span "COMPLETE" at bounding box center [180, 249] width 43 height 9
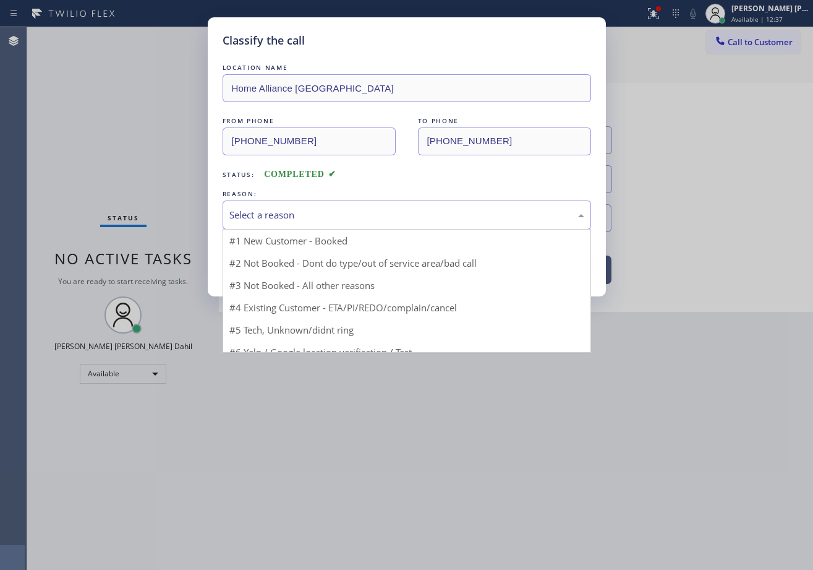
click at [332, 210] on div "Select a reason" at bounding box center [406, 215] width 355 height 14
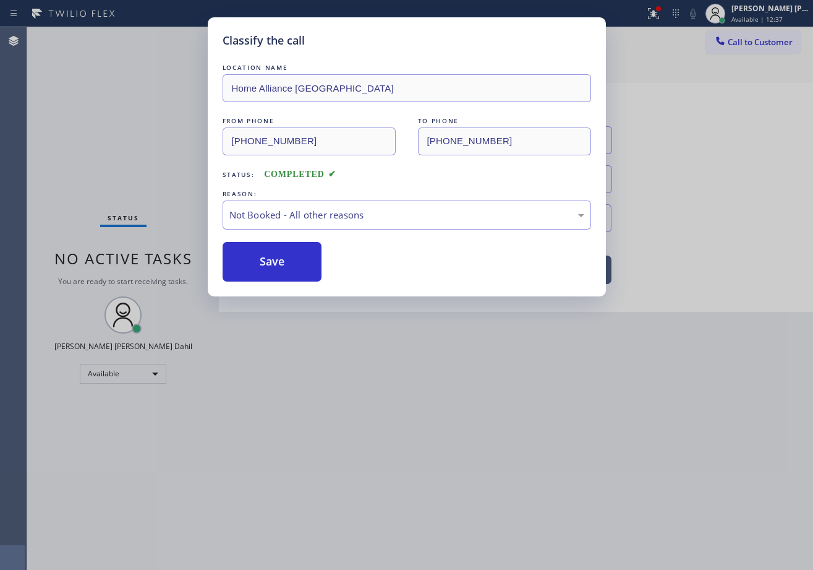
click at [289, 264] on button "Save" at bounding box center [273, 262] width 100 height 40
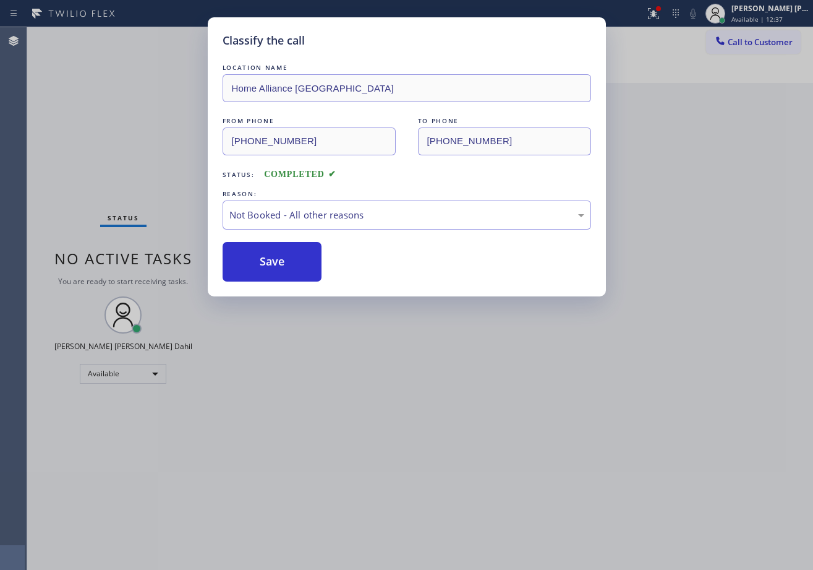
click at [697, 484] on div "Classify the call LOCATION NAME Home Alliance [GEOGRAPHIC_DATA] FROM PHONE [PHO…" at bounding box center [406, 285] width 813 height 570
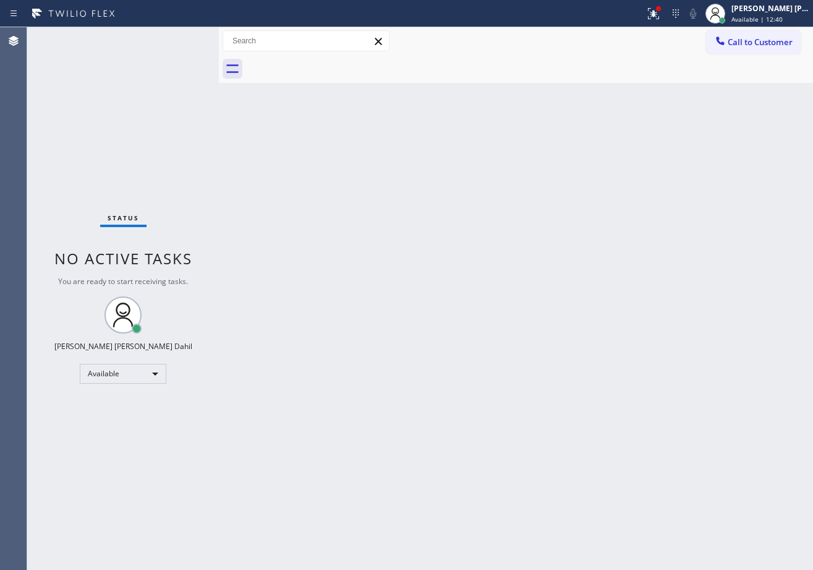
click at [517, 437] on div "Back to Dashboard Change Sender ID Customers Technicians Select a contact Outbo…" at bounding box center [516, 298] width 594 height 542
drag, startPoint x: 144, startPoint y: 100, endPoint x: 154, endPoint y: 93, distance: 12.5
click at [150, 96] on div "Status No active tasks You are ready to start receiving tasks. [PERSON_NAME] [P…" at bounding box center [123, 298] width 192 height 542
drag, startPoint x: 349, startPoint y: 197, endPoint x: 306, endPoint y: 111, distance: 95.7
click at [351, 197] on div "Back to Dashboard Change Sender ID Customers Technicians Select a contact Outbo…" at bounding box center [516, 298] width 594 height 542
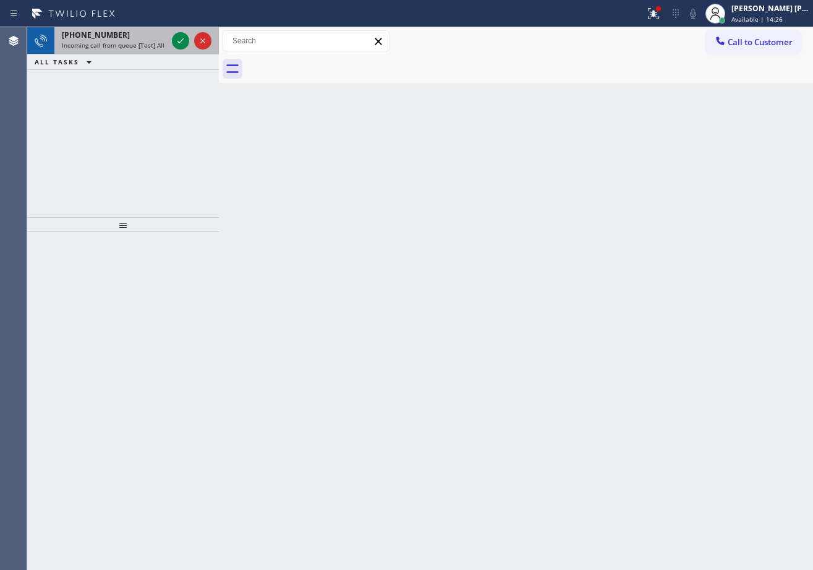
click at [158, 47] on span "Incoming call from queue [Test] All" at bounding box center [113, 45] width 103 height 9
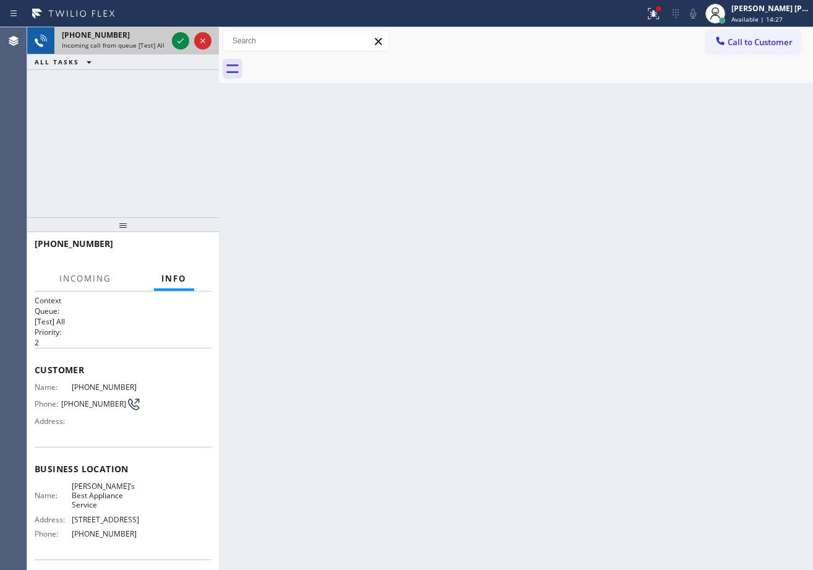
click at [158, 47] on span "Incoming call from queue [Test] All" at bounding box center [113, 45] width 103 height 9
click at [159, 47] on span "Incoming call from queue [Test] All" at bounding box center [113, 45] width 103 height 9
click at [174, 41] on icon at bounding box center [180, 40] width 15 height 15
click at [662, 11] on div at bounding box center [658, 8] width 7 height 7
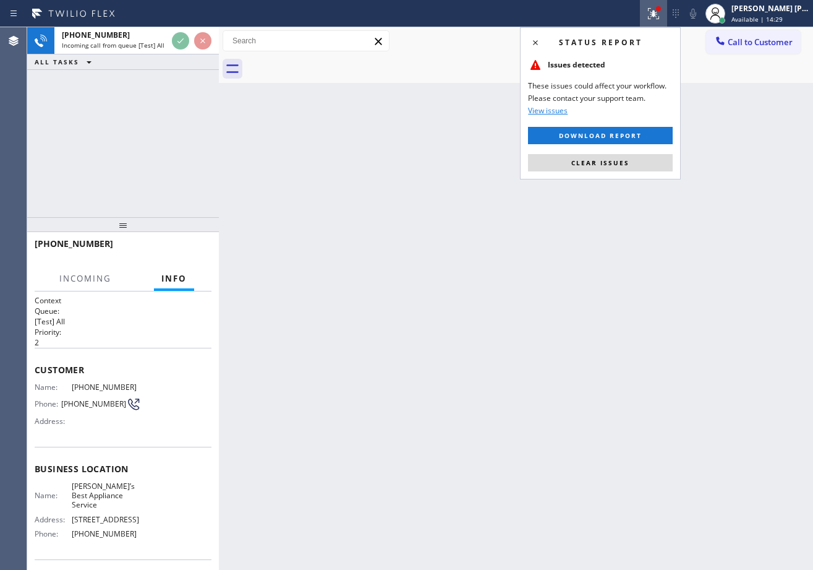
drag, startPoint x: 633, startPoint y: 157, endPoint x: 626, endPoint y: 158, distance: 6.9
click at [633, 158] on button "Clear issues" at bounding box center [600, 162] width 145 height 17
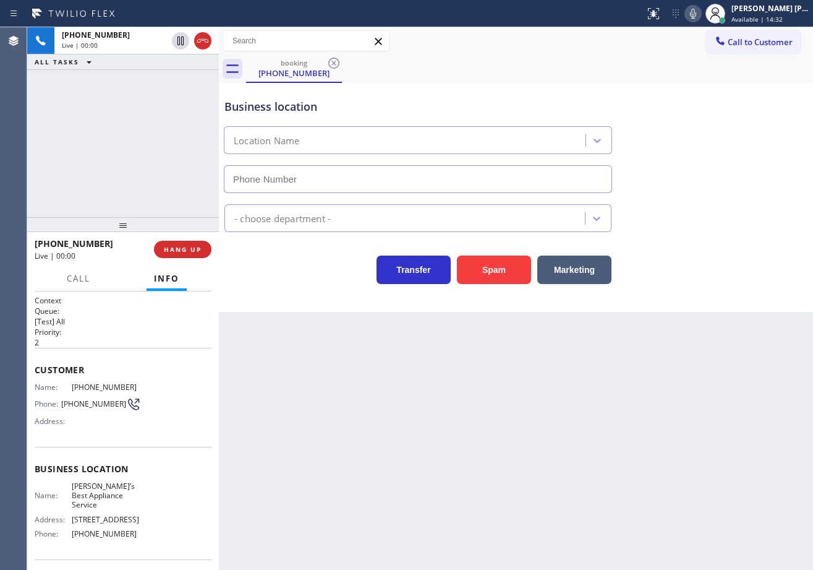
type input "[PHONE_NUMBER]"
click at [305, 432] on div "Back to Dashboard Change Sender ID Customers Technicians Select a contact Outbo…" at bounding box center [516, 298] width 594 height 542
drag, startPoint x: 337, startPoint y: 457, endPoint x: 109, endPoint y: 369, distance: 244.0
click at [316, 450] on div "Back to Dashboard Change Sender ID Customers Technicians Select a contact Outbo…" at bounding box center [516, 298] width 594 height 542
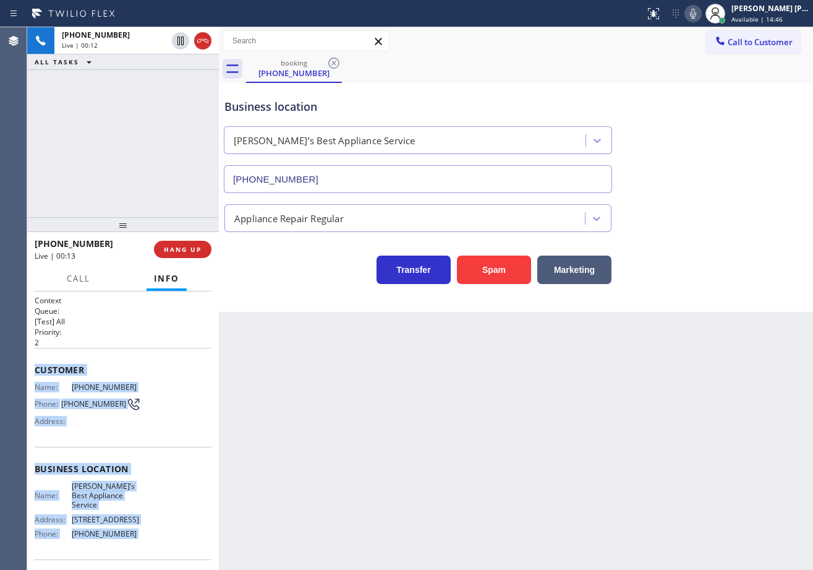
scroll to position [87, 0]
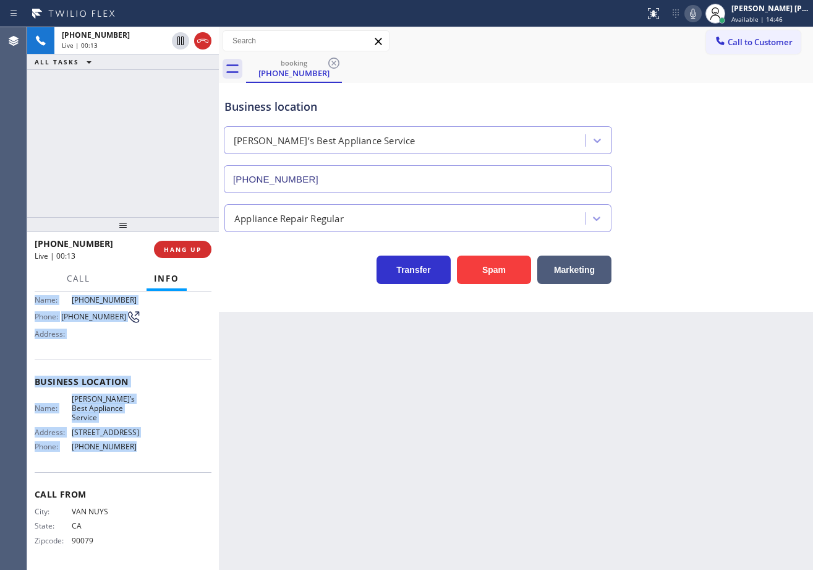
drag, startPoint x: 30, startPoint y: 365, endPoint x: 476, endPoint y: 528, distance: 474.4
click at [126, 462] on div "Context Queue: [Test] All Priority: 2 Customer Name: [PHONE_NUMBER] Phone: [PHO…" at bounding box center [123, 430] width 192 height 278
copy div "Customer Name: [PHONE_NUMBER] Phone: [PHONE_NUMBER] Address: Business location …"
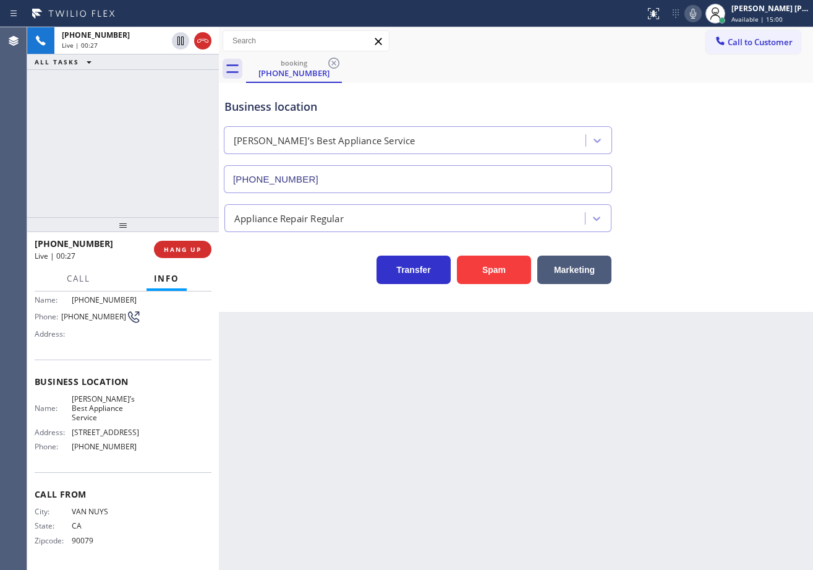
click at [111, 171] on div "[PHONE_NUMBER] Live | 00:27 ALL TASKS ALL TASKS ACTIVE TASKS TASKS IN WRAP UP" at bounding box center [123, 122] width 192 height 190
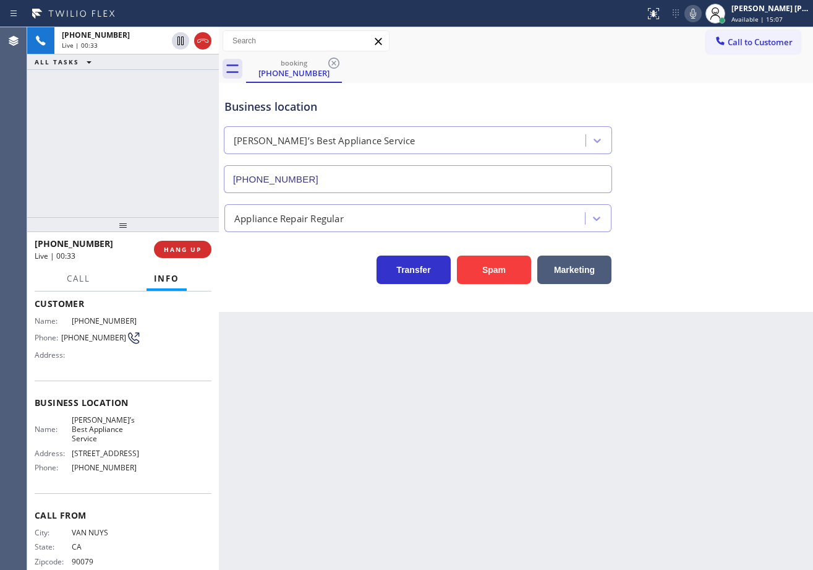
scroll to position [0, 0]
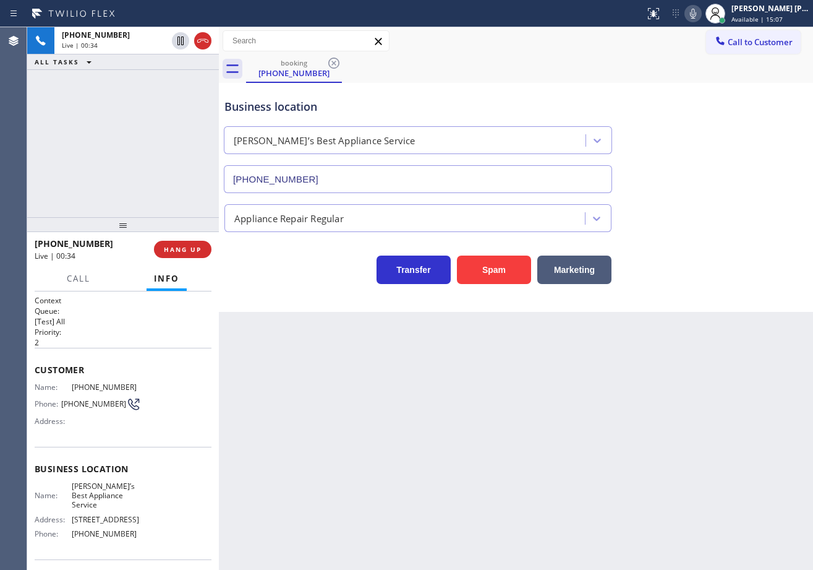
click at [109, 147] on div "[PHONE_NUMBER] Live | 00:34 ALL TASKS ALL TASKS ACTIVE TASKS TASKS IN WRAP UP" at bounding box center [123, 122] width 192 height 190
click at [114, 150] on div "[PHONE_NUMBER] Live | 00:34 ALL TASKS ALL TASKS ACTIVE TASKS TASKS IN WRAP UP" at bounding box center [123, 122] width 192 height 190
click at [176, 247] on span "HANG UP" at bounding box center [183, 249] width 38 height 9
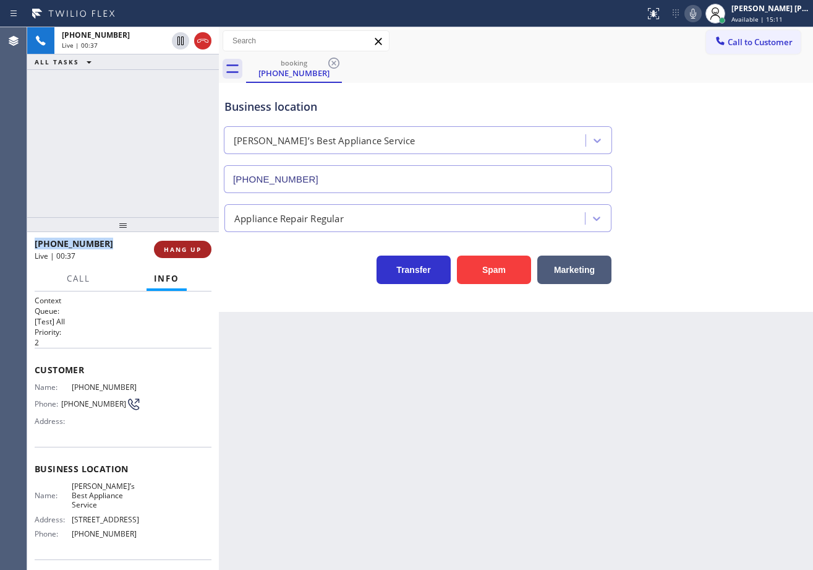
click at [176, 247] on span "HANG UP" at bounding box center [183, 249] width 38 height 9
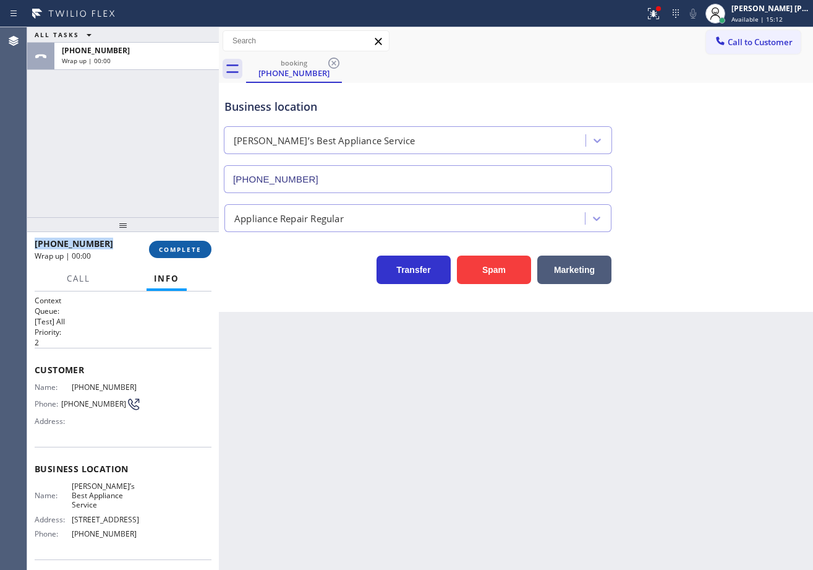
click at [176, 247] on span "COMPLETE" at bounding box center [180, 249] width 43 height 9
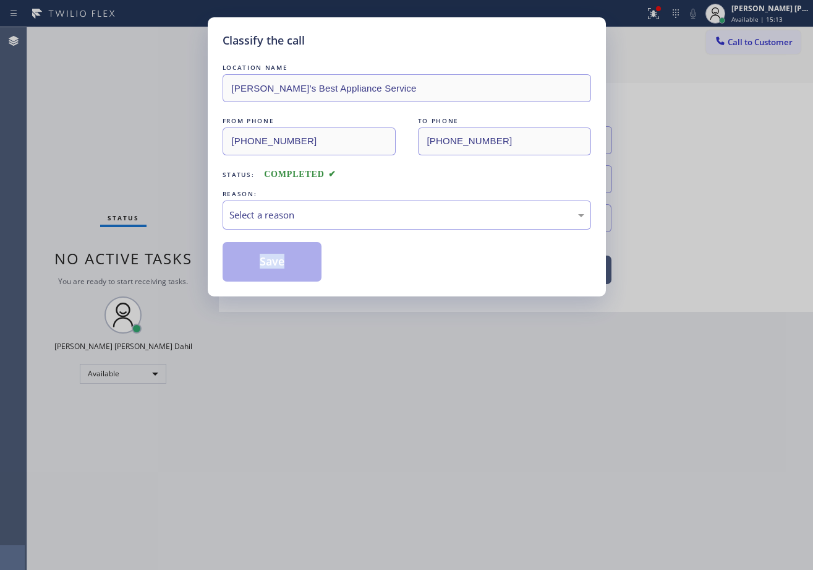
click at [176, 247] on div "Classify the call LOCATION NAME [PERSON_NAME]’s Best Appliance Service FROM PHO…" at bounding box center [406, 285] width 813 height 570
drag, startPoint x: 312, startPoint y: 213, endPoint x: 300, endPoint y: 268, distance: 56.4
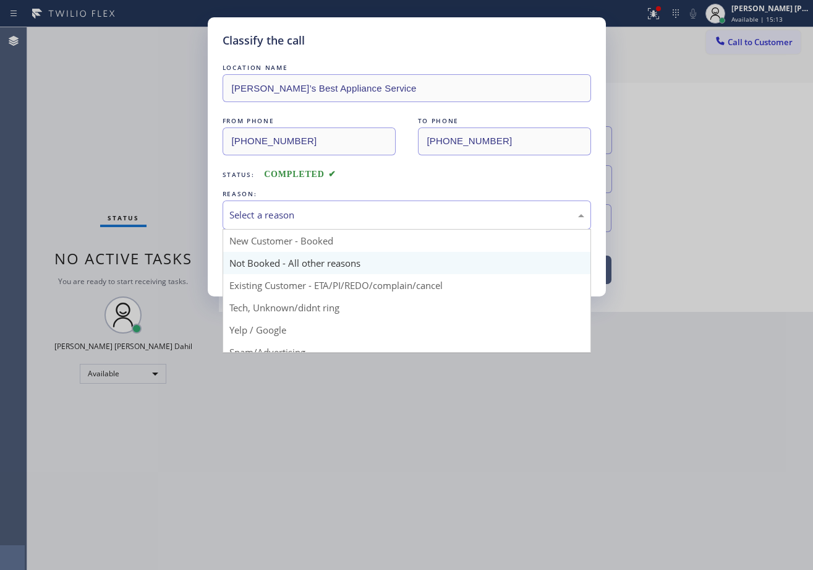
click at [312, 215] on div "Select a reason" at bounding box center [406, 215] width 355 height 14
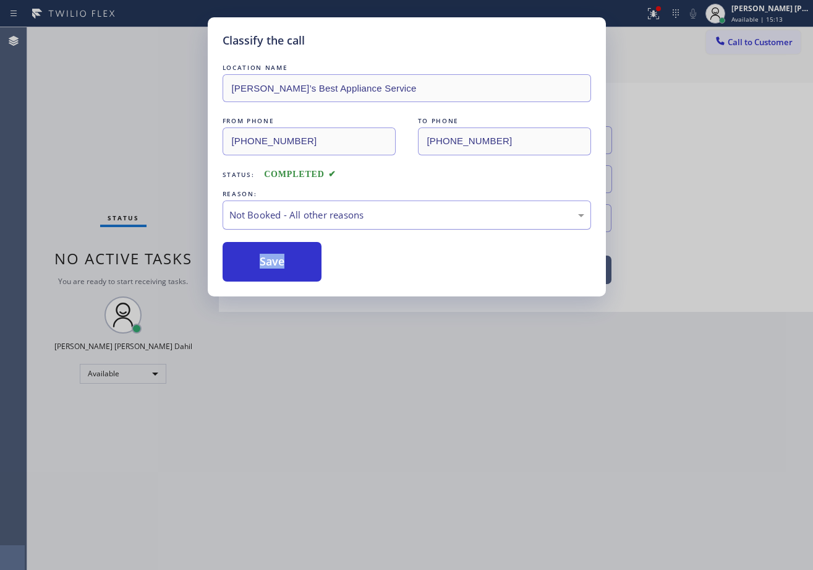
click at [276, 226] on div "Not Booked - All other reasons" at bounding box center [407, 214] width 369 height 29
click at [271, 262] on button "Save" at bounding box center [273, 262] width 100 height 40
click at [271, 263] on button "Save" at bounding box center [273, 262] width 100 height 40
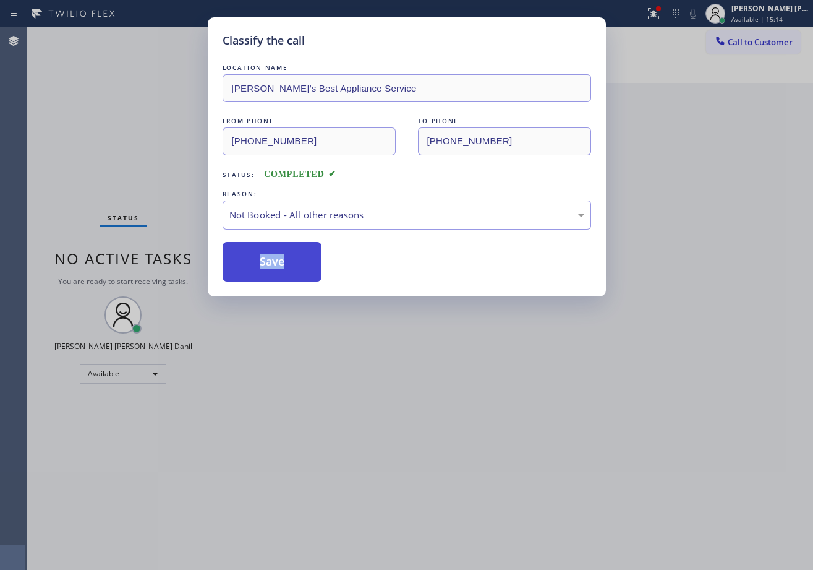
click at [271, 263] on button "Save" at bounding box center [273, 262] width 100 height 40
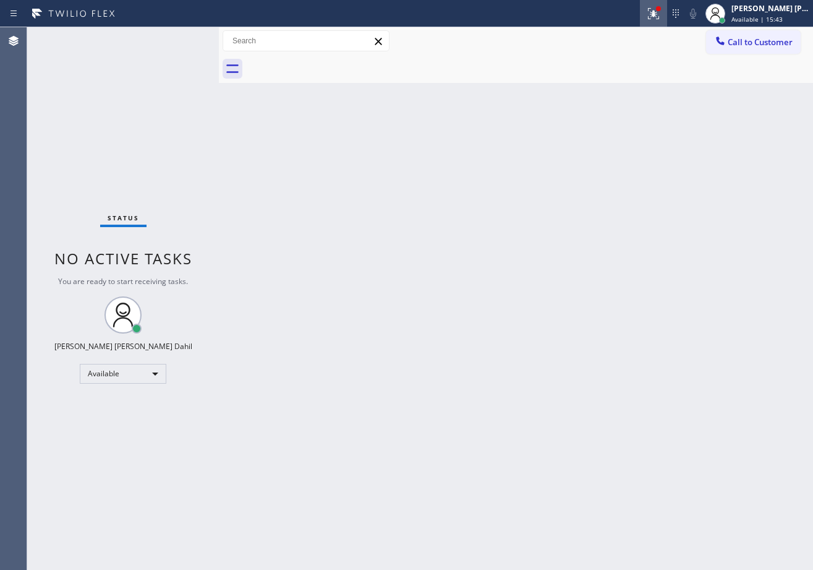
click at [667, 14] on div at bounding box center [653, 13] width 27 height 15
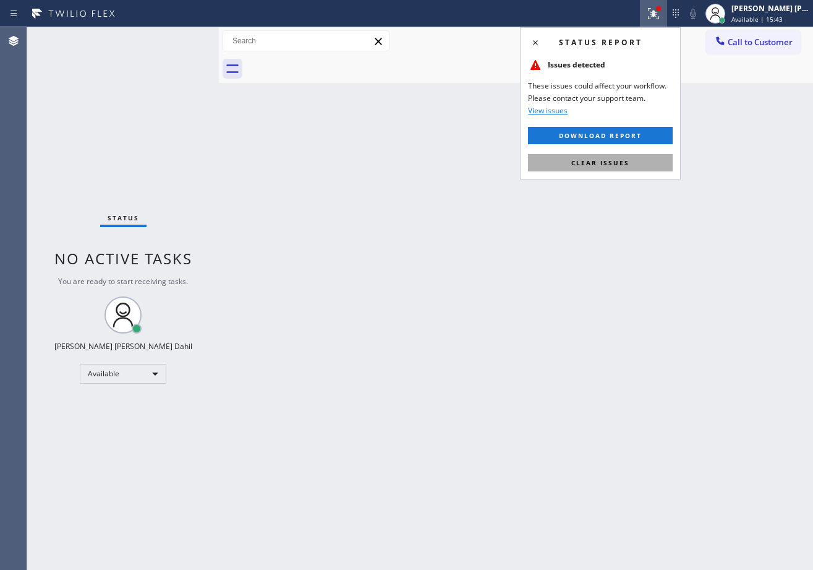
click at [631, 168] on button "Clear issues" at bounding box center [600, 162] width 145 height 17
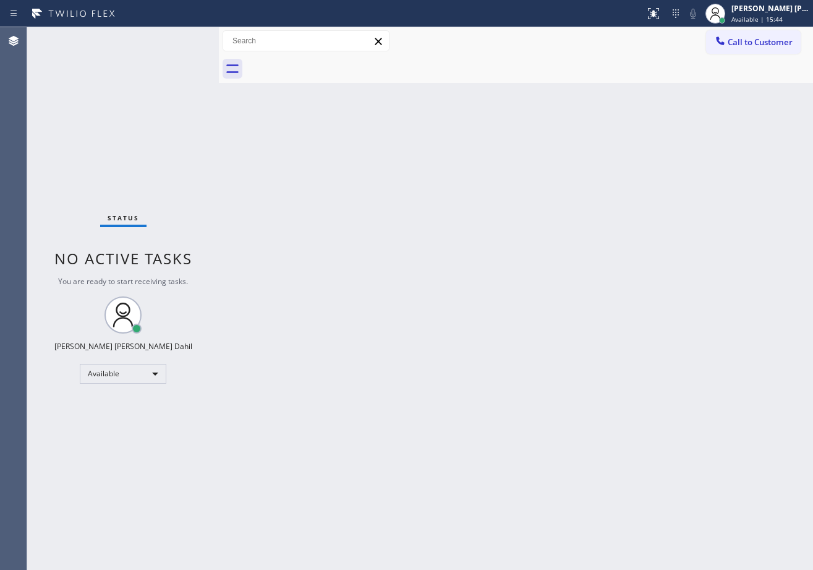
click at [631, 168] on div "Back to Dashboard Change Sender ID Customers Technicians Select a contact Outbo…" at bounding box center [516, 298] width 594 height 542
click at [520, 283] on div "Back to Dashboard Change Sender ID Customers Technicians Select a contact Outbo…" at bounding box center [516, 298] width 594 height 542
click at [583, 30] on div "Call to Customer Outbound call Location Sub Zero Refrigerator Repair [GEOGRAPHI…" at bounding box center [516, 41] width 594 height 28
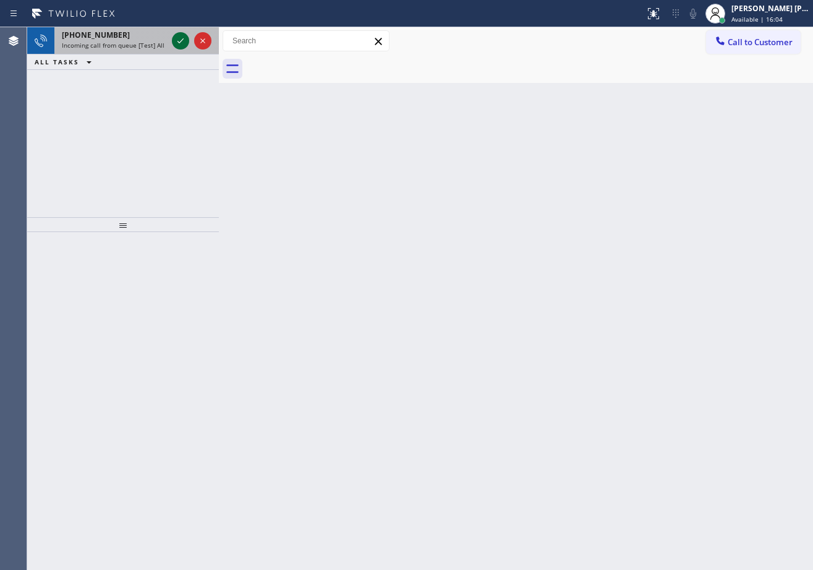
click at [181, 41] on icon at bounding box center [181, 40] width 6 height 5
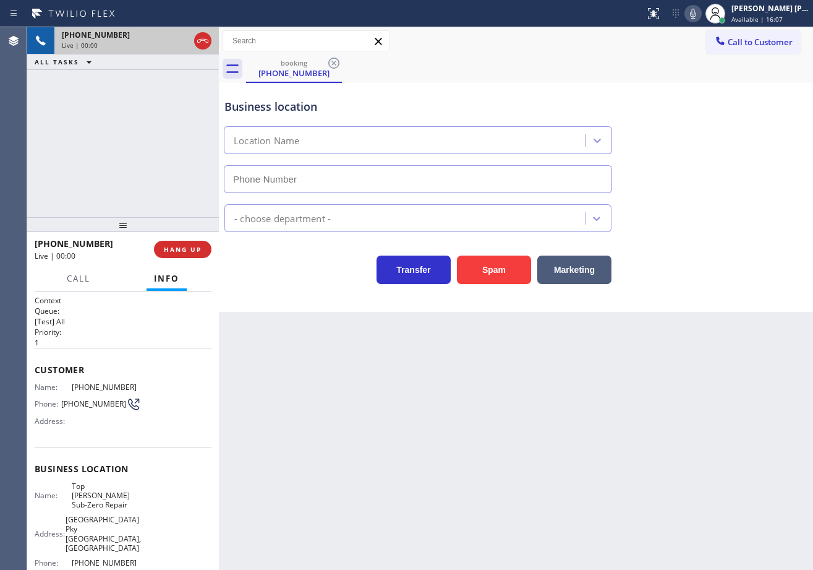
type input "[PHONE_NUMBER]"
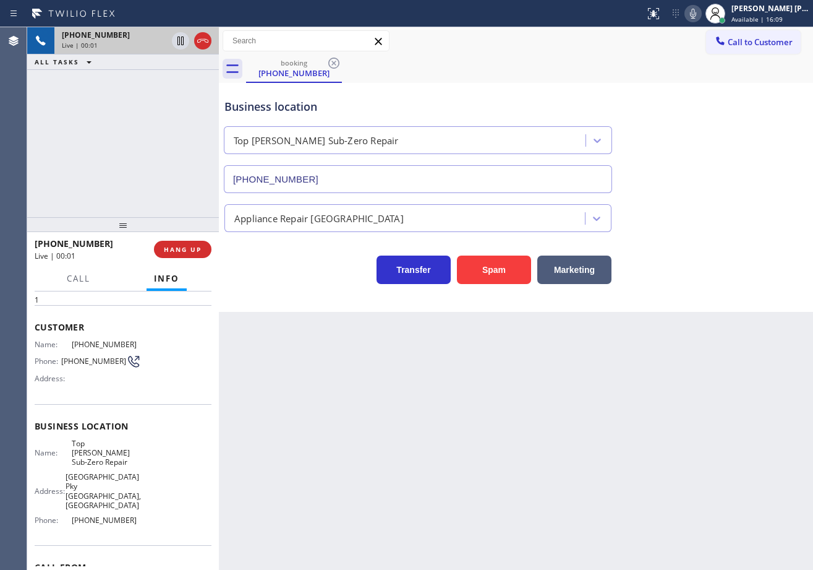
scroll to position [96, 0]
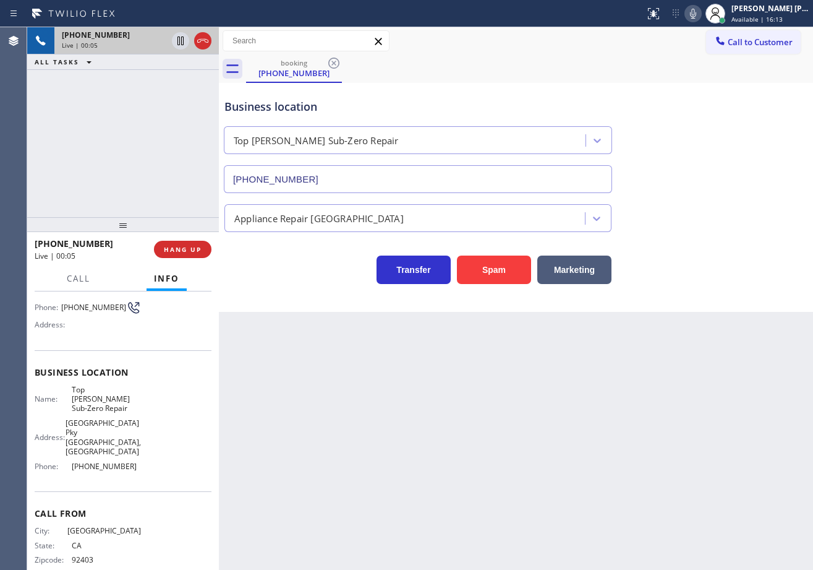
click at [288, 380] on div "Back to Dashboard Change Sender ID Customers Technicians Select a contact Outbo…" at bounding box center [516, 298] width 594 height 542
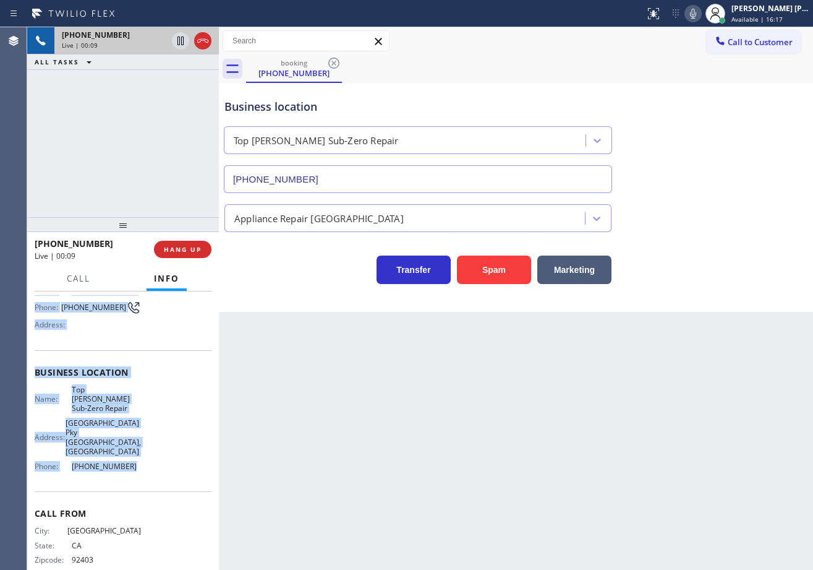
drag, startPoint x: 33, startPoint y: 363, endPoint x: 133, endPoint y: 452, distance: 133.7
click at [133, 452] on div "Context Queue: [Test] All Priority: 1 Customer Name: [PHONE_NUMBER] Phone: [PHO…" at bounding box center [123, 430] width 192 height 278
copy div "Customer Name: [PHONE_NUMBER] Phone: [PHONE_NUMBER] Address: Business location …"
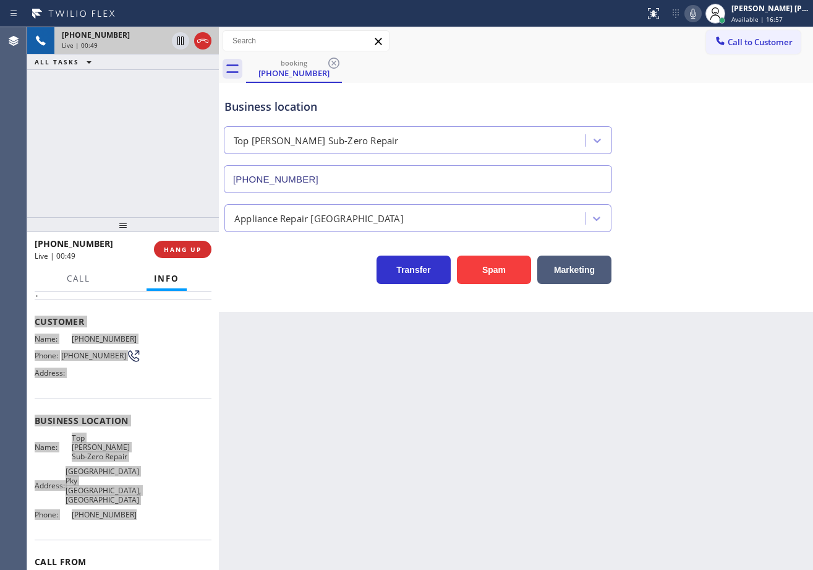
scroll to position [0, 0]
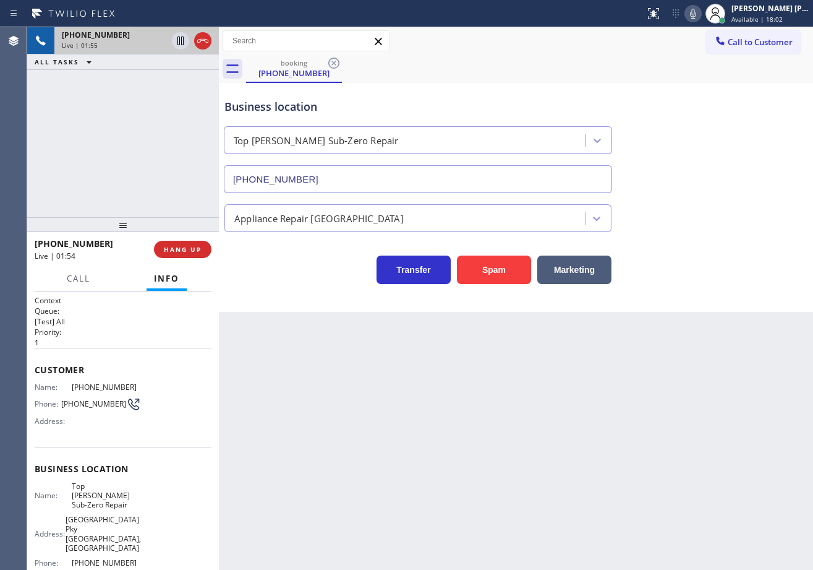
click at [710, 204] on div "Appliance Repair [GEOGRAPHIC_DATA]" at bounding box center [516, 215] width 588 height 33
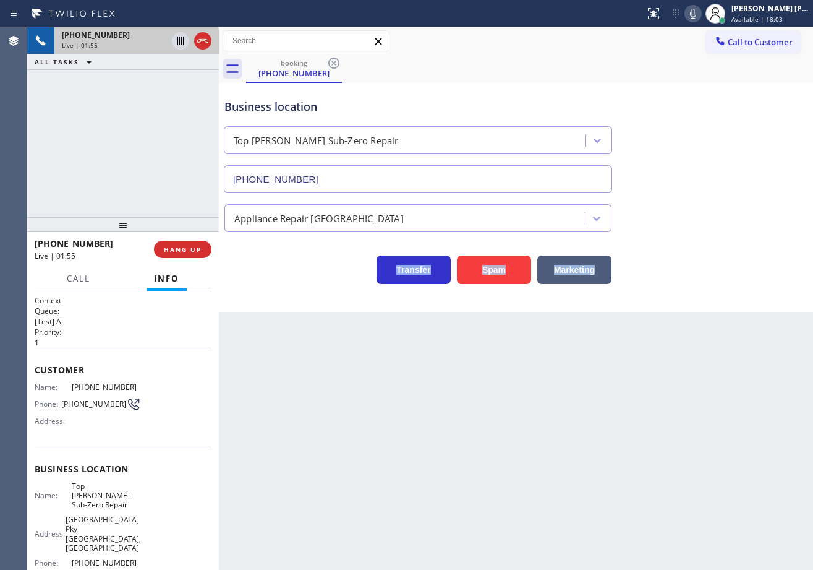
click at [710, 204] on div "Appliance Repair [GEOGRAPHIC_DATA]" at bounding box center [516, 215] width 588 height 33
drag, startPoint x: 710, startPoint y: 204, endPoint x: 717, endPoint y: 178, distance: 27.0
click at [710, 201] on div "Appliance Repair [GEOGRAPHIC_DATA]" at bounding box center [516, 215] width 588 height 33
drag, startPoint x: 706, startPoint y: 14, endPoint x: 721, endPoint y: 98, distance: 85.4
click at [697, 14] on icon at bounding box center [693, 14] width 6 height 10
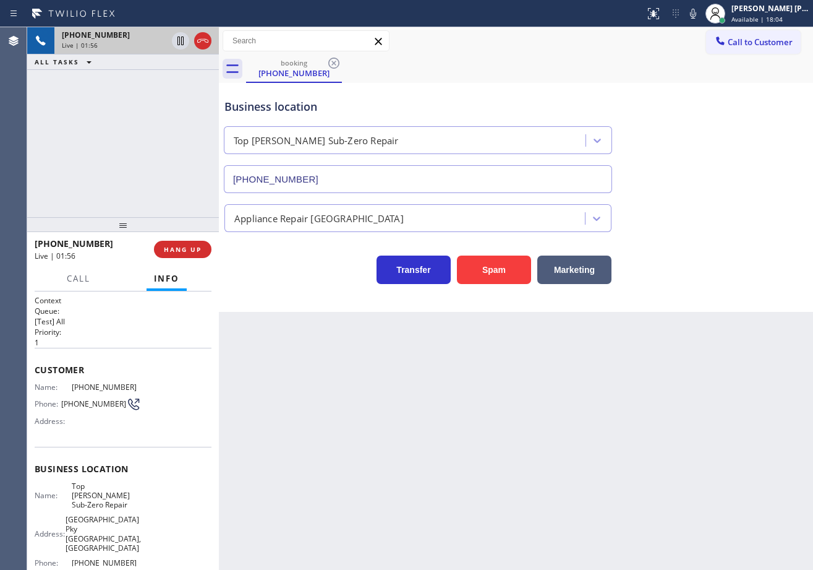
click at [726, 113] on div "Business location Top [PERSON_NAME] Sub-Zero Repair [PHONE_NUMBER]" at bounding box center [516, 137] width 588 height 112
drag, startPoint x: 151, startPoint y: 77, endPoint x: 156, endPoint y: 69, distance: 9.4
click at [156, 69] on div "[PHONE_NUMBER] Live | 01:57 ALL TASKS ALL TASKS ACTIVE TASKS TASKS IN WRAP UP" at bounding box center [123, 122] width 192 height 190
click at [175, 43] on icon at bounding box center [180, 40] width 15 height 15
click at [166, 86] on div "[PHONE_NUMBER] Live | 03:03 ALL TASKS ALL TASKS ACTIVE TASKS TASKS IN WRAP UP" at bounding box center [123, 122] width 192 height 190
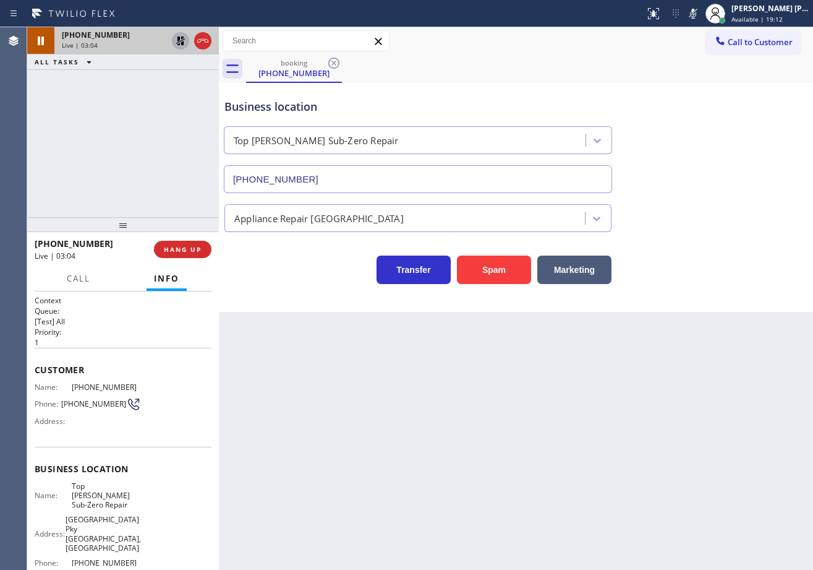
drag, startPoint x: 705, startPoint y: 19, endPoint x: 688, endPoint y: 56, distance: 39.9
click at [701, 19] on icon at bounding box center [693, 13] width 15 height 15
click at [692, 55] on div "booking [PHONE_NUMBER]" at bounding box center [529, 69] width 567 height 28
click at [182, 44] on icon at bounding box center [180, 40] width 9 height 9
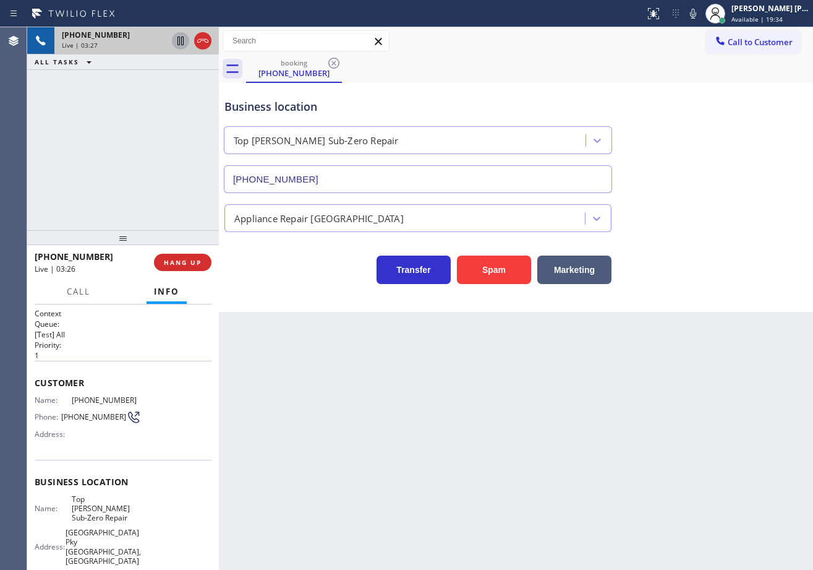
drag, startPoint x: 129, startPoint y: 226, endPoint x: 131, endPoint y: 247, distance: 21.2
click at [131, 245] on div at bounding box center [123, 237] width 192 height 15
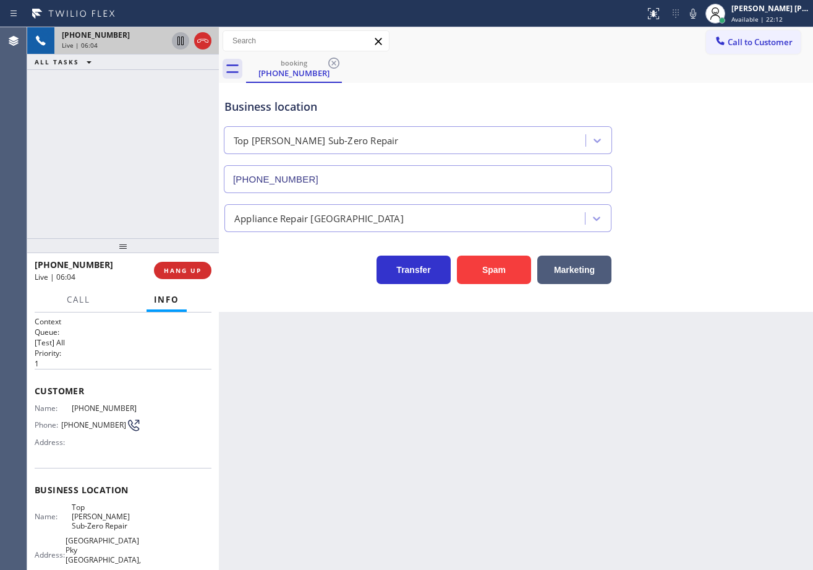
click at [572, 71] on div "booking [PHONE_NUMBER]" at bounding box center [529, 69] width 567 height 28
click at [121, 101] on div "[PHONE_NUMBER] Live | 07:03 ALL TASKS ALL TASKS ACTIVE TASKS TASKS IN WRAP UP" at bounding box center [123, 132] width 192 height 211
click at [731, 208] on div "Appliance Repair [GEOGRAPHIC_DATA]" at bounding box center [516, 215] width 588 height 33
click at [714, 200] on div "Appliance Repair [GEOGRAPHIC_DATA]" at bounding box center [516, 215] width 588 height 33
click at [697, 18] on icon at bounding box center [693, 14] width 6 height 10
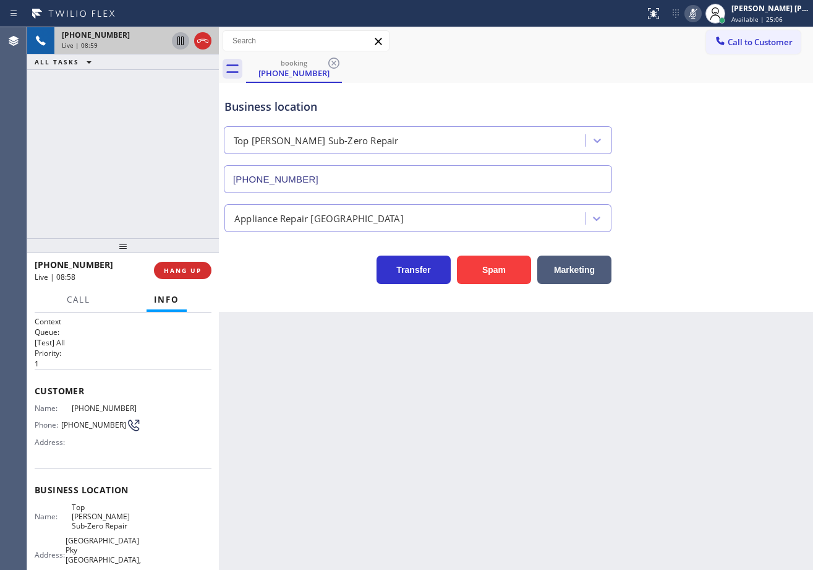
click at [697, 18] on icon at bounding box center [693, 14] width 6 height 10
click at [644, 90] on div "Business location Top [PERSON_NAME] Sub-Zero Repair [PHONE_NUMBER]" at bounding box center [516, 137] width 588 height 112
click at [586, 58] on div "booking [PHONE_NUMBER]" at bounding box center [529, 69] width 567 height 28
click at [612, 93] on div "Business location Top [PERSON_NAME] Sub-Zero Repair [PHONE_NUMBER]" at bounding box center [418, 139] width 392 height 107
drag, startPoint x: 434, startPoint y: 426, endPoint x: 436, endPoint y: 432, distance: 6.7
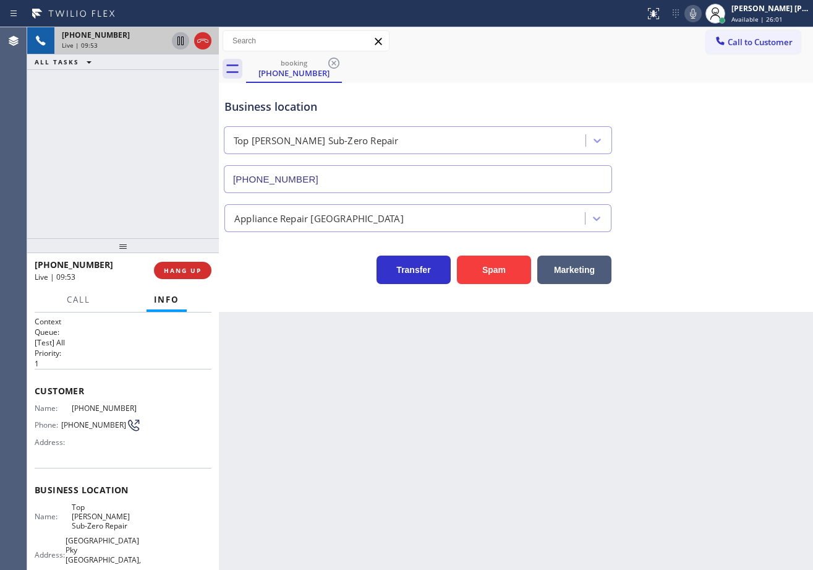
click at [435, 429] on div "Back to Dashboard Change Sender ID Customers Technicians Select a contact Outbo…" at bounding box center [516, 298] width 594 height 542
click at [441, 450] on div "Back to Dashboard Change Sender ID Customers Technicians Select a contact Outbo…" at bounding box center [516, 298] width 594 height 542
click at [680, 519] on div "Back to Dashboard Change Sender ID Customers Technicians Select a contact Outbo…" at bounding box center [516, 298] width 594 height 542
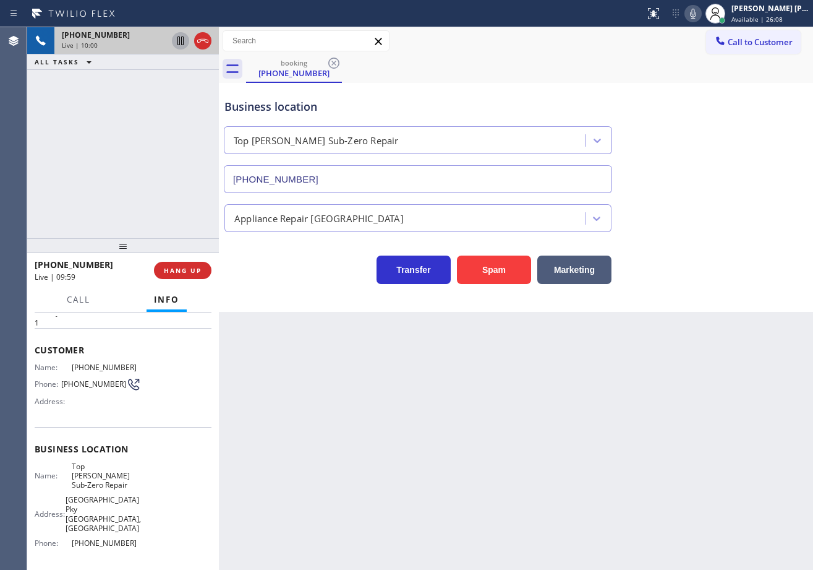
scroll to position [62, 0]
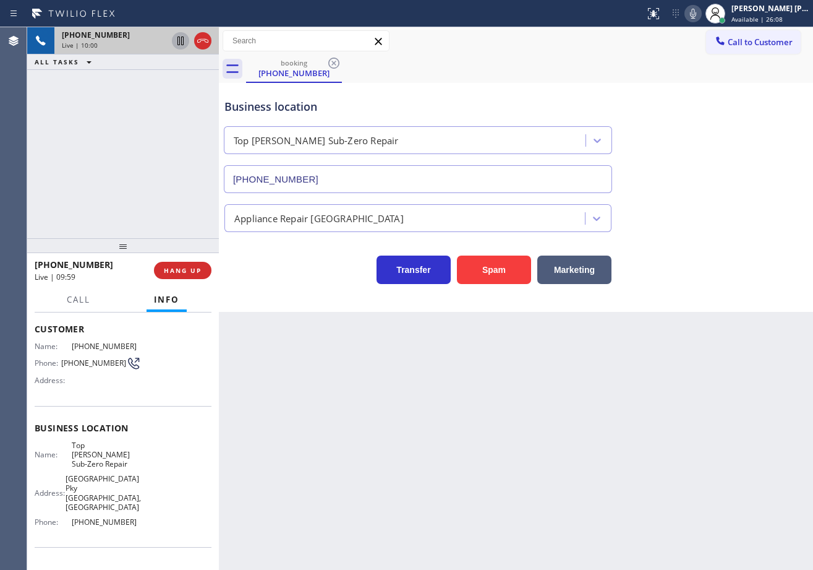
click at [129, 178] on div "[PHONE_NUMBER] Live | 10:00 ALL TASKS ALL TASKS ACTIVE TASKS TASKS IN WRAP UP" at bounding box center [123, 132] width 192 height 211
click at [130, 176] on div "[PHONE_NUMBER] Live | 10:00 ALL TASKS ALL TASKS ACTIVE TASKS TASKS IN WRAP UP" at bounding box center [123, 132] width 192 height 211
click at [196, 267] on span "HANG UP" at bounding box center [183, 270] width 38 height 9
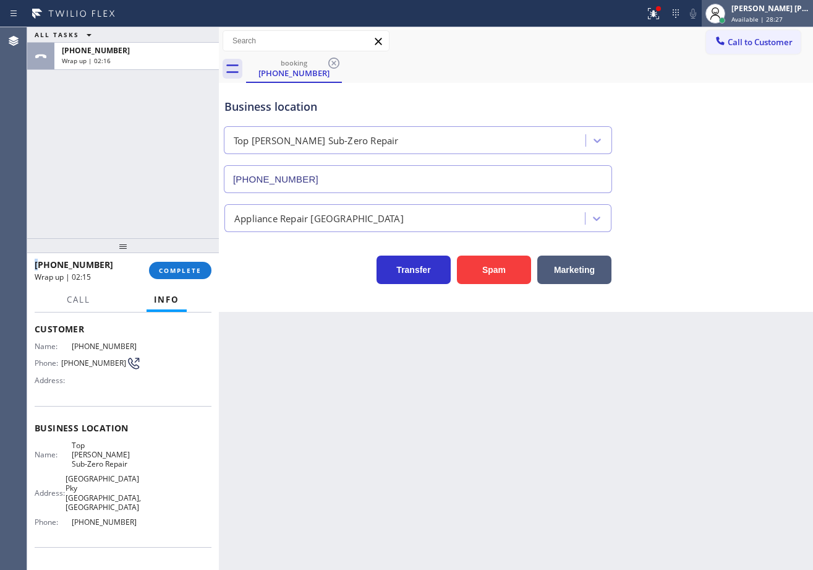
click at [773, 22] on span "Available | 28:27" at bounding box center [757, 19] width 51 height 9
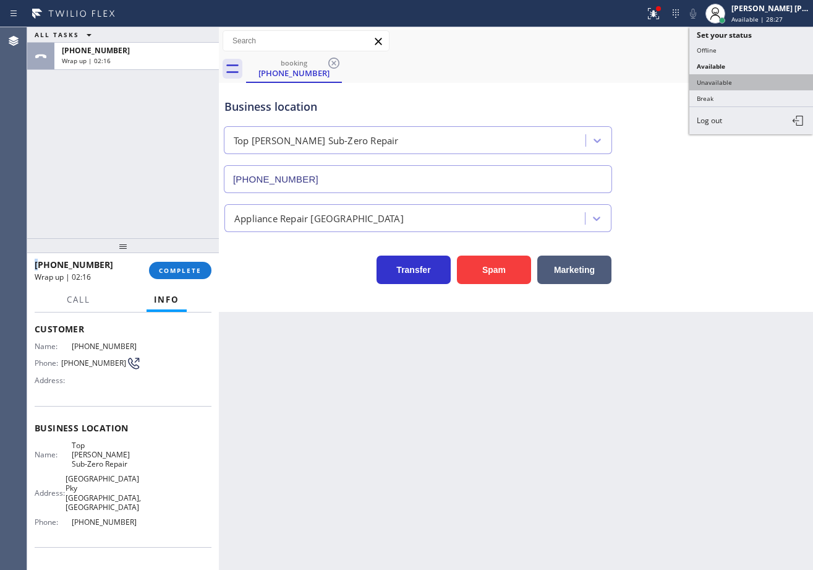
click at [733, 84] on button "Unavailable" at bounding box center [752, 82] width 124 height 16
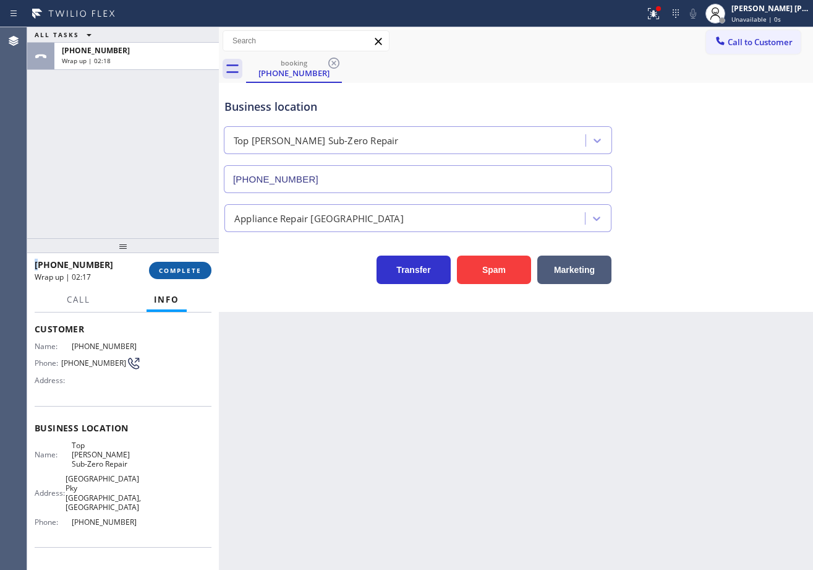
drag, startPoint x: 181, startPoint y: 270, endPoint x: 189, endPoint y: 268, distance: 8.3
click at [180, 270] on span "COMPLETE" at bounding box center [180, 270] width 43 height 9
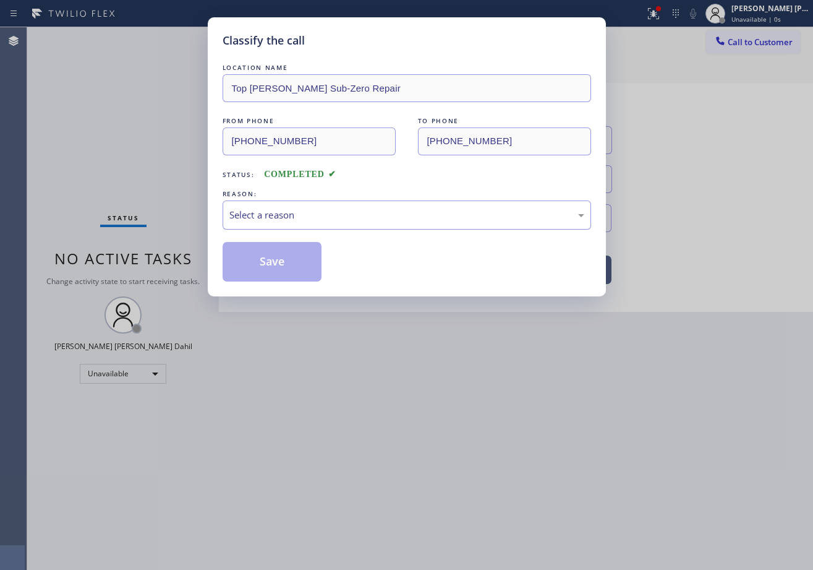
click at [277, 226] on div "Select a reason" at bounding box center [407, 214] width 369 height 29
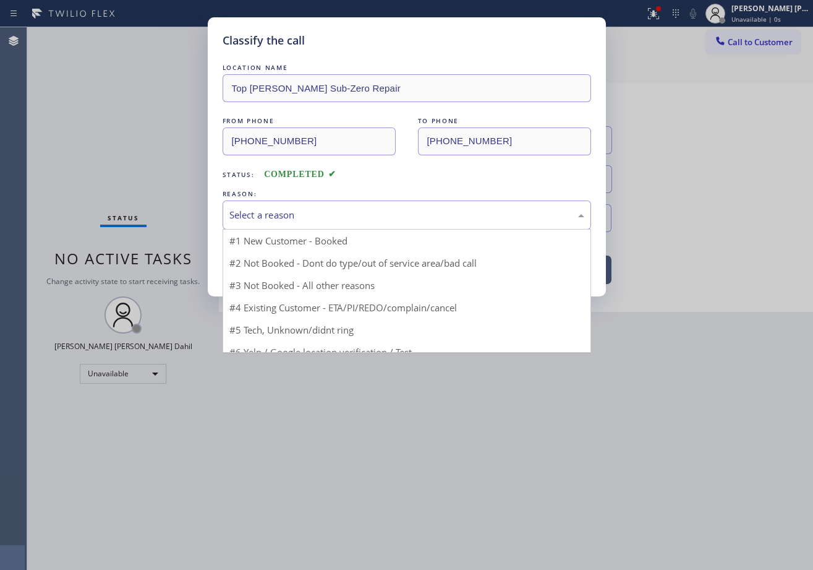
drag, startPoint x: 278, startPoint y: 227, endPoint x: 262, endPoint y: 259, distance: 35.1
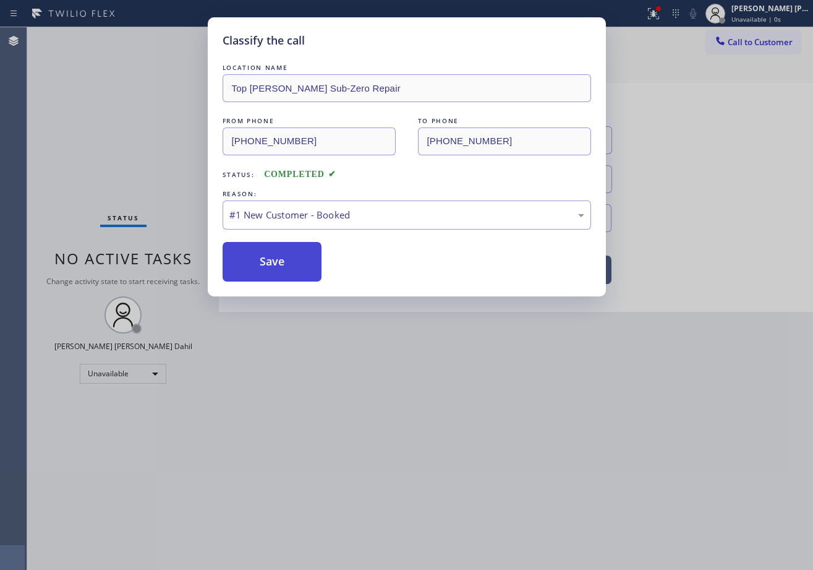
click at [262, 259] on button "Save" at bounding box center [273, 262] width 100 height 40
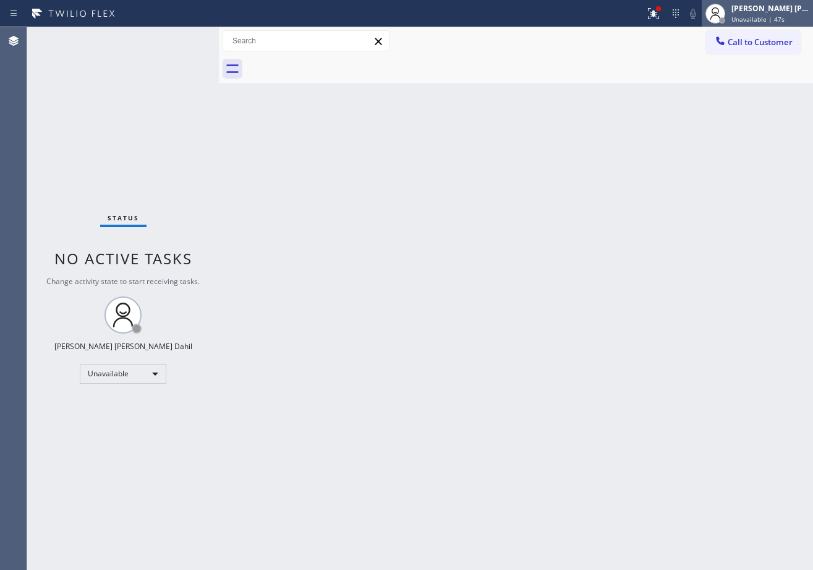
click at [772, 10] on div "[PERSON_NAME] [PERSON_NAME] Dahil" at bounding box center [771, 8] width 78 height 11
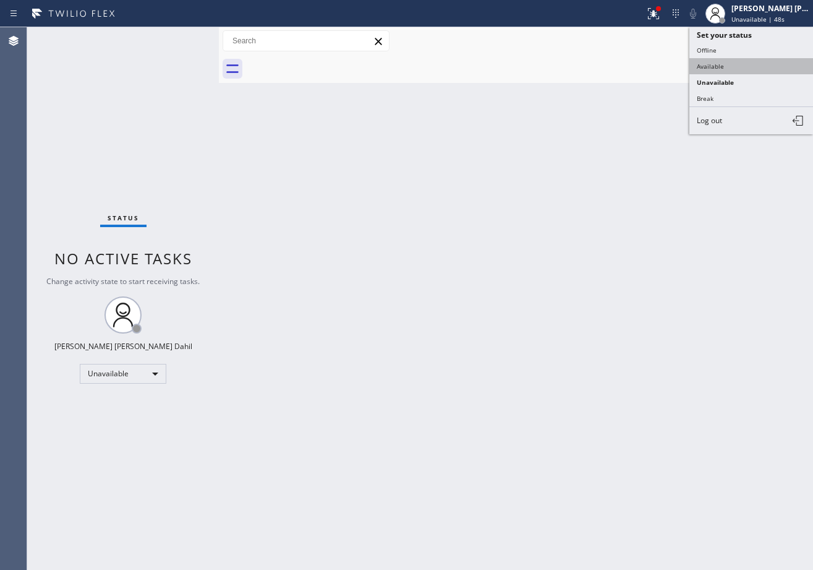
click at [730, 61] on button "Available" at bounding box center [752, 66] width 124 height 16
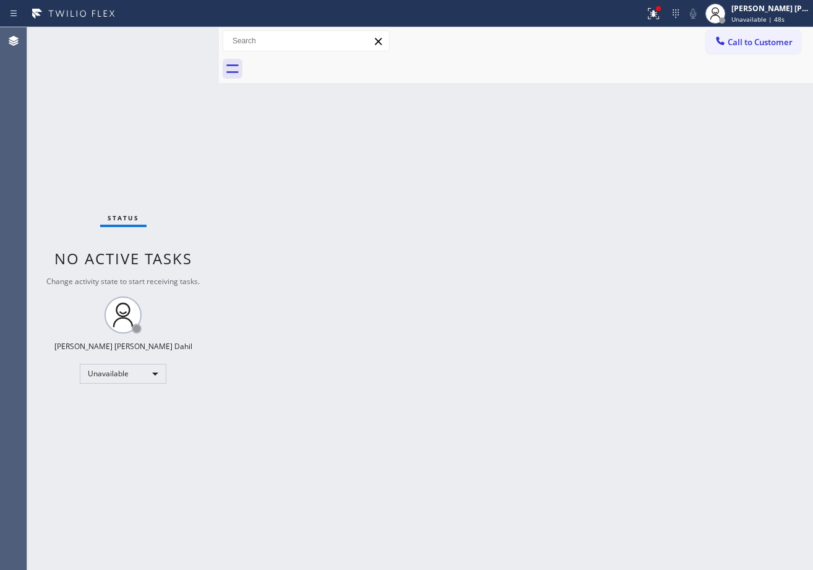
click at [661, 13] on icon at bounding box center [653, 13] width 15 height 15
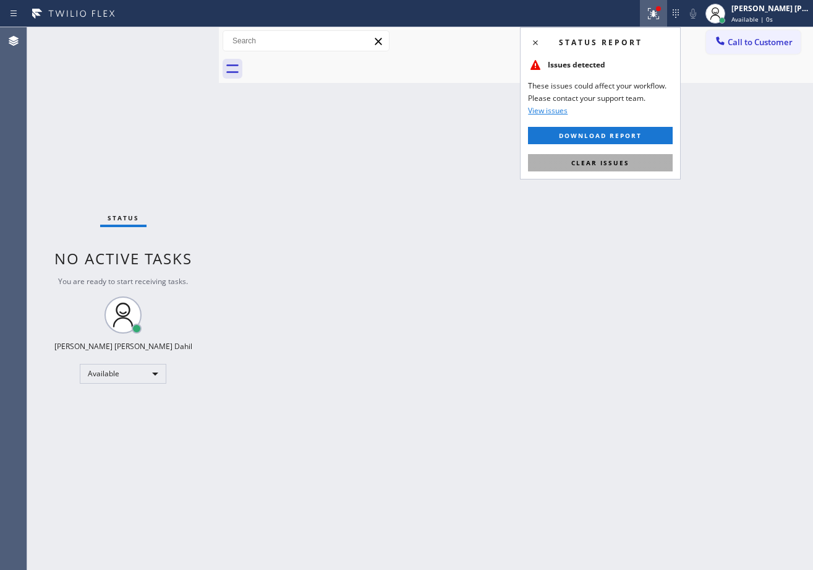
click at [620, 171] on div "Status report Issues detected These issues could affect your workflow. Please c…" at bounding box center [600, 103] width 161 height 152
click at [619, 169] on button "Clear issues" at bounding box center [600, 162] width 145 height 17
click at [619, 168] on div "Back to Dashboard Change Sender ID Customers Technicians Select a contact Outbo…" at bounding box center [516, 298] width 594 height 542
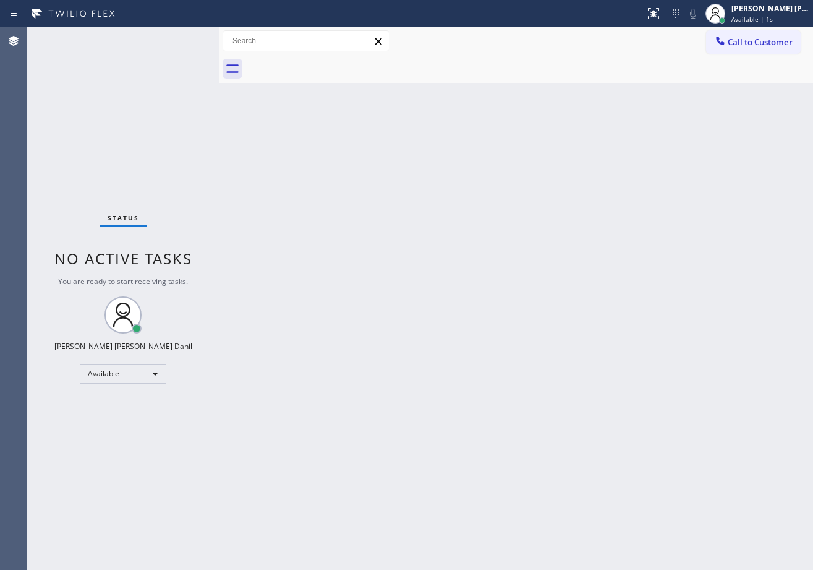
click at [666, 479] on div "Back to Dashboard Change Sender ID Customers Technicians Select a contact Outbo…" at bounding box center [516, 298] width 594 height 542
click at [332, 241] on div "Back to Dashboard Change Sender ID Customers Technicians Select a contact Outbo…" at bounding box center [516, 298] width 594 height 542
click at [164, 76] on div "Status No active tasks You are ready to start receiving tasks. [PERSON_NAME] [P…" at bounding box center [123, 298] width 192 height 542
click at [526, 452] on div "Back to Dashboard Change Sender ID Customers Technicians Select a contact Outbo…" at bounding box center [516, 298] width 594 height 542
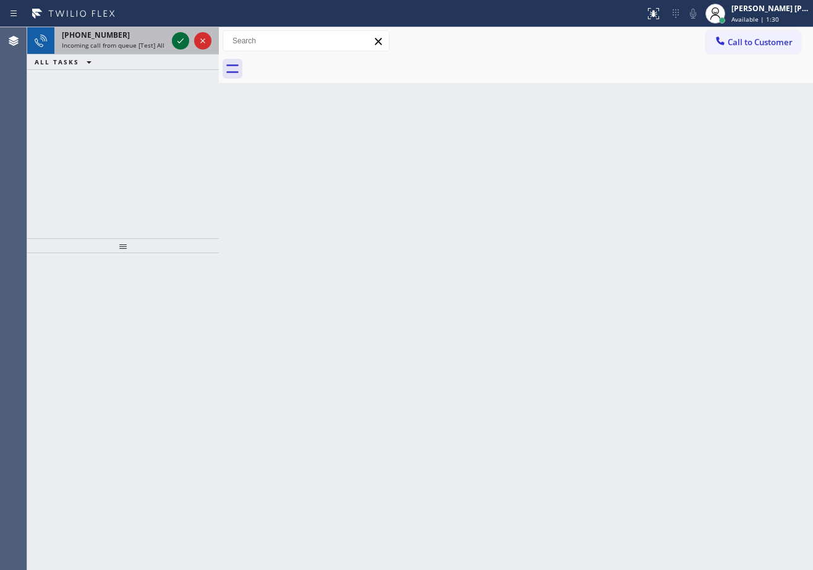
click at [183, 38] on icon at bounding box center [180, 40] width 15 height 15
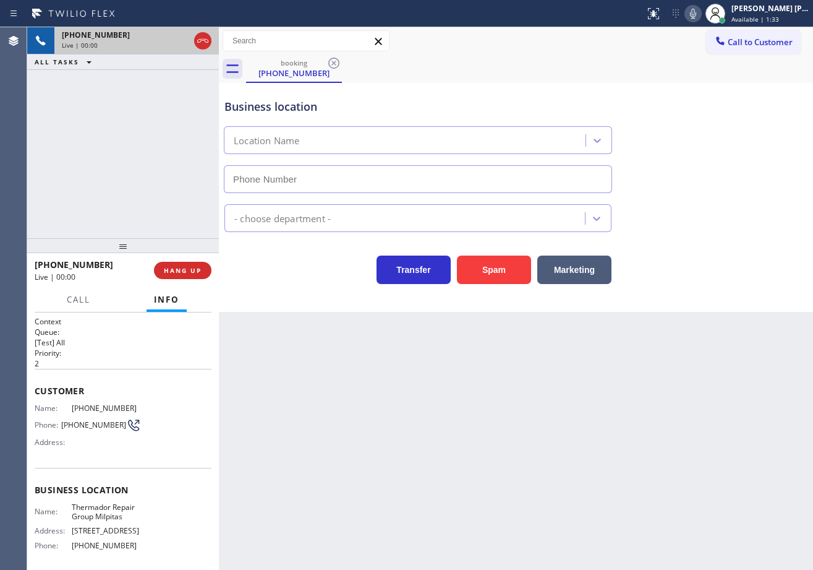
type input "[PHONE_NUMBER]"
click at [498, 272] on button "Spam" at bounding box center [494, 269] width 74 height 28
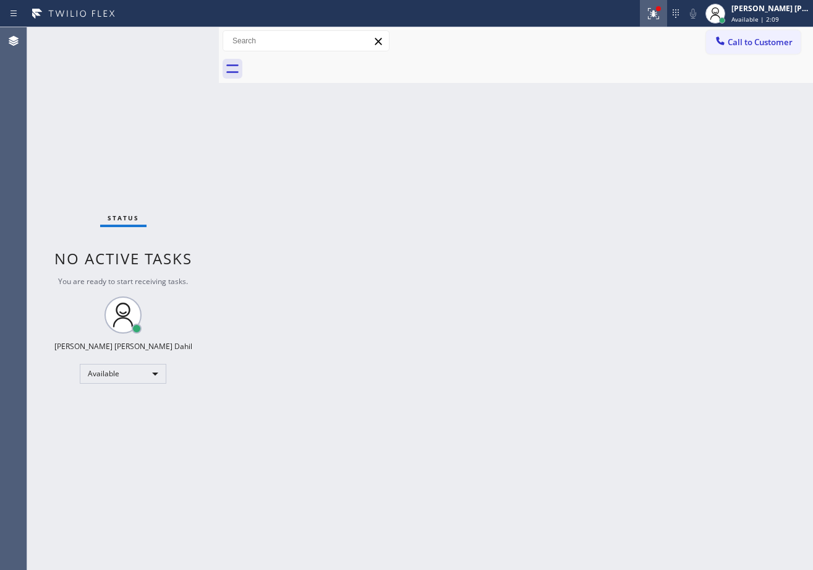
click at [667, 9] on div at bounding box center [653, 13] width 27 height 15
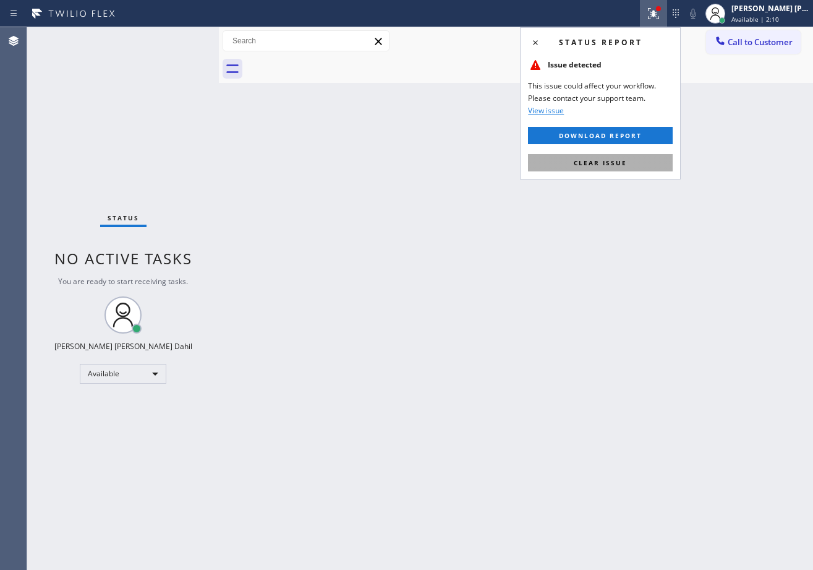
click at [621, 161] on span "Clear issue" at bounding box center [600, 162] width 53 height 9
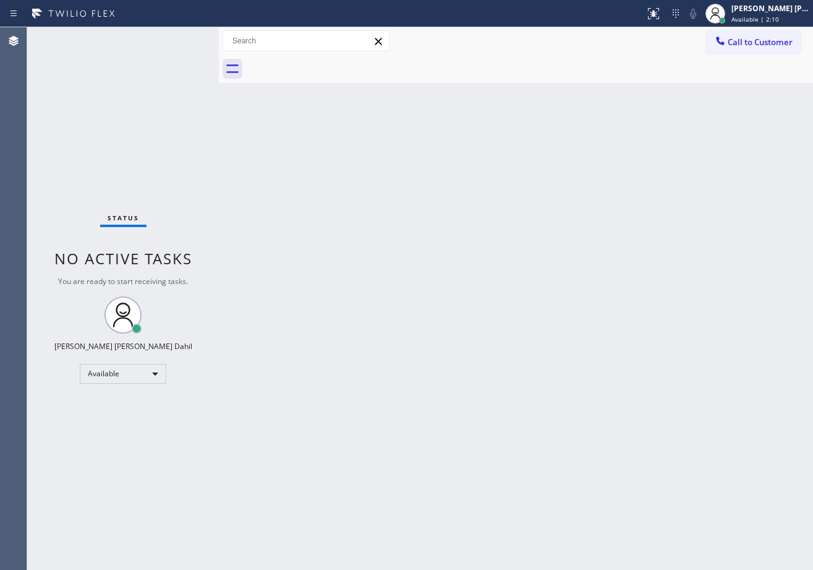
click at [620, 161] on div "Back to Dashboard Change Sender ID Customers Technicians Select a contact Outbo…" at bounding box center [516, 298] width 594 height 542
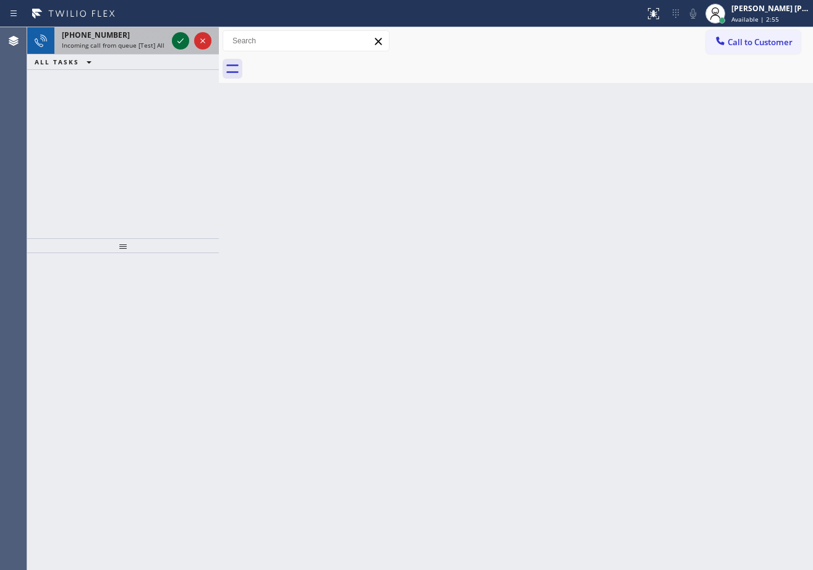
click at [183, 38] on icon at bounding box center [180, 40] width 15 height 15
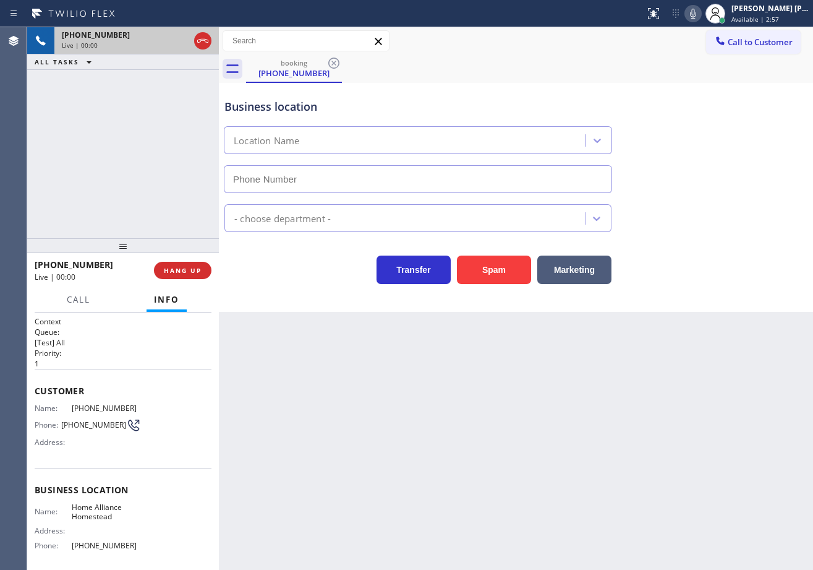
type input "[PHONE_NUMBER]"
click at [662, 34] on div "Call to Customer Outbound call Location Sub Zero Refrigerator Repair [GEOGRAPHI…" at bounding box center [516, 41] width 594 height 22
click at [220, 43] on div at bounding box center [220, 298] width 0 height 542
click at [362, 453] on div "Back to Dashboard Change Sender ID Customers Technicians Select a contact Outbo…" at bounding box center [516, 298] width 593 height 542
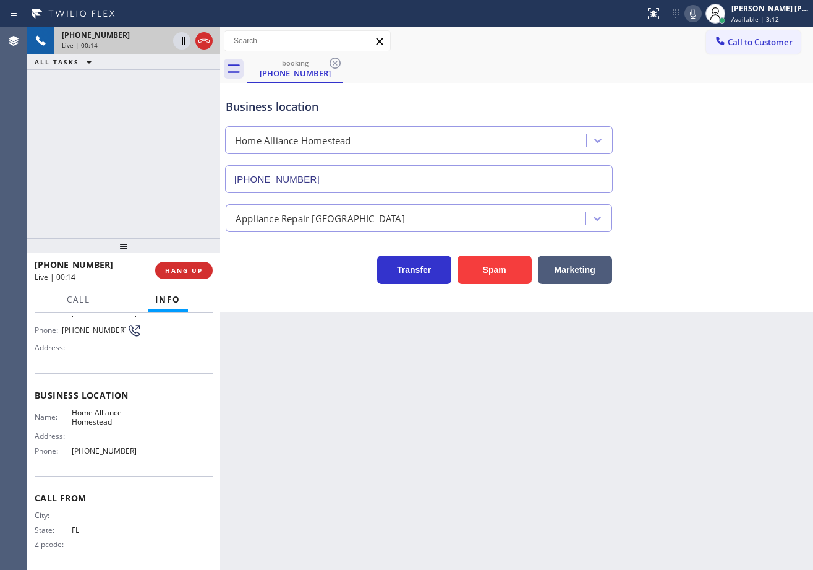
scroll to position [98, 0]
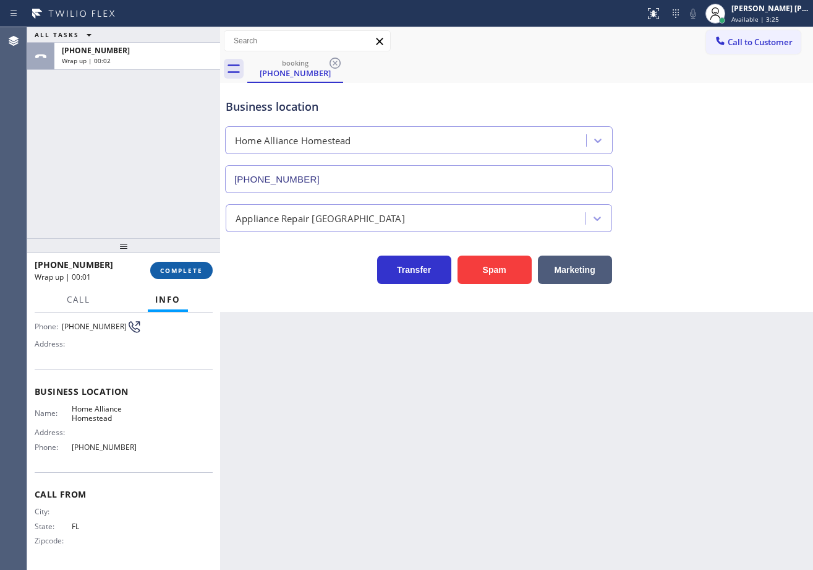
click at [199, 278] on button "COMPLETE" at bounding box center [181, 270] width 62 height 17
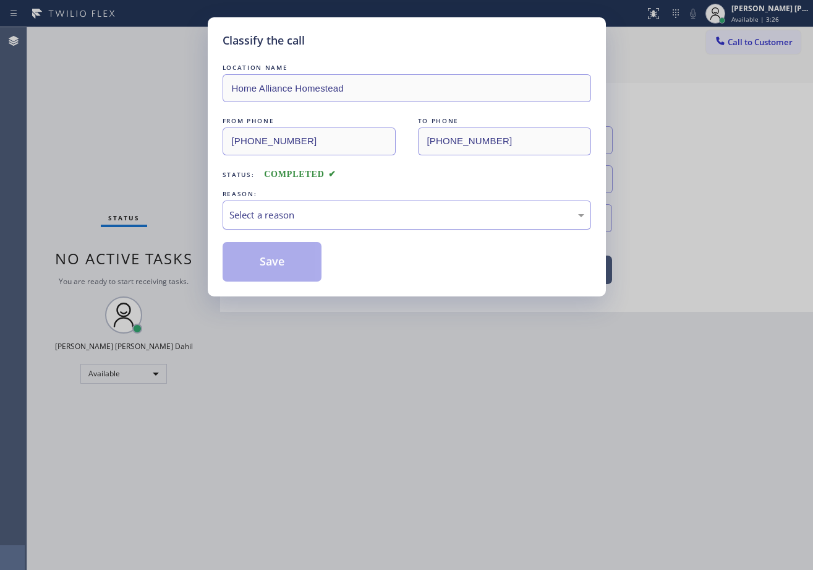
drag, startPoint x: 328, startPoint y: 200, endPoint x: 321, endPoint y: 218, distance: 19.2
click at [328, 200] on div "Select a reason" at bounding box center [407, 214] width 369 height 29
click at [280, 262] on button "Save" at bounding box center [273, 262] width 100 height 40
click at [280, 261] on button "Save" at bounding box center [273, 262] width 100 height 40
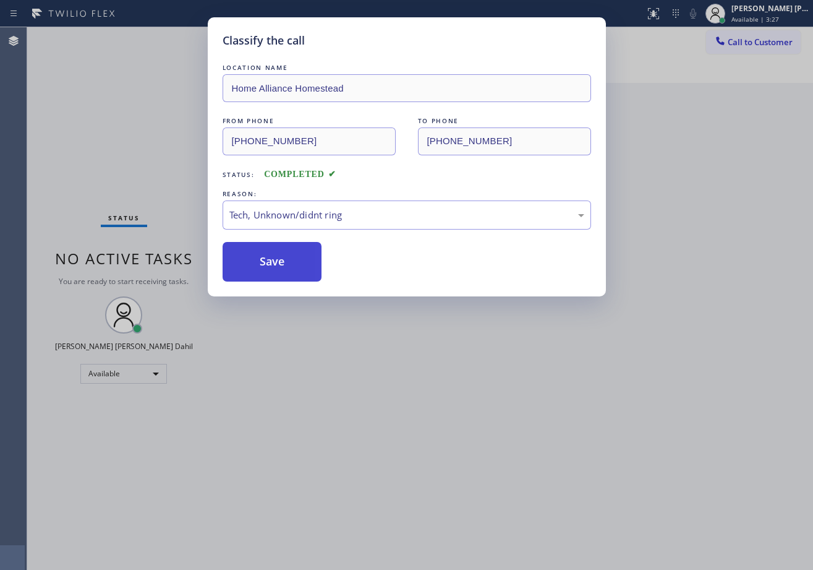
click at [280, 261] on button "Save" at bounding box center [273, 262] width 100 height 40
click at [439, 440] on div "Classify the call LOCATION NAME Home Alliance Homestead FROM PHONE [PHONE_NUMBE…" at bounding box center [406, 285] width 813 height 570
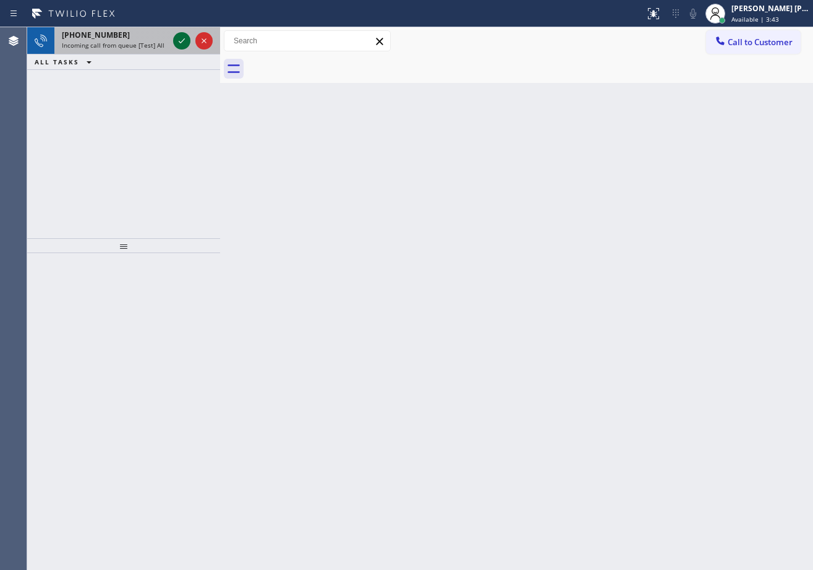
click at [183, 38] on icon at bounding box center [181, 40] width 15 height 15
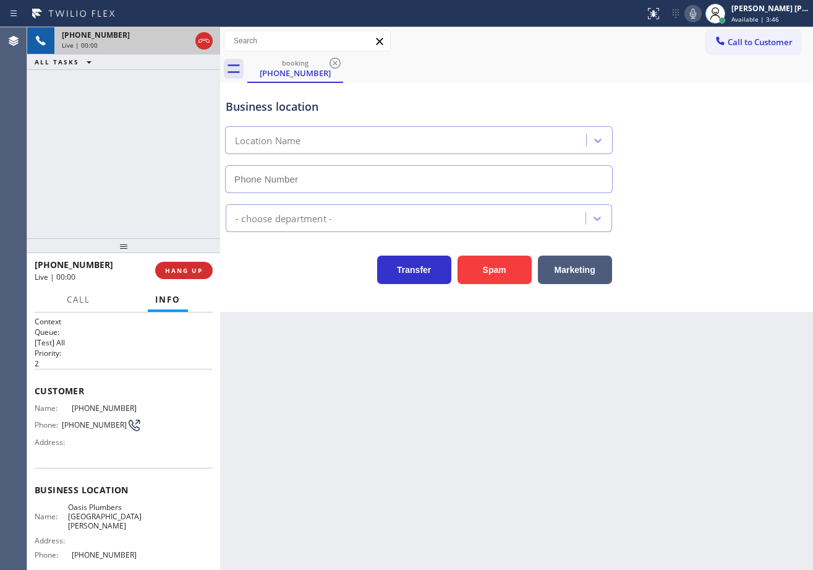
type input "[PHONE_NUMBER]"
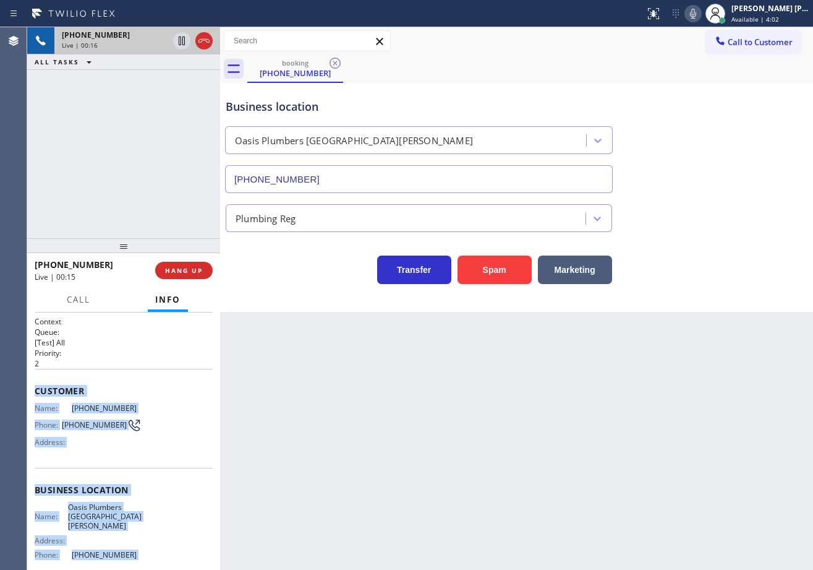
scroll to position [98, 0]
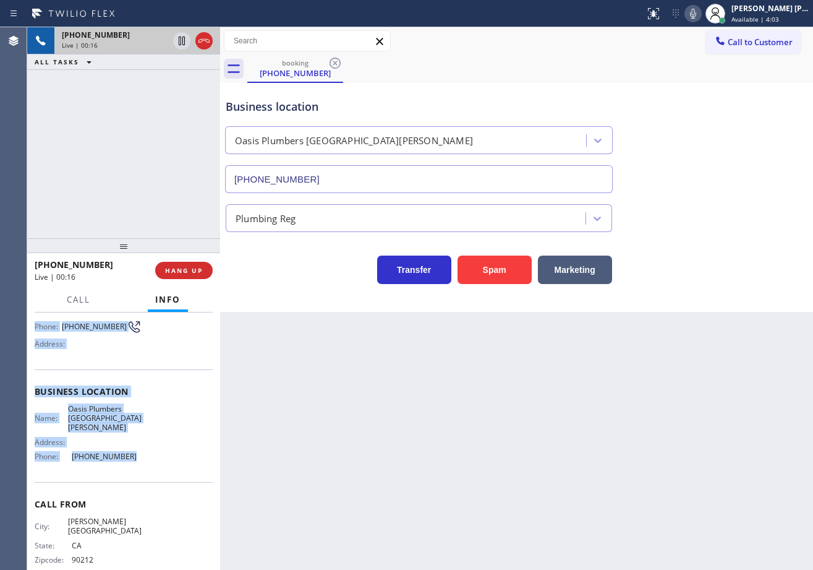
drag, startPoint x: 30, startPoint y: 387, endPoint x: 607, endPoint y: 330, distance: 579.9
click at [139, 455] on div "Context Queue: [Test] All Priority: 2 Customer Name: [PHONE_NUMBER] Phone: [PHO…" at bounding box center [123, 440] width 193 height 257
copy div "Customer Name: [PHONE_NUMBER] Phone: [PHONE_NUMBER] Address: Business location …"
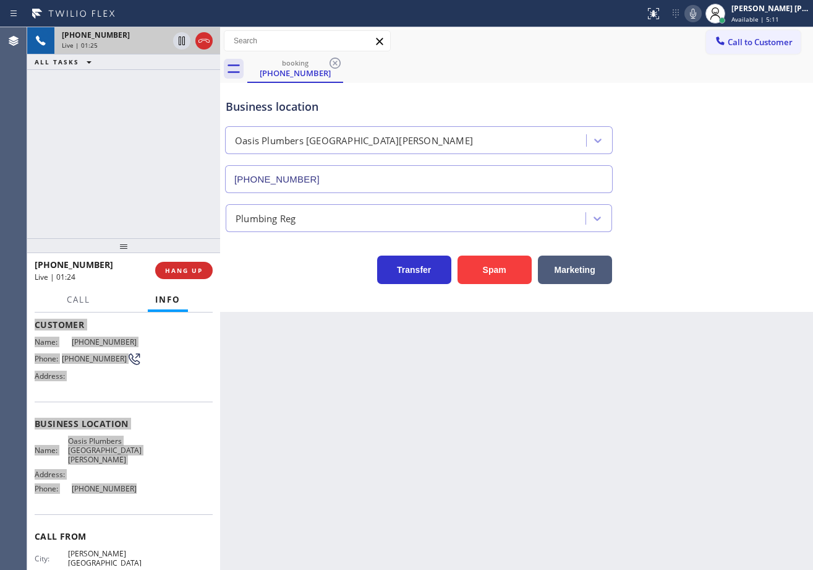
scroll to position [0, 0]
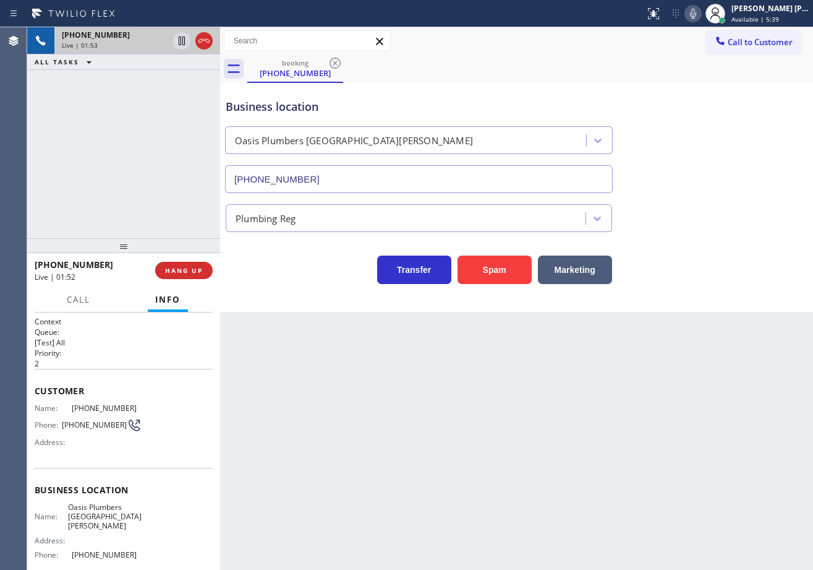
click at [730, 148] on div "Business location [GEOGRAPHIC_DATA] [GEOGRAPHIC_DATA][PERSON_NAME] [PHONE_NUMBE…" at bounding box center [516, 137] width 587 height 112
click at [730, 147] on div "Business location [GEOGRAPHIC_DATA] [GEOGRAPHIC_DATA][PERSON_NAME] [PHONE_NUMBE…" at bounding box center [516, 137] width 587 height 112
click at [731, 147] on div "Business location [GEOGRAPHIC_DATA] [GEOGRAPHIC_DATA][PERSON_NAME] [PHONE_NUMBE…" at bounding box center [516, 137] width 587 height 112
drag, startPoint x: 709, startPoint y: 266, endPoint x: 807, endPoint y: 249, distance: 99.9
click at [710, 266] on div "Transfer Spam Marketing" at bounding box center [516, 264] width 587 height 40
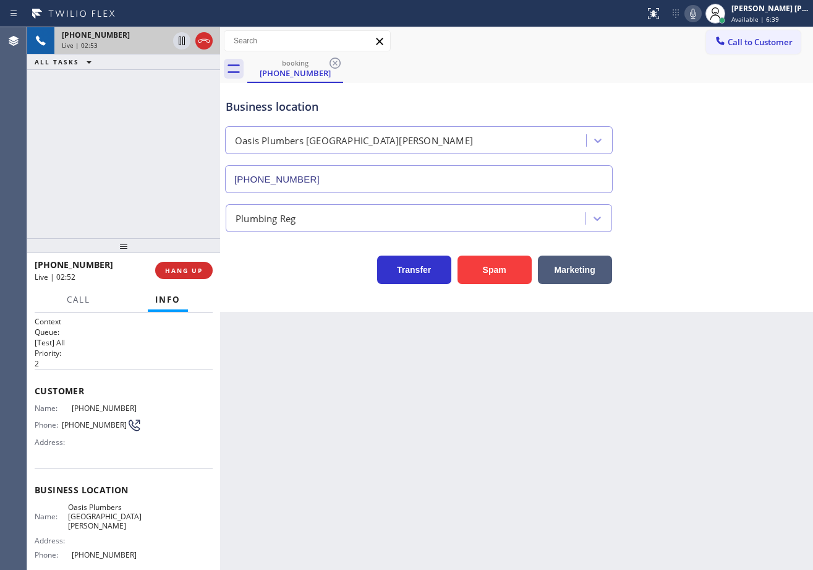
click at [521, 434] on div "Back to Dashboard Change Sender ID Customers Technicians Select a contact Outbo…" at bounding box center [516, 298] width 593 height 542
click at [523, 434] on div "Back to Dashboard Change Sender ID Customers Technicians Select a contact Outbo…" at bounding box center [516, 298] width 593 height 542
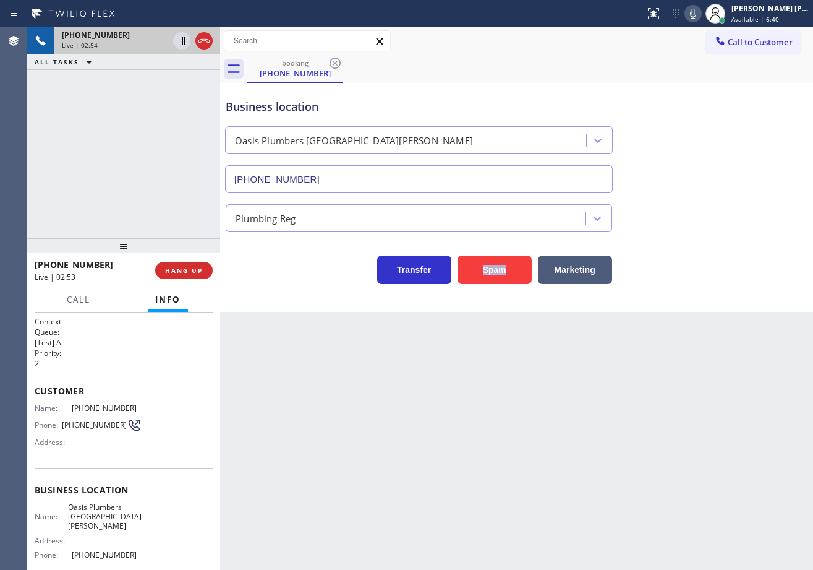
click at [523, 434] on div "Back to Dashboard Change Sender ID Customers Technicians Select a contact Outbo…" at bounding box center [516, 298] width 593 height 542
click at [524, 434] on div "Back to Dashboard Change Sender ID Customers Technicians Select a contact Outbo…" at bounding box center [516, 298] width 593 height 542
click at [528, 441] on div "Back to Dashboard Change Sender ID Customers Technicians Select a contact Outbo…" at bounding box center [516, 298] width 593 height 542
click at [529, 441] on div "Back to Dashboard Change Sender ID Customers Technicians Select a contact Outbo…" at bounding box center [516, 298] width 593 height 542
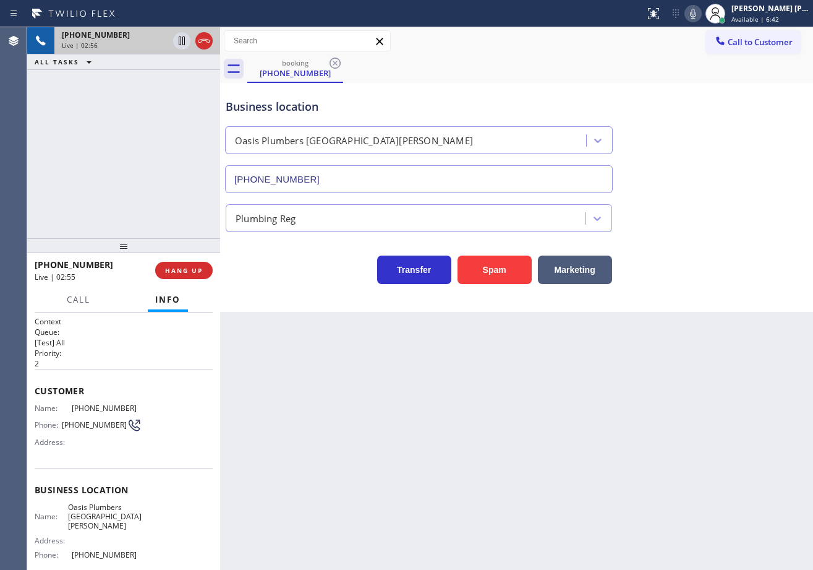
drag, startPoint x: 698, startPoint y: 204, endPoint x: 711, endPoint y: 204, distance: 13.0
click at [701, 204] on div "Plumbing Reg" at bounding box center [516, 215] width 587 height 33
click at [711, 204] on div "Plumbing Reg" at bounding box center [516, 215] width 587 height 33
click at [694, 204] on div "Plumbing Reg" at bounding box center [516, 215] width 587 height 33
click at [694, 205] on div "Plumbing Reg" at bounding box center [516, 215] width 587 height 33
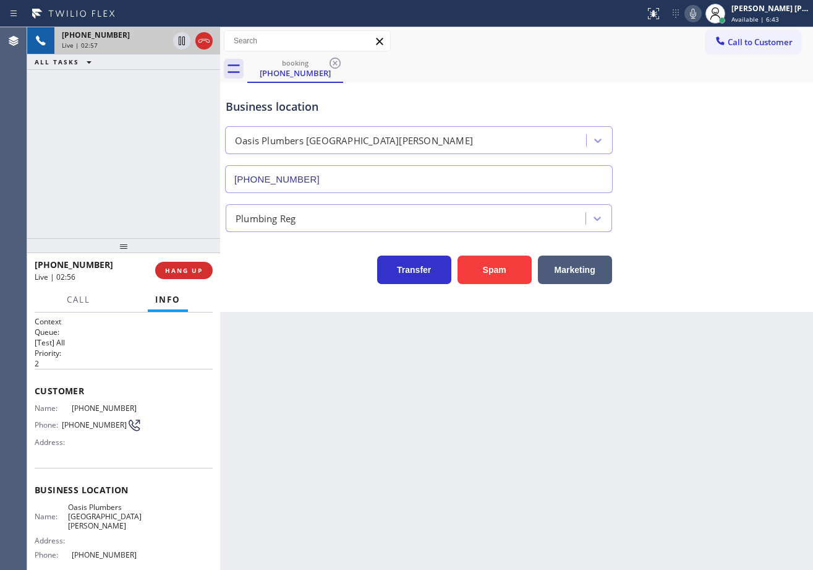
click at [691, 204] on div "Plumbing Reg" at bounding box center [516, 215] width 587 height 33
click at [675, 202] on div "Plumbing Reg" at bounding box center [516, 215] width 587 height 33
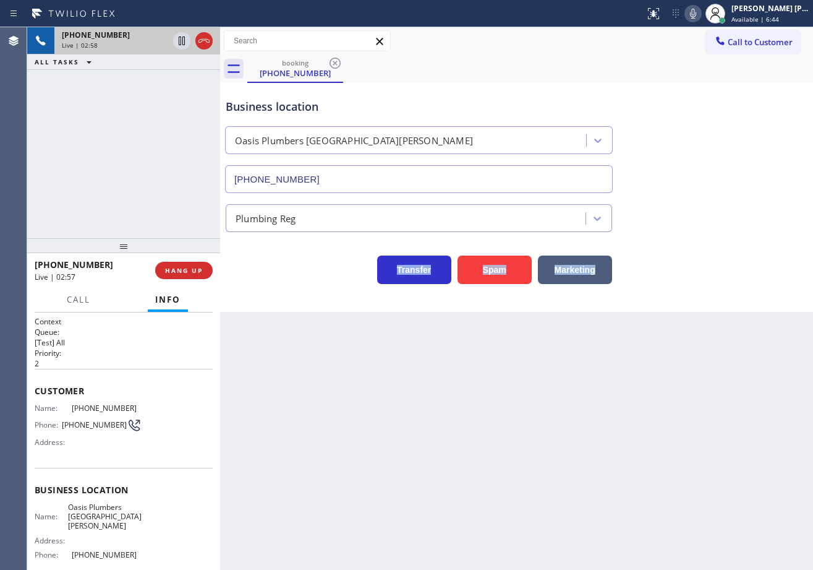
click at [675, 202] on div "Plumbing Reg" at bounding box center [516, 215] width 587 height 33
drag, startPoint x: 675, startPoint y: 202, endPoint x: 682, endPoint y: 199, distance: 7.8
click at [682, 199] on div "Plumbing Reg" at bounding box center [516, 215] width 587 height 33
click at [701, 15] on icon at bounding box center [693, 13] width 15 height 15
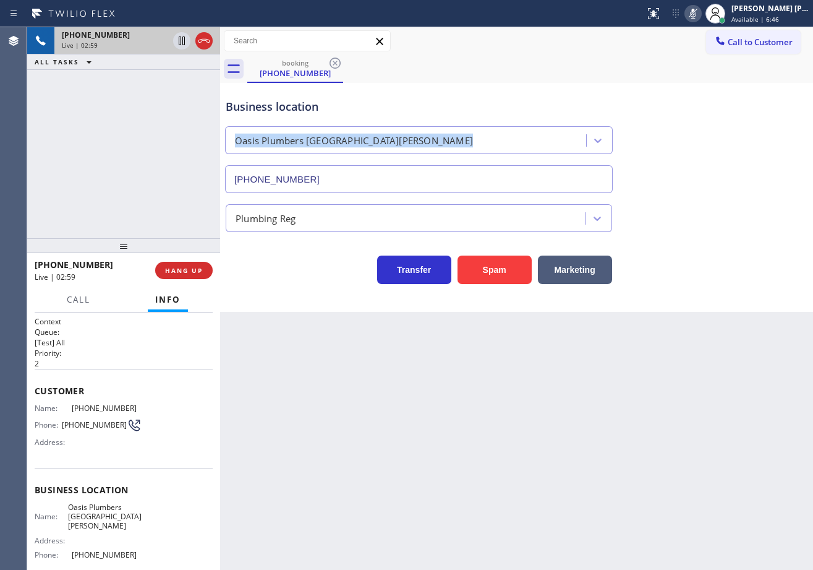
click at [735, 117] on div "Business location [GEOGRAPHIC_DATA] [GEOGRAPHIC_DATA][PERSON_NAME] [PHONE_NUMBE…" at bounding box center [516, 137] width 587 height 112
click at [118, 80] on div "[PHONE_NUMBER] Live | 03:00 ALL TASKS ALL TASKS ACTIVE TASKS TASKS IN WRAP UP" at bounding box center [123, 132] width 193 height 211
click at [182, 43] on icon at bounding box center [181, 40] width 15 height 15
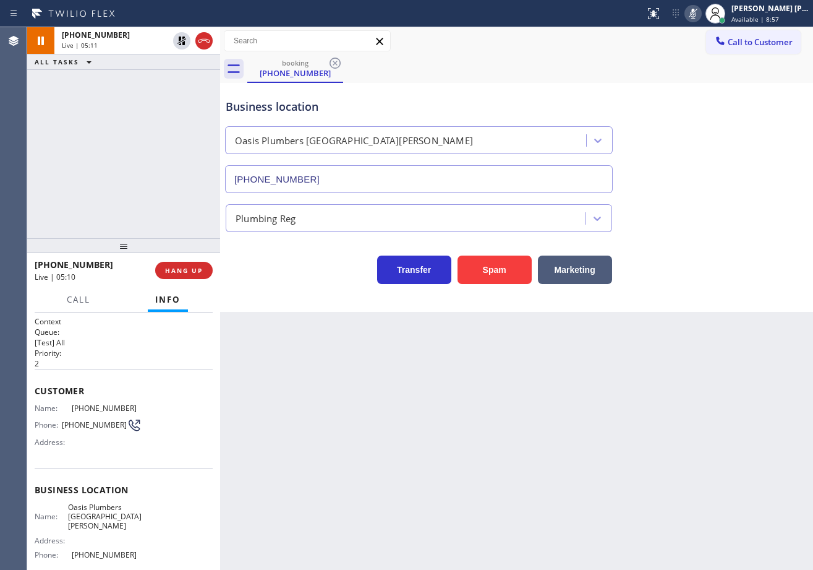
drag, startPoint x: 191, startPoint y: 83, endPoint x: 192, endPoint y: 76, distance: 7.1
click at [191, 83] on div "[PHONE_NUMBER] Live | 05:11 ALL TASKS ALL TASKS ACTIVE TASKS TASKS IN WRAP UP" at bounding box center [123, 132] width 193 height 211
click at [184, 41] on icon at bounding box center [181, 40] width 15 height 15
drag, startPoint x: 703, startPoint y: 12, endPoint x: 706, endPoint y: 93, distance: 80.5
click at [701, 14] on icon at bounding box center [693, 13] width 15 height 15
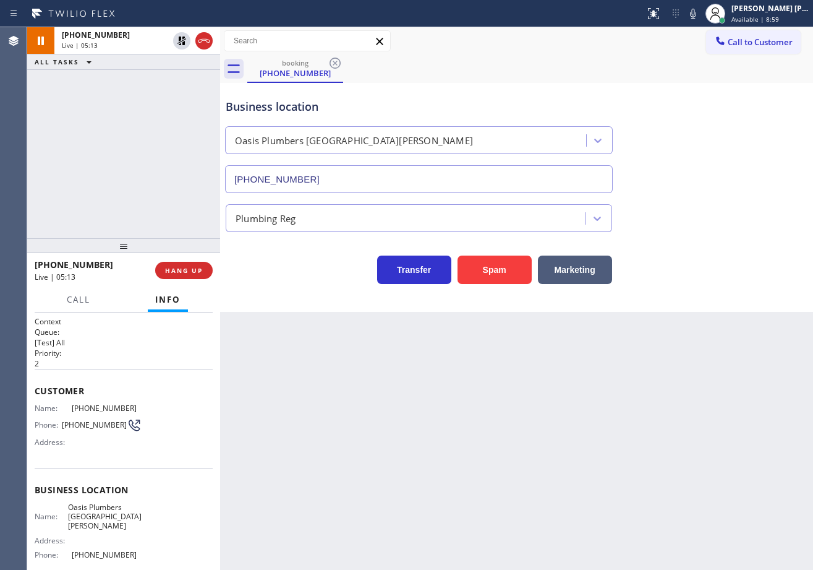
click at [707, 153] on div "Business location [GEOGRAPHIC_DATA] [GEOGRAPHIC_DATA][PERSON_NAME] [PHONE_NUMBE…" at bounding box center [516, 137] width 587 height 112
click at [701, 17] on icon at bounding box center [693, 13] width 15 height 15
click at [706, 172] on div "Business location [GEOGRAPHIC_DATA] [GEOGRAPHIC_DATA][PERSON_NAME] [PHONE_NUMBE…" at bounding box center [516, 137] width 587 height 112
click at [650, 78] on div "booking [PHONE_NUMBER]" at bounding box center [530, 69] width 566 height 28
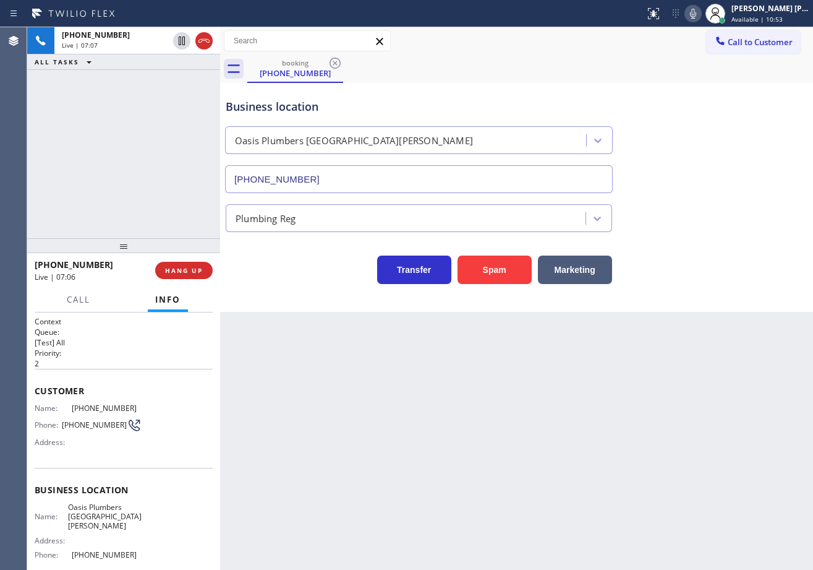
click at [637, 90] on div "Business location [GEOGRAPHIC_DATA] [GEOGRAPHIC_DATA][PERSON_NAME] [PHONE_NUMBE…" at bounding box center [516, 137] width 587 height 112
click at [139, 196] on div "[PHONE_NUMBER] Live | 07:50 ALL TASKS ALL TASKS ACTIVE TASKS TASKS IN WRAP UP" at bounding box center [123, 132] width 193 height 211
click at [697, 83] on div "Business location [GEOGRAPHIC_DATA] [GEOGRAPHIC_DATA][PERSON_NAME] [PHONE_NUMBE…" at bounding box center [516, 137] width 587 height 112
drag, startPoint x: 619, startPoint y: 62, endPoint x: 675, endPoint y: 45, distance: 58.3
click at [620, 62] on div "booking [PHONE_NUMBER]" at bounding box center [530, 69] width 566 height 28
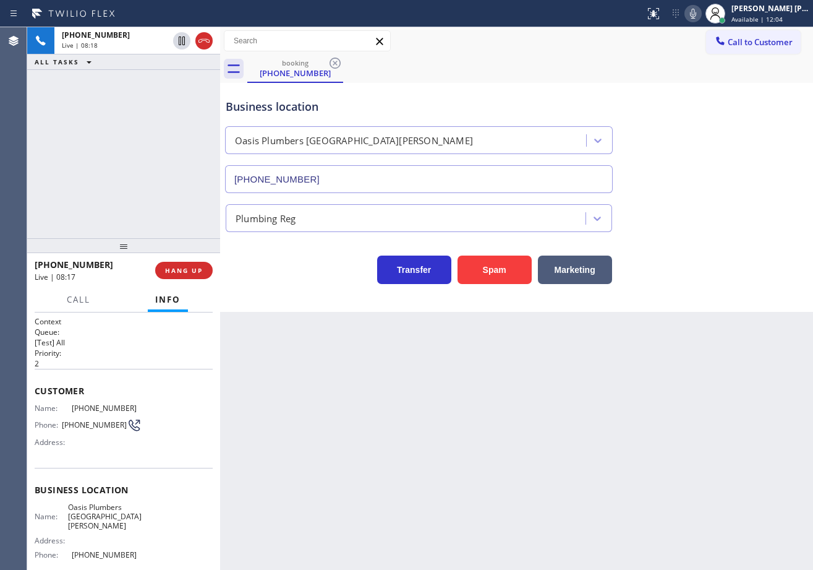
click at [697, 16] on icon at bounding box center [693, 14] width 6 height 10
click at [721, 69] on div "booking [PHONE_NUMBER]" at bounding box center [530, 69] width 566 height 28
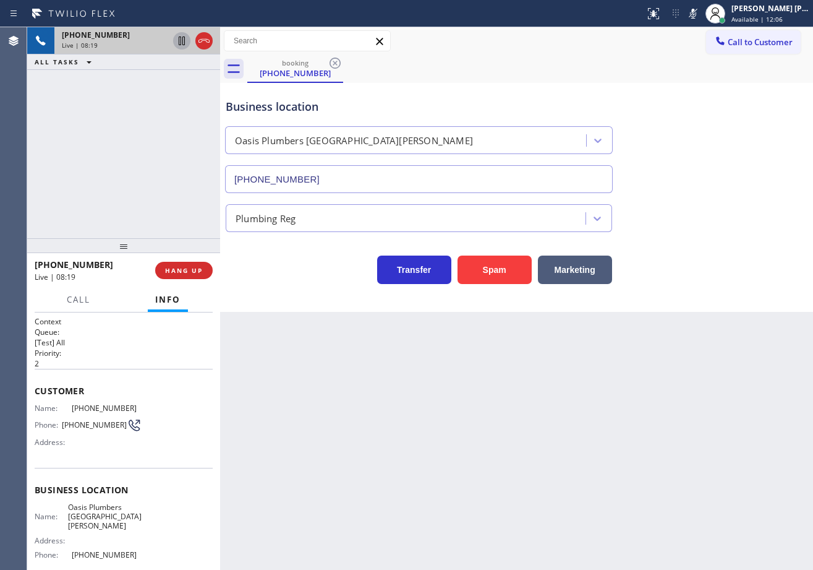
click at [184, 42] on icon at bounding box center [181, 40] width 15 height 15
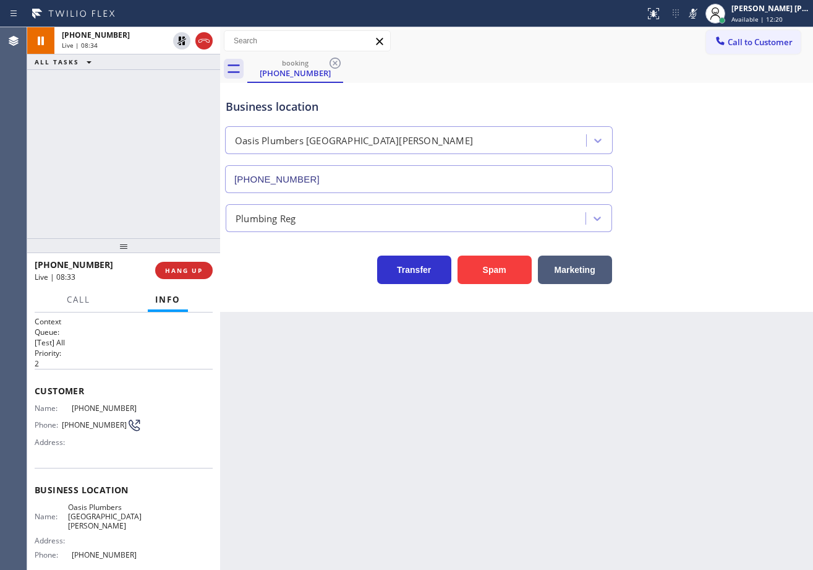
drag, startPoint x: 180, startPoint y: 38, endPoint x: 397, endPoint y: 39, distance: 216.5
click at [182, 39] on icon at bounding box center [181, 40] width 15 height 15
click at [697, 18] on icon at bounding box center [693, 14] width 6 height 10
click at [667, 48] on div "Call to Customer Outbound call Location Sub Zero Refrigerator Repair [GEOGRAPHI…" at bounding box center [516, 41] width 593 height 22
click at [729, 215] on div "Plumbing Reg" at bounding box center [516, 215] width 587 height 33
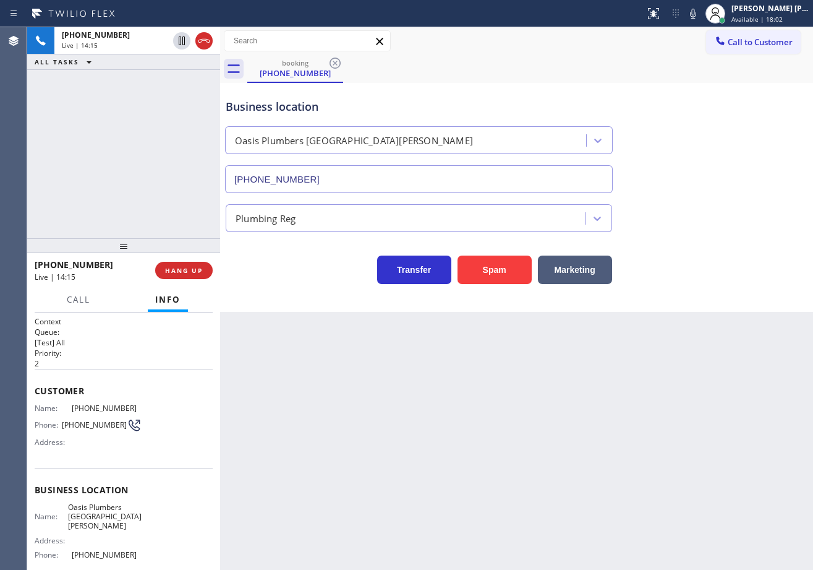
click at [678, 141] on div "Business location [GEOGRAPHIC_DATA] [GEOGRAPHIC_DATA][PERSON_NAME] [PHONE_NUMBE…" at bounding box center [516, 137] width 587 height 112
click at [681, 149] on div "Business location [GEOGRAPHIC_DATA] [GEOGRAPHIC_DATA][PERSON_NAME] [PHONE_NUMBE…" at bounding box center [516, 137] width 587 height 112
click at [173, 74] on div "[PHONE_NUMBER] Live | 14:17 ALL TASKS ALL TASKS ACTIVE TASKS TASKS IN WRAP UP" at bounding box center [123, 132] width 193 height 211
click at [172, 74] on div "[PHONE_NUMBER] Live | 14:17 ALL TASKS ALL TASKS ACTIVE TASKS TASKS IN WRAP UP" at bounding box center [123, 132] width 193 height 211
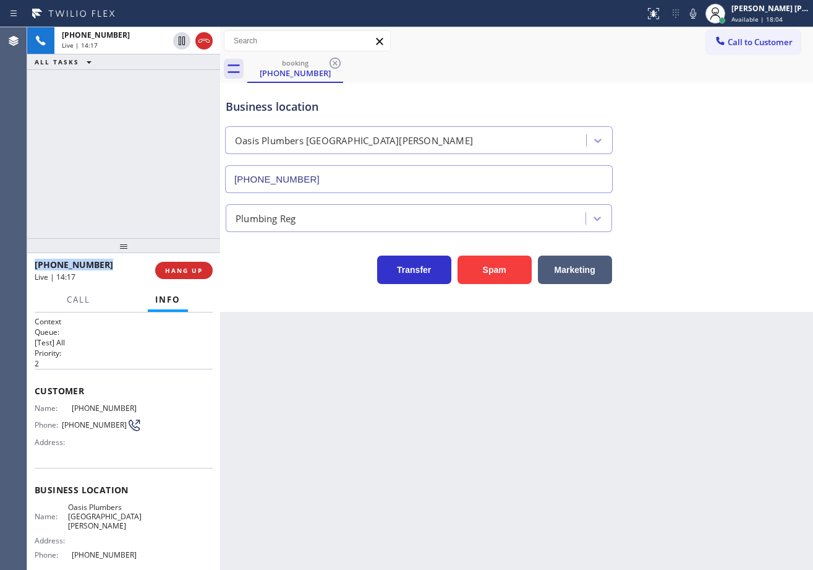
click at [172, 75] on div "[PHONE_NUMBER] Live | 14:17 ALL TASKS ALL TASKS ACTIVE TASKS TASKS IN WRAP UP" at bounding box center [123, 132] width 193 height 211
click at [179, 75] on div "[PHONE_NUMBER] Live | 14:17 ALL TASKS ALL TASKS ACTIVE TASKS TASKS IN WRAP UP" at bounding box center [123, 132] width 193 height 211
click at [685, 166] on div "Business location [GEOGRAPHIC_DATA] [GEOGRAPHIC_DATA][PERSON_NAME] [PHONE_NUMBE…" at bounding box center [516, 137] width 587 height 112
drag, startPoint x: 710, startPoint y: 14, endPoint x: 729, endPoint y: 106, distance: 94.0
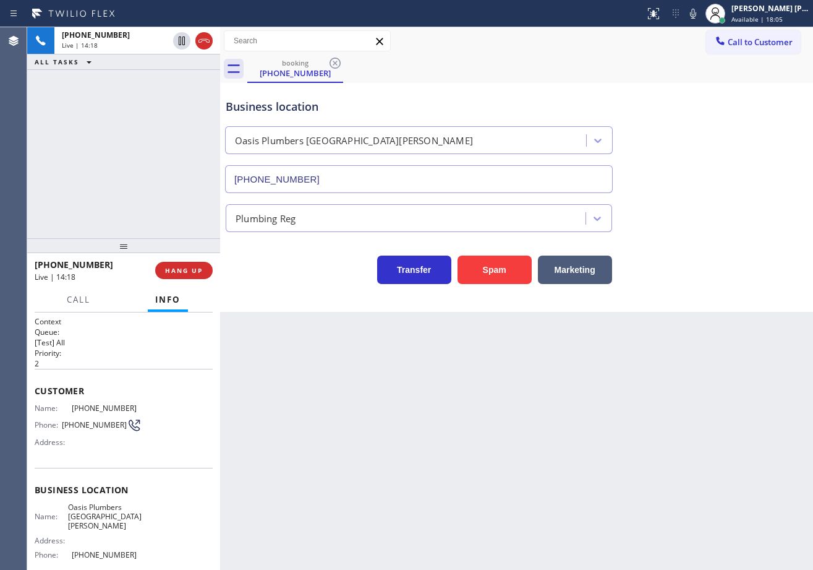
click at [701, 17] on icon at bounding box center [693, 13] width 15 height 15
click at [729, 106] on div "Business location [GEOGRAPHIC_DATA] [GEOGRAPHIC_DATA][PERSON_NAME] [PHONE_NUMBE…" at bounding box center [516, 137] width 587 height 112
click at [176, 45] on icon at bounding box center [181, 40] width 15 height 15
drag, startPoint x: 183, startPoint y: 40, endPoint x: 548, endPoint y: 43, distance: 365.0
click at [186, 40] on icon at bounding box center [181, 40] width 15 height 15
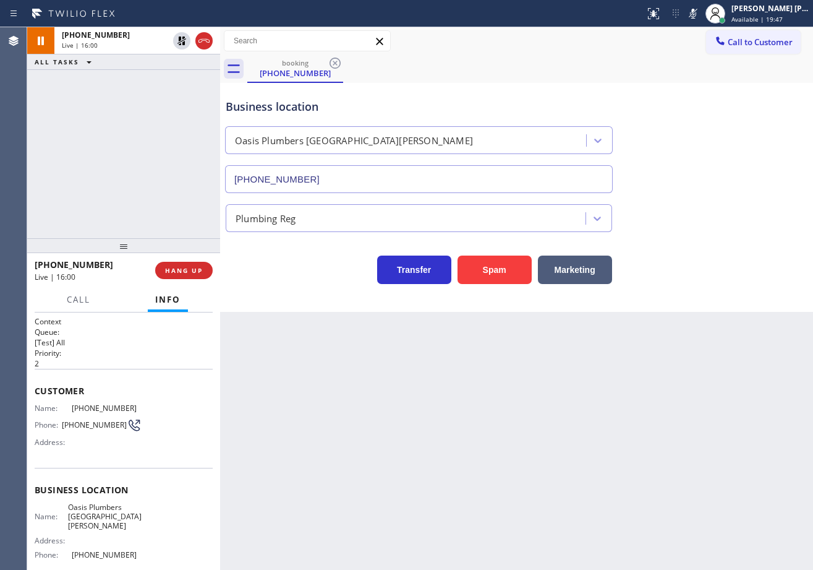
click at [698, 21] on div "Status report No issues detected If you experience an issue, please download th…" at bounding box center [726, 13] width 173 height 27
click at [700, 14] on icon at bounding box center [693, 13] width 15 height 15
click at [698, 59] on div "booking [PHONE_NUMBER]" at bounding box center [530, 69] width 566 height 28
click at [630, 72] on div "booking [PHONE_NUMBER]" at bounding box center [530, 69] width 566 height 28
drag, startPoint x: 544, startPoint y: 289, endPoint x: 539, endPoint y: 283, distance: 8.1
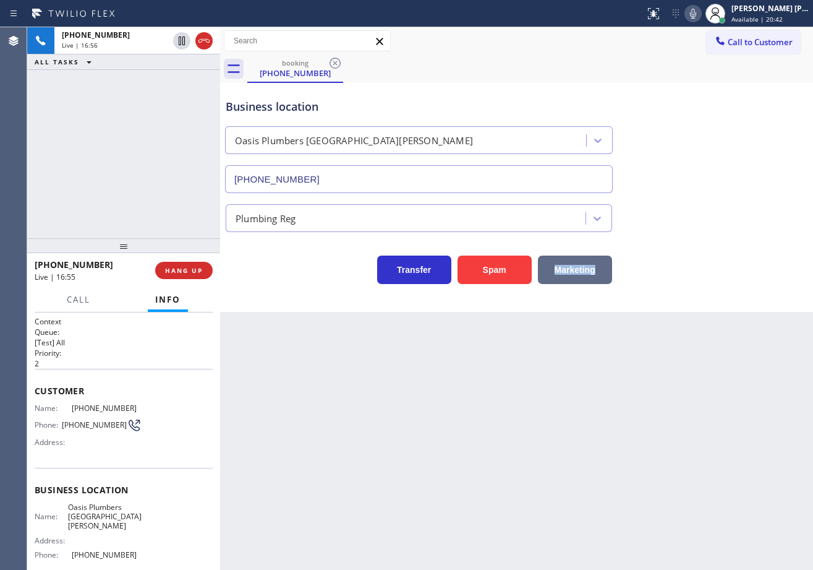
click at [539, 283] on div "Back to Dashboard Change Sender ID Customers Technicians Select a contact Outbo…" at bounding box center [516, 298] width 593 height 542
click at [556, 377] on div "Back to Dashboard Change Sender ID Customers Technicians Select a contact Outbo…" at bounding box center [516, 298] width 593 height 542
drag, startPoint x: 603, startPoint y: 45, endPoint x: 700, endPoint y: 19, distance: 100.5
click at [605, 45] on div "Call to Customer Outbound call Location Sub Zero Refrigerator Repair [GEOGRAPHI…" at bounding box center [516, 41] width 593 height 22
click at [701, 17] on icon at bounding box center [693, 13] width 15 height 15
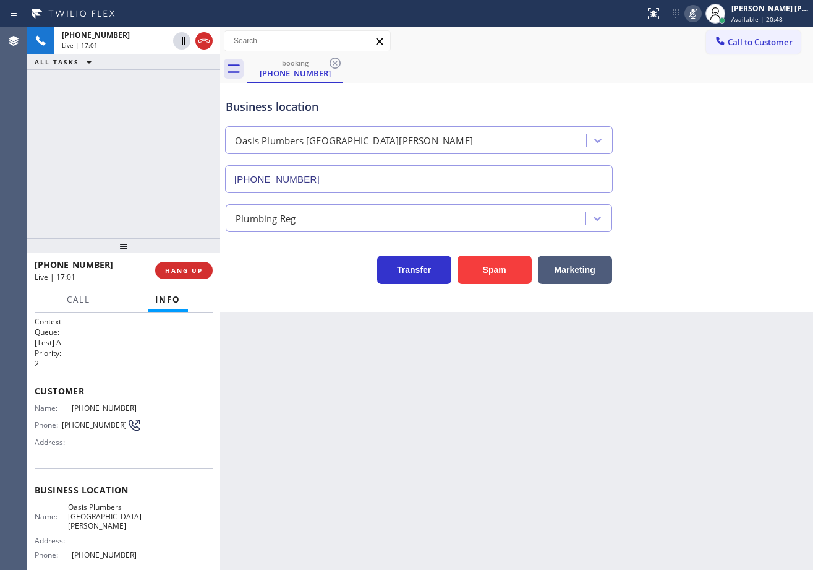
click at [714, 95] on div "Business location [GEOGRAPHIC_DATA] [GEOGRAPHIC_DATA][PERSON_NAME] [PHONE_NUMBE…" at bounding box center [516, 137] width 587 height 112
click at [183, 43] on icon at bounding box center [182, 40] width 6 height 9
click at [163, 94] on div "[PHONE_NUMBER] Live | 17:02 ALL TASKS ALL TASKS ACTIVE TASKS TASKS IN WRAP UP" at bounding box center [123, 132] width 193 height 211
drag, startPoint x: 619, startPoint y: 55, endPoint x: 771, endPoint y: 28, distance: 155.2
click at [624, 55] on div "booking [PHONE_NUMBER]" at bounding box center [530, 69] width 566 height 28
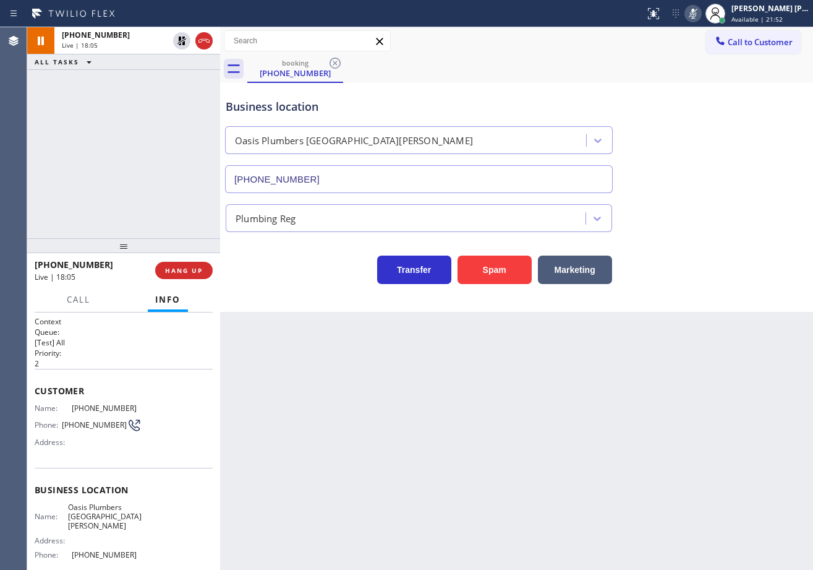
click at [697, 12] on icon at bounding box center [693, 14] width 6 height 10
click at [710, 83] on div "Business location [GEOGRAPHIC_DATA] [GEOGRAPHIC_DATA][PERSON_NAME] [PHONE_NUMBE…" at bounding box center [516, 137] width 587 height 112
click at [182, 41] on icon at bounding box center [182, 40] width 9 height 9
click at [169, 100] on div "[PHONE_NUMBER] Live | 18:06 ALL TASKS ALL TASKS ACTIVE TASKS TASKS IN WRAP UP" at bounding box center [123, 132] width 193 height 211
click at [703, 76] on div "booking [PHONE_NUMBER]" at bounding box center [530, 69] width 566 height 28
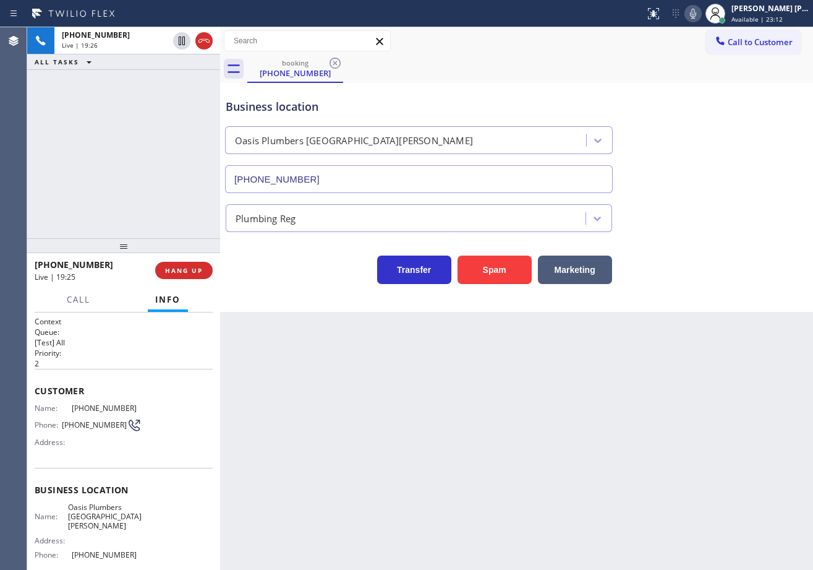
click at [140, 156] on div "[PHONE_NUMBER] Live | 19:26 ALL TASKS ALL TASKS ACTIVE TASKS TASKS IN WRAP UP" at bounding box center [123, 132] width 193 height 211
click at [142, 156] on div "[PHONE_NUMBER] Live | 19:26 ALL TASKS ALL TASKS ACTIVE TASKS TASKS IN WRAP UP" at bounding box center [123, 132] width 193 height 211
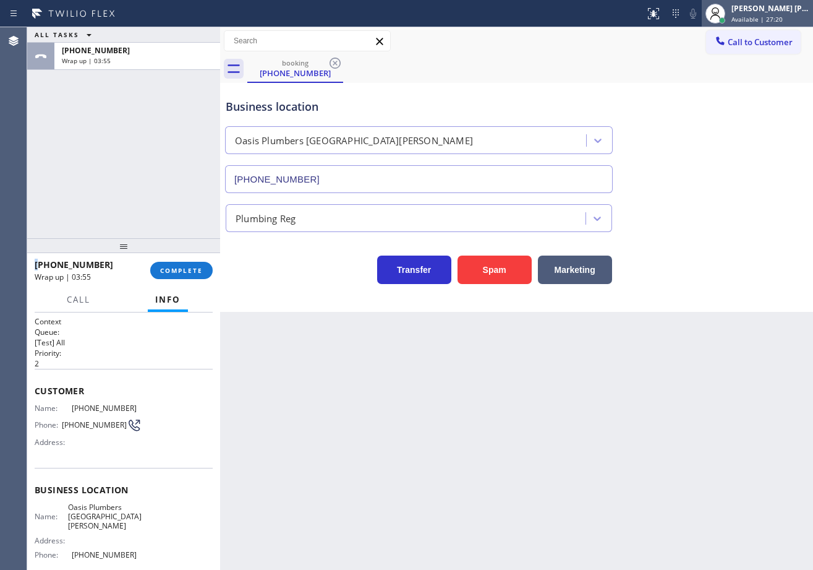
drag, startPoint x: 759, startPoint y: 10, endPoint x: 753, endPoint y: 13, distance: 6.9
click at [758, 10] on div "[PERSON_NAME] [PERSON_NAME] Dahil" at bounding box center [771, 8] width 78 height 11
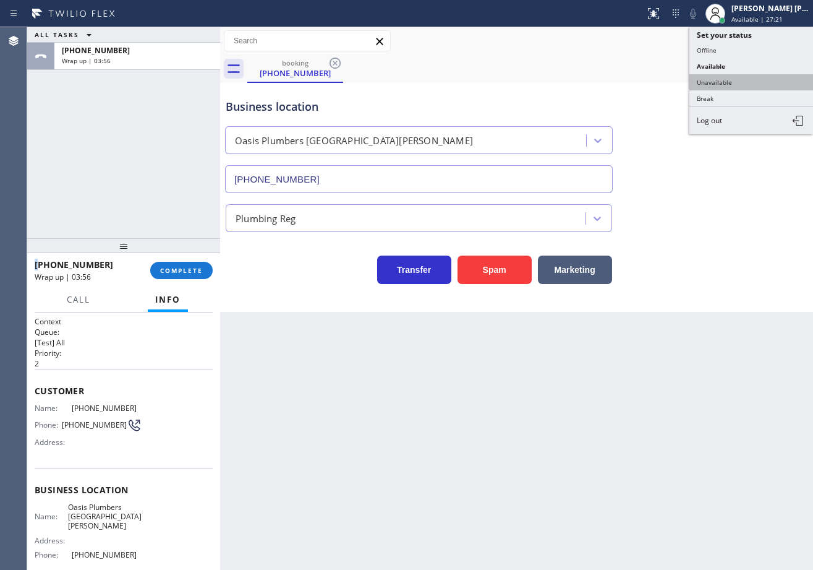
click at [718, 88] on button "Unavailable" at bounding box center [752, 82] width 124 height 16
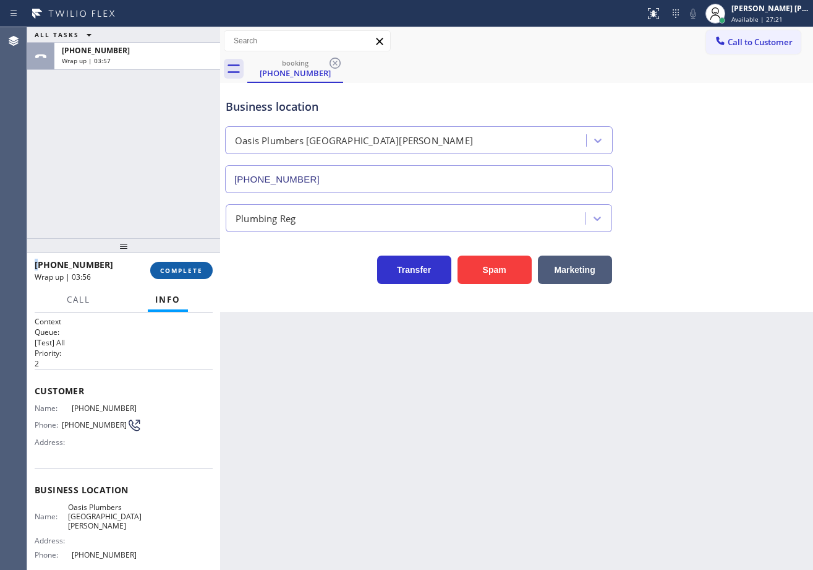
click at [181, 270] on span "COMPLETE" at bounding box center [181, 270] width 43 height 9
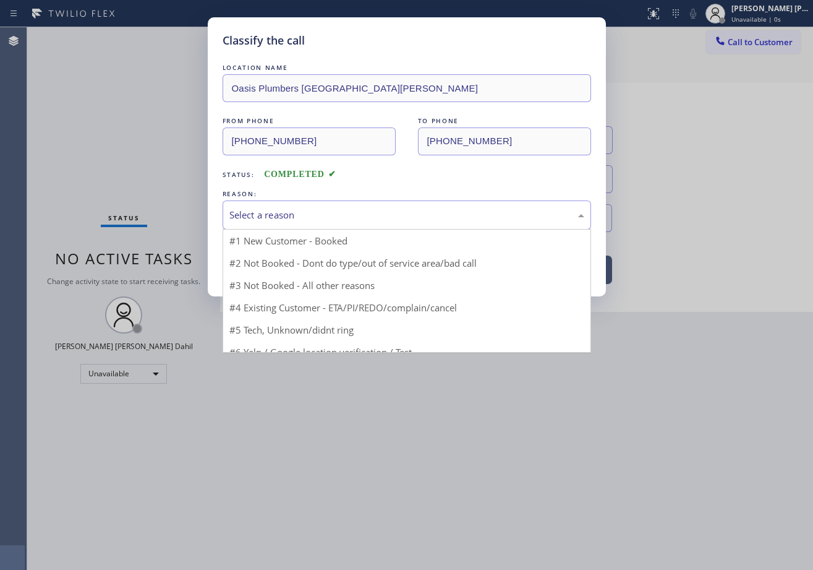
click at [283, 222] on div "Select a reason" at bounding box center [407, 214] width 369 height 29
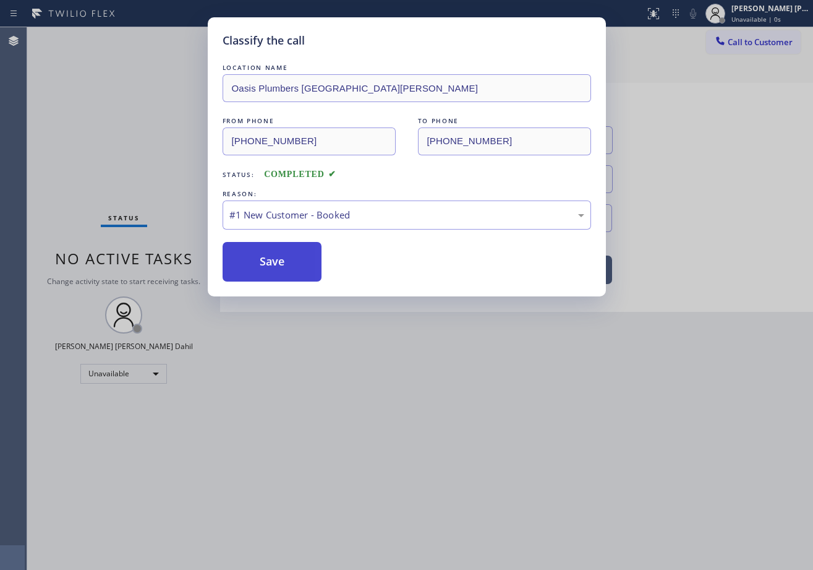
click at [270, 270] on button "Save" at bounding box center [273, 262] width 100 height 40
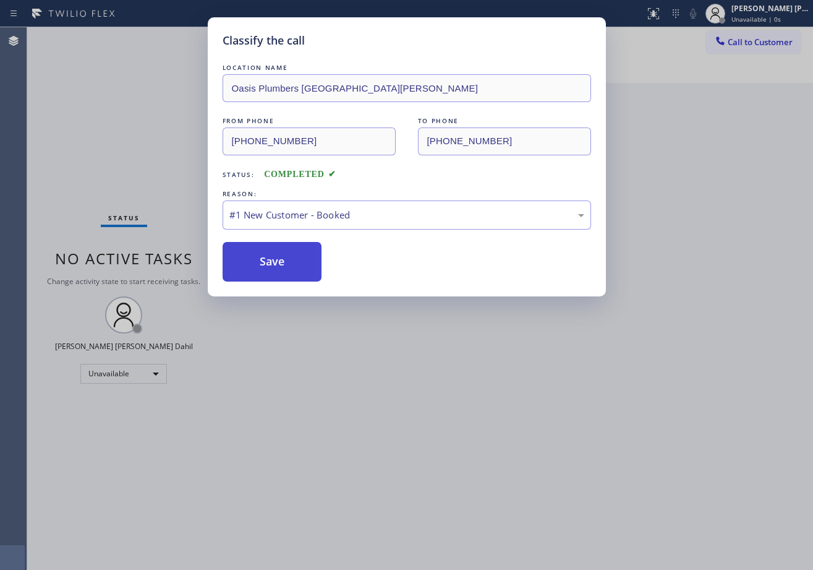
click at [270, 270] on button "Save" at bounding box center [273, 262] width 100 height 40
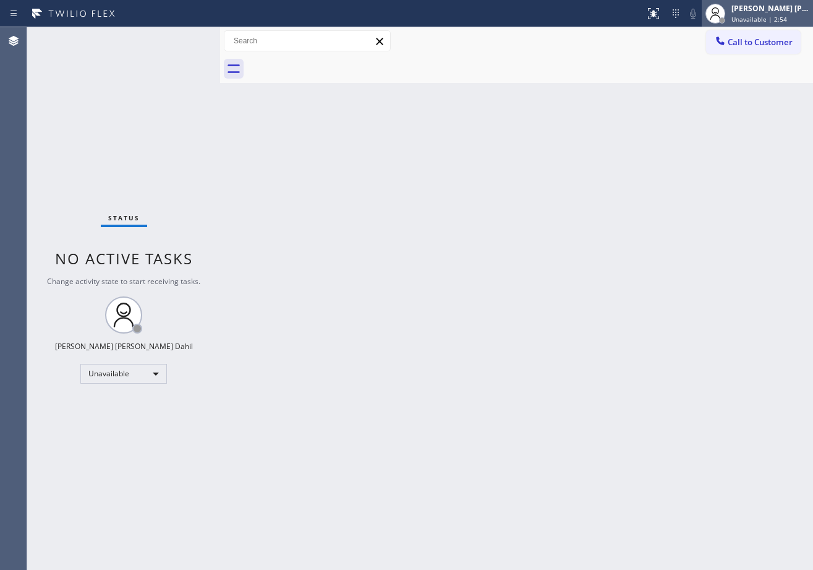
click at [752, 21] on span "Unavailable | 2:54" at bounding box center [760, 19] width 56 height 9
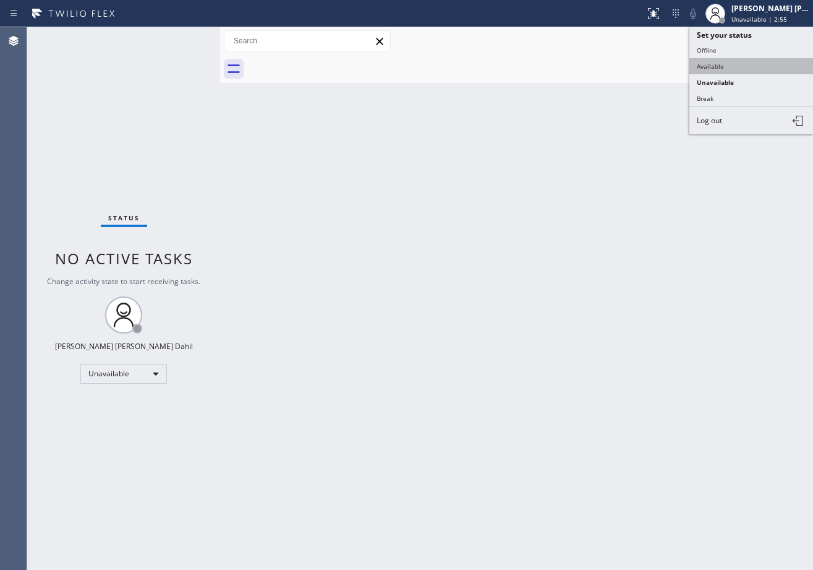
click at [744, 67] on button "Available" at bounding box center [752, 66] width 124 height 16
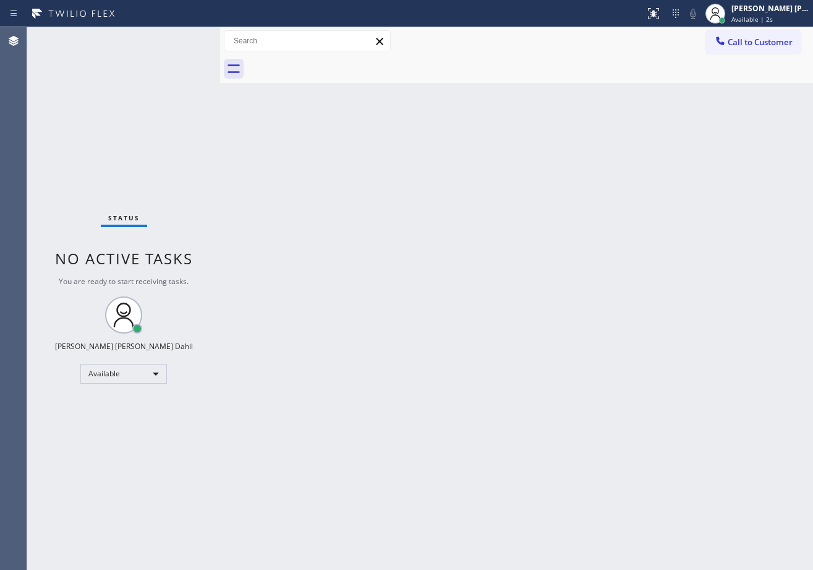
drag, startPoint x: 632, startPoint y: 307, endPoint x: 754, endPoint y: 501, distance: 229.3
click at [632, 305] on div "Back to Dashboard Change Sender ID Customers Technicians Select a contact Outbo…" at bounding box center [516, 298] width 593 height 542
click at [609, 317] on div "Back to Dashboard Change Sender ID Customers Technicians Select a contact Outbo…" at bounding box center [516, 298] width 593 height 542
drag, startPoint x: 639, startPoint y: 278, endPoint x: 643, endPoint y: 265, distance: 13.7
click at [639, 278] on div "Back to Dashboard Change Sender ID Customers Technicians Select a contact Outbo…" at bounding box center [516, 298] width 593 height 542
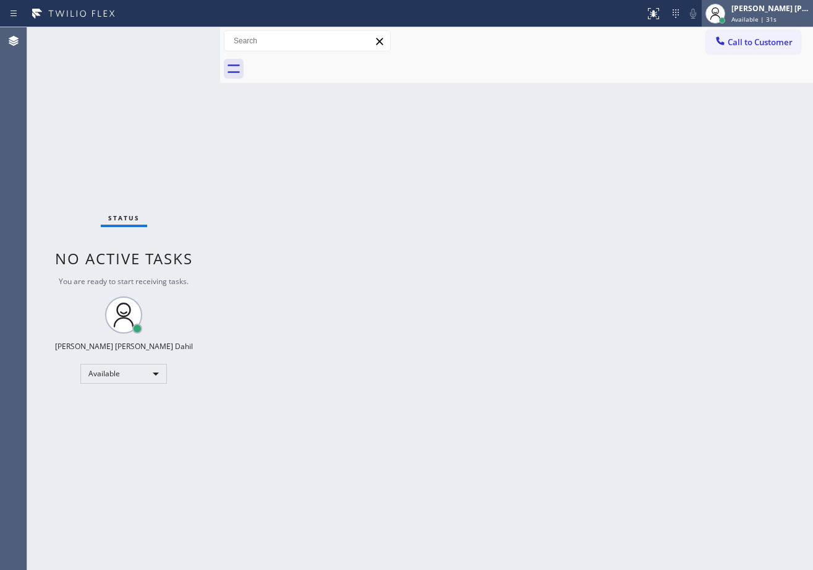
click at [758, 14] on div "[PERSON_NAME] [PERSON_NAME] Dahil Available | 31s" at bounding box center [771, 13] width 84 height 22
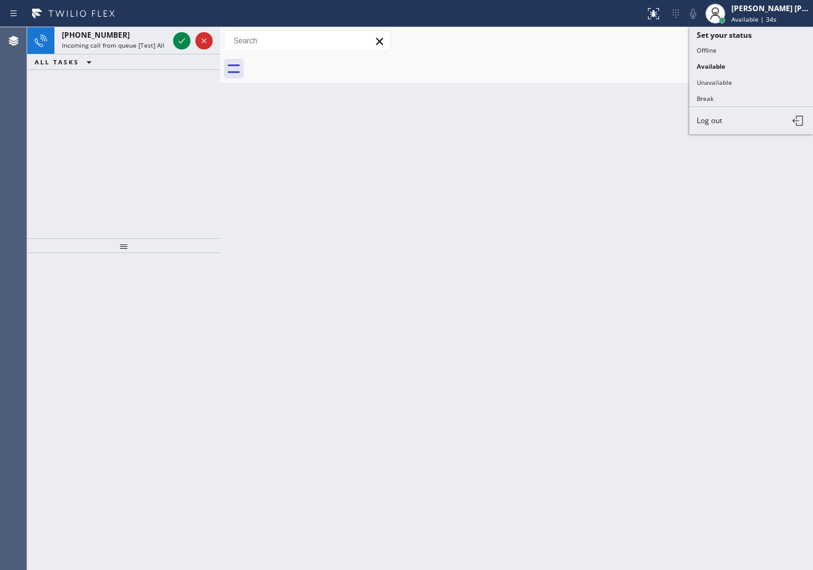
drag, startPoint x: 750, startPoint y: 97, endPoint x: 736, endPoint y: 298, distance: 201.5
click at [749, 98] on button "Break" at bounding box center [752, 98] width 124 height 16
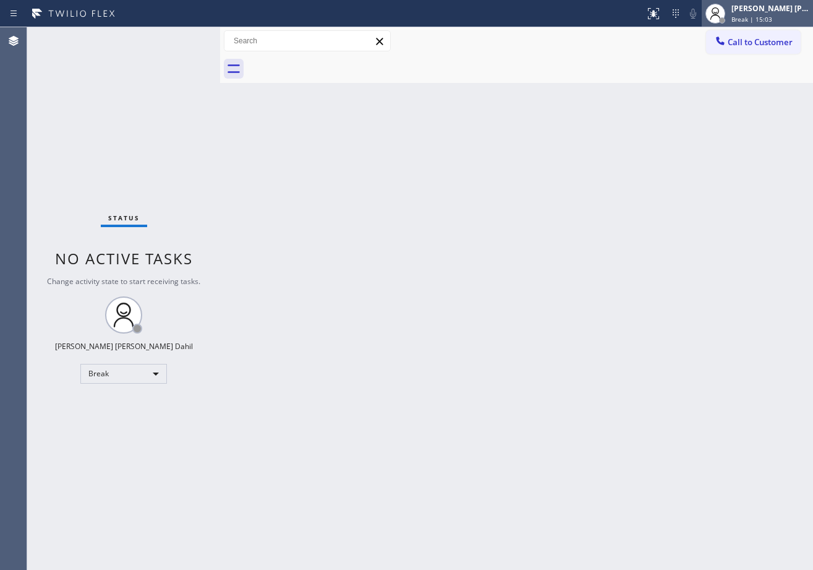
click at [761, 13] on div "[PERSON_NAME] [PERSON_NAME] Dahil" at bounding box center [771, 8] width 78 height 11
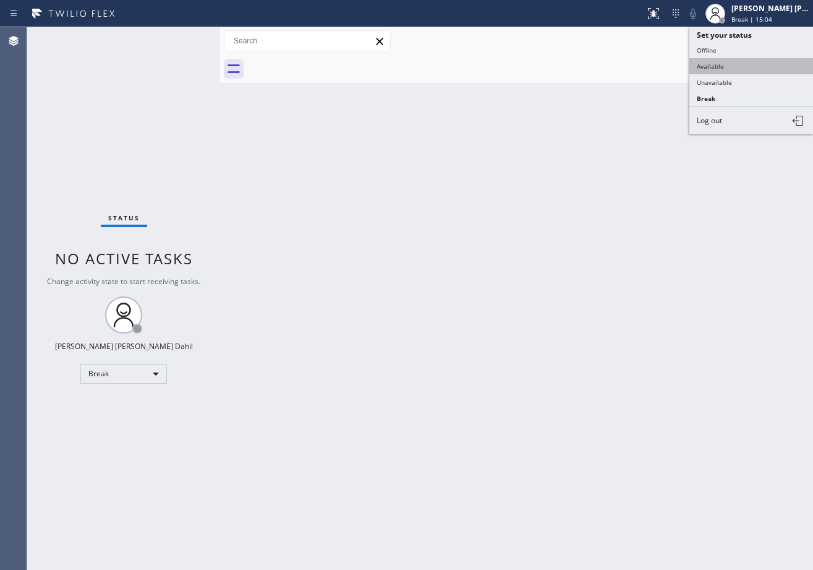
click at [760, 60] on button "Available" at bounding box center [752, 66] width 124 height 16
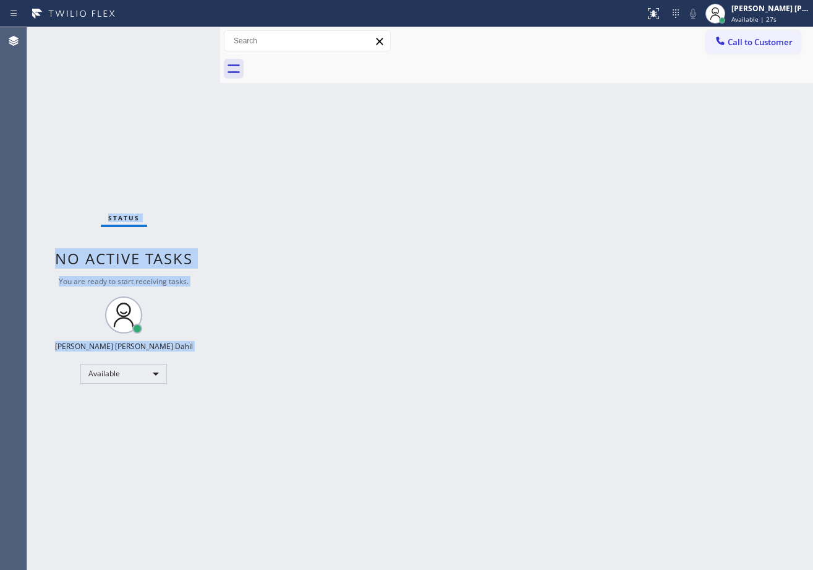
click at [183, 38] on div "Status No active tasks You are ready to start receiving tasks. [PERSON_NAME] [P…" at bounding box center [123, 298] width 193 height 542
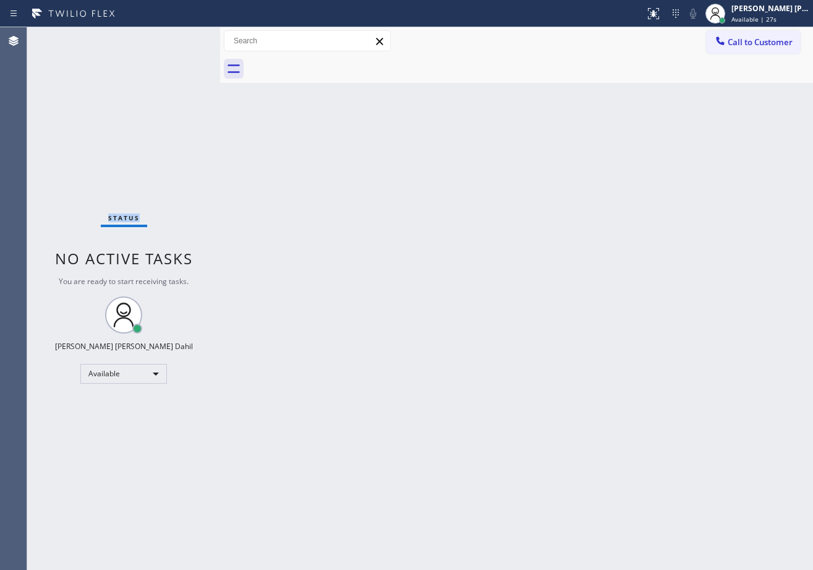
click at [183, 38] on div "Status No active tasks You are ready to start receiving tasks. [PERSON_NAME] [P…" at bounding box center [123, 298] width 193 height 542
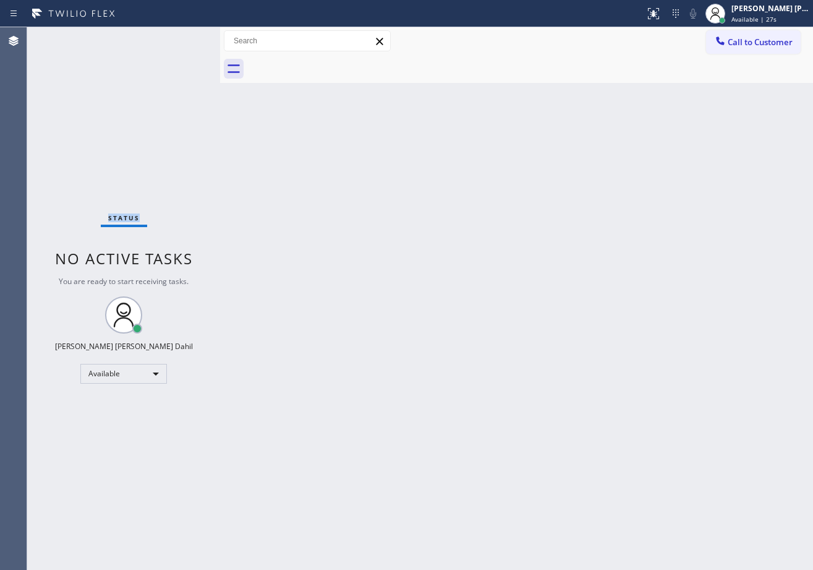
click at [183, 38] on div "Status No active tasks You are ready to start receiving tasks. [PERSON_NAME] [P…" at bounding box center [123, 298] width 193 height 542
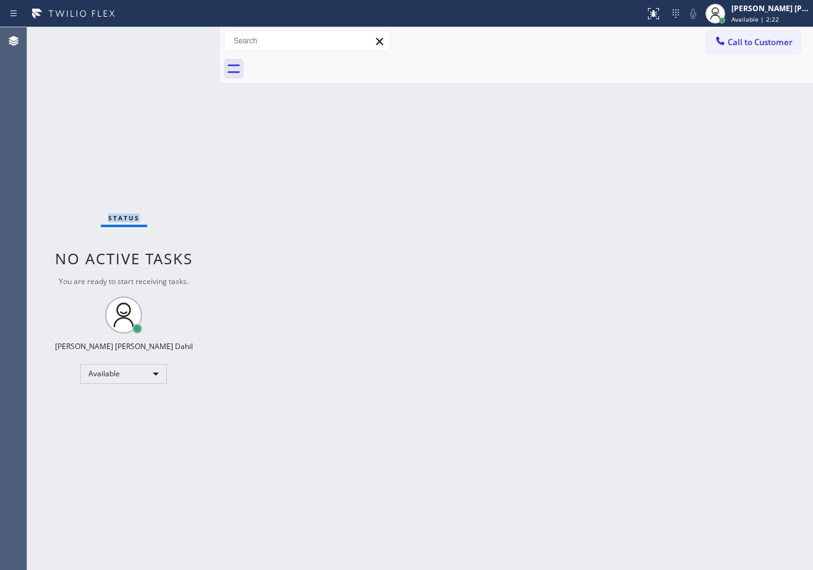
click at [455, 91] on div "Back to Dashboard Change Sender ID Customers Technicians Select a contact Outbo…" at bounding box center [516, 298] width 593 height 542
click at [484, 156] on div "Back to Dashboard Change Sender ID Customers Technicians Select a contact Outbo…" at bounding box center [516, 298] width 593 height 542
click at [294, 164] on div "Back to Dashboard Change Sender ID Customers Technicians Select a contact Outbo…" at bounding box center [516, 298] width 593 height 542
click at [176, 72] on div "Status No active tasks You are ready to start receiving tasks. [PERSON_NAME] [P…" at bounding box center [123, 298] width 193 height 542
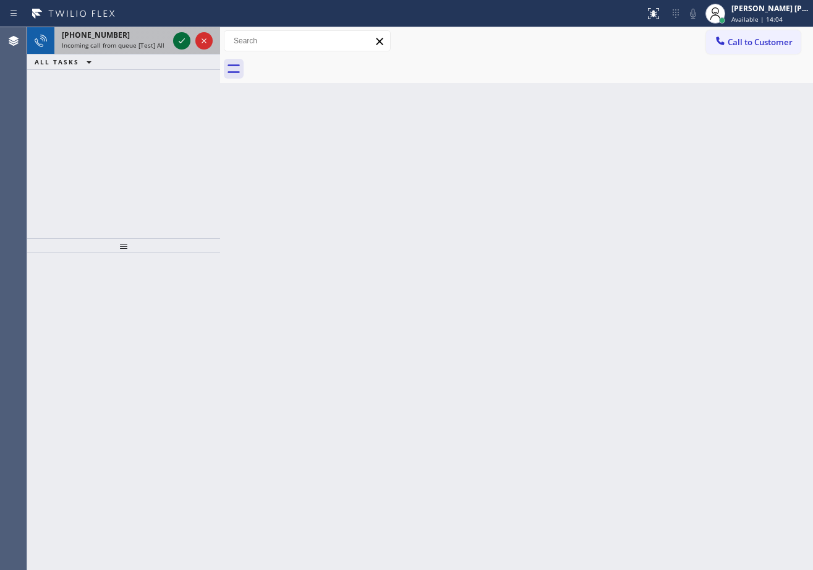
click at [183, 38] on icon at bounding box center [181, 40] width 15 height 15
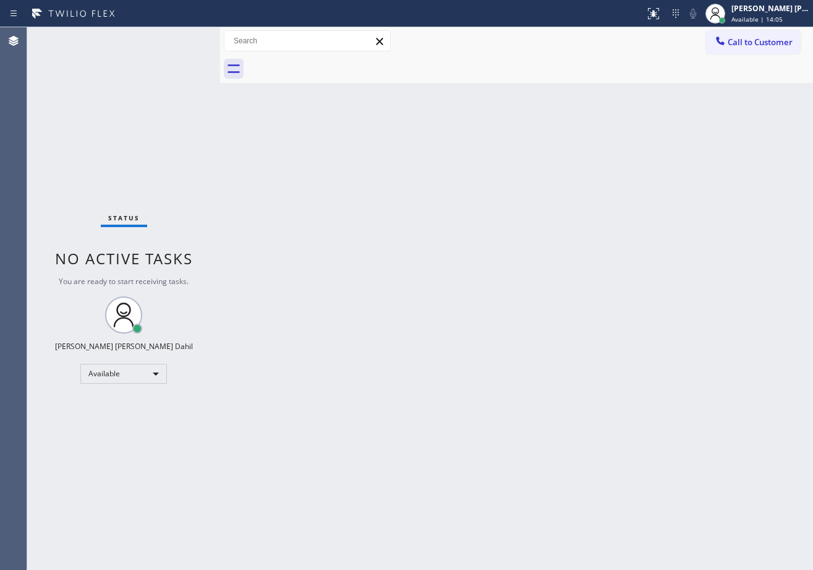
click at [183, 38] on div "Status No active tasks You are ready to start receiving tasks. [PERSON_NAME] [P…" at bounding box center [123, 298] width 193 height 542
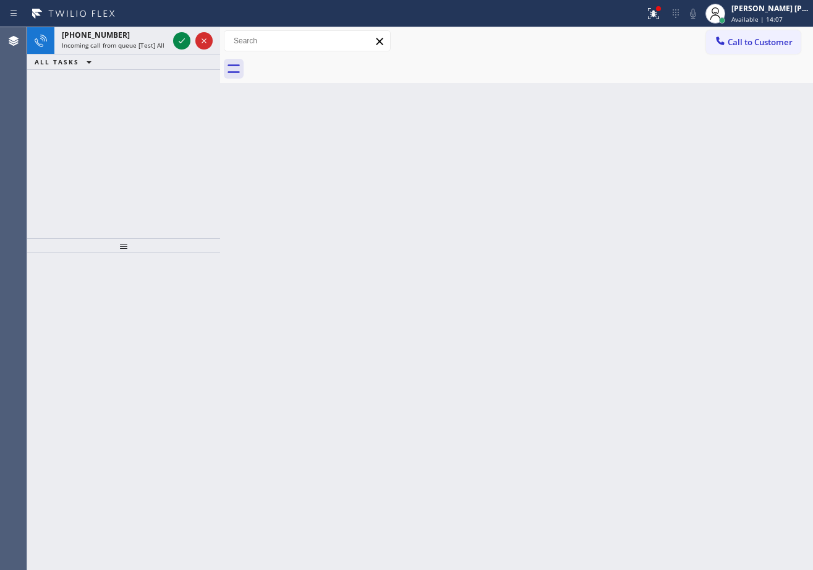
click at [183, 38] on icon at bounding box center [181, 40] width 15 height 15
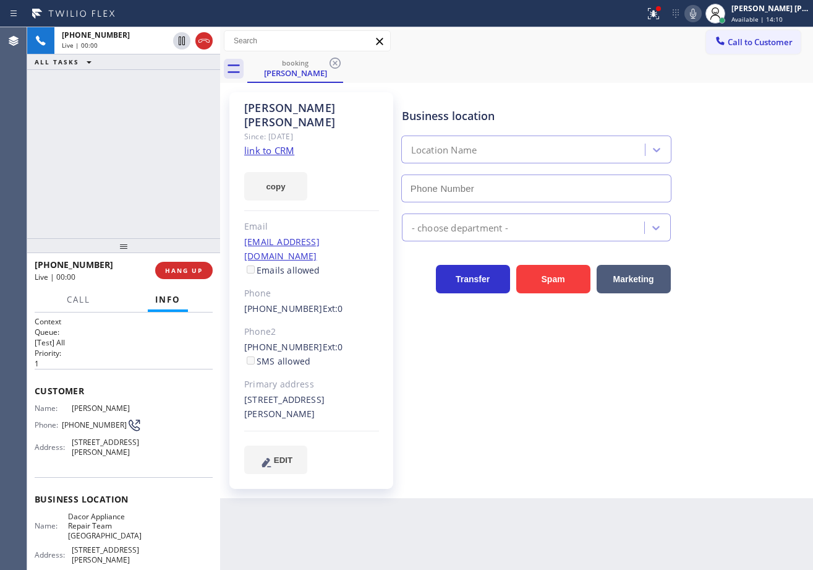
type input "[PHONE_NUMBER]"
click at [661, 16] on icon at bounding box center [653, 13] width 15 height 15
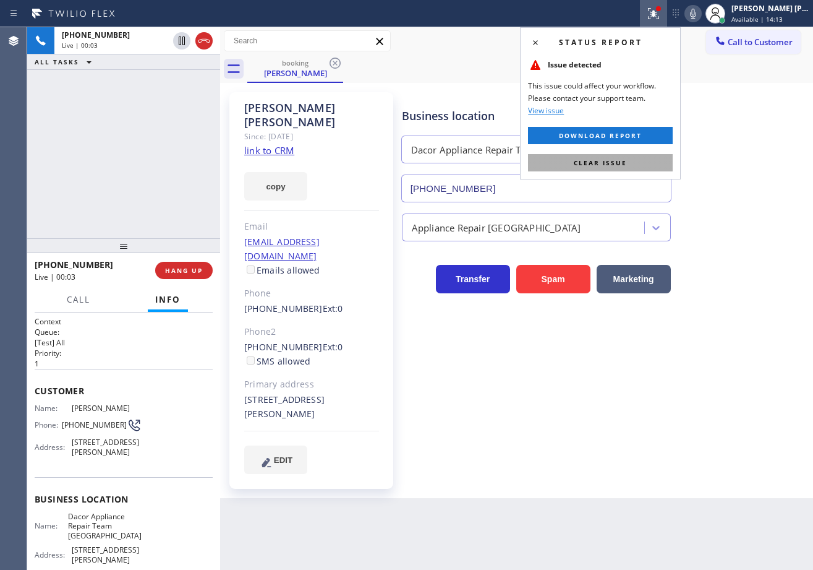
click at [656, 160] on button "Clear issue" at bounding box center [600, 162] width 145 height 17
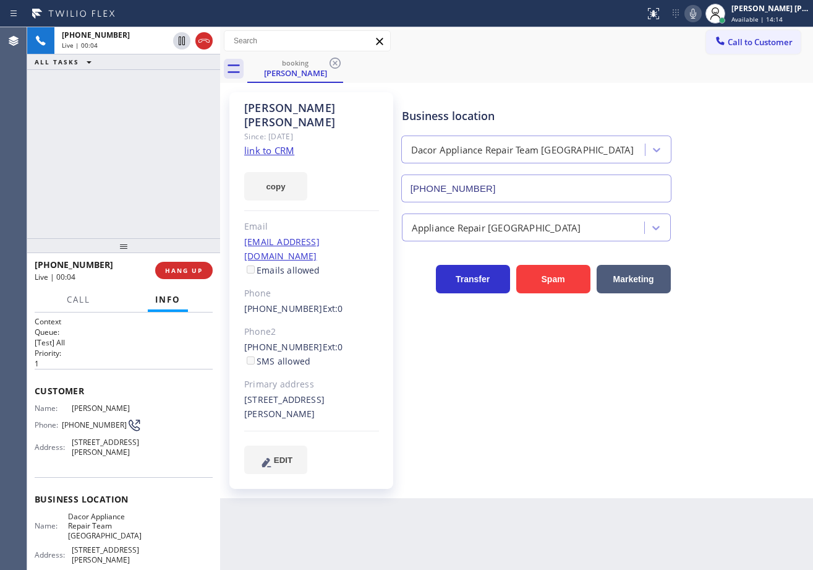
click at [259, 144] on link "link to CRM" at bounding box center [269, 150] width 50 height 12
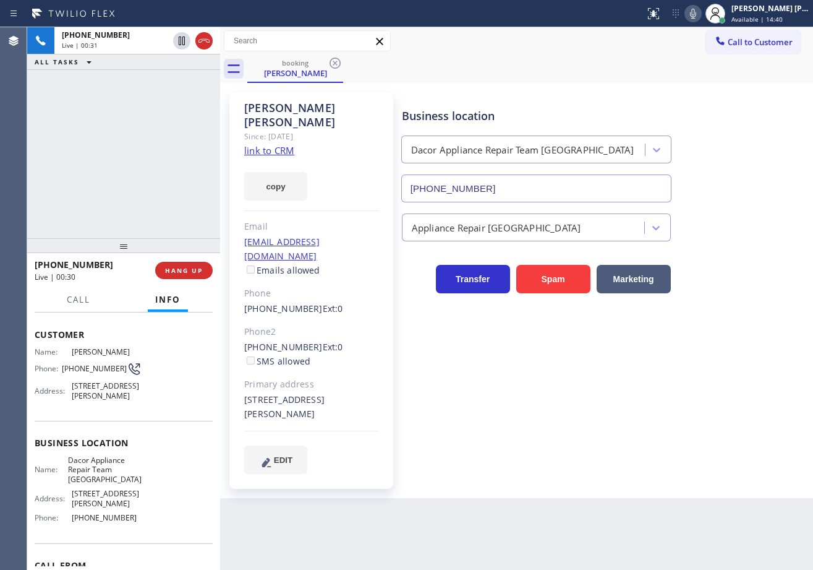
scroll to position [137, 0]
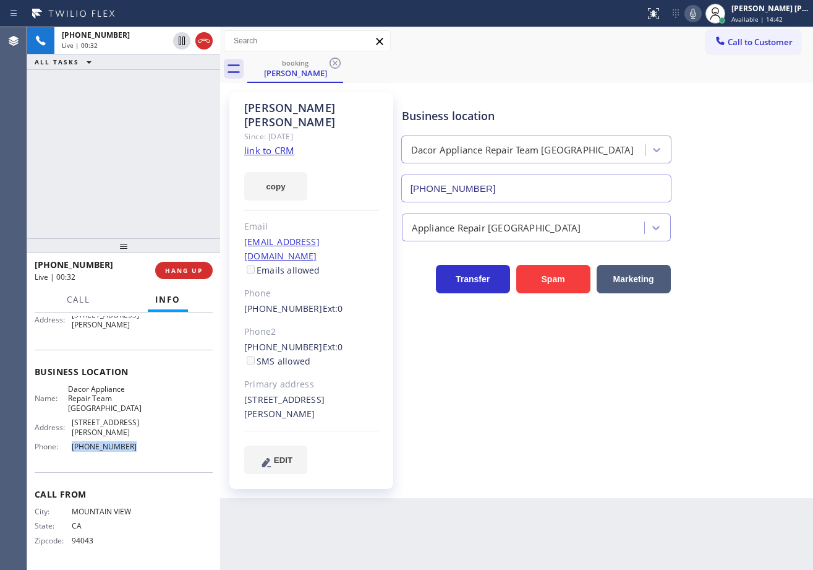
drag, startPoint x: 131, startPoint y: 447, endPoint x: 62, endPoint y: 455, distance: 69.2
click at [62, 455] on div "Name: Dacor Appliance Repair Team [GEOGRAPHIC_DATA] Address: [STREET_ADDRESS][P…" at bounding box center [124, 420] width 178 height 72
copy div "[PHONE_NUMBER]"
click at [550, 406] on div "Business location Dacor Appliance Repair Team [GEOGRAPHIC_DATA] [PHONE_NUMBER] …" at bounding box center [605, 282] width 411 height 375
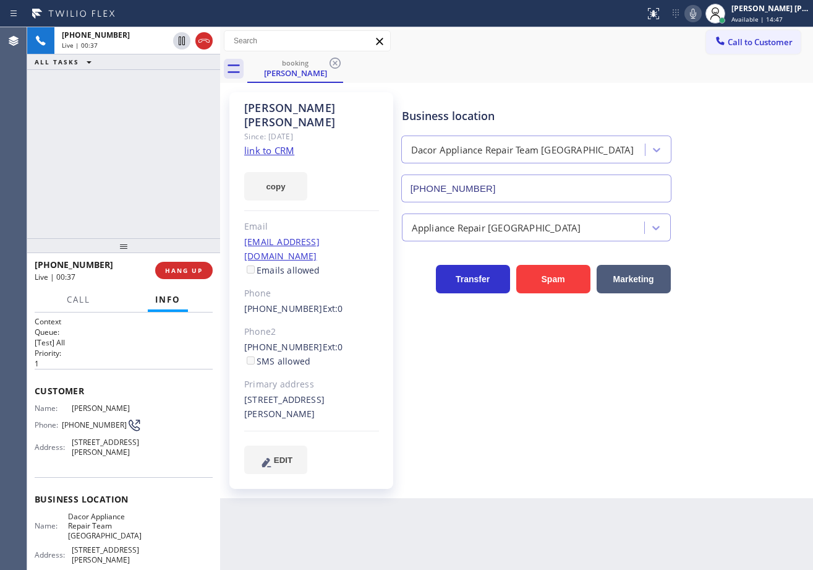
click at [113, 205] on div "[PHONE_NUMBER] Live | 00:37 ALL TASKS ALL TASKS ACTIVE TASKS TASKS IN WRAP UP" at bounding box center [123, 132] width 193 height 211
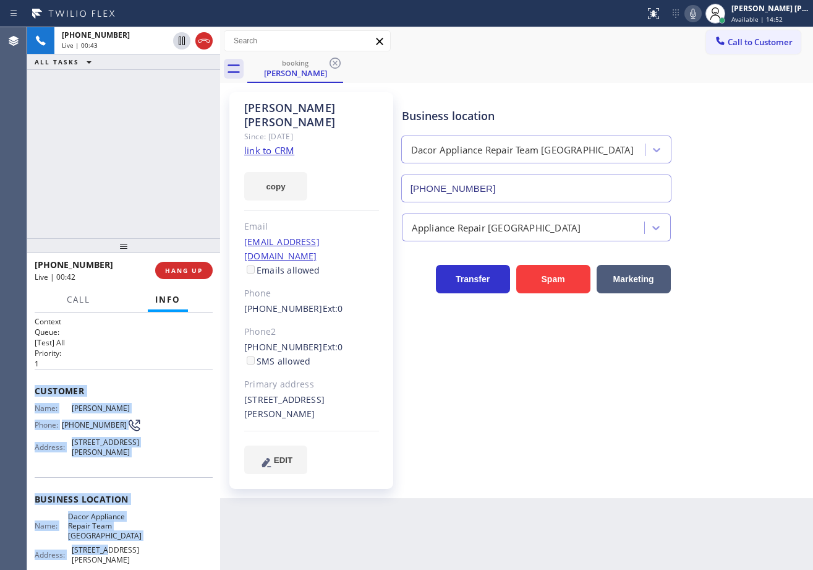
scroll to position [137, 0]
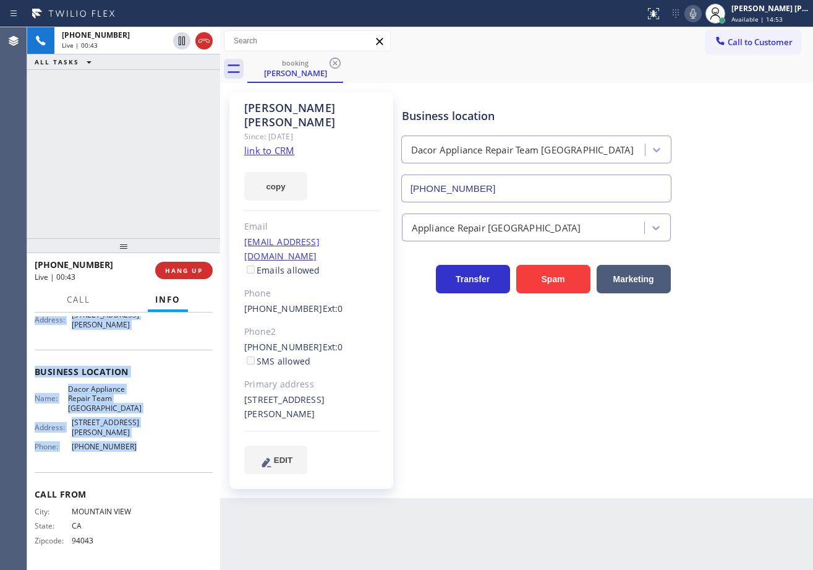
drag, startPoint x: 34, startPoint y: 388, endPoint x: 489, endPoint y: 366, distance: 455.2
click at [135, 458] on div "Context Queue: [Test] All Priority: 1 Customer Name: [PERSON_NAME] Phone: [PHON…" at bounding box center [123, 440] width 193 height 257
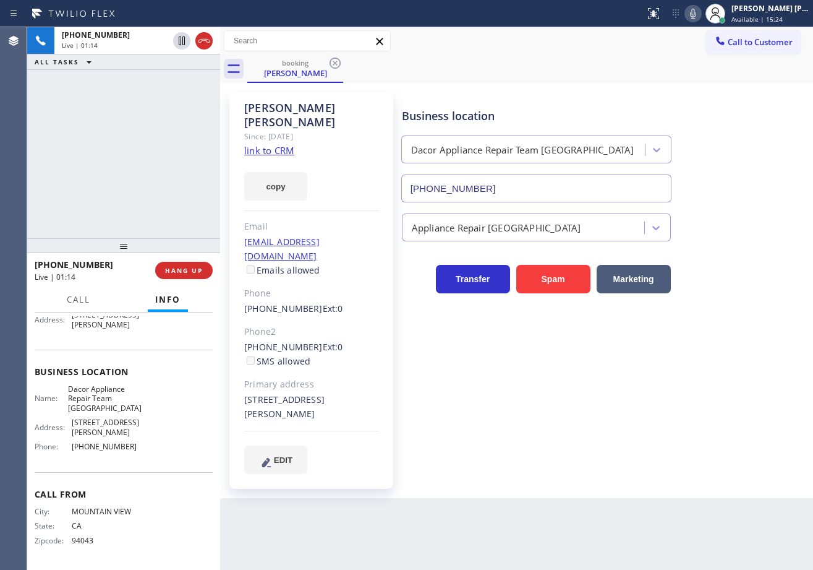
click at [457, 64] on div "booking [PERSON_NAME]" at bounding box center [530, 69] width 566 height 28
drag, startPoint x: 454, startPoint y: 50, endPoint x: 458, endPoint y: 64, distance: 14.3
click at [455, 53] on div "Call to Customer Outbound call Location Sub Zero Refrigerator Repair [GEOGRAPHI…" at bounding box center [516, 41] width 593 height 28
drag, startPoint x: 469, startPoint y: 64, endPoint x: 555, endPoint y: 103, distance: 94.7
click at [475, 62] on div "booking [PERSON_NAME]" at bounding box center [530, 69] width 566 height 28
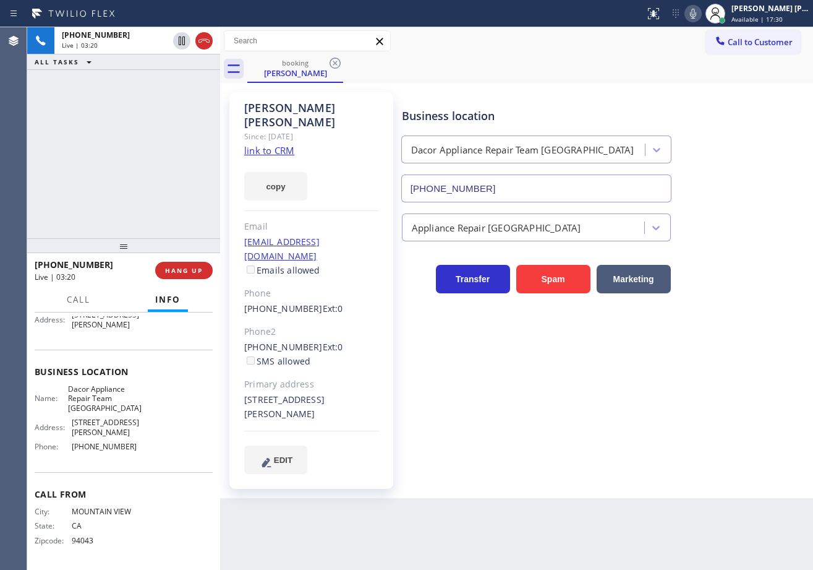
click at [548, 68] on div "booking [PERSON_NAME]" at bounding box center [530, 69] width 566 height 28
click at [549, 68] on div "booking [PERSON_NAME]" at bounding box center [530, 69] width 566 height 28
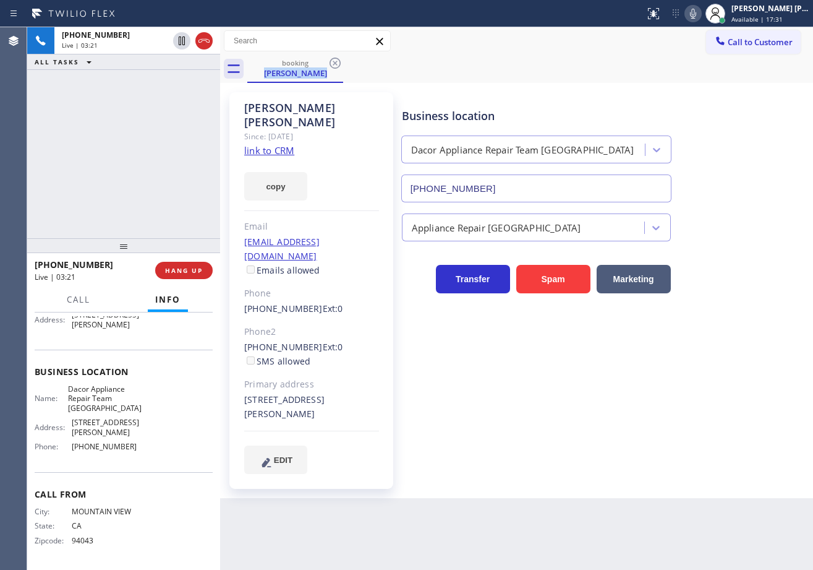
click at [549, 68] on div "booking [PERSON_NAME]" at bounding box center [530, 69] width 566 height 28
click at [586, 64] on div "booking [PERSON_NAME]" at bounding box center [530, 69] width 566 height 28
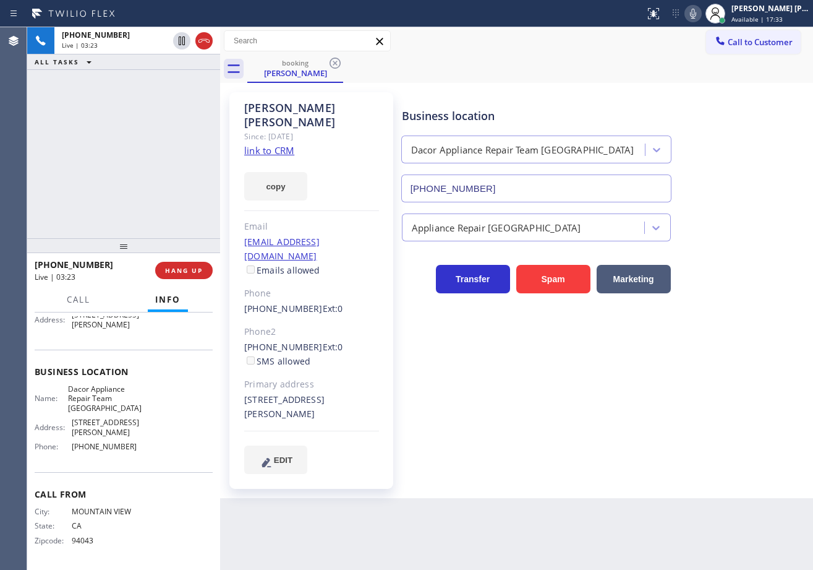
click at [701, 17] on icon at bounding box center [693, 13] width 15 height 15
drag, startPoint x: 669, startPoint y: 45, endPoint x: 541, endPoint y: 46, distance: 127.4
click at [665, 46] on div "Call to Customer Outbound call Location Sub Zero Refrigerator Repair [GEOGRAPHI…" at bounding box center [516, 41] width 593 height 22
click at [183, 39] on icon at bounding box center [182, 40] width 6 height 9
click at [174, 93] on div "[PHONE_NUMBER] Live | 03:25 ALL TASKS ALL TASKS ACTIVE TASKS TASKS IN WRAP UP" at bounding box center [123, 132] width 193 height 211
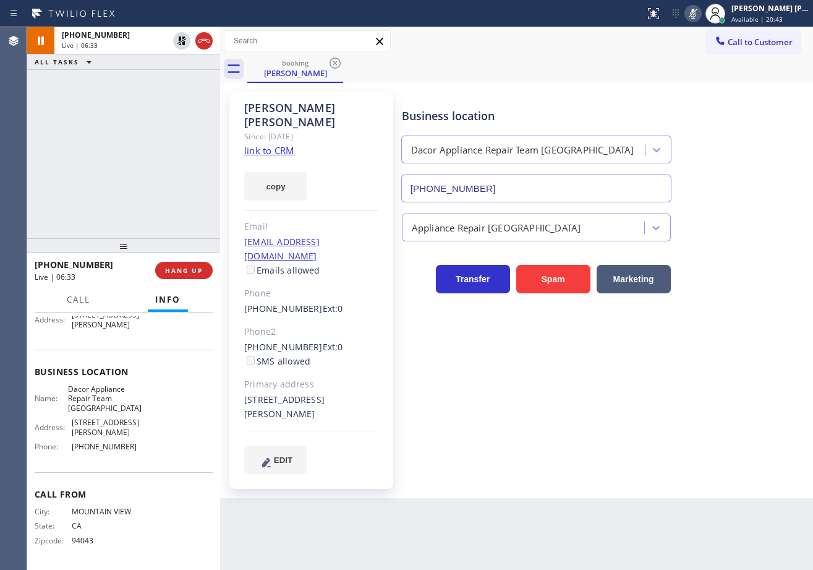
click at [181, 48] on icon at bounding box center [181, 40] width 15 height 15
click at [199, 97] on div "[PHONE_NUMBER] Live | 06:33 ALL TASKS ALL TASKS ACTIVE TASKS TASKS IN WRAP UP" at bounding box center [123, 132] width 193 height 211
click at [701, 17] on icon at bounding box center [693, 13] width 15 height 15
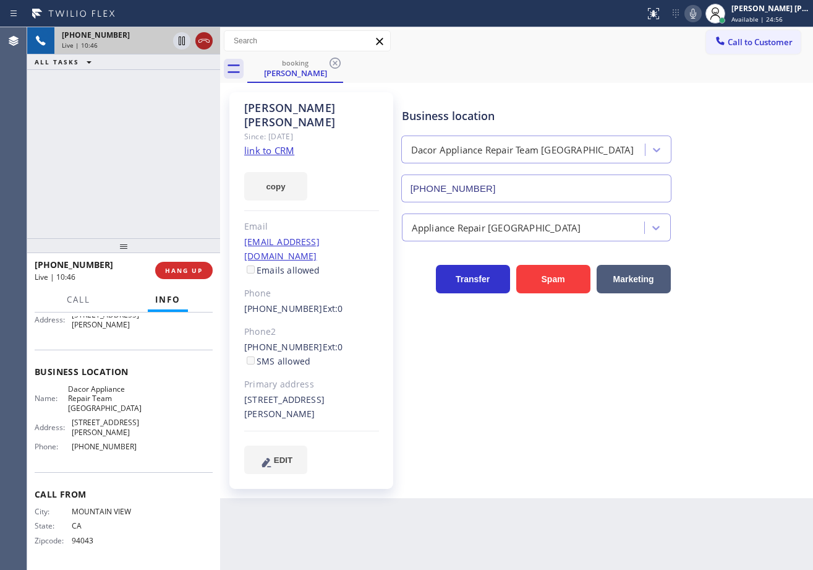
click at [200, 39] on icon at bounding box center [204, 40] width 15 height 15
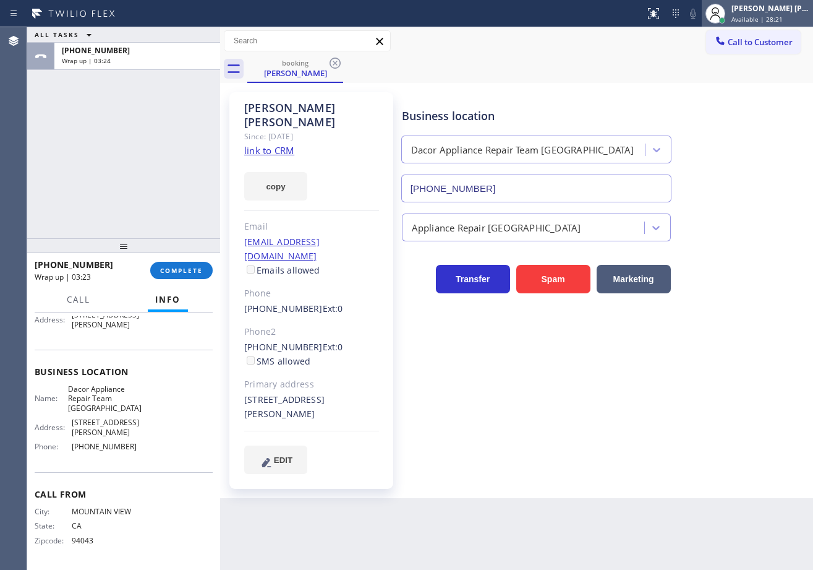
click at [765, 21] on span "Available | 28:21" at bounding box center [757, 19] width 51 height 9
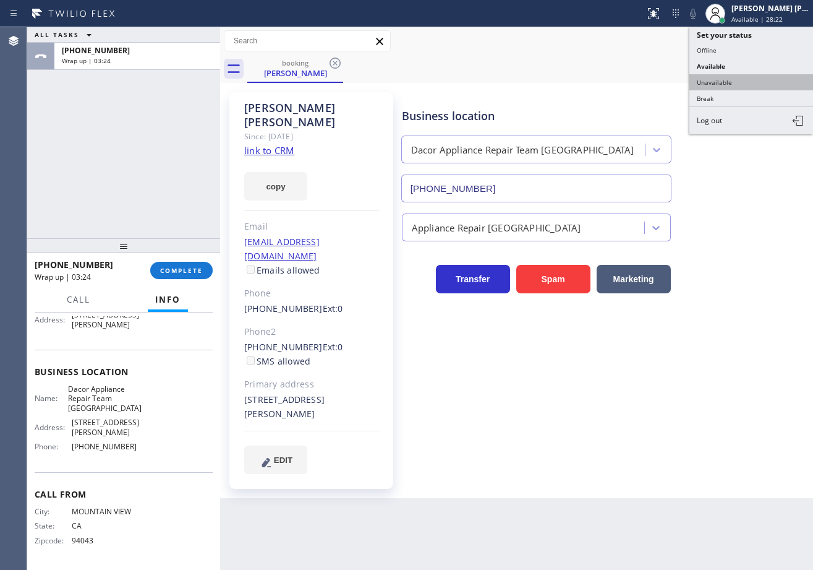
click at [731, 78] on button "Unavailable" at bounding box center [752, 82] width 124 height 16
click at [731, 82] on div "booking [PERSON_NAME]" at bounding box center [530, 69] width 566 height 28
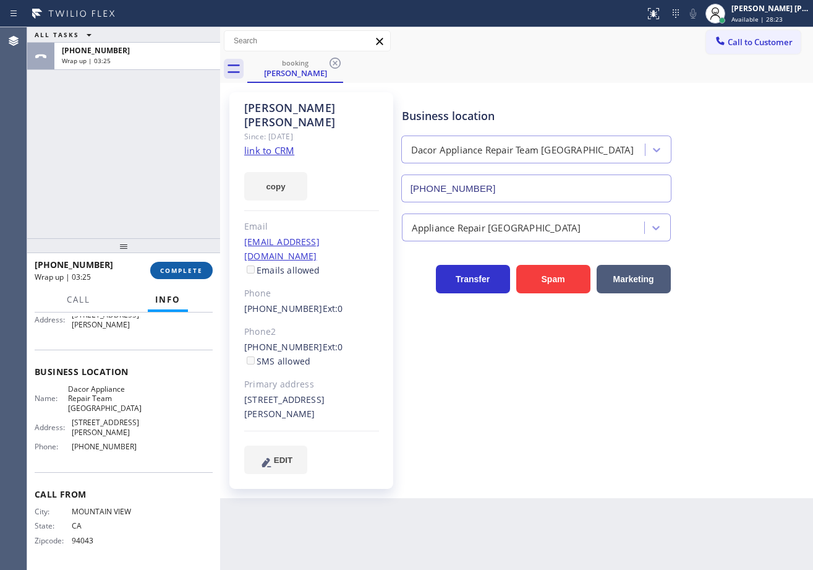
click at [174, 266] on span "COMPLETE" at bounding box center [181, 270] width 43 height 9
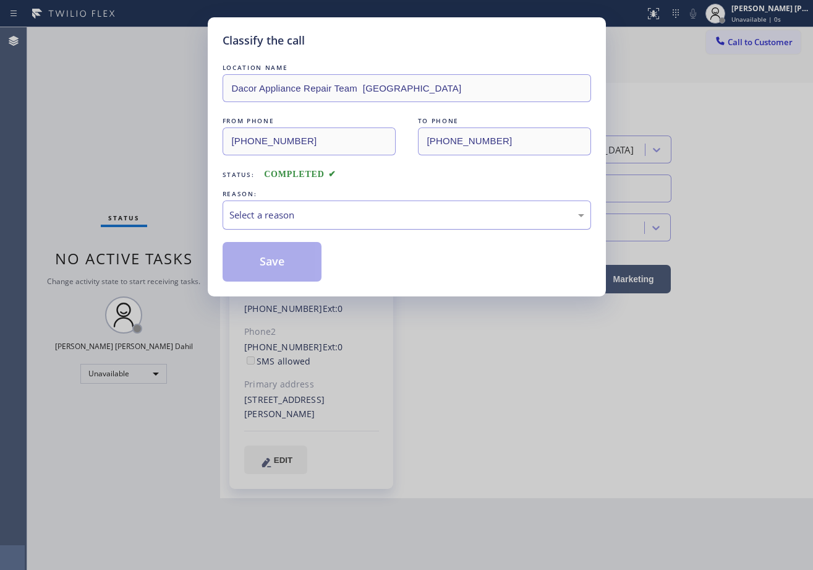
click at [265, 229] on div "Select a reason" at bounding box center [407, 214] width 369 height 29
click at [272, 223] on div "Select a reason" at bounding box center [407, 214] width 369 height 29
click at [275, 218] on div "Select a reason" at bounding box center [406, 215] width 355 height 14
click at [285, 253] on button "Save" at bounding box center [273, 262] width 100 height 40
drag, startPoint x: 285, startPoint y: 253, endPoint x: 280, endPoint y: 6, distance: 246.9
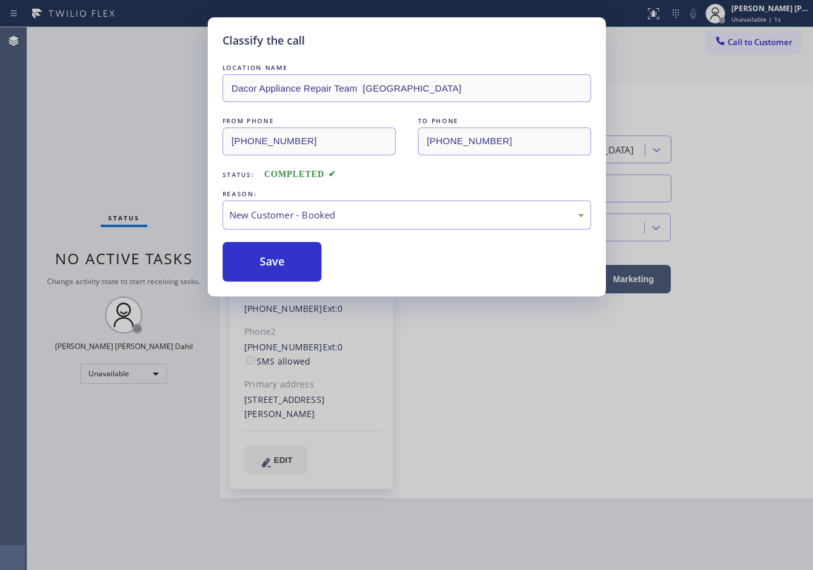
click at [285, 254] on button "Save" at bounding box center [273, 262] width 100 height 40
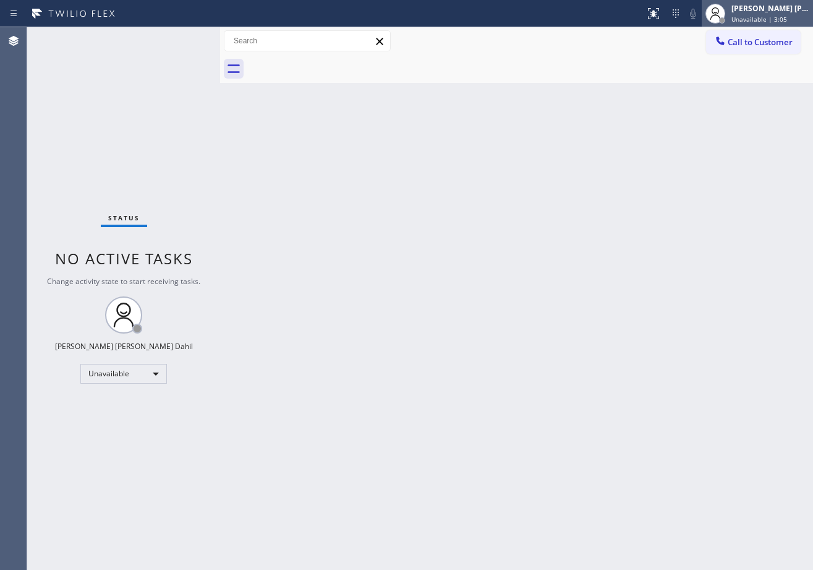
click at [766, 4] on div "[PERSON_NAME] [PERSON_NAME] Dahil" at bounding box center [771, 8] width 78 height 11
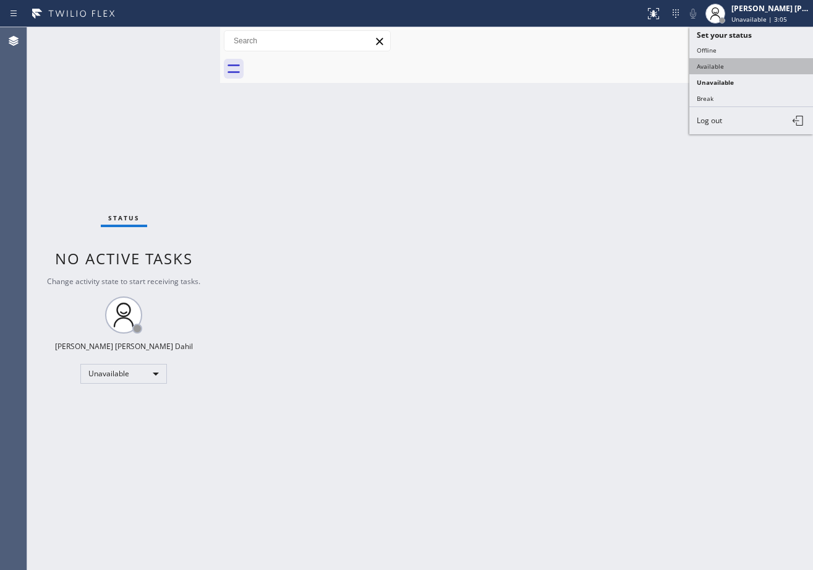
click at [758, 61] on button "Available" at bounding box center [752, 66] width 124 height 16
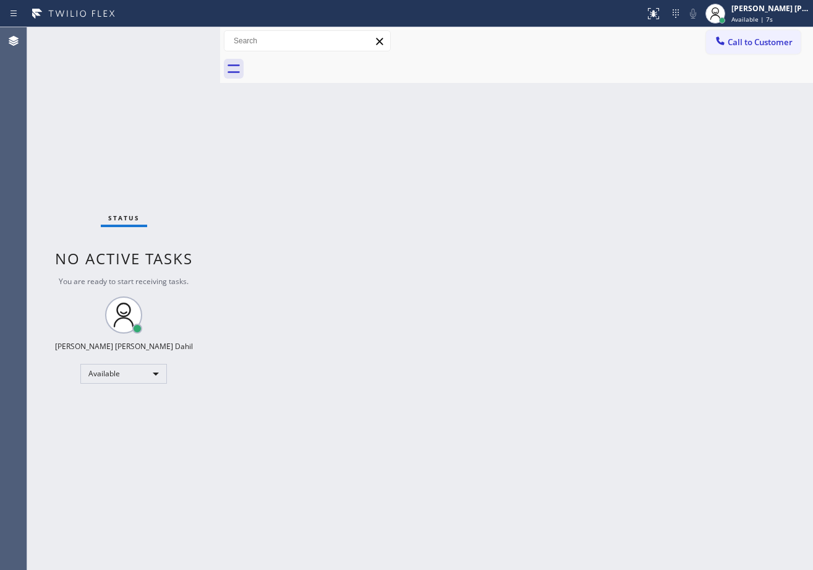
click at [551, 497] on div "Back to Dashboard Change Sender ID Customers Technicians Select a contact Outbo…" at bounding box center [516, 298] width 593 height 542
click at [563, 66] on div at bounding box center [530, 69] width 566 height 28
click at [615, 511] on div "Back to Dashboard Change Sender ID Customers Technicians Select a contact Outbo…" at bounding box center [516, 298] width 593 height 542
click at [332, 186] on div "Back to Dashboard Change Sender ID Customers Technicians Select a contact Outbo…" at bounding box center [516, 298] width 593 height 542
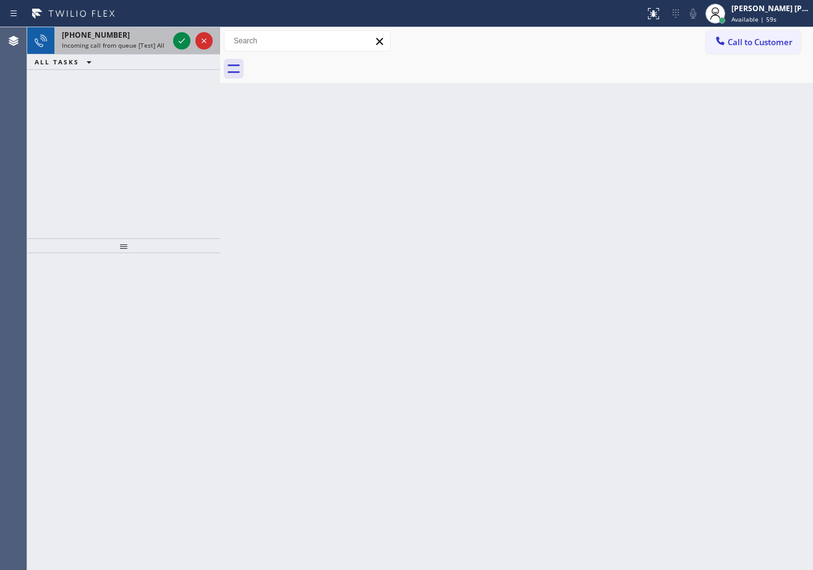
click at [135, 33] on div "[PHONE_NUMBER]" at bounding box center [115, 35] width 106 height 11
click at [139, 35] on div "[PHONE_NUMBER]" at bounding box center [115, 35] width 106 height 11
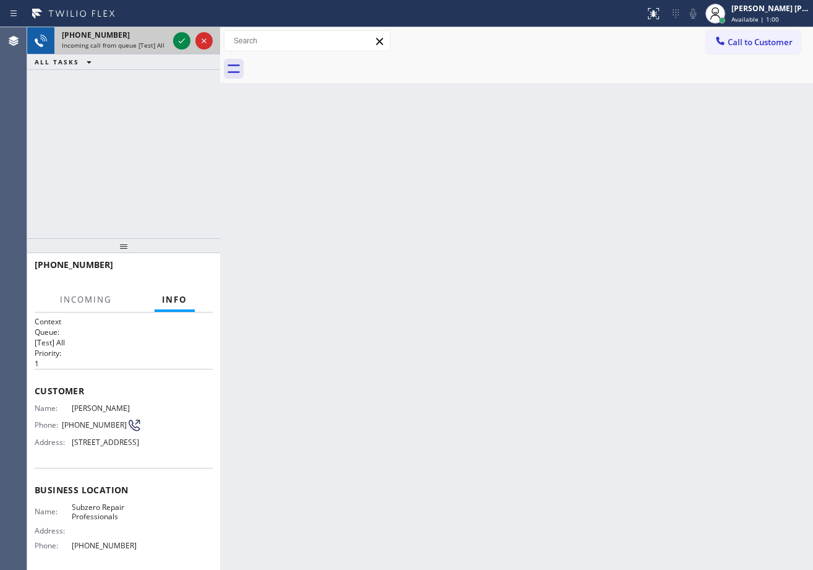
click at [139, 35] on div "[PHONE_NUMBER]" at bounding box center [115, 35] width 106 height 11
click at [139, 36] on div "[PHONE_NUMBER]" at bounding box center [115, 35] width 106 height 11
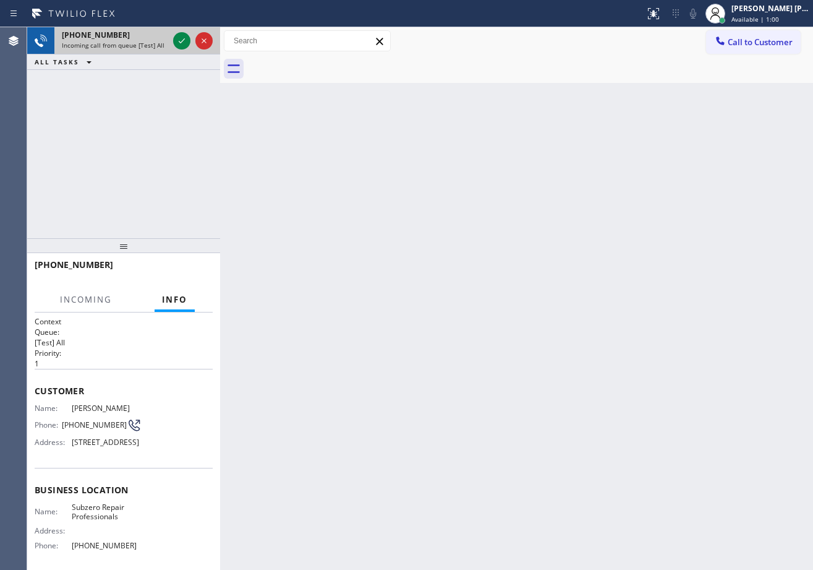
click at [139, 36] on div "[PHONE_NUMBER]" at bounding box center [115, 35] width 106 height 11
click at [182, 41] on icon at bounding box center [182, 40] width 6 height 5
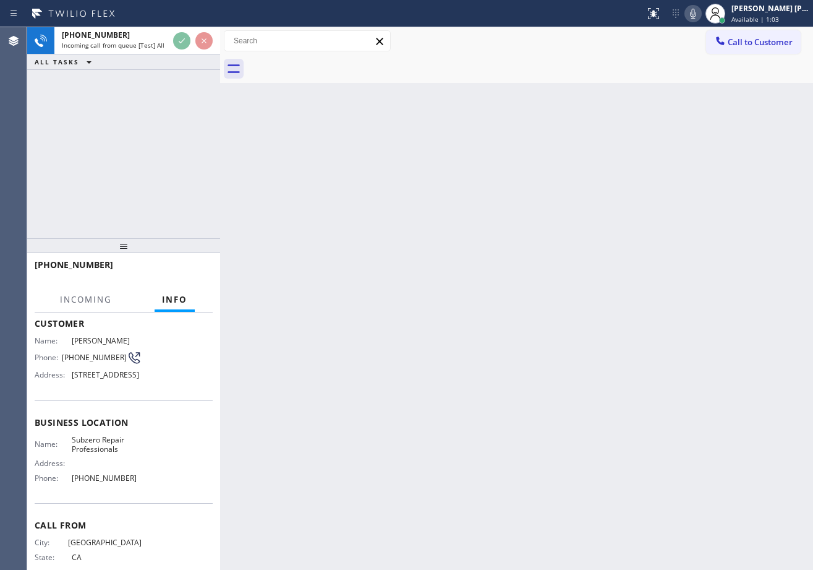
scroll to position [3, 0]
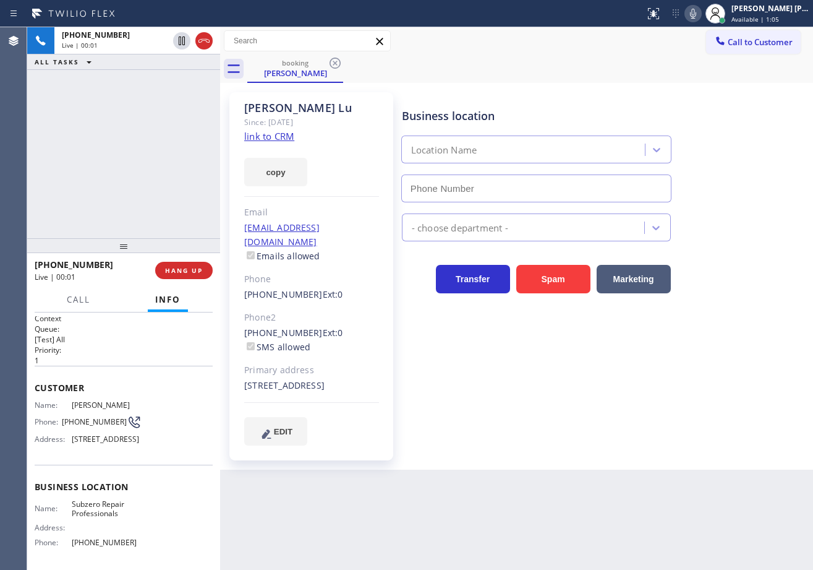
type input "[PHONE_NUMBER]"
click at [270, 139] on link "link to CRM" at bounding box center [269, 136] width 50 height 12
click at [59, 292] on div "Call Info" at bounding box center [124, 300] width 178 height 25
click at [72, 302] on span "Call" at bounding box center [79, 299] width 24 height 11
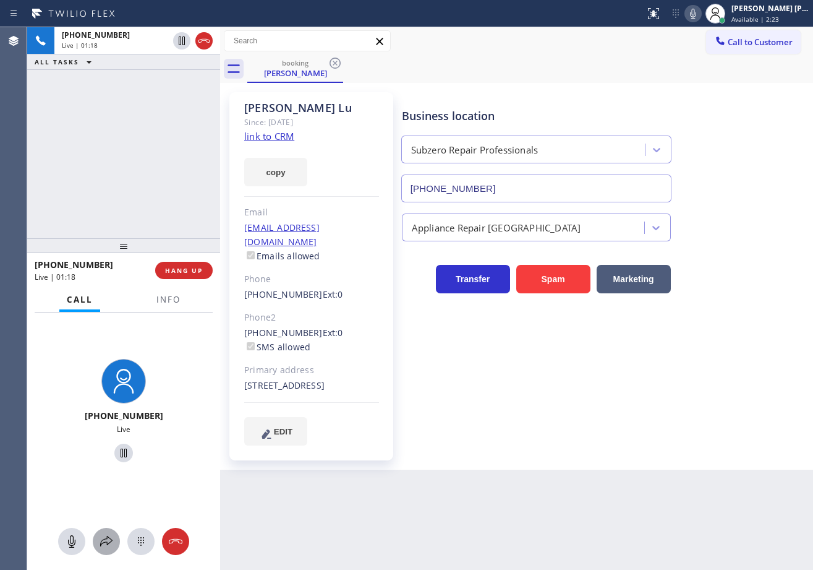
click at [101, 545] on icon at bounding box center [106, 541] width 15 height 15
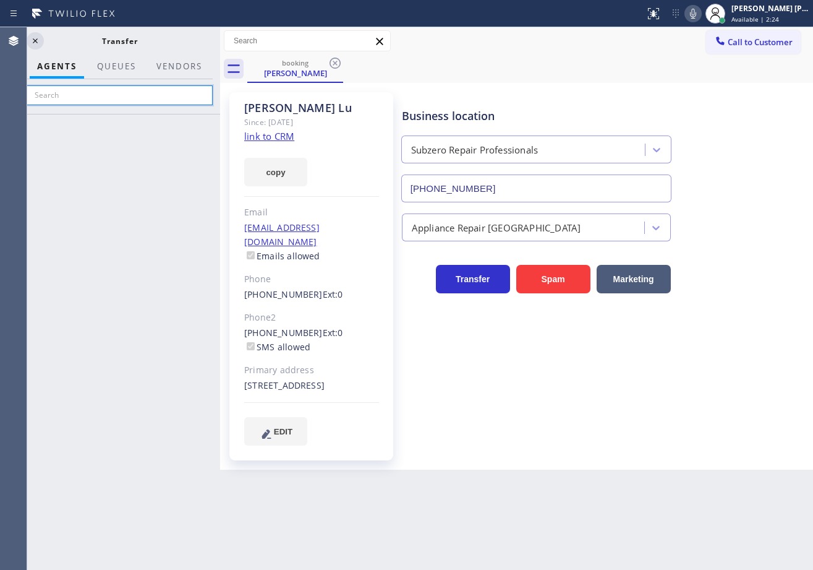
click at [135, 94] on input "text" at bounding box center [120, 95] width 186 height 20
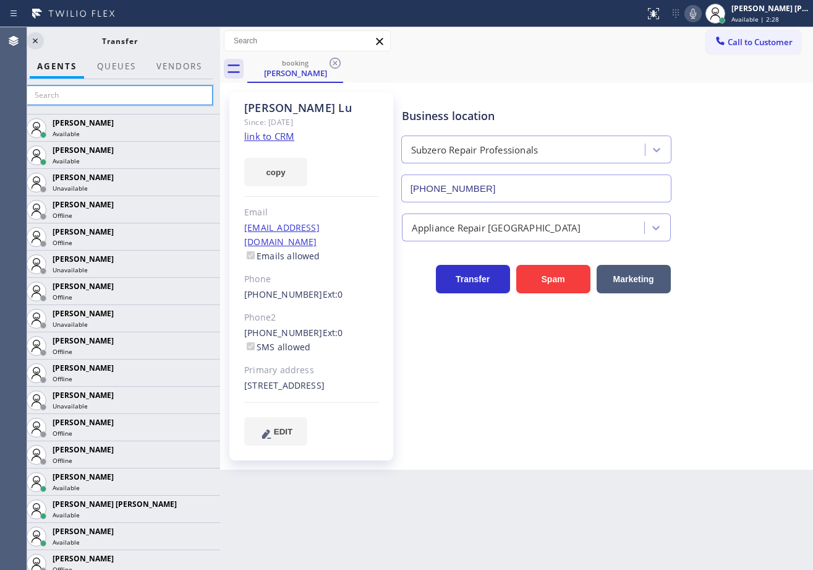
click at [76, 102] on input "text" at bounding box center [120, 95] width 186 height 20
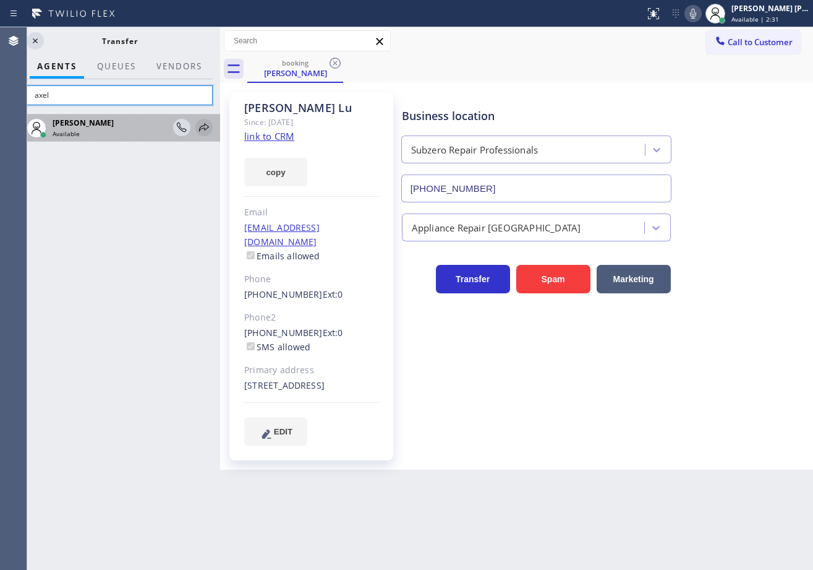
type input "axel"
click at [205, 127] on icon at bounding box center [204, 127] width 15 height 15
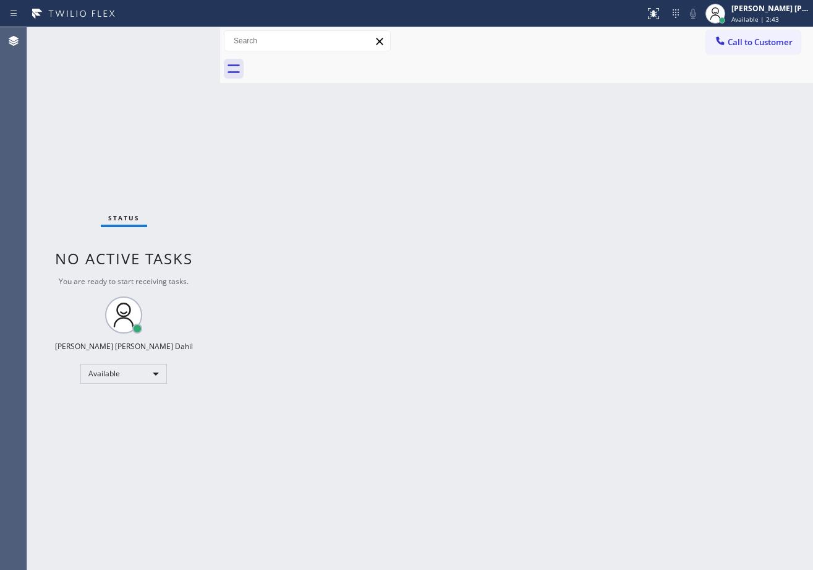
click at [531, 87] on div "Back to Dashboard Change Sender ID Customers Technicians Select a contact Outbo…" at bounding box center [516, 298] width 593 height 542
click at [313, 341] on div "Back to Dashboard Change Sender ID Customers Technicians Select a contact Outbo…" at bounding box center [516, 298] width 593 height 542
drag, startPoint x: 334, startPoint y: 354, endPoint x: 378, endPoint y: 354, distance: 43.9
click at [378, 354] on div "Back to Dashboard Change Sender ID Customers Technicians Select a contact Outbo…" at bounding box center [516, 298] width 593 height 542
click at [391, 353] on div "Back to Dashboard Change Sender ID Customers Technicians Select a contact Outbo…" at bounding box center [516, 298] width 593 height 542
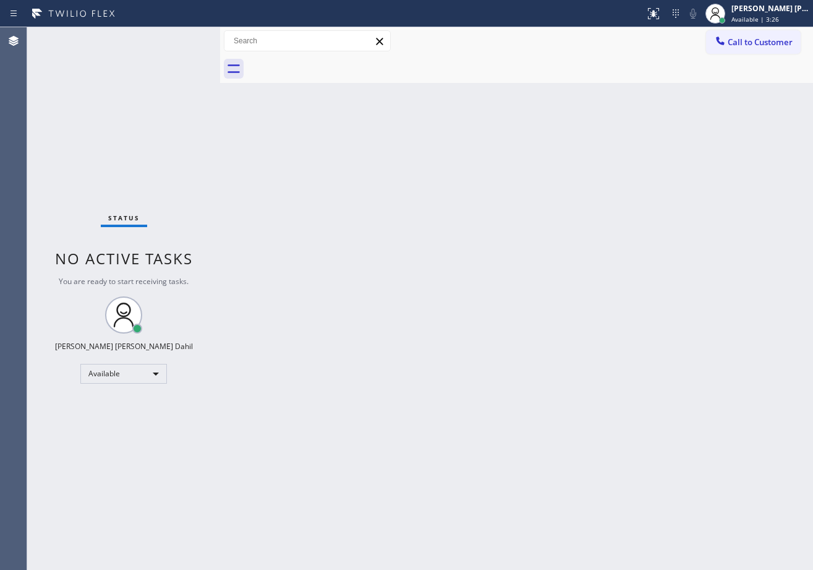
drag, startPoint x: 391, startPoint y: 353, endPoint x: 405, endPoint y: 354, distance: 14.3
click at [405, 354] on div "Back to Dashboard Change Sender ID Customers Technicians Select a contact Outbo…" at bounding box center [516, 298] width 593 height 542
click at [440, 75] on div at bounding box center [530, 69] width 566 height 28
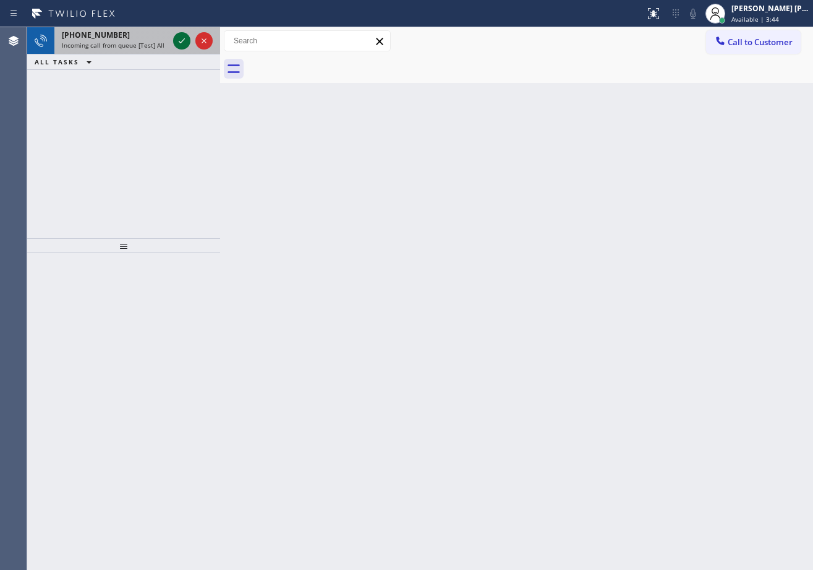
click at [183, 38] on icon at bounding box center [181, 40] width 15 height 15
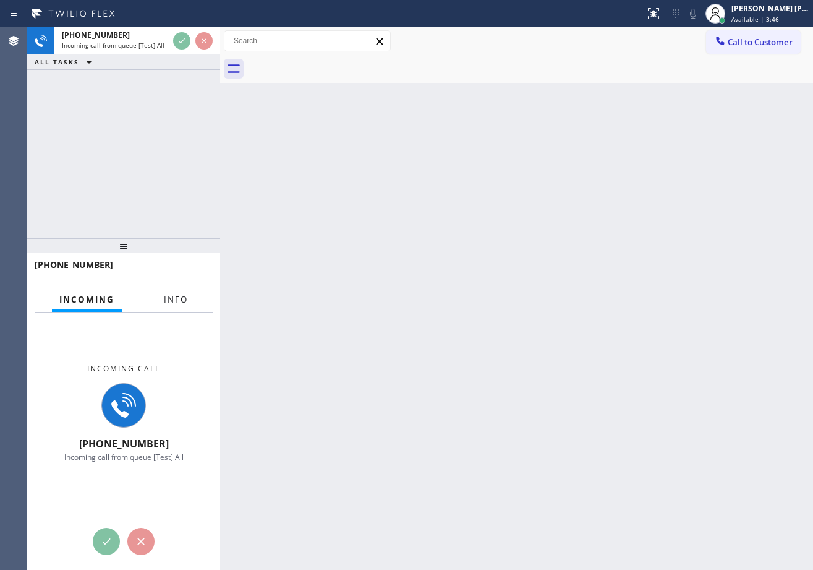
click at [169, 298] on span "Info" at bounding box center [176, 299] width 24 height 11
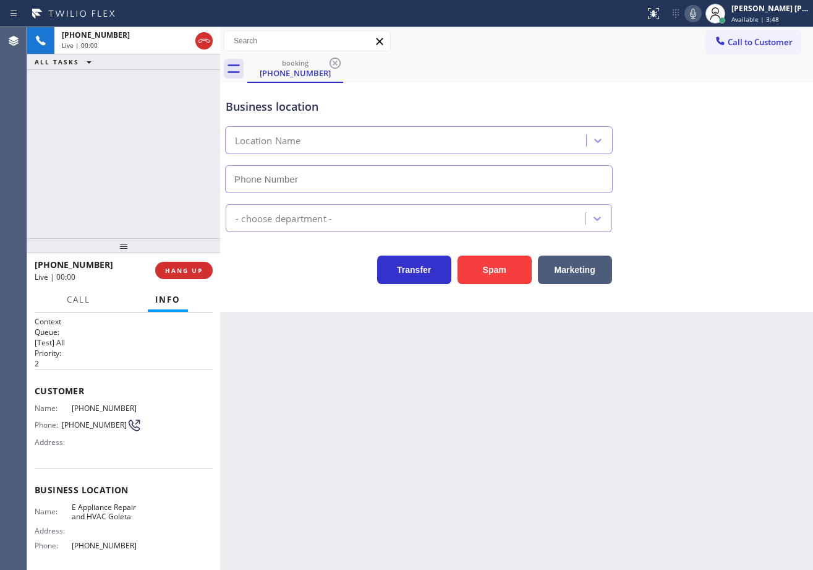
type input "[PHONE_NUMBER]"
click at [489, 267] on button "Spam" at bounding box center [495, 269] width 74 height 28
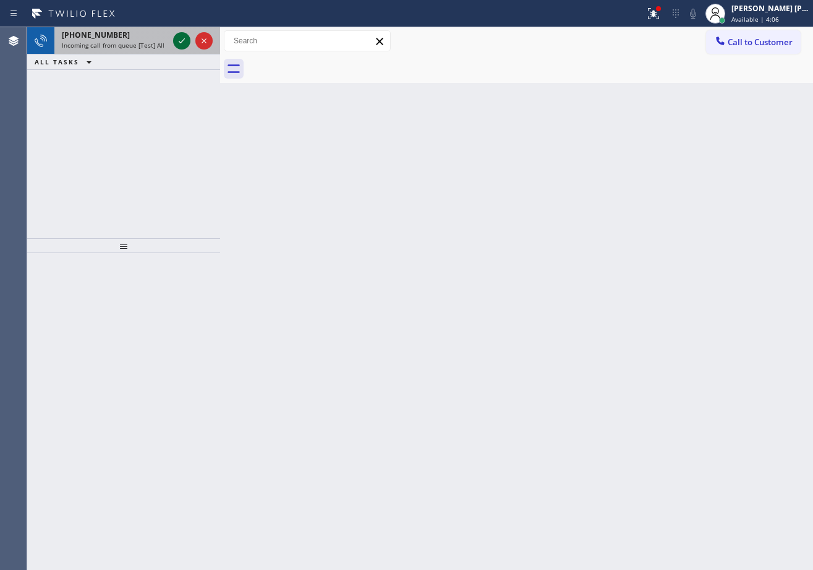
click at [183, 38] on icon at bounding box center [181, 40] width 15 height 15
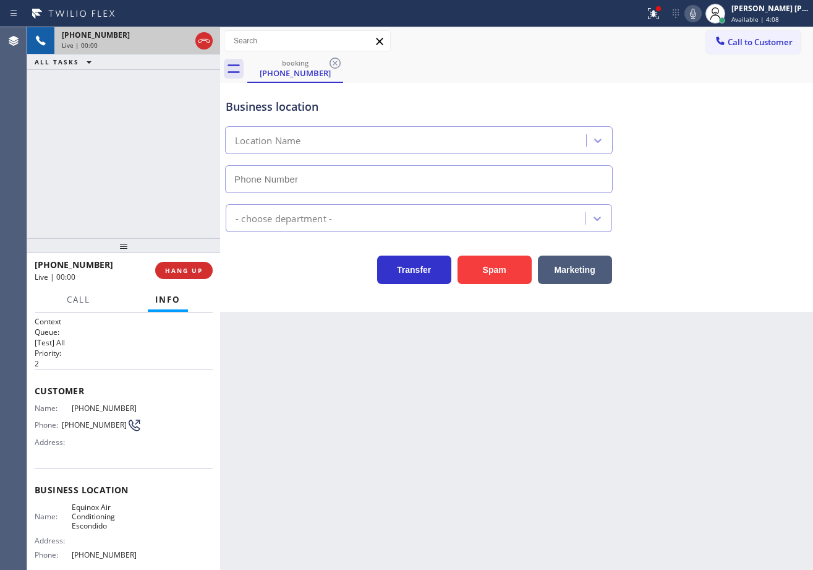
type input "[PHONE_NUMBER]"
click at [477, 262] on button "Spam" at bounding box center [495, 269] width 74 height 28
click at [478, 263] on button "Spam" at bounding box center [495, 269] width 74 height 28
drag, startPoint x: 478, startPoint y: 263, endPoint x: 498, endPoint y: 253, distance: 22.7
click at [481, 263] on button "Spam" at bounding box center [495, 269] width 74 height 28
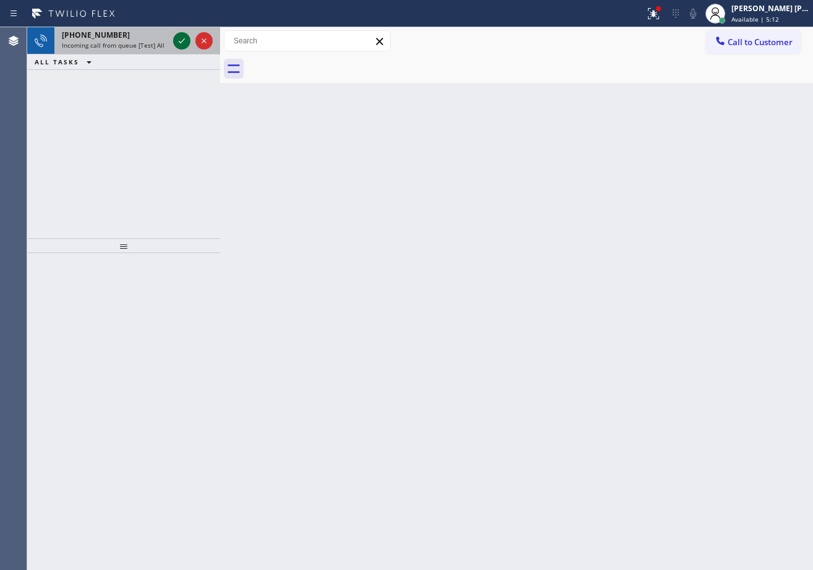
click at [183, 38] on icon at bounding box center [181, 40] width 15 height 15
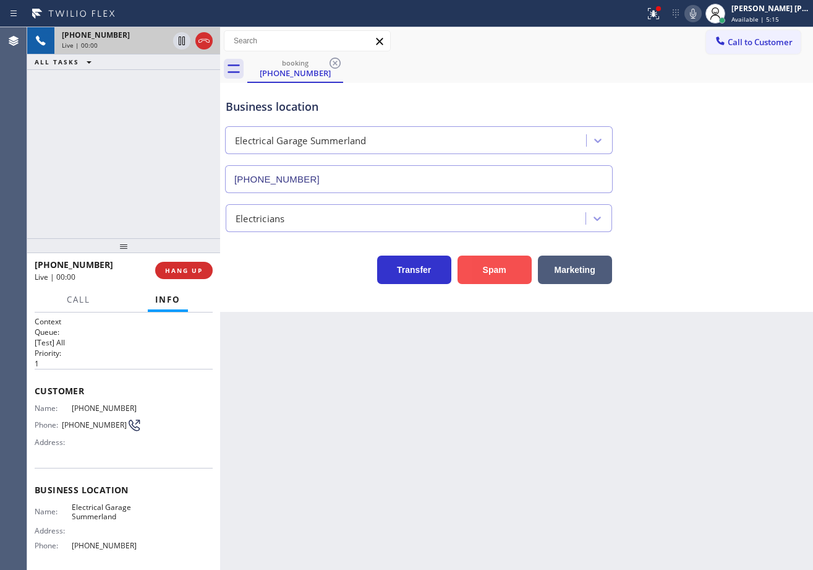
type input "[PHONE_NUMBER]"
click at [479, 267] on button "Spam" at bounding box center [495, 269] width 74 height 28
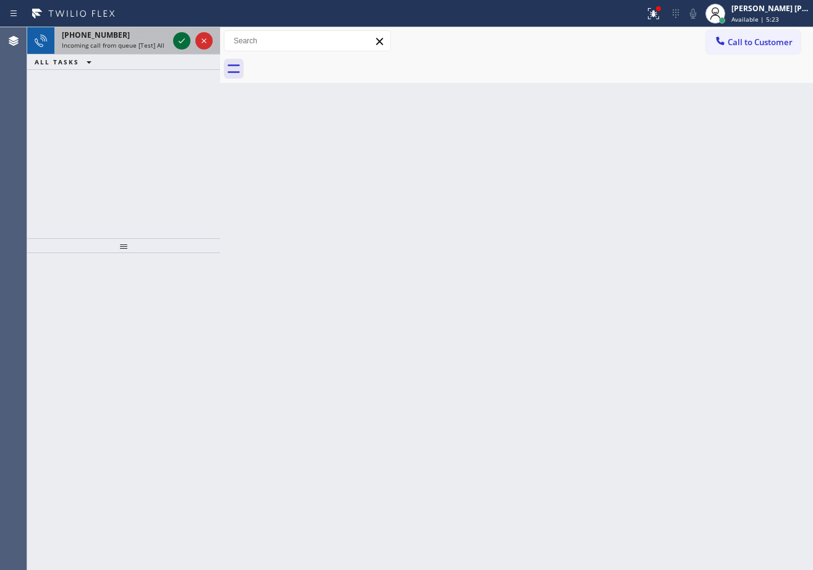
click at [183, 38] on icon at bounding box center [181, 40] width 15 height 15
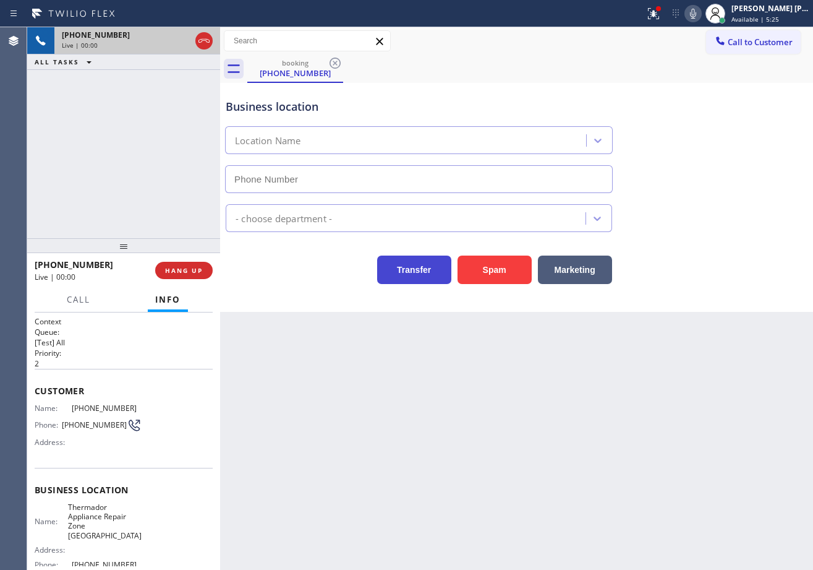
type input "[PHONE_NUMBER]"
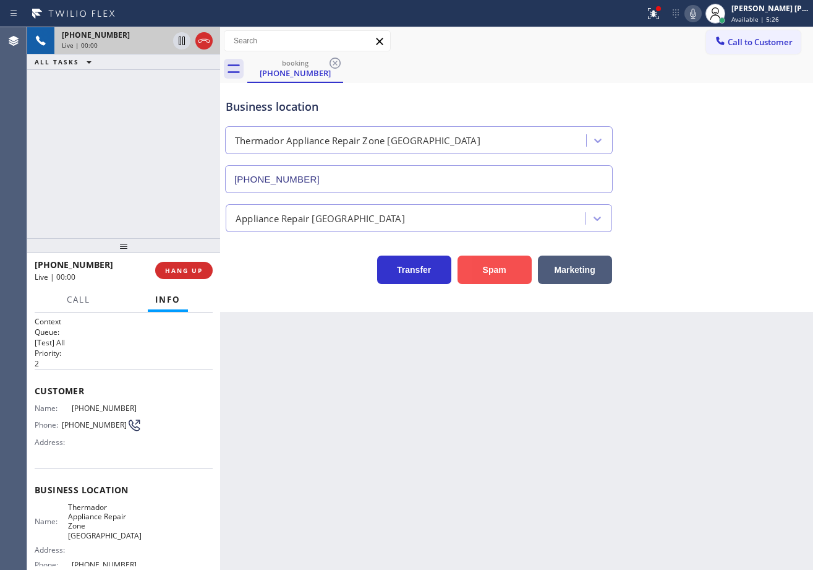
click at [485, 264] on button "Spam" at bounding box center [495, 269] width 74 height 28
drag, startPoint x: 487, startPoint y: 264, endPoint x: 494, endPoint y: 264, distance: 6.8
click at [491, 264] on button "Spam" at bounding box center [495, 269] width 74 height 28
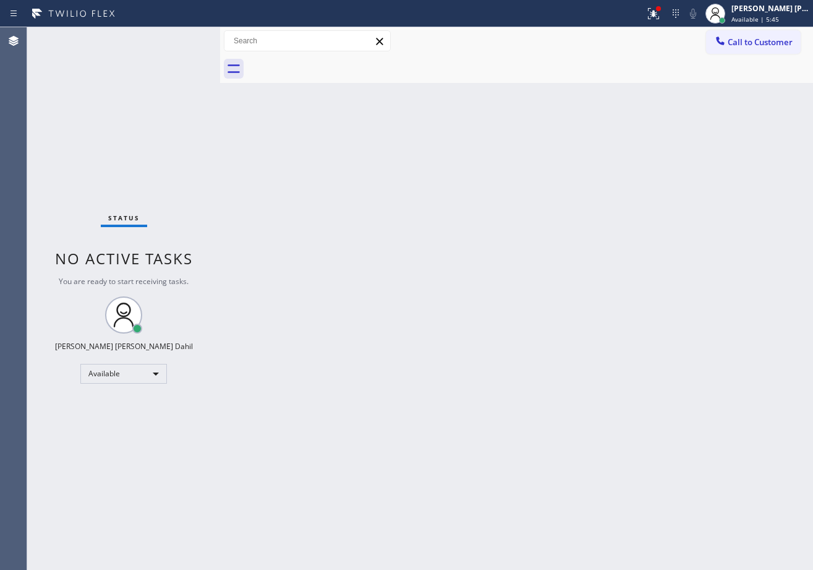
click at [400, 240] on div "Back to Dashboard Change Sender ID Customers Technicians Select a contact Outbo…" at bounding box center [516, 298] width 593 height 542
click at [424, 337] on div "Back to Dashboard Change Sender ID Customers Technicians Select a contact Outbo…" at bounding box center [516, 298] width 593 height 542
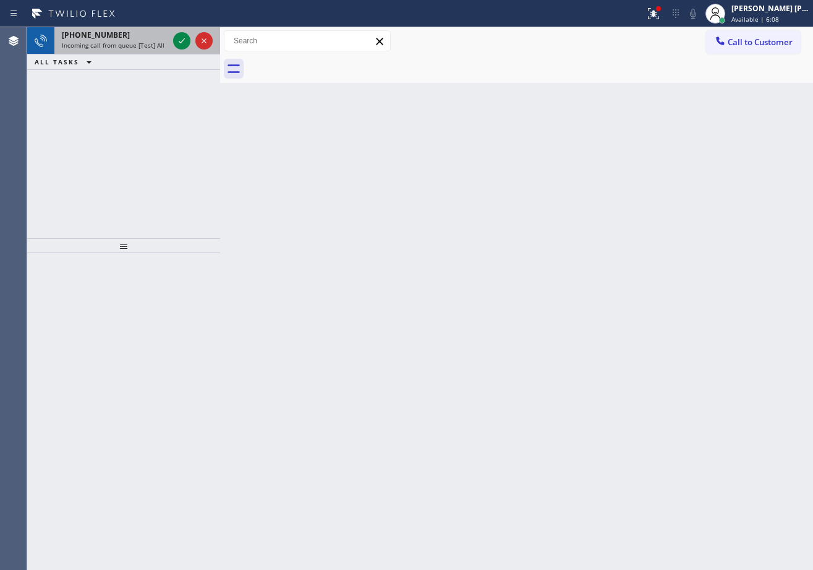
click at [148, 41] on span "Incoming call from queue [Test] All" at bounding box center [113, 45] width 103 height 9
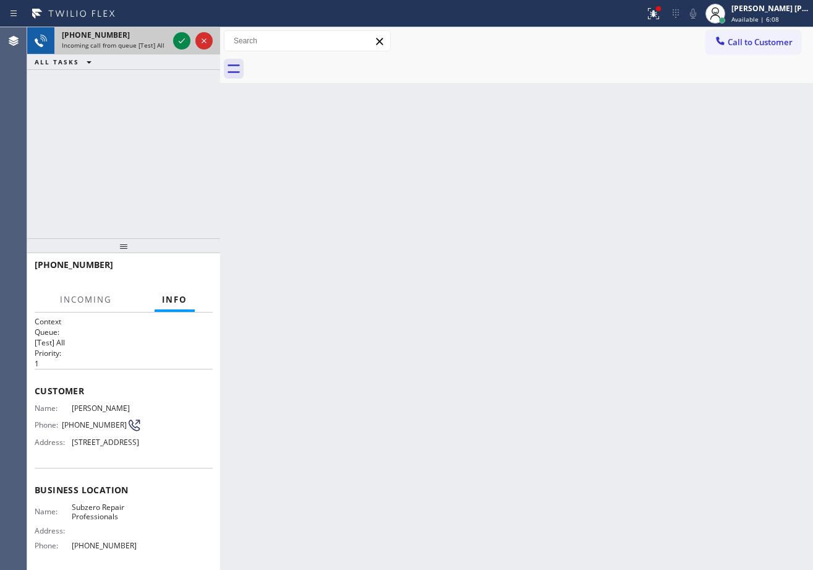
click at [148, 41] on span "Incoming call from queue [Test] All" at bounding box center [113, 45] width 103 height 9
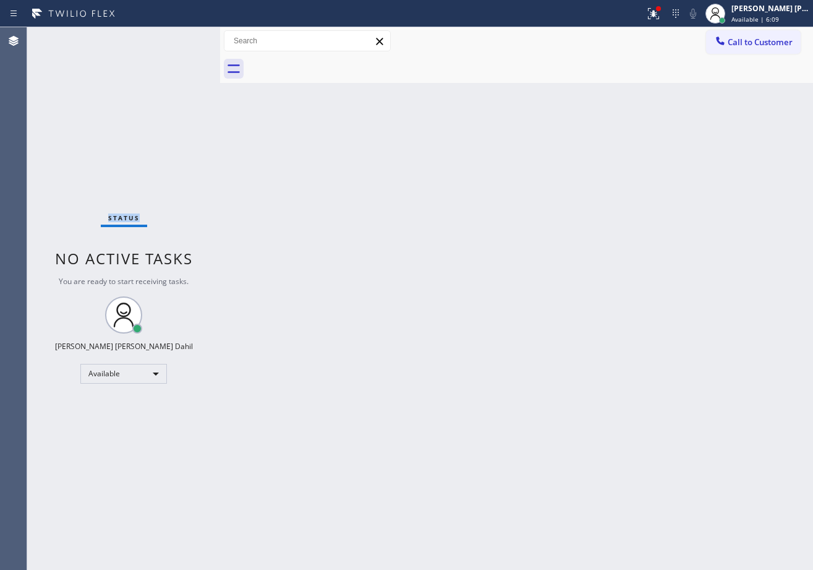
click at [148, 41] on div "Status No active tasks You are ready to start receiving tasks. [PERSON_NAME] [P…" at bounding box center [123, 298] width 193 height 542
click at [581, 319] on div "Back to Dashboard Change Sender ID Customers Technicians Select a contact Outbo…" at bounding box center [516, 298] width 593 height 542
drag, startPoint x: 582, startPoint y: 320, endPoint x: 586, endPoint y: 313, distance: 7.8
click at [582, 320] on div "Back to Dashboard Change Sender ID Customers Technicians Select a contact Outbo…" at bounding box center [516, 298] width 593 height 542
click at [659, 12] on icon at bounding box center [653, 13] width 11 height 11
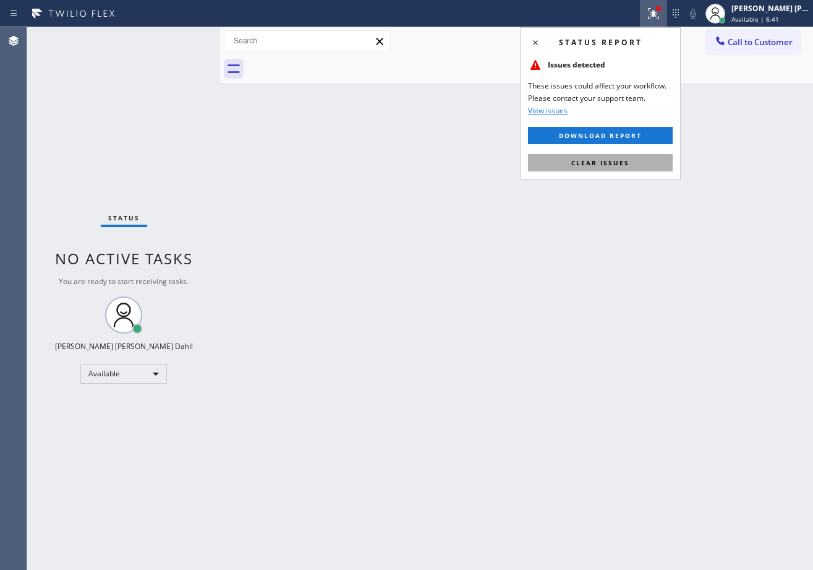
click at [618, 161] on span "Clear issues" at bounding box center [601, 162] width 58 height 9
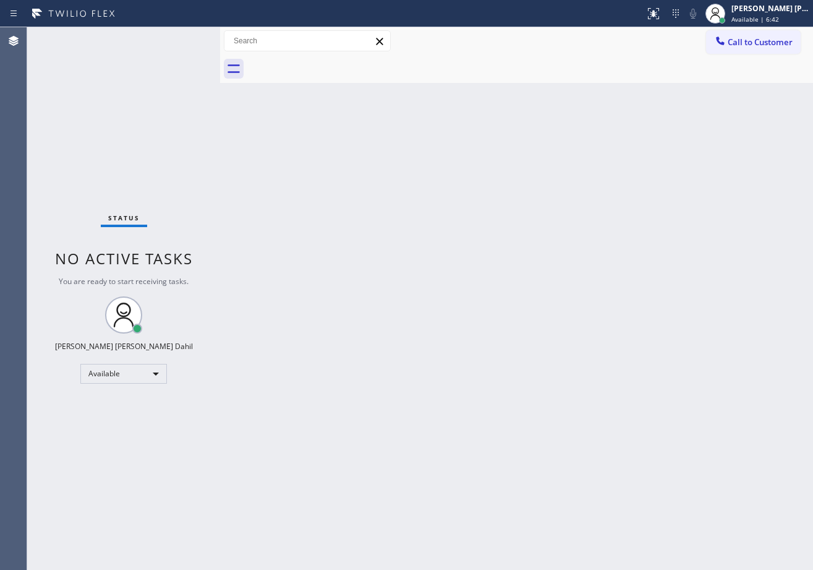
click at [311, 231] on div "Back to Dashboard Change Sender ID Customers Technicians Select a contact Outbo…" at bounding box center [516, 298] width 593 height 542
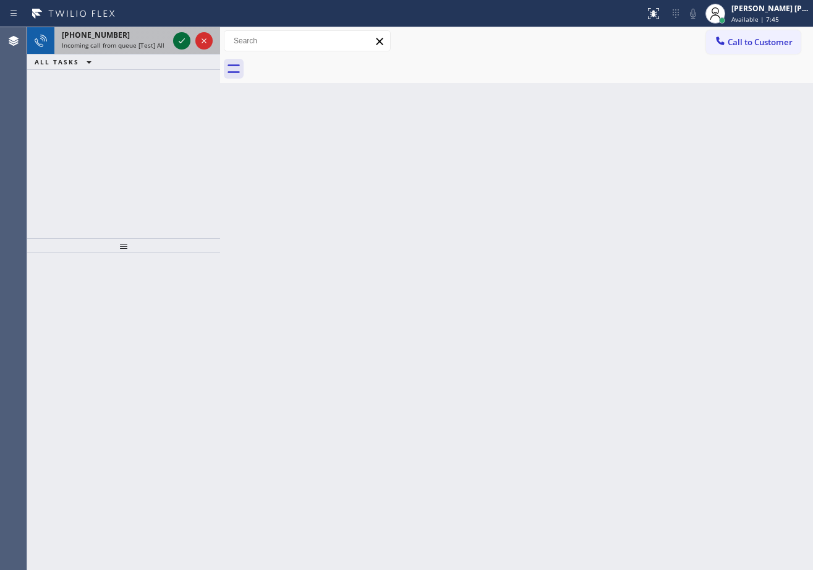
click at [183, 38] on icon at bounding box center [181, 40] width 15 height 15
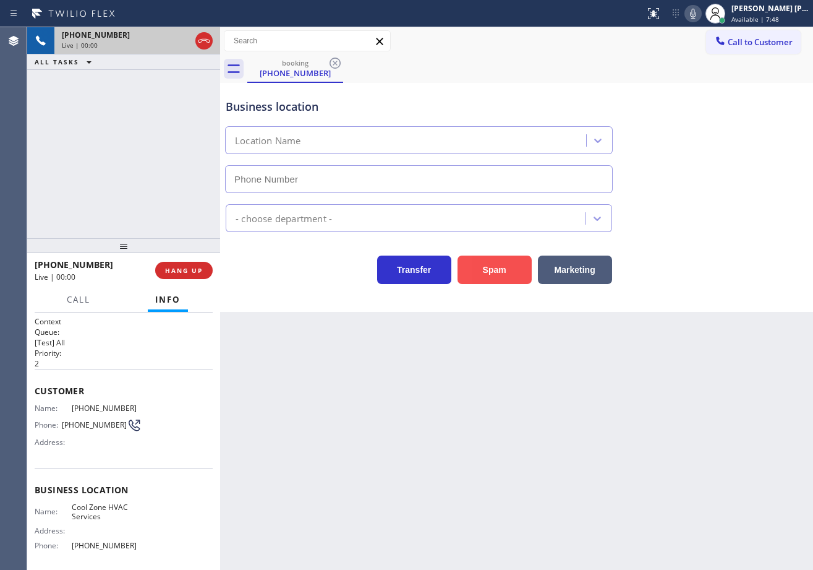
type input "[PHONE_NUMBER]"
click at [490, 275] on button "Spam" at bounding box center [495, 269] width 74 height 28
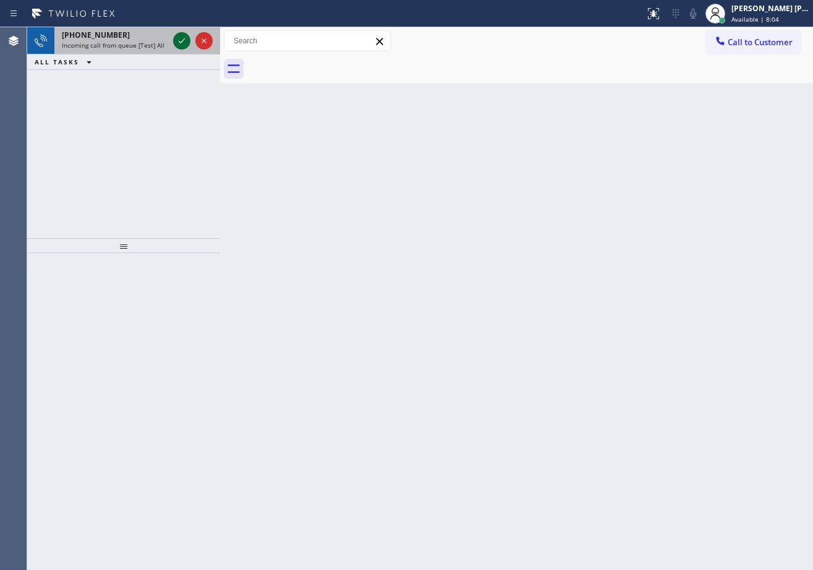
click at [183, 38] on icon at bounding box center [181, 40] width 15 height 15
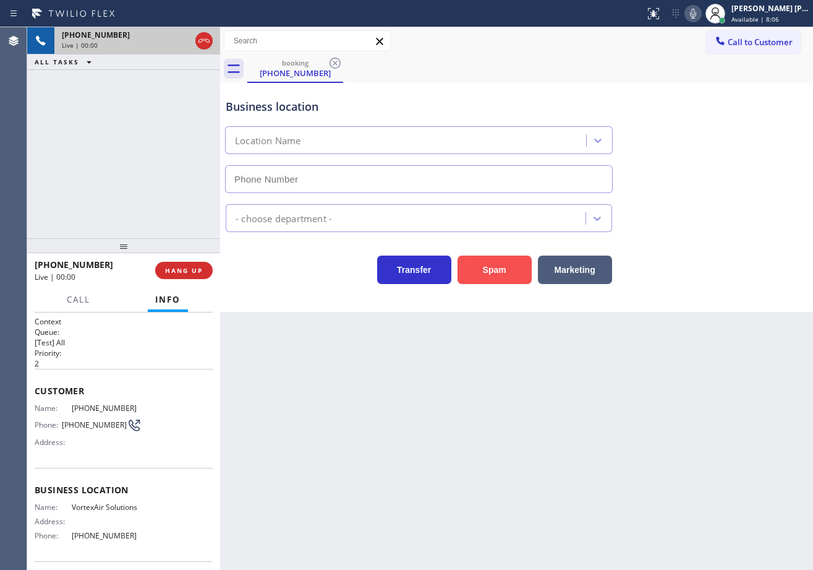
type input "[PHONE_NUMBER]"
drag, startPoint x: 497, startPoint y: 268, endPoint x: 482, endPoint y: 263, distance: 16.2
click at [489, 265] on button "Spam" at bounding box center [495, 269] width 74 height 28
click at [482, 263] on button "Spam" at bounding box center [495, 269] width 74 height 28
drag, startPoint x: 482, startPoint y: 263, endPoint x: 494, endPoint y: 261, distance: 11.9
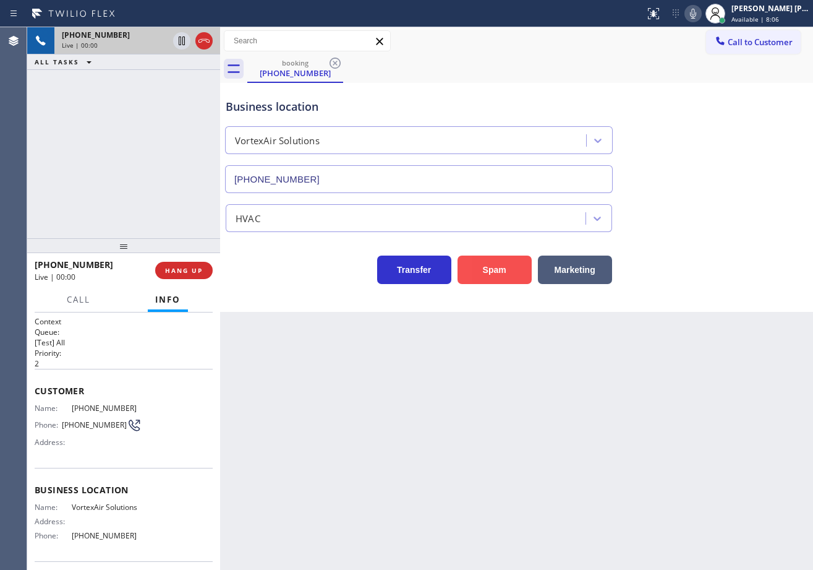
click at [483, 263] on button "Spam" at bounding box center [495, 269] width 74 height 28
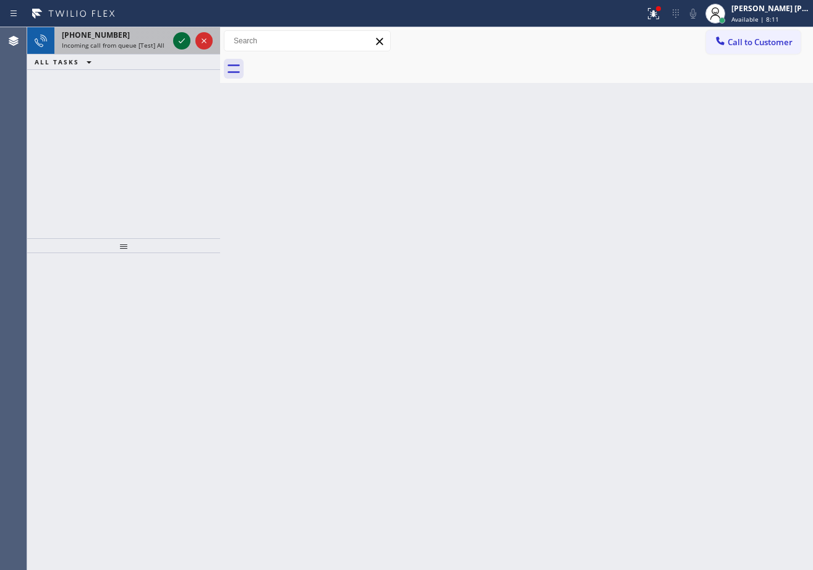
click at [183, 38] on icon at bounding box center [181, 40] width 15 height 15
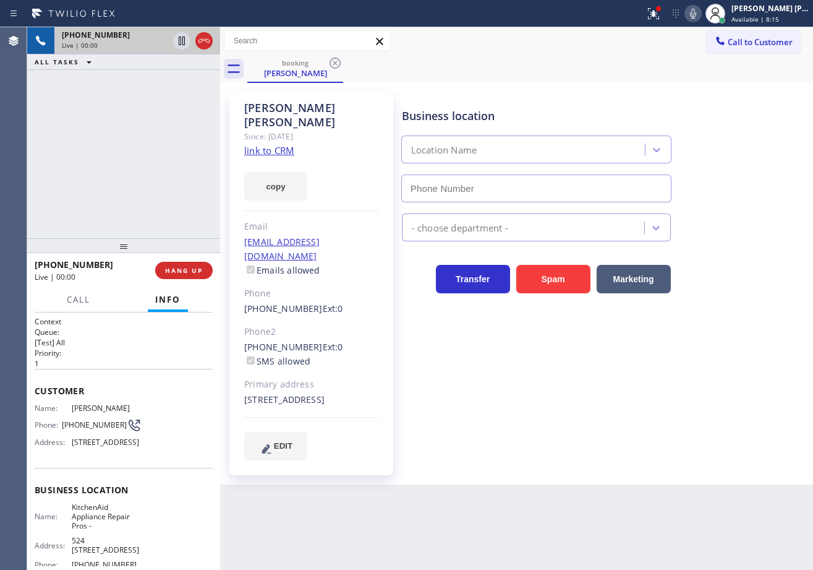
type input "[PHONE_NUMBER]"
click at [661, 9] on div at bounding box center [658, 8] width 5 height 5
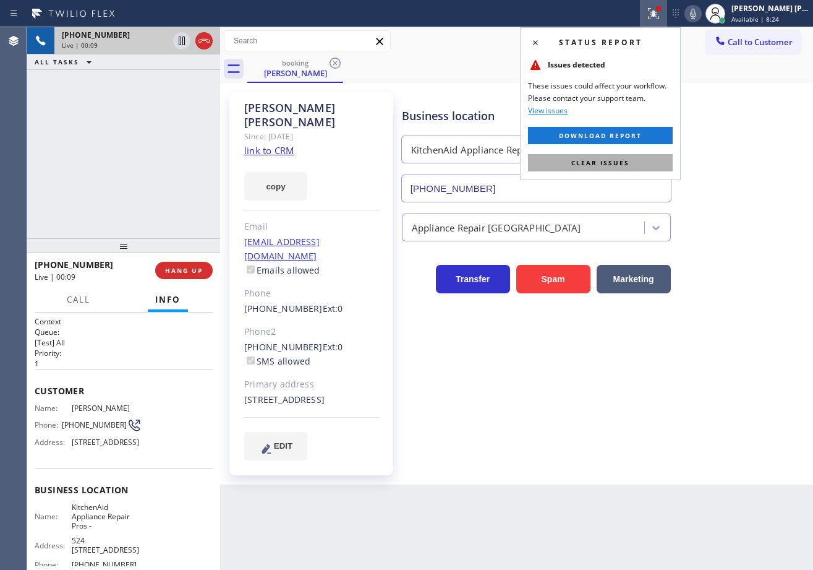
click at [623, 163] on span "Clear issues" at bounding box center [601, 162] width 58 height 9
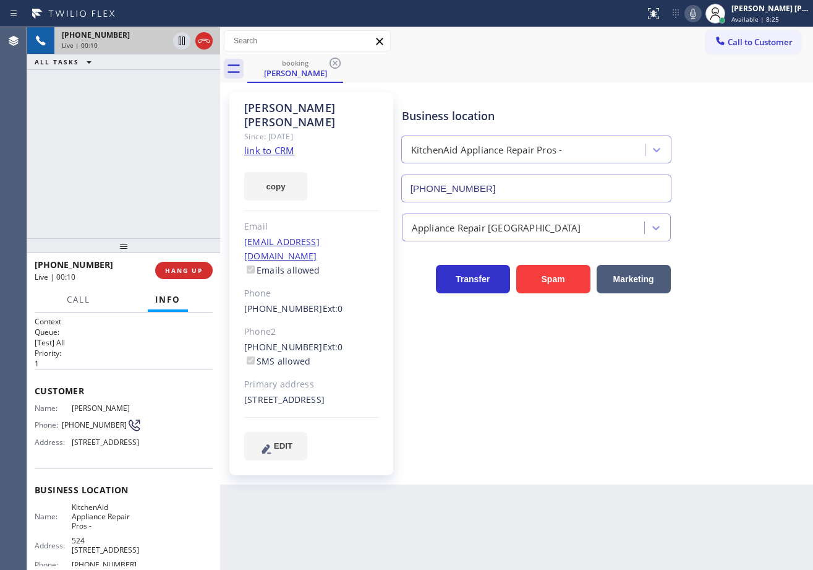
click at [292, 158] on div "copy" at bounding box center [311, 179] width 135 height 43
click at [288, 144] on link "link to CRM" at bounding box center [269, 150] width 50 height 12
click at [155, 134] on div "[PHONE_NUMBER] Live | 00:58 ALL TASKS ALL TASKS ACTIVE TASKS TASKS IN WRAP UP" at bounding box center [123, 132] width 193 height 211
click at [653, 61] on div "booking [PERSON_NAME]" at bounding box center [530, 69] width 566 height 28
click at [697, 18] on icon at bounding box center [693, 14] width 6 height 10
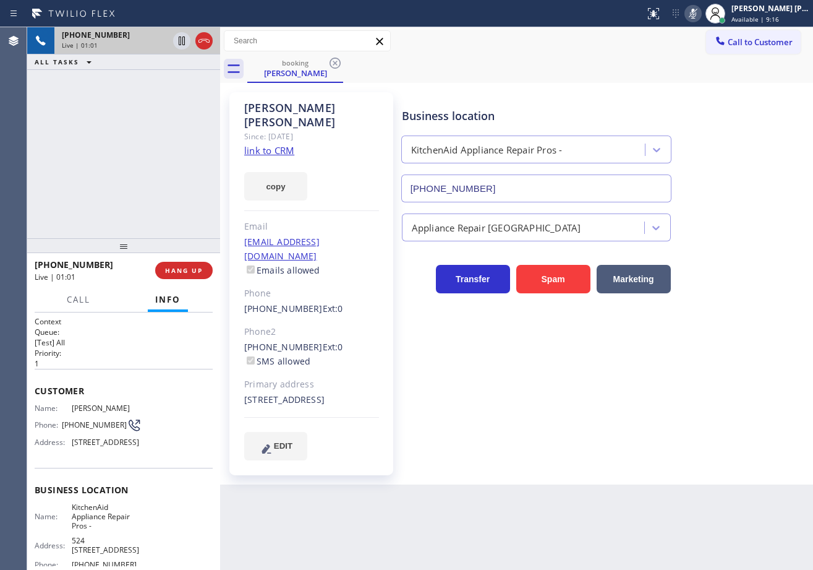
click at [701, 17] on icon at bounding box center [693, 13] width 15 height 15
drag, startPoint x: 706, startPoint y: 17, endPoint x: 710, endPoint y: 40, distance: 23.2
click at [701, 17] on icon at bounding box center [693, 13] width 15 height 15
click at [713, 105] on div "Business location KitchenAid Appliance Repair Pros - [PHONE_NUMBER]" at bounding box center [605, 146] width 411 height 112
click at [187, 42] on icon at bounding box center [181, 40] width 15 height 15
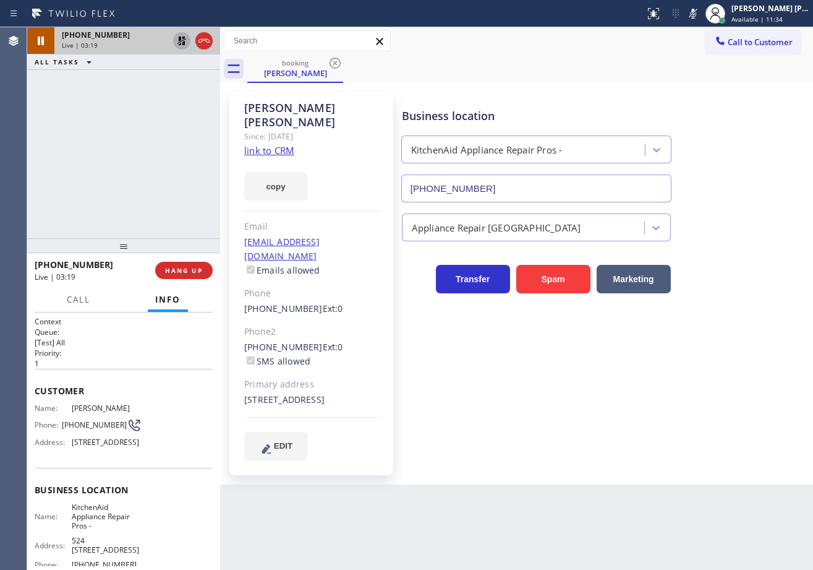
click at [166, 105] on div "[PHONE_NUMBER] Live | 03:19 ALL TASKS ALL TASKS ACTIVE TASKS TASKS IN WRAP UP" at bounding box center [123, 132] width 193 height 211
click at [181, 37] on icon at bounding box center [182, 40] width 9 height 9
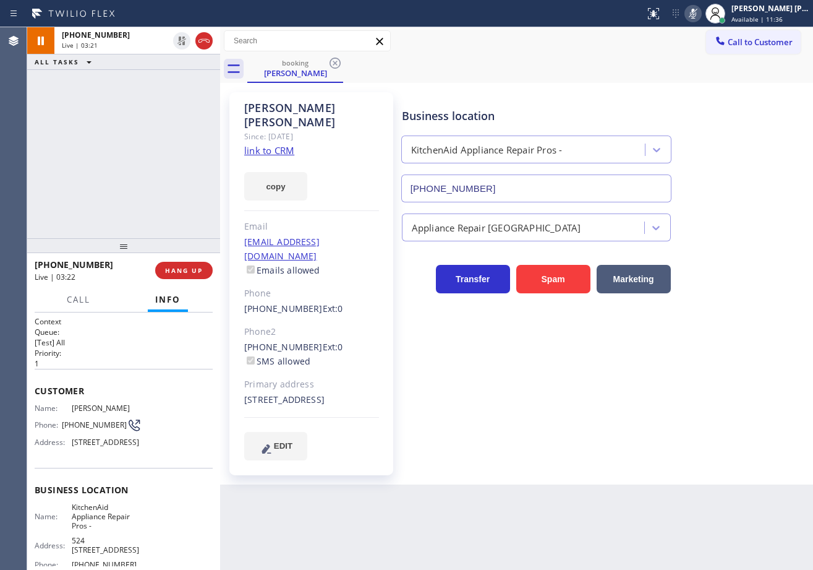
click at [701, 15] on icon at bounding box center [693, 13] width 15 height 15
click at [684, 46] on div "Call to Customer Outbound call Location Sub Zero Refrigerator Repair [GEOGRAPHI…" at bounding box center [516, 41] width 593 height 22
drag, startPoint x: 134, startPoint y: 163, endPoint x: 291, endPoint y: 133, distance: 159.9
click at [162, 152] on div "[PHONE_NUMBER] Live | 03:51 ALL TASKS ALL TASKS ACTIVE TASKS TASKS IN WRAP UP" at bounding box center [123, 132] width 193 height 211
click at [697, 14] on icon at bounding box center [693, 14] width 6 height 10
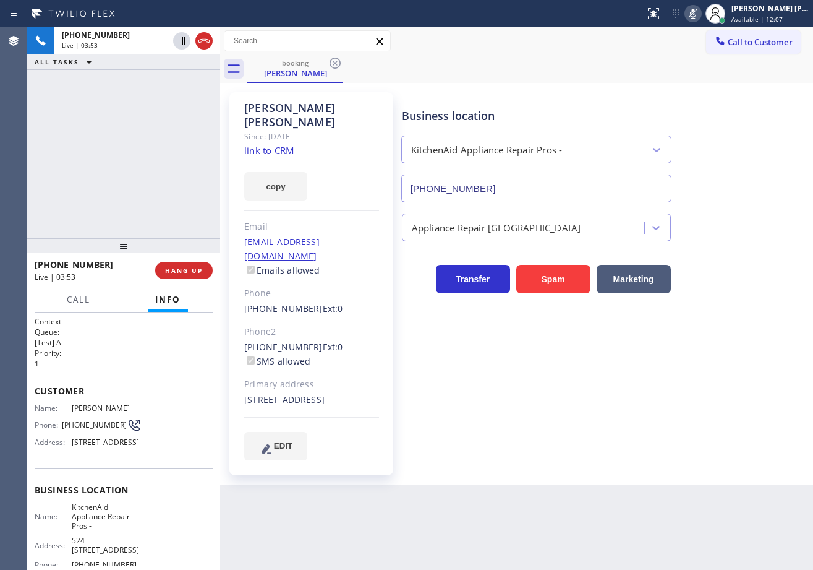
click at [716, 96] on div "Business location KitchenAid Appliance Repair Pros - [PHONE_NUMBER]" at bounding box center [605, 146] width 411 height 112
click at [179, 42] on icon at bounding box center [182, 40] width 6 height 9
click at [177, 69] on div "ALL TASKS ALL TASKS ACTIVE TASKS TASKS IN WRAP UP" at bounding box center [123, 61] width 193 height 15
click at [618, 397] on div "Business location KitchenAid Appliance Repair Pros - [PHONE_NUMBER] Appliance R…" at bounding box center [605, 275] width 411 height 361
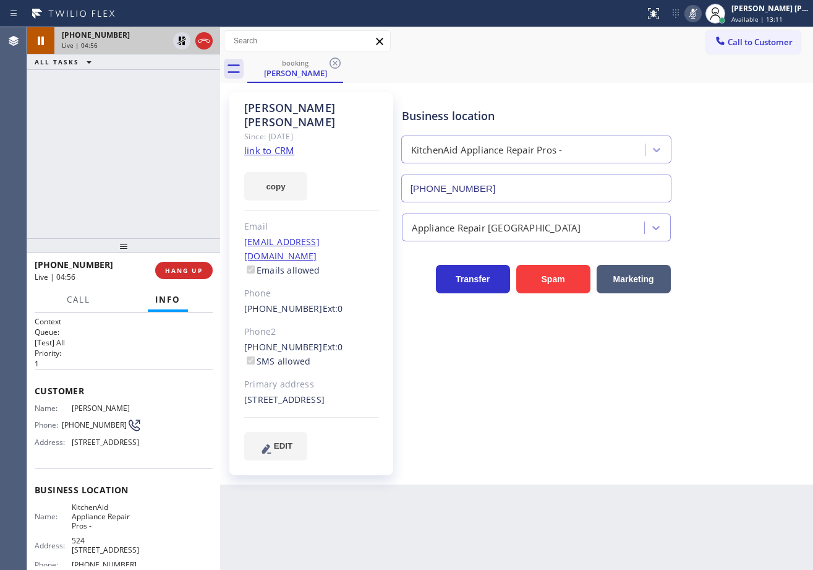
click at [135, 80] on div "[PHONE_NUMBER] Live | 04:56 ALL TASKS ALL TASKS ACTIVE TASKS TASKS IN WRAP UP" at bounding box center [123, 132] width 193 height 211
click at [181, 42] on icon at bounding box center [182, 40] width 9 height 9
click at [701, 19] on icon at bounding box center [693, 13] width 15 height 15
click at [728, 87] on div "[PERSON_NAME] Since: [DATE] link to CRM copy Email [EMAIL_ADDRESS][DOMAIN_NAME]…" at bounding box center [516, 283] width 593 height 401
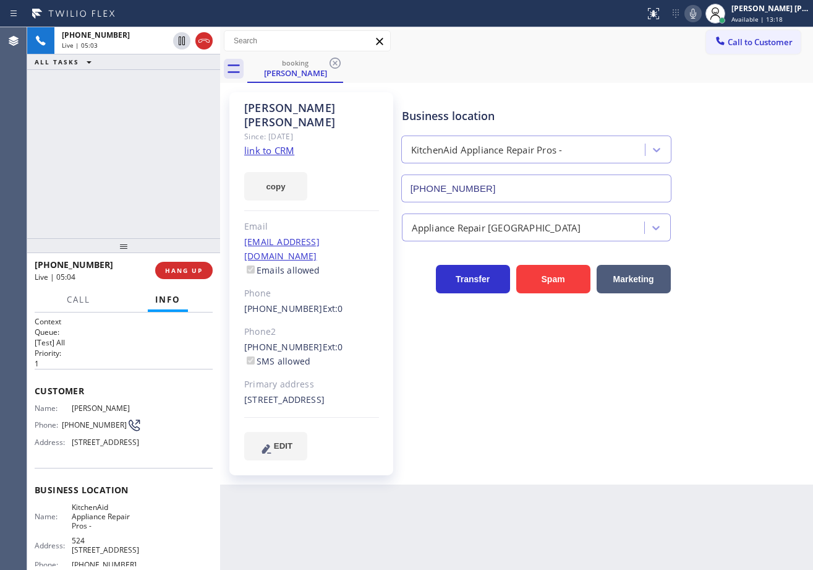
click at [639, 48] on div "Call to Customer Outbound call Location Sub Zero Refrigerator Repair [GEOGRAPHI…" at bounding box center [516, 41] width 593 height 22
click at [95, 194] on div "[PHONE_NUMBER] Live | 05:15 ALL TASKS ALL TASKS ACTIVE TASKS TASKS IN WRAP UP" at bounding box center [123, 132] width 193 height 211
click at [130, 154] on div "[PHONE_NUMBER] Live | 05:17 ALL TASKS ALL TASKS ACTIVE TASKS TASKS IN WRAP UP" at bounding box center [123, 132] width 193 height 211
click at [674, 360] on div "Business location KitchenAid Appliance Repair Pros - [PHONE_NUMBER] Appliance R…" at bounding box center [605, 275] width 411 height 361
click at [680, 374] on div "Business location KitchenAid Appliance Repair Pros - [PHONE_NUMBER] Appliance R…" at bounding box center [605, 275] width 411 height 361
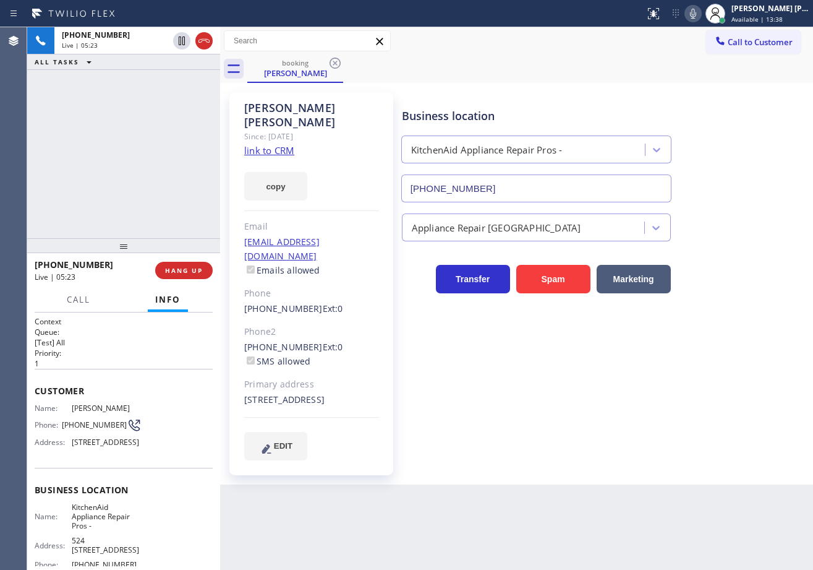
click at [150, 135] on div "[PHONE_NUMBER] Live | 05:23 ALL TASKS ALL TASKS ACTIVE TASKS TASKS IN WRAP UP" at bounding box center [123, 132] width 193 height 211
click at [527, 66] on div "booking [PERSON_NAME]" at bounding box center [530, 69] width 566 height 28
click at [641, 433] on div "Business location KitchenAid Appliance Repair Pros - [PHONE_NUMBER] Appliance R…" at bounding box center [605, 275] width 411 height 361
click at [643, 434] on div "Business location KitchenAid Appliance Repair Pros - [PHONE_NUMBER] Appliance R…" at bounding box center [605, 275] width 411 height 361
click at [646, 435] on div "Business location KitchenAid Appliance Repair Pros - [PHONE_NUMBER] Appliance R…" at bounding box center [605, 275] width 411 height 361
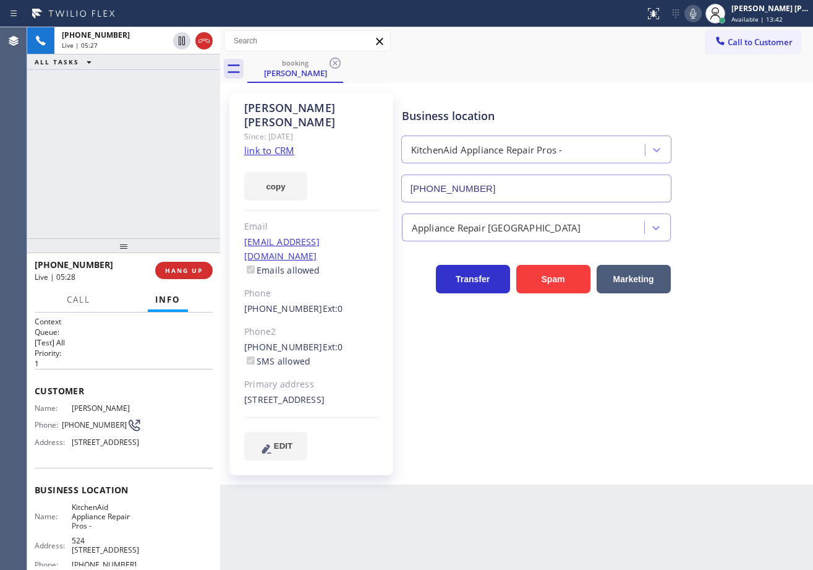
click at [646, 436] on div "Business location KitchenAid Appliance Repair Pros - [PHONE_NUMBER] Appliance R…" at bounding box center [605, 275] width 411 height 361
click at [635, 437] on div "Business location KitchenAid Appliance Repair Pros - [PHONE_NUMBER] Appliance R…" at bounding box center [605, 275] width 411 height 361
click at [633, 440] on div "Business location KitchenAid Appliance Repair Pros - [PHONE_NUMBER] Appliance R…" at bounding box center [605, 275] width 411 height 361
click at [635, 443] on div "Business location KitchenAid Appliance Repair Pros - [PHONE_NUMBER] Appliance R…" at bounding box center [605, 288] width 411 height 386
click at [637, 445] on div "Business location KitchenAid Appliance Repair Pros - [PHONE_NUMBER] Appliance R…" at bounding box center [605, 288] width 411 height 386
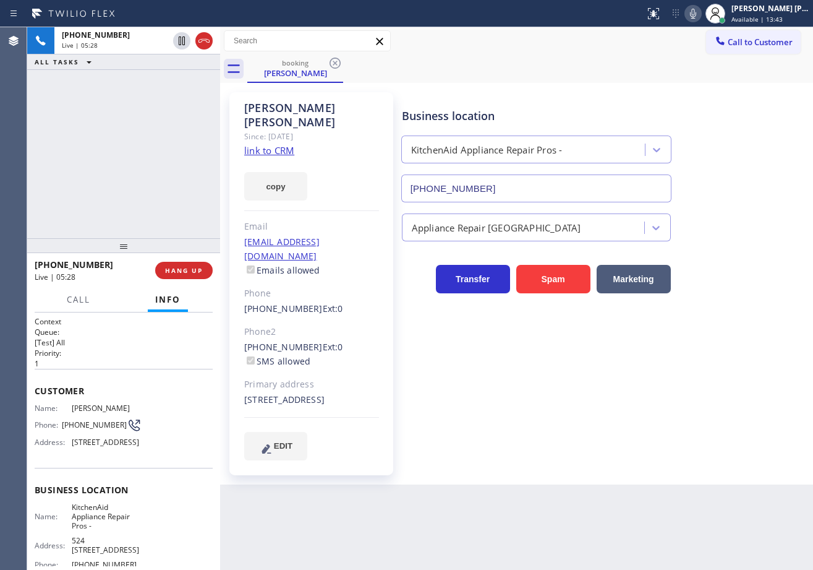
click at [637, 445] on div "Business location KitchenAid Appliance Repair Pros - [PHONE_NUMBER] Appliance R…" at bounding box center [605, 288] width 411 height 386
drag, startPoint x: 637, startPoint y: 445, endPoint x: 616, endPoint y: 445, distance: 21.0
click at [635, 445] on div "Business location KitchenAid Appliance Repair Pros - [PHONE_NUMBER] Appliance R…" at bounding box center [605, 288] width 411 height 386
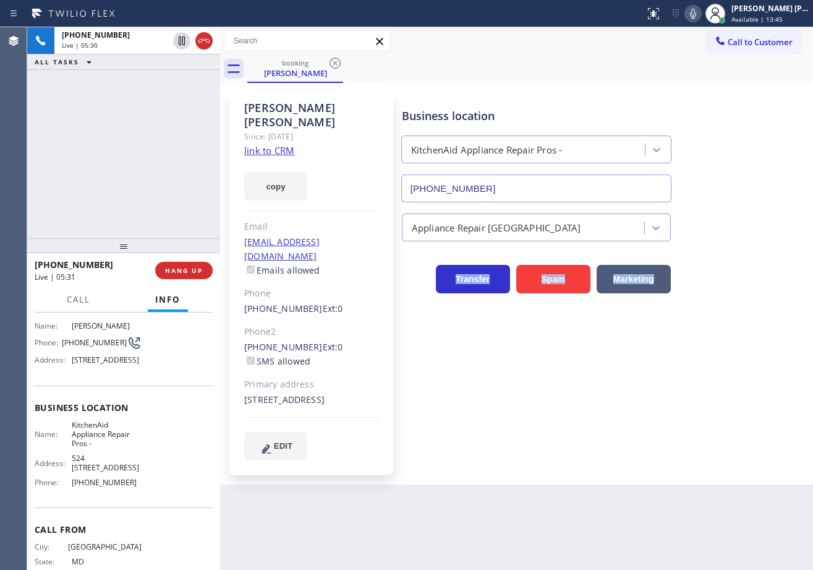
scroll to position [137, 0]
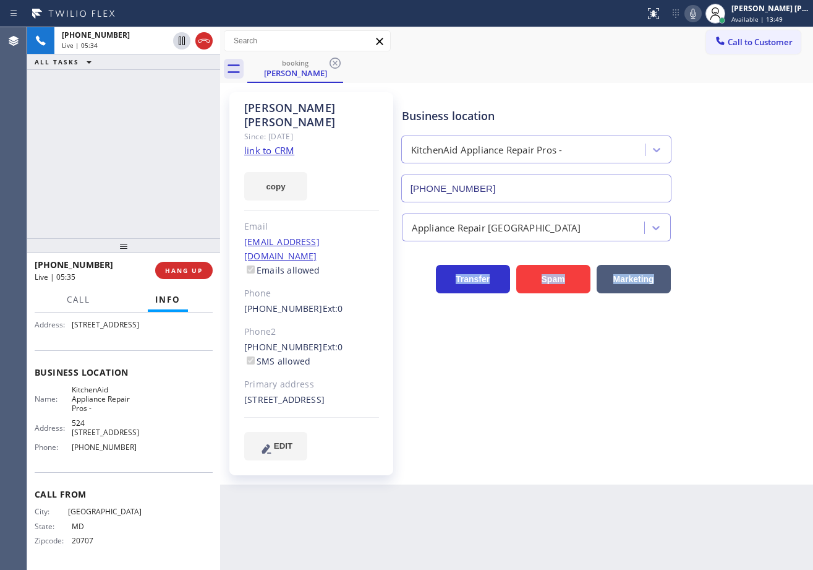
click at [147, 131] on div "[PHONE_NUMBER] Live | 05:34 ALL TASKS ALL TASKS ACTIVE TASKS TASKS IN WRAP UP" at bounding box center [123, 132] width 193 height 211
click at [138, 129] on div "[PHONE_NUMBER] Live | 05:50 ALL TASKS ALL TASKS ACTIVE TASKS TASKS IN WRAP UP" at bounding box center [123, 132] width 193 height 211
click at [138, 127] on div "[PHONE_NUMBER] Live | 05:50 ALL TASKS ALL TASKS ACTIVE TASKS TASKS IN WRAP UP" at bounding box center [123, 132] width 193 height 211
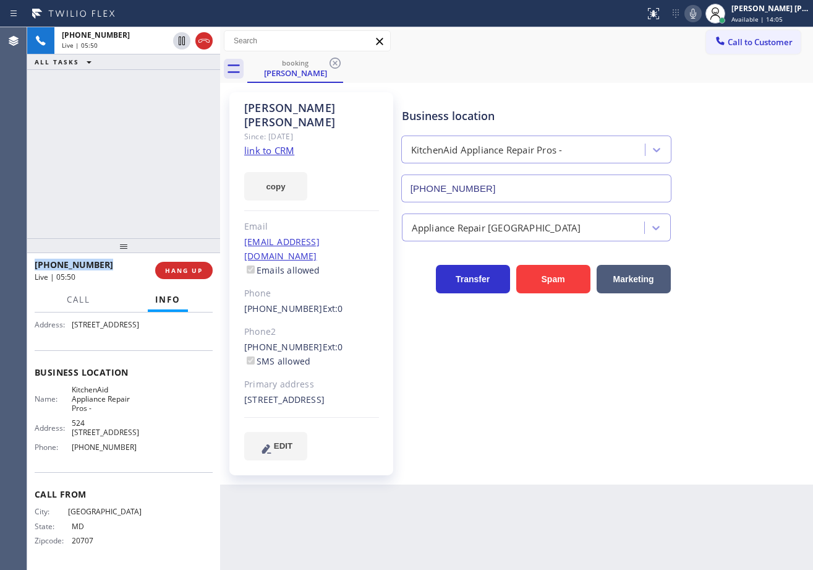
click at [138, 127] on div "[PHONE_NUMBER] Live | 05:50 ALL TASKS ALL TASKS ACTIVE TASKS TASKS IN WRAP UP" at bounding box center [123, 132] width 193 height 211
click at [138, 127] on div "[PHONE_NUMBER] Live | 05:51 ALL TASKS ALL TASKS ACTIVE TASKS TASKS IN WRAP UP" at bounding box center [123, 132] width 193 height 211
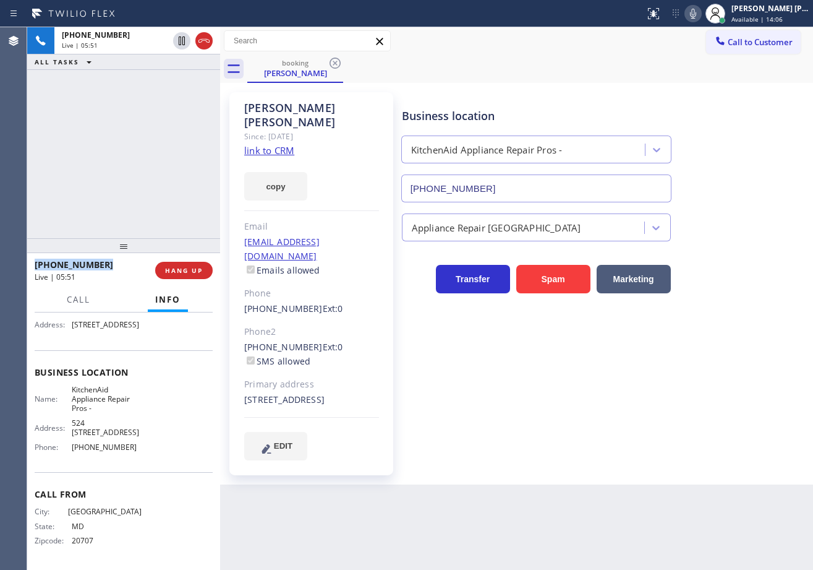
click at [138, 127] on div "[PHONE_NUMBER] Live | 05:51 ALL TASKS ALL TASKS ACTIVE TASKS TASKS IN WRAP UP" at bounding box center [123, 132] width 193 height 211
click at [138, 127] on div "[PHONE_NUMBER] Live | 05:52 ALL TASKS ALL TASKS ACTIVE TASKS TASKS IN WRAP UP" at bounding box center [123, 132] width 193 height 211
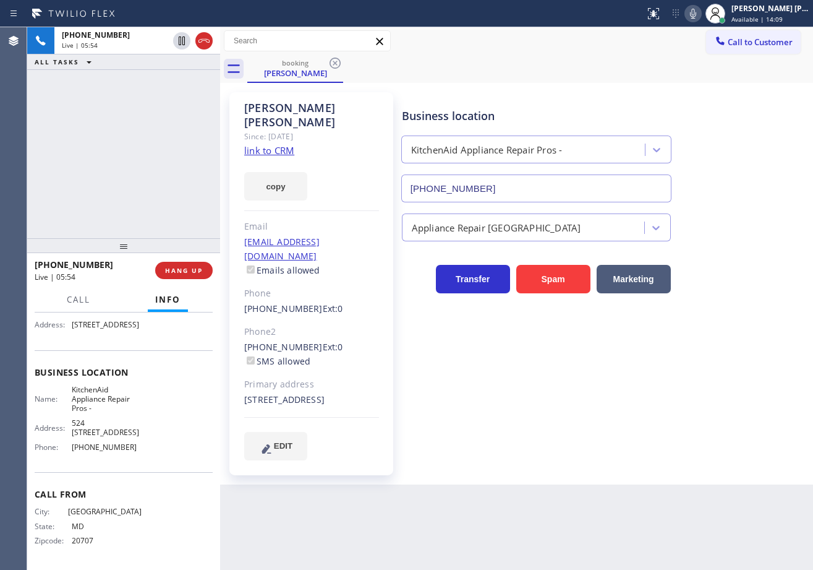
click at [105, 195] on div "[PHONE_NUMBER] Live | 05:54 ALL TASKS ALL TASKS ACTIVE TASKS TASKS IN WRAP UP" at bounding box center [123, 132] width 193 height 211
click at [106, 195] on div "[PHONE_NUMBER] Live | 05:54 ALL TASKS ALL TASKS ACTIVE TASKS TASKS IN WRAP UP" at bounding box center [123, 132] width 193 height 211
click at [109, 198] on div "[PHONE_NUMBER] Live | 05:54 ALL TASKS ALL TASKS ACTIVE TASKS TASKS IN WRAP UP" at bounding box center [123, 132] width 193 height 211
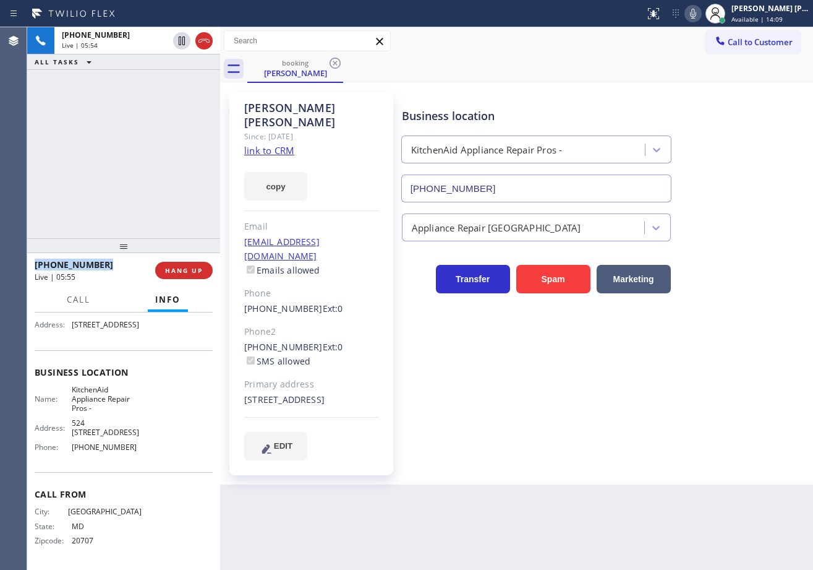
click at [109, 198] on div "[PHONE_NUMBER] Live | 05:54 ALL TASKS ALL TASKS ACTIVE TASKS TASKS IN WRAP UP" at bounding box center [123, 132] width 193 height 211
click at [109, 198] on div "[PHONE_NUMBER] Live | 05:55 ALL TASKS ALL TASKS ACTIVE TASKS TASKS IN WRAP UP" at bounding box center [123, 132] width 193 height 211
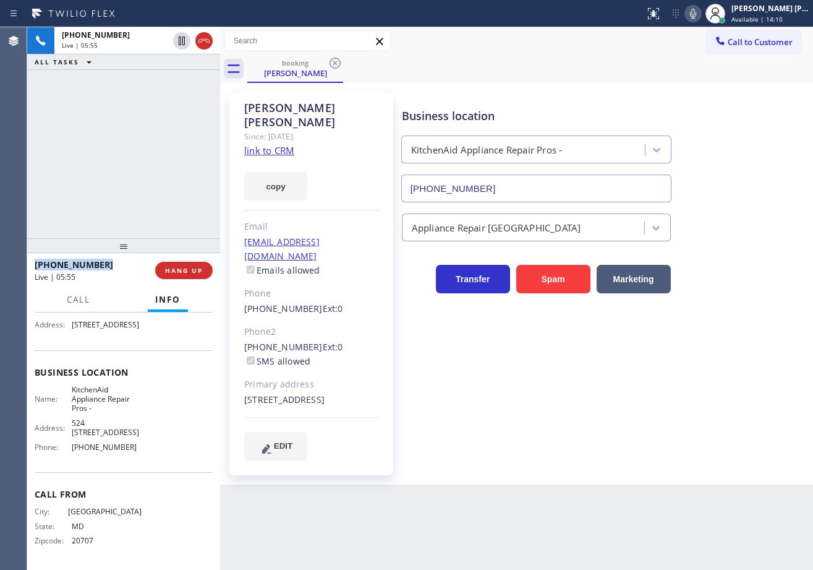
click at [109, 198] on div "[PHONE_NUMBER] Live | 05:55 ALL TASKS ALL TASKS ACTIVE TASKS TASKS IN WRAP UP" at bounding box center [123, 132] width 193 height 211
click at [186, 277] on button "HANG UP" at bounding box center [184, 270] width 58 height 17
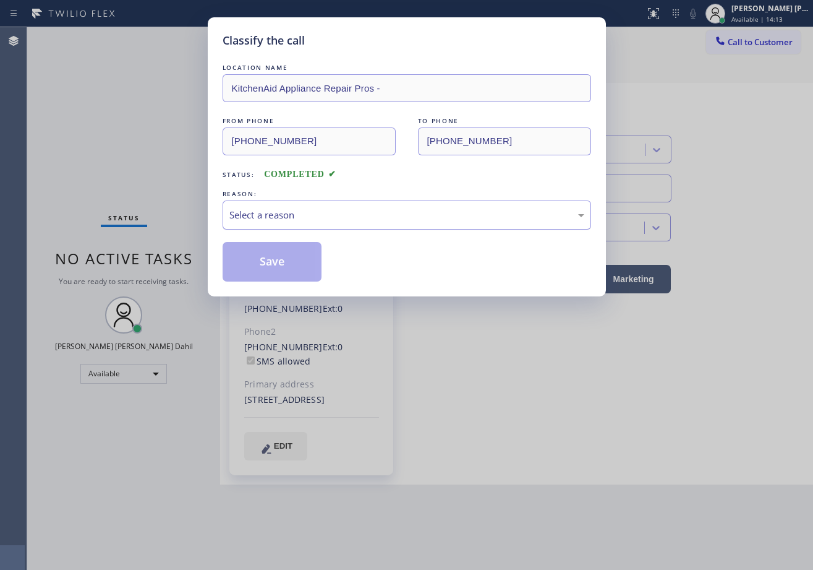
drag, startPoint x: 255, startPoint y: 238, endPoint x: 306, endPoint y: 223, distance: 52.1
click at [297, 215] on div "Select a reason" at bounding box center [406, 215] width 355 height 14
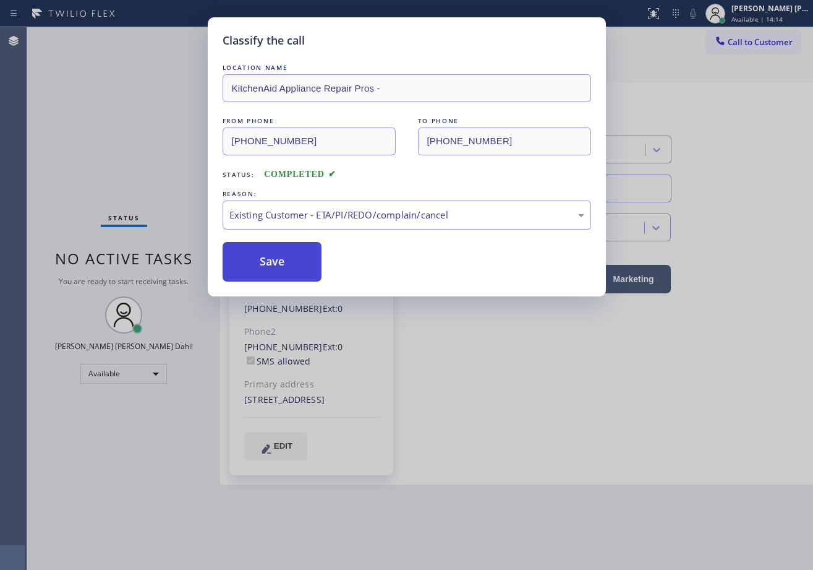
click at [246, 270] on button "Save" at bounding box center [273, 262] width 100 height 40
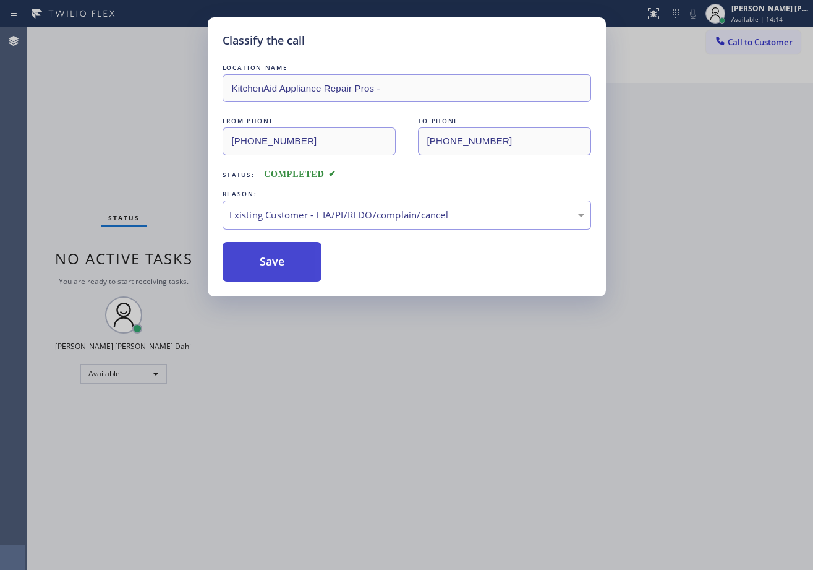
click at [246, 270] on button "Save" at bounding box center [273, 262] width 100 height 40
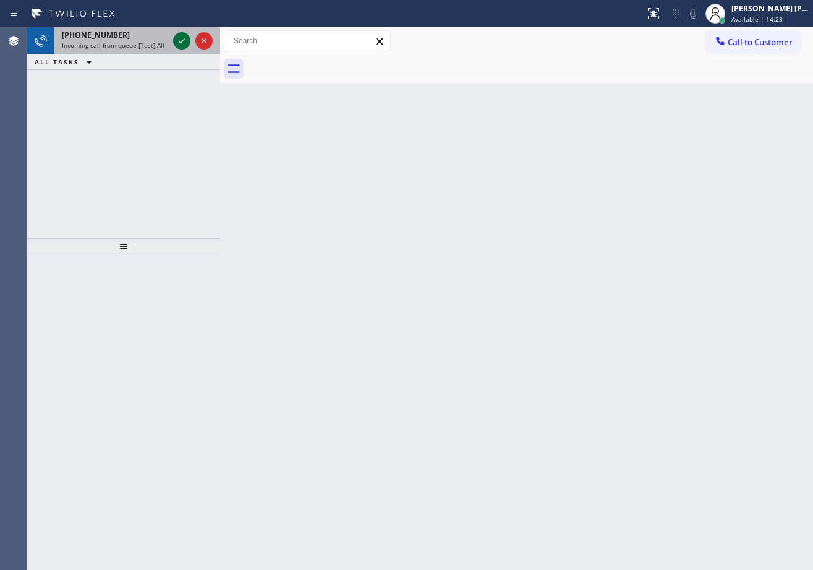
click at [182, 38] on icon at bounding box center [181, 40] width 15 height 15
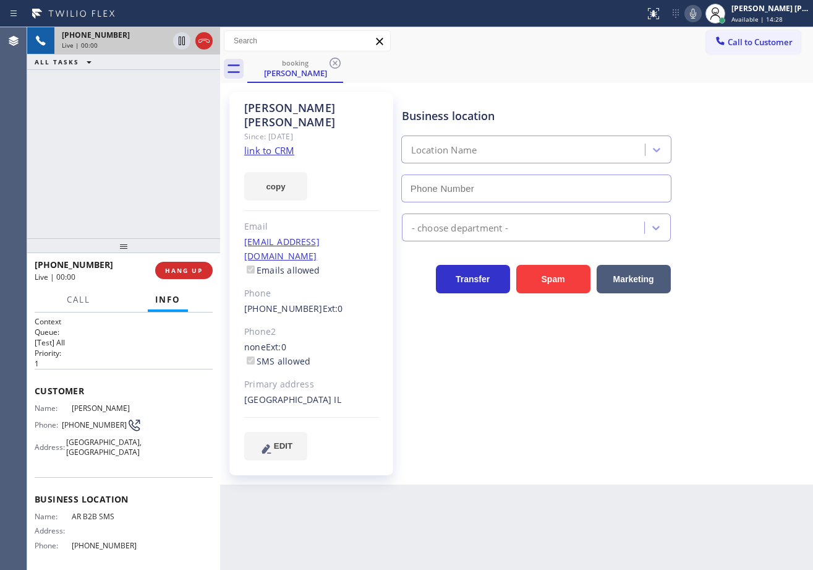
type input "[PHONE_NUMBER]"
click at [270, 144] on link "link to CRM" at bounding box center [269, 150] width 50 height 12
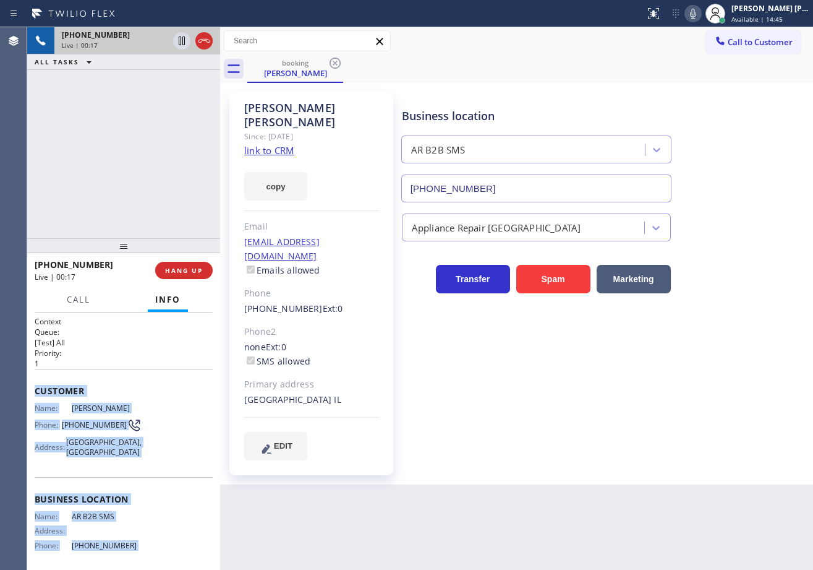
scroll to position [98, 0]
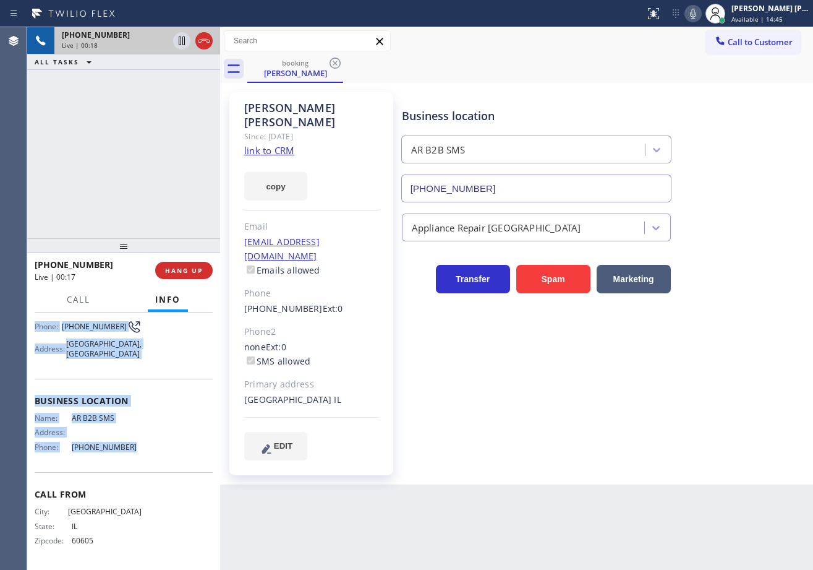
drag, startPoint x: 30, startPoint y: 387, endPoint x: 128, endPoint y: 458, distance: 121.7
click at [128, 460] on div "Context Queue: [Test] All Priority: 1 Customer Name: [PERSON_NAME] Phone: [PHON…" at bounding box center [123, 440] width 193 height 257
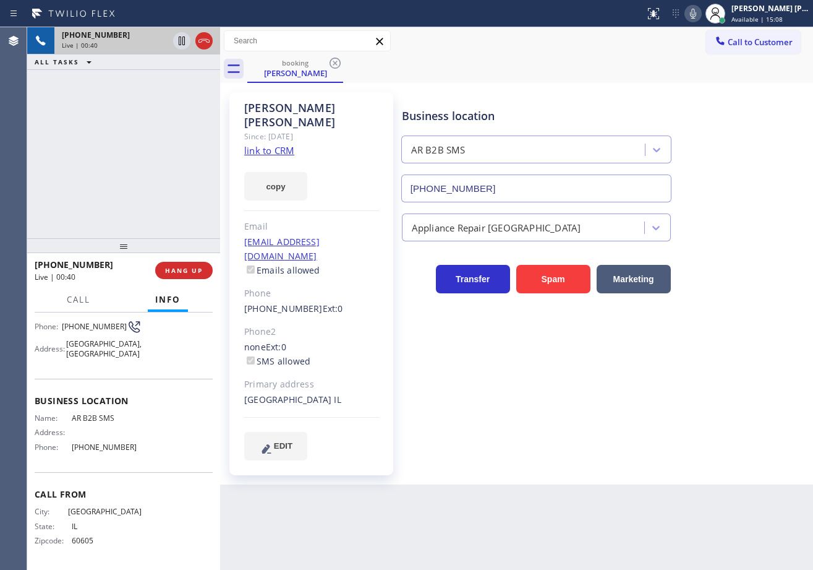
click at [529, 80] on div "booking [PERSON_NAME]" at bounding box center [530, 69] width 566 height 28
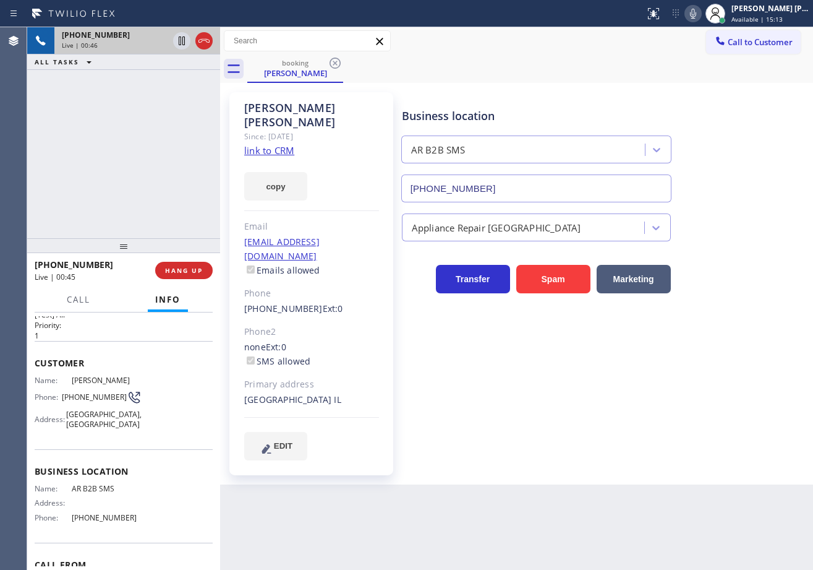
scroll to position [0, 0]
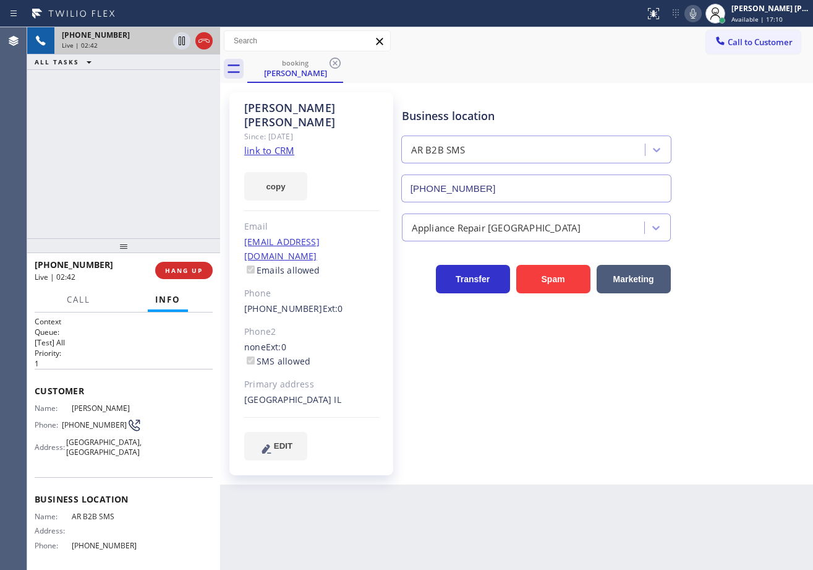
click at [753, 251] on div "Transfer Spam Marketing" at bounding box center [605, 267] width 411 height 52
click at [753, 250] on div "Transfer Spam Marketing" at bounding box center [605, 267] width 411 height 52
click at [750, 245] on div "Transfer Spam Marketing" at bounding box center [605, 267] width 411 height 52
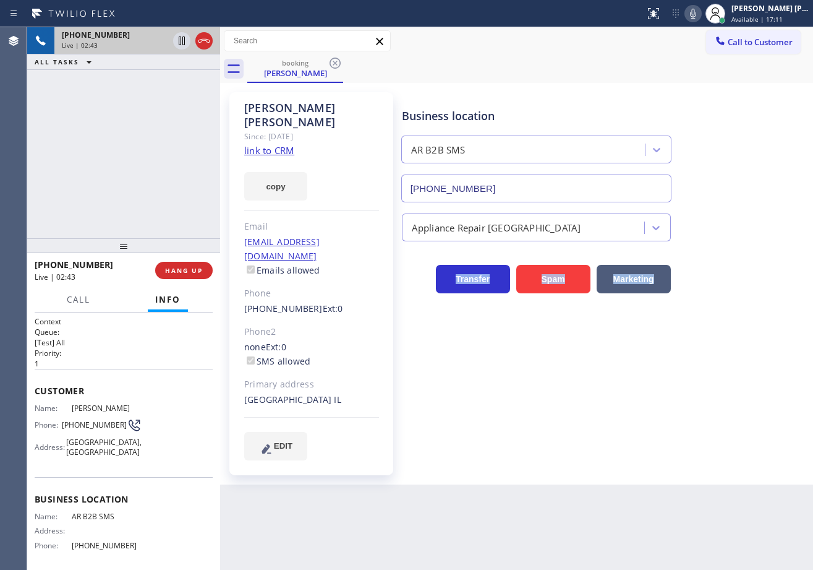
click at [747, 241] on div "Transfer Spam Marketing" at bounding box center [605, 267] width 411 height 52
click at [719, 219] on div "Appliance Repair [GEOGRAPHIC_DATA]" at bounding box center [605, 224] width 411 height 33
click at [716, 228] on div "Appliance Repair [GEOGRAPHIC_DATA]" at bounding box center [605, 224] width 411 height 33
click at [715, 228] on div "Appliance Repair [GEOGRAPHIC_DATA]" at bounding box center [605, 224] width 411 height 33
click at [714, 228] on div "Appliance Repair [GEOGRAPHIC_DATA]" at bounding box center [605, 224] width 411 height 33
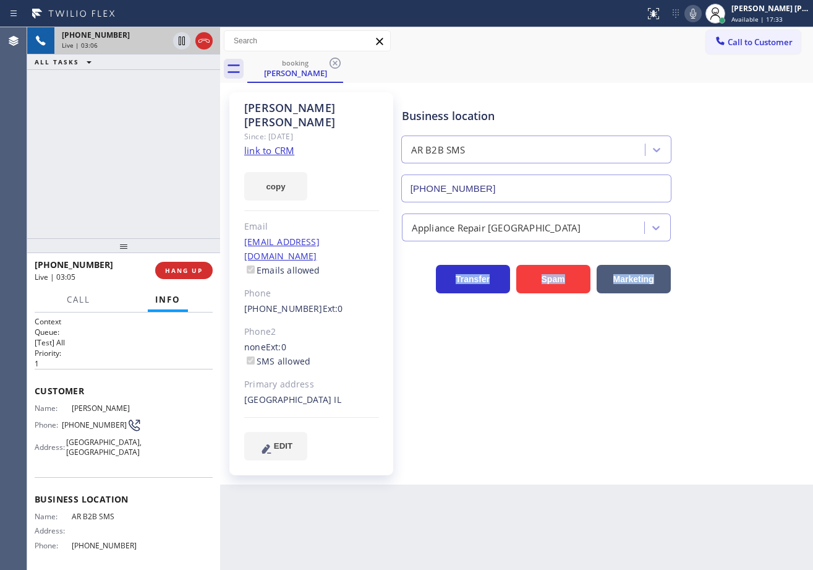
click at [714, 228] on div "Appliance Repair [GEOGRAPHIC_DATA]" at bounding box center [605, 224] width 411 height 33
click at [731, 211] on div "Appliance Repair [GEOGRAPHIC_DATA]" at bounding box center [605, 224] width 411 height 33
click at [731, 212] on div "Appliance Repair [GEOGRAPHIC_DATA]" at bounding box center [605, 224] width 411 height 33
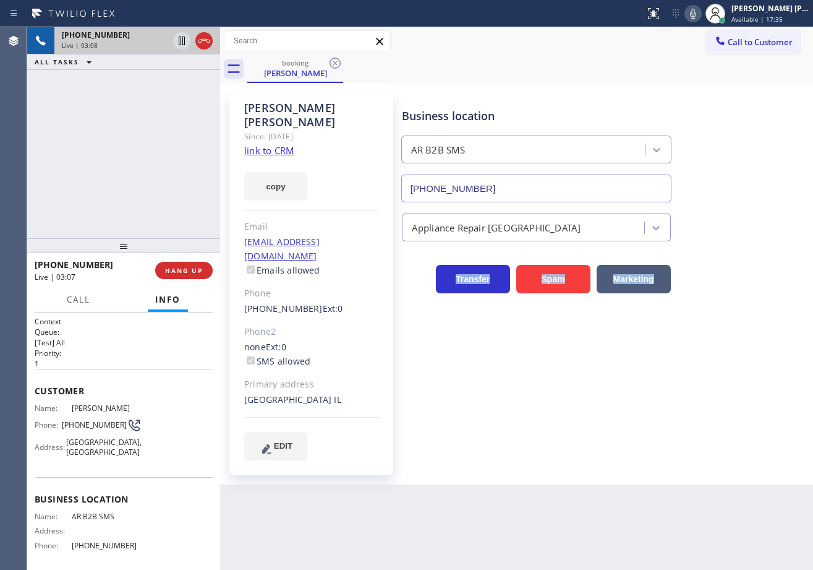
click at [731, 212] on div "Appliance Repair [GEOGRAPHIC_DATA]" at bounding box center [605, 224] width 411 height 33
drag, startPoint x: 731, startPoint y: 212, endPoint x: 724, endPoint y: 32, distance: 180.1
click at [735, 200] on div "Business location AR B2B SMS [PHONE_NUMBER] Appliance Repair High End Transfer …" at bounding box center [605, 275] width 411 height 361
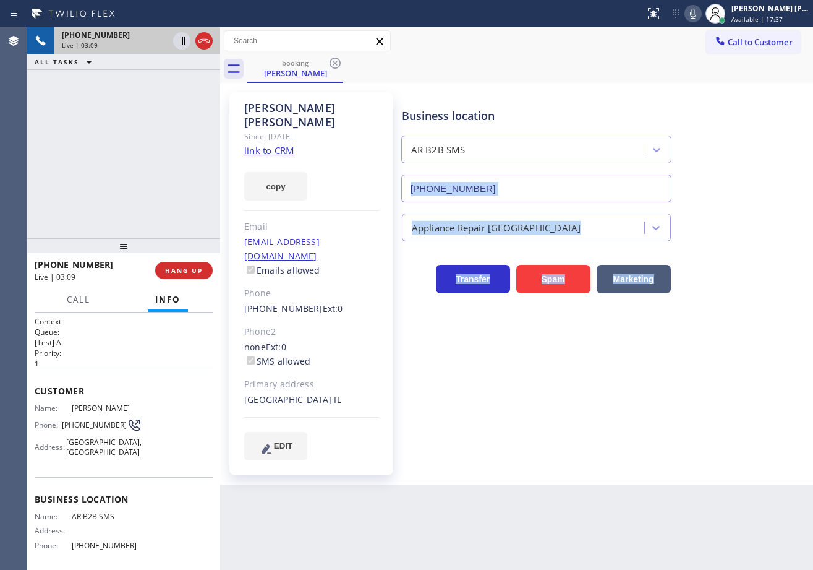
click at [697, 14] on icon at bounding box center [693, 14] width 6 height 10
click at [770, 200] on div "Business location AR B2B SMS [PHONE_NUMBER]" at bounding box center [605, 146] width 411 height 112
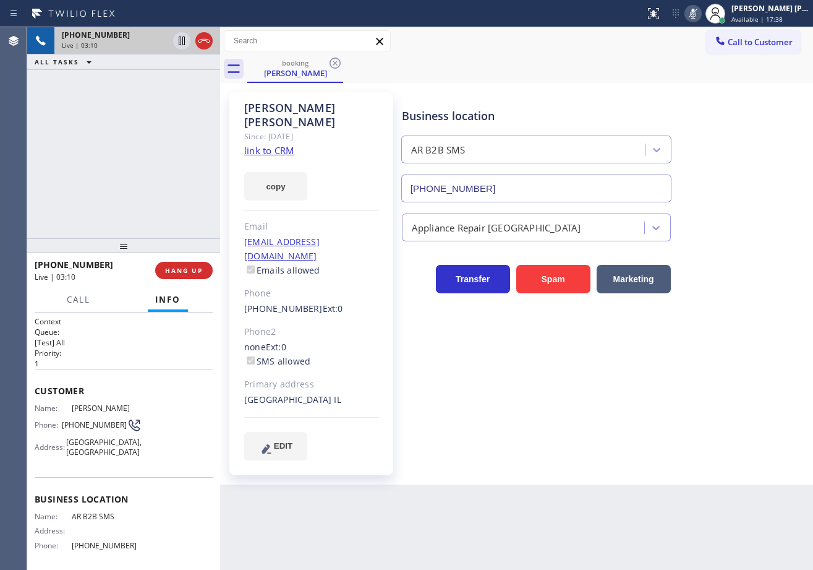
drag, startPoint x: 161, startPoint y: 77, endPoint x: 172, endPoint y: 56, distance: 23.3
click at [161, 75] on div "[PHONE_NUMBER] Live | 03:10 ALL TASKS ALL TASKS ACTIVE TASKS TASKS IN WRAP UP" at bounding box center [123, 132] width 193 height 211
click at [185, 39] on icon at bounding box center [182, 40] width 6 height 9
drag, startPoint x: 136, startPoint y: 126, endPoint x: 184, endPoint y: 28, distance: 109.0
click at [138, 123] on div "[PHONE_NUMBER] Live | 05:45 ALL TASKS ALL TASKS ACTIVE TASKS TASKS IN WRAP UP" at bounding box center [123, 132] width 193 height 211
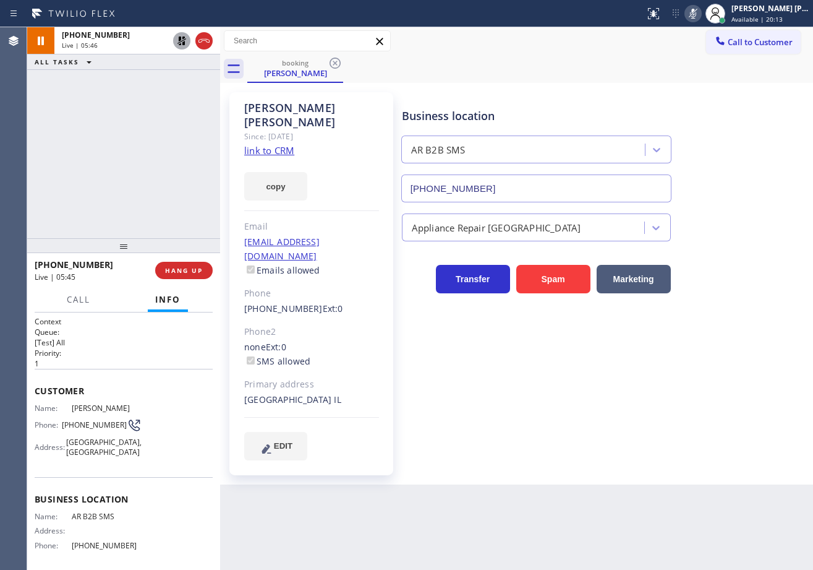
click at [182, 35] on icon at bounding box center [181, 40] width 15 height 15
click at [698, 14] on rect at bounding box center [693, 12] width 9 height 9
click at [171, 100] on div "[PHONE_NUMBER] Live | 06:12 ALL TASKS ALL TASKS ACTIVE TASKS TASKS IN WRAP UP" at bounding box center [123, 132] width 193 height 211
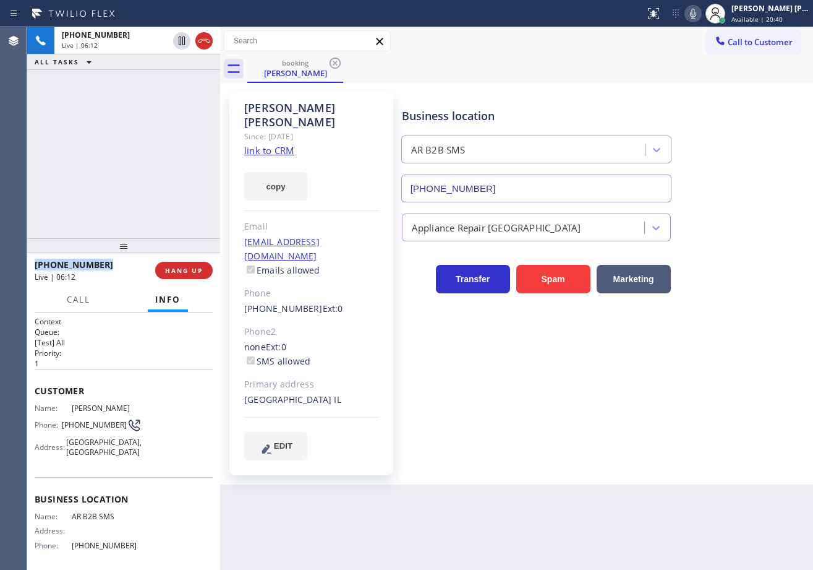
click at [171, 100] on div "[PHONE_NUMBER] Live | 06:12 ALL TASKS ALL TASKS ACTIVE TASKS TASKS IN WRAP UP" at bounding box center [123, 132] width 193 height 211
click at [171, 98] on div "[PHONE_NUMBER] Live | 06:13 ALL TASKS ALL TASKS ACTIVE TASKS TASKS IN WRAP UP" at bounding box center [123, 132] width 193 height 211
click at [153, 103] on div "[PHONE_NUMBER] Live | 06:38 ALL TASKS ALL TASKS ACTIVE TASKS TASKS IN WRAP UP" at bounding box center [123, 132] width 193 height 211
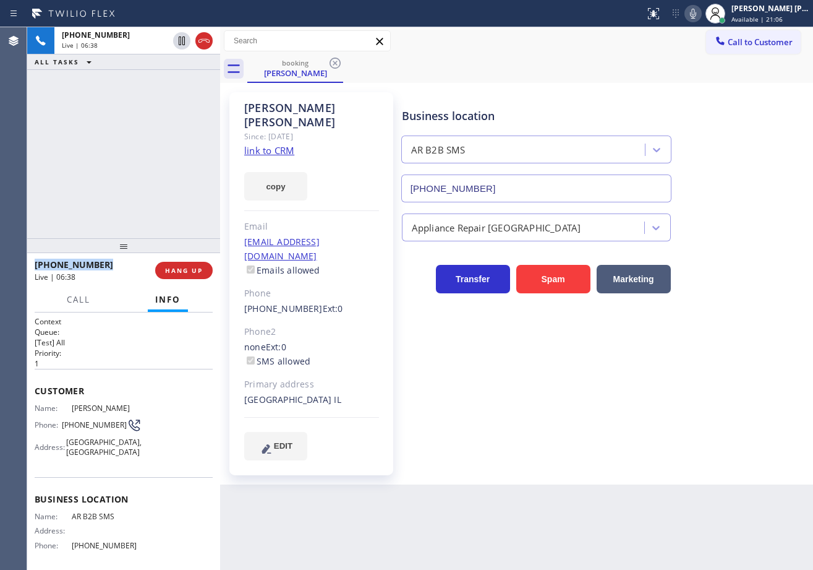
click at [153, 103] on div "[PHONE_NUMBER] Live | 06:38 ALL TASKS ALL TASKS ACTIVE TASKS TASKS IN WRAP UP" at bounding box center [123, 132] width 193 height 211
click at [153, 103] on div "[PHONE_NUMBER] Live | 06:39 ALL TASKS ALL TASKS ACTIVE TASKS TASKS IN WRAP UP" at bounding box center [123, 132] width 193 height 211
click at [179, 44] on icon at bounding box center [182, 40] width 6 height 9
click at [184, 74] on div "[PHONE_NUMBER] Live | 06:40 ALL TASKS ALL TASKS ACTIVE TASKS TASKS IN WRAP UP" at bounding box center [123, 132] width 193 height 211
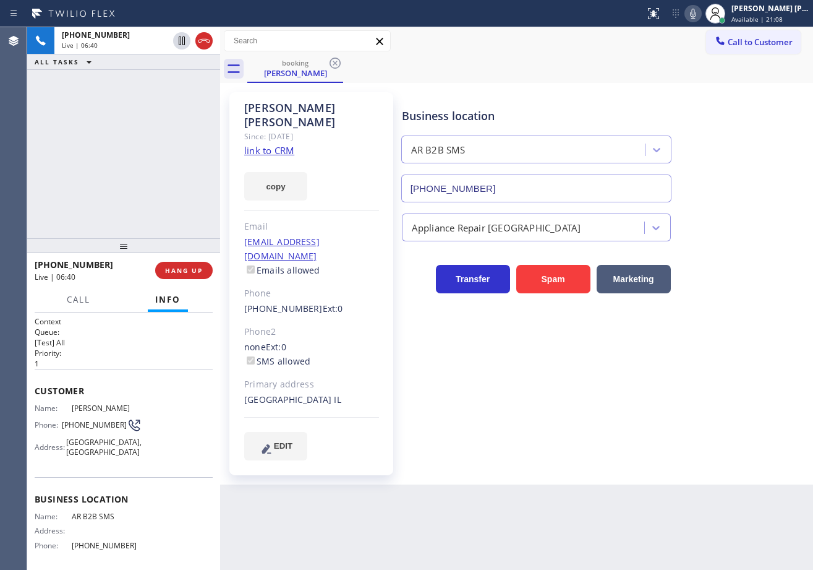
click at [701, 12] on icon at bounding box center [693, 13] width 15 height 15
drag, startPoint x: 710, startPoint y: 70, endPoint x: 710, endPoint y: 78, distance: 8.1
click at [710, 75] on div "booking [PERSON_NAME]" at bounding box center [530, 69] width 566 height 28
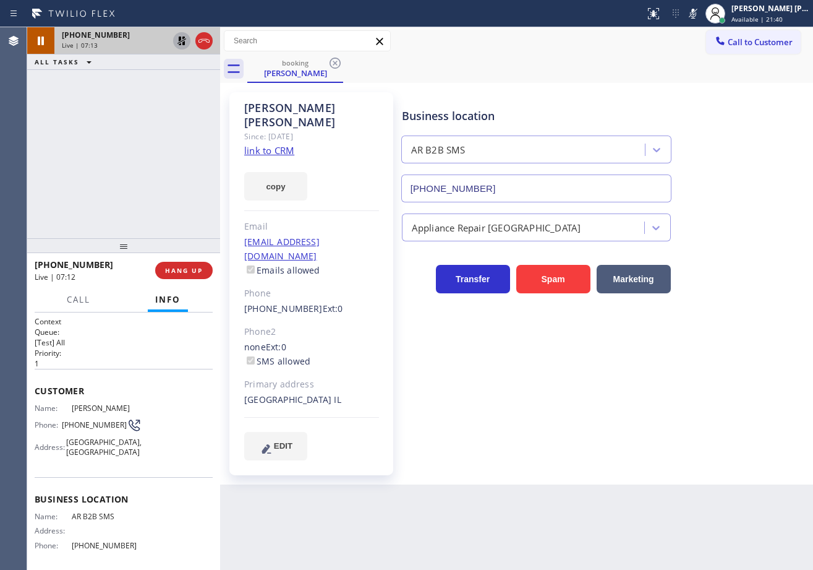
click at [182, 44] on icon at bounding box center [181, 40] width 15 height 15
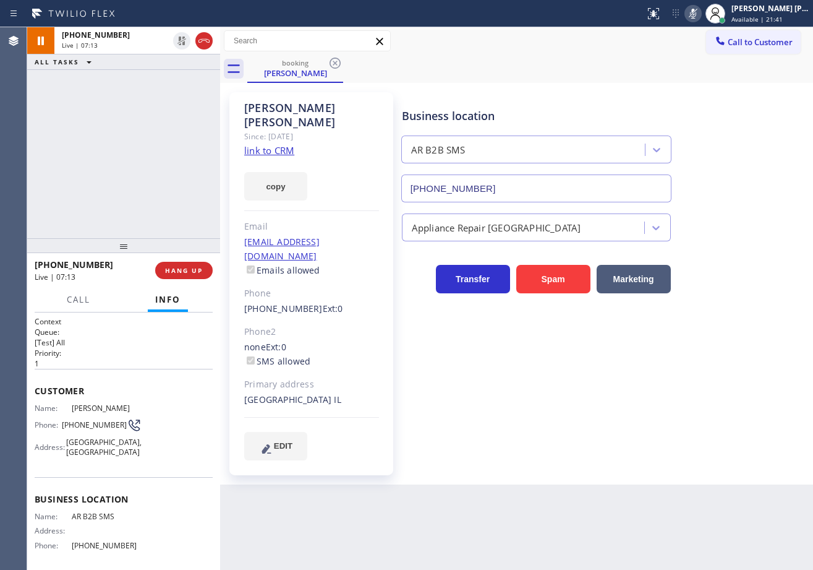
click at [701, 15] on icon at bounding box center [693, 13] width 15 height 15
drag, startPoint x: 760, startPoint y: 131, endPoint x: 750, endPoint y: 181, distance: 50.5
click at [760, 132] on div "Business location AR B2B SMS [PHONE_NUMBER]" at bounding box center [605, 146] width 411 height 112
click at [205, 46] on icon at bounding box center [204, 40] width 15 height 15
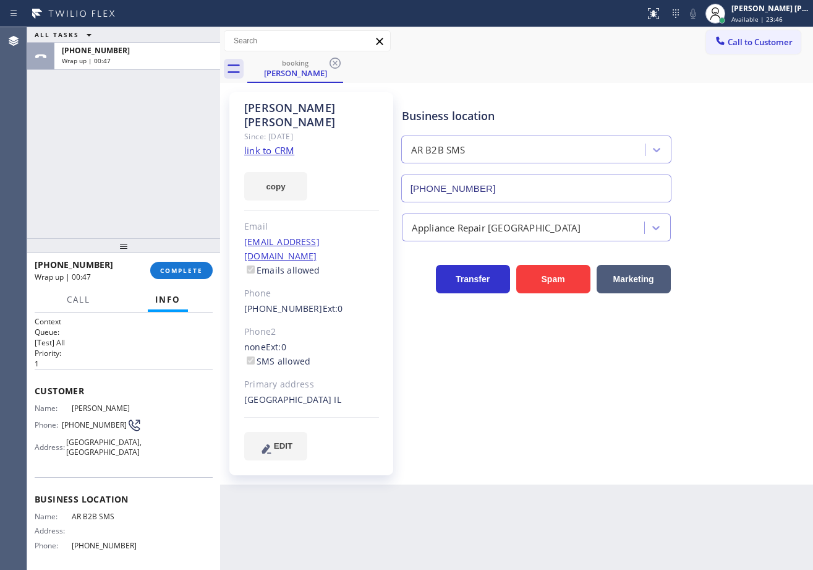
drag, startPoint x: 615, startPoint y: 467, endPoint x: 673, endPoint y: 547, distance: 98.7
click at [617, 469] on div "Back to Dashboard Change Sender ID Customers Technicians Select a contact Outbo…" at bounding box center [516, 298] width 593 height 542
click at [617, 448] on div "Business location AR B2B SMS [PHONE_NUMBER] Appliance Repair High End Transfer …" at bounding box center [605, 288] width 411 height 386
drag, startPoint x: 671, startPoint y: 472, endPoint x: 653, endPoint y: 472, distance: 17.9
click at [662, 472] on div "Back to Dashboard Change Sender ID Customers Technicians Select a contact Outbo…" at bounding box center [516, 298] width 593 height 542
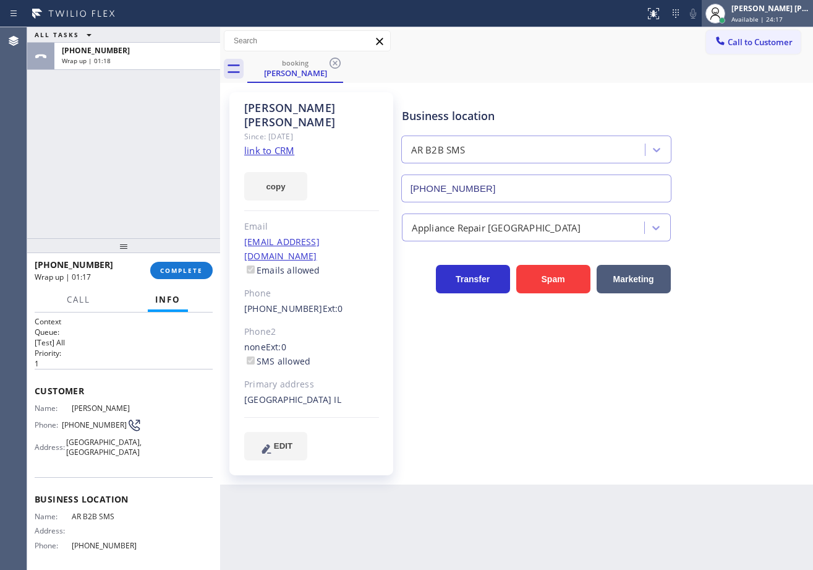
click at [770, 15] on span "Available | 24:17" at bounding box center [757, 19] width 51 height 9
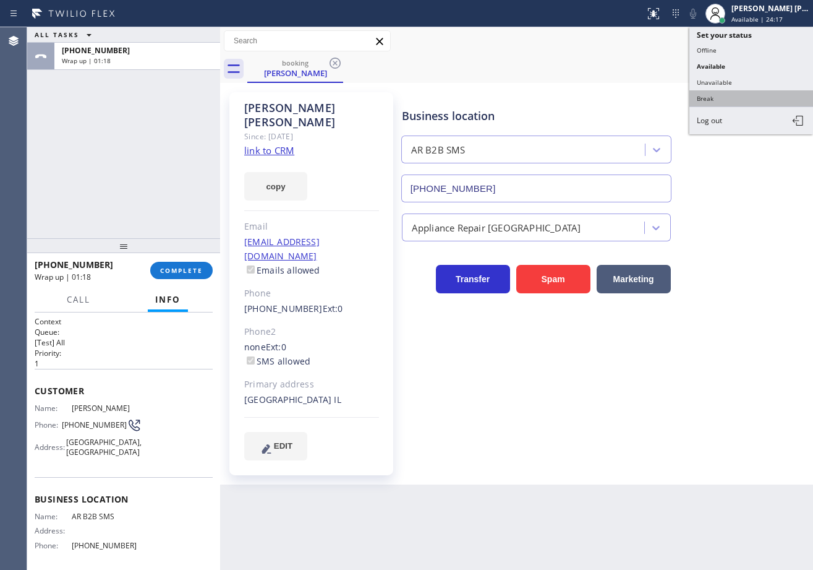
click at [725, 106] on button "Break" at bounding box center [752, 98] width 124 height 16
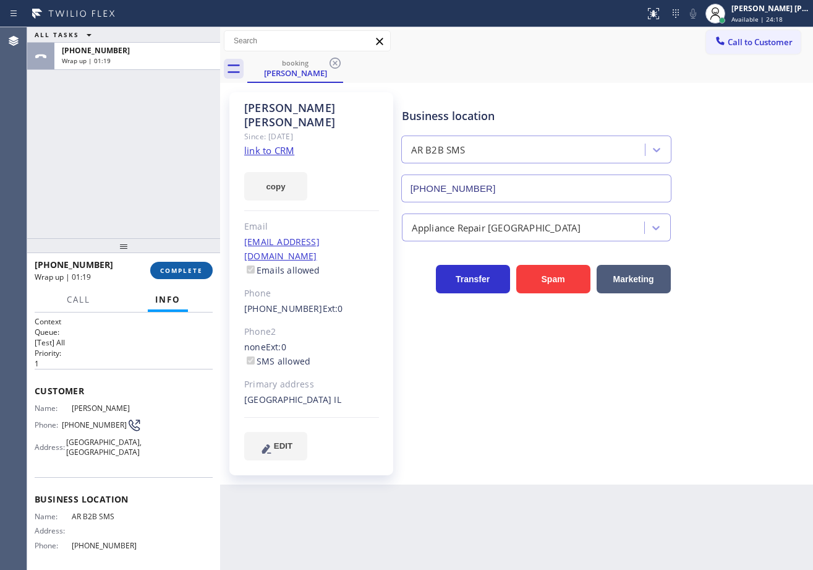
click at [176, 275] on button "COMPLETE" at bounding box center [181, 270] width 62 height 17
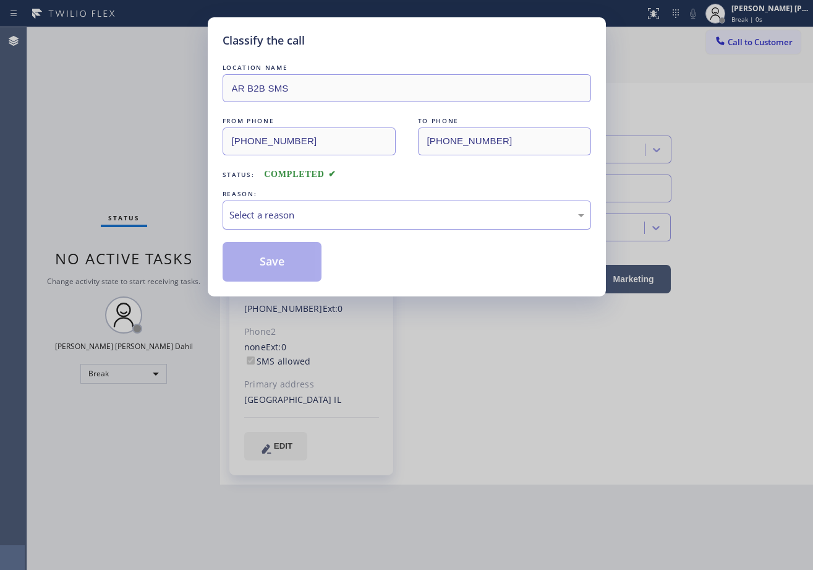
click at [288, 226] on div "Select a reason" at bounding box center [407, 214] width 369 height 29
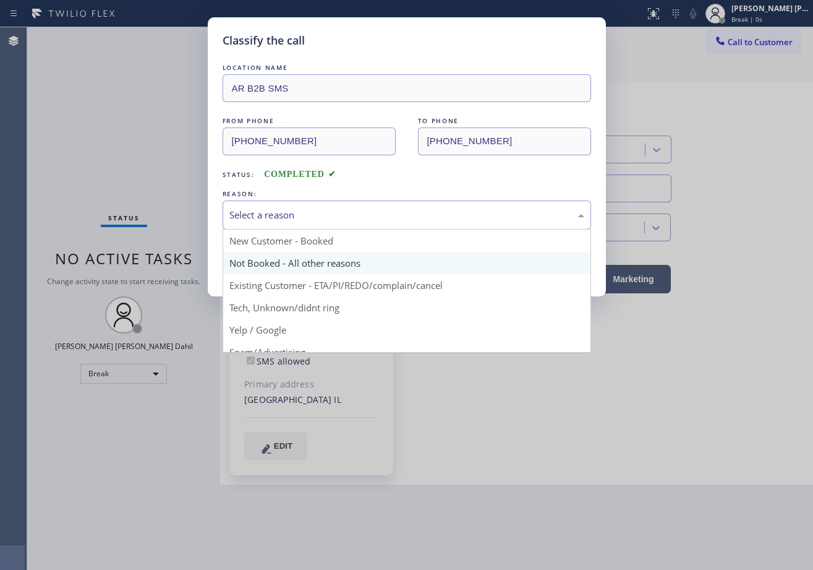
drag, startPoint x: 291, startPoint y: 260, endPoint x: 262, endPoint y: 255, distance: 30.0
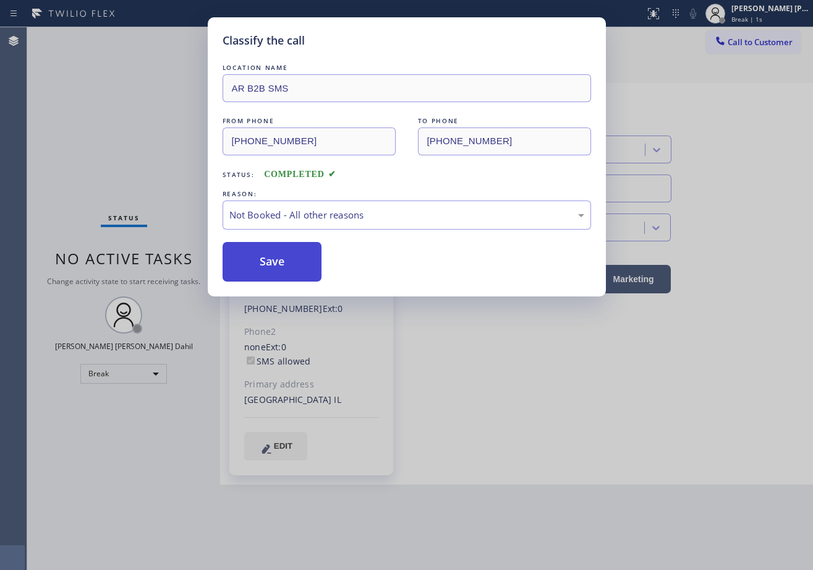
click at [262, 255] on button "Save" at bounding box center [273, 262] width 100 height 40
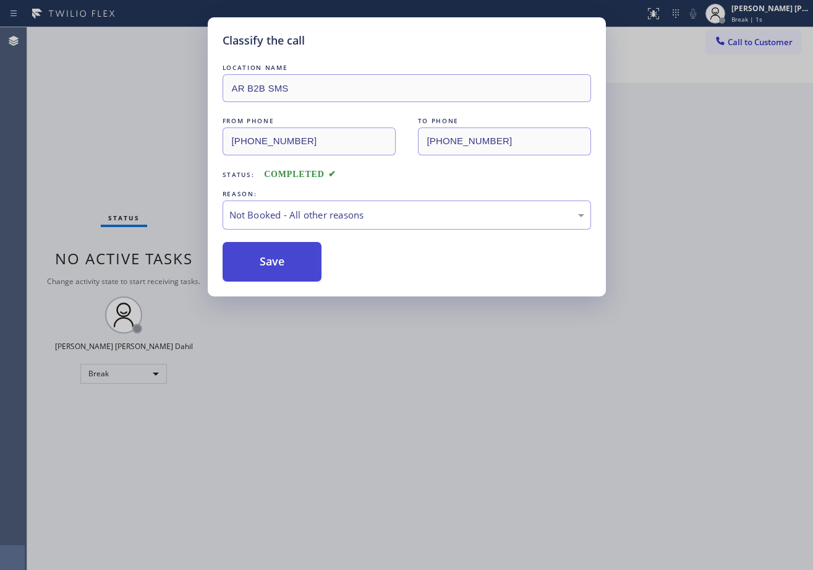
click at [262, 255] on button "Save" at bounding box center [273, 262] width 100 height 40
